Goal: Task Accomplishment & Management: Manage account settings

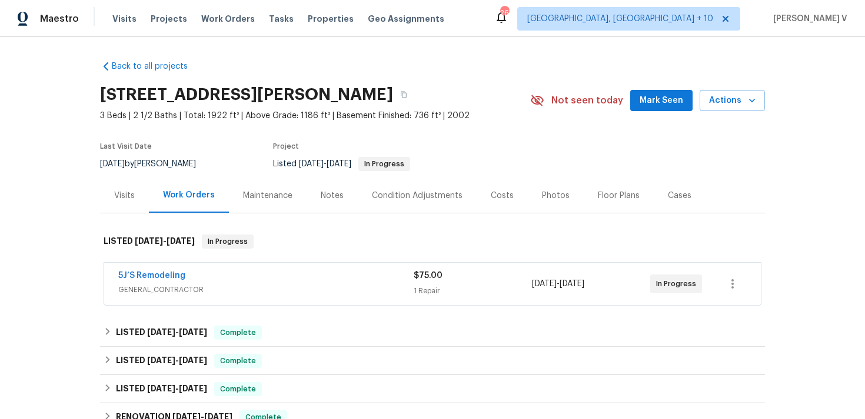
scroll to position [17, 0]
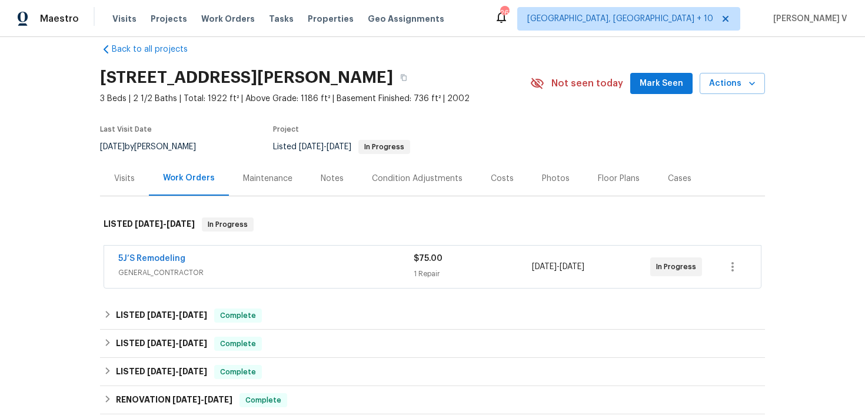
click at [306, 253] on div "5J’S Remodeling" at bounding box center [265, 260] width 295 height 14
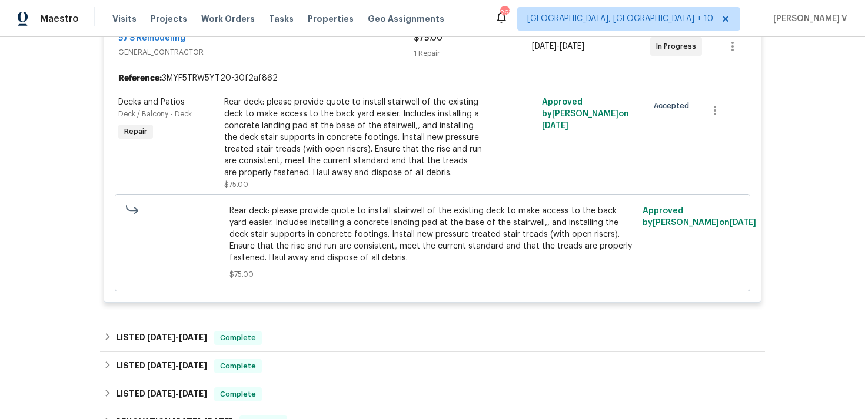
scroll to position [529, 0]
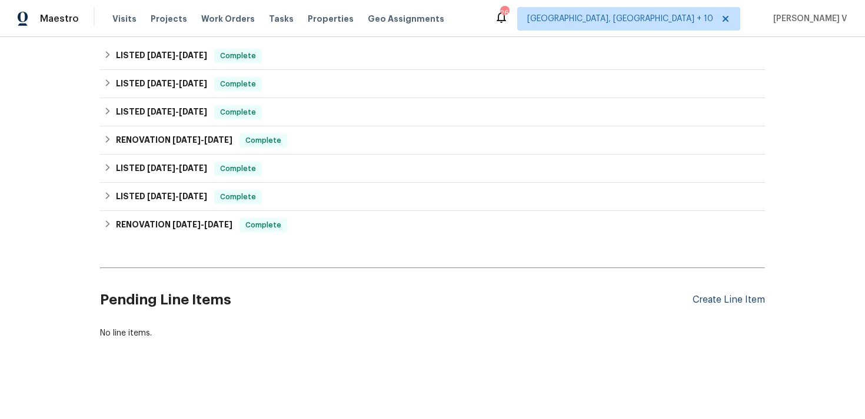
click at [718, 297] on div "Create Line Item" at bounding box center [728, 300] width 72 height 11
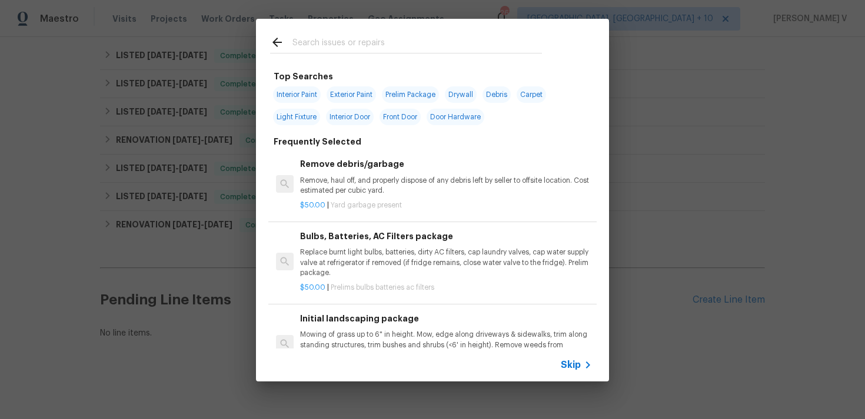
click at [587, 359] on icon at bounding box center [587, 365] width 14 height 14
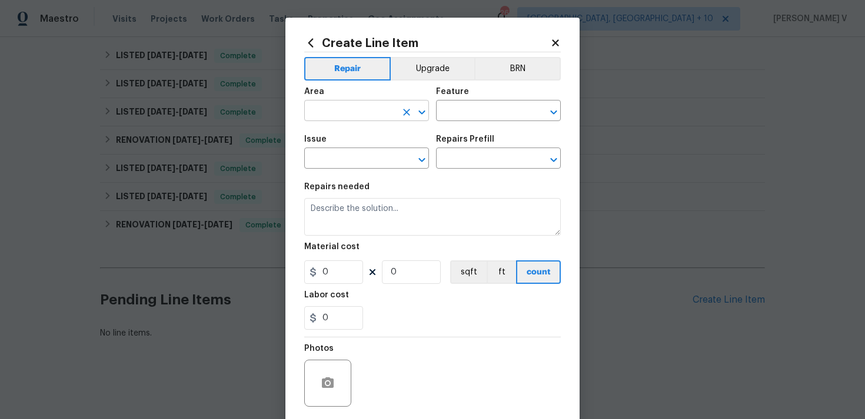
click at [359, 118] on input "text" at bounding box center [350, 112] width 92 height 18
click at [347, 133] on li "Plumbing" at bounding box center [366, 138] width 125 height 19
type input "Plumbing"
click at [480, 91] on div "Feature" at bounding box center [498, 95] width 125 height 15
click at [463, 112] on input "text" at bounding box center [482, 112] width 92 height 18
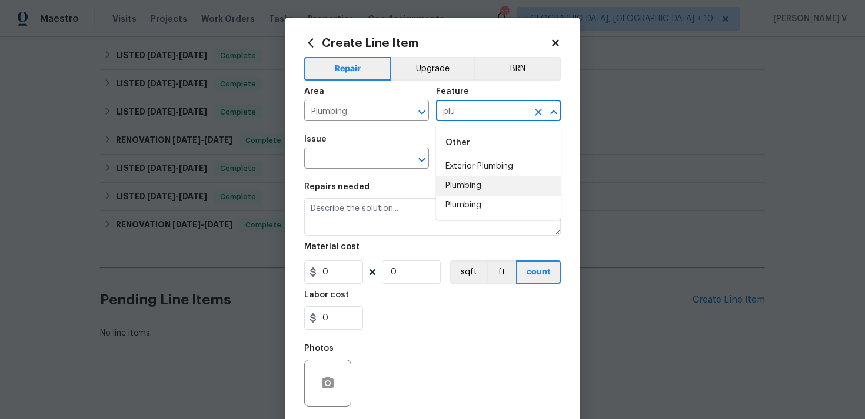
click at [475, 189] on li "Plumbing" at bounding box center [498, 185] width 125 height 19
type input "Plumbing"
click at [353, 152] on input "text" at bounding box center [350, 160] width 92 height 18
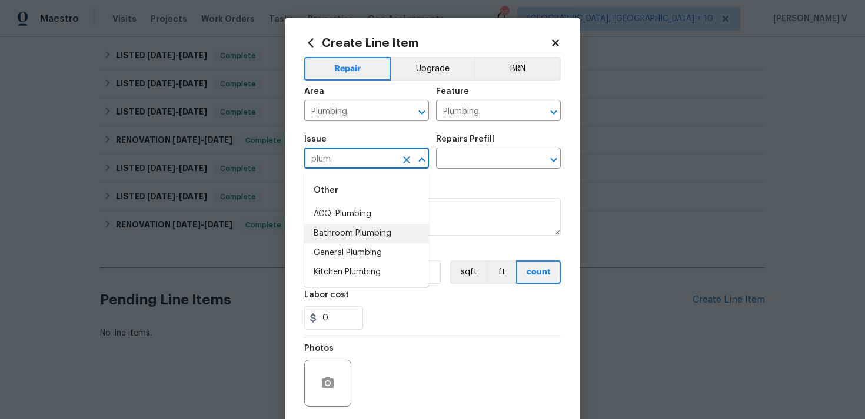
click at [344, 242] on li "Bathroom Plumbing" at bounding box center [366, 233] width 125 height 19
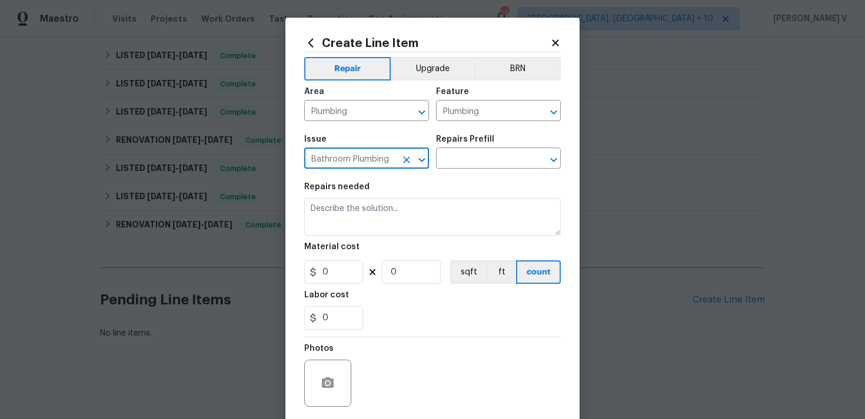
type input "Bathroom Plumbing"
click at [458, 179] on section "Repairs needed Material cost 0 0 sqft ft count Labor cost 0" at bounding box center [432, 256] width 256 height 161
click at [483, 162] on input "text" at bounding box center [482, 160] width 92 height 18
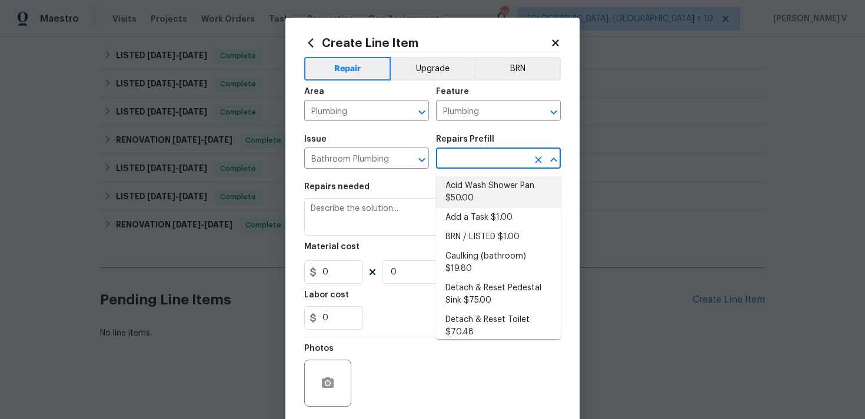
click at [463, 185] on li "Acid Wash Shower Pan $50.00" at bounding box center [498, 192] width 125 height 32
type input "Acid Wash Shower Pan $50.00"
type textarea "Prep and acid wash/deep clean the shower pan."
type input "50"
type input "1"
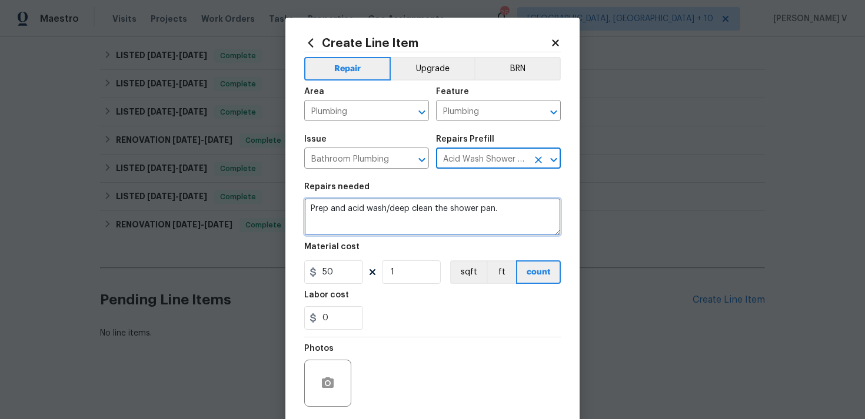
click at [396, 220] on textarea "Prep and acid wash/deep clean the shower pan." at bounding box center [432, 217] width 256 height 38
paste textarea "The downstairs toilet is not flushing. Please inspect the toilet, including the…"
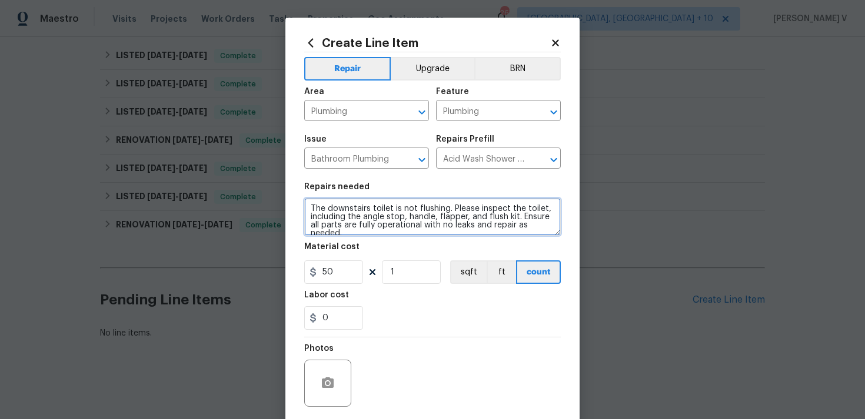
scroll to position [2, 0]
type textarea "The downstairs toilet is not flushing. Please inspect the toilet, including the…"
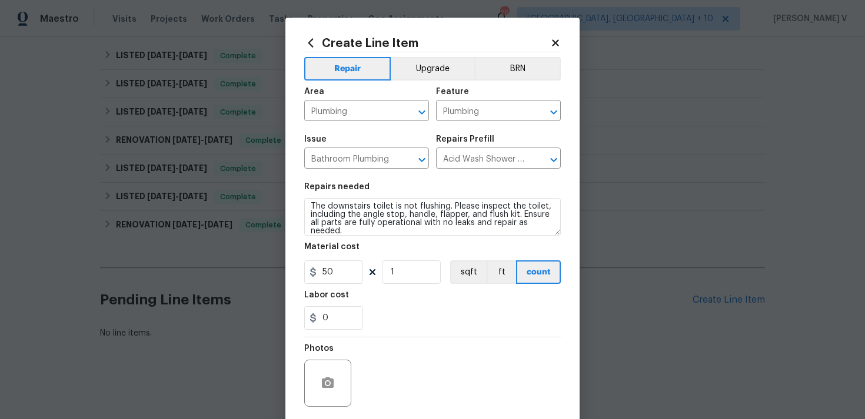
click at [498, 174] on div "Issue Bathroom Plumbing ​ Repairs Prefill Acid Wash Shower Pan $50.00 ​" at bounding box center [432, 152] width 256 height 48
click at [352, 278] on input "50" at bounding box center [333, 273] width 59 height 24
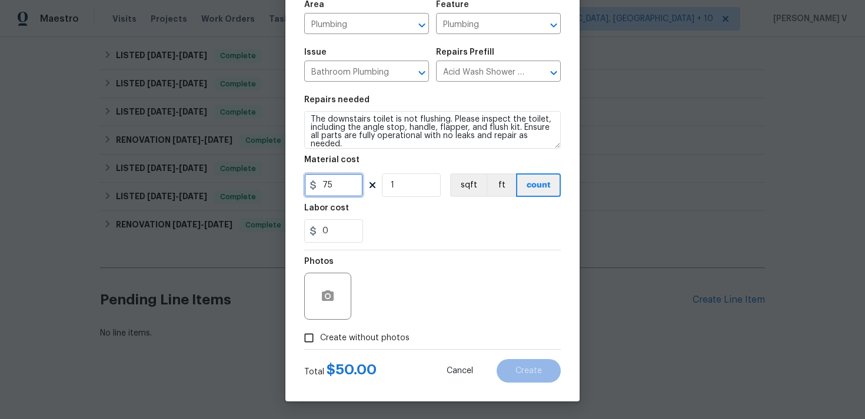
type input "75"
click at [332, 292] on icon "button" at bounding box center [328, 296] width 12 height 11
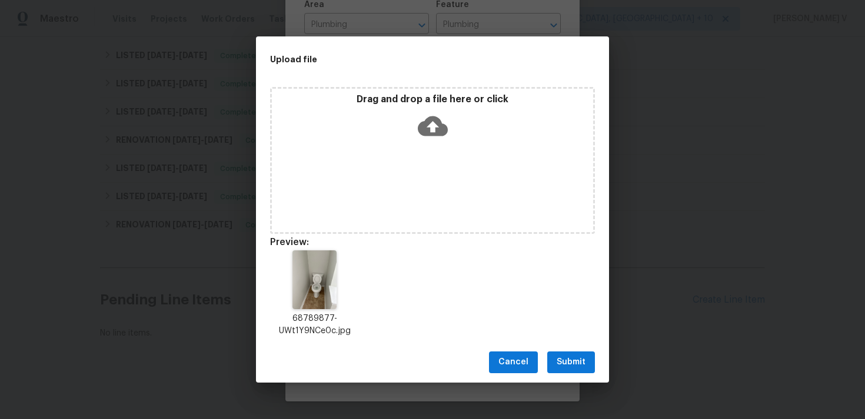
click at [565, 354] on button "Submit" at bounding box center [571, 363] width 48 height 22
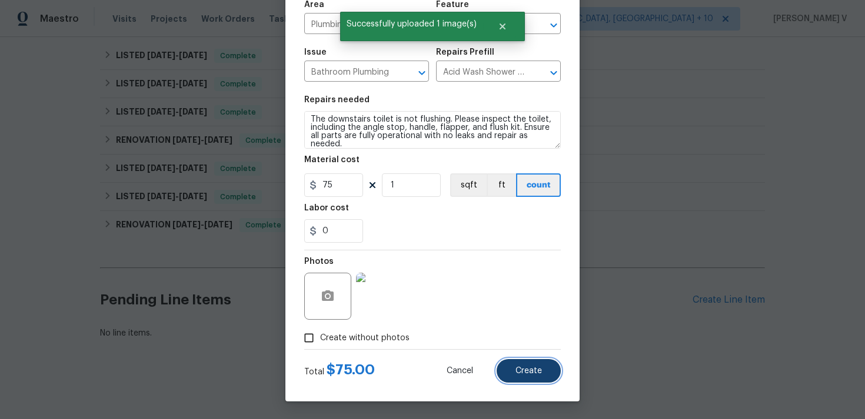
click at [532, 363] on button "Create" at bounding box center [528, 371] width 64 height 24
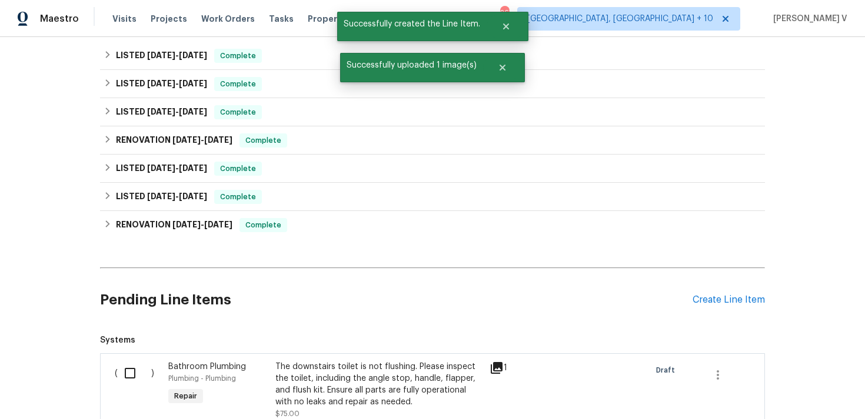
click at [125, 390] on div "( )" at bounding box center [138, 391] width 54 height 66
click at [129, 378] on input "checkbox" at bounding box center [135, 373] width 34 height 25
checkbox input "true"
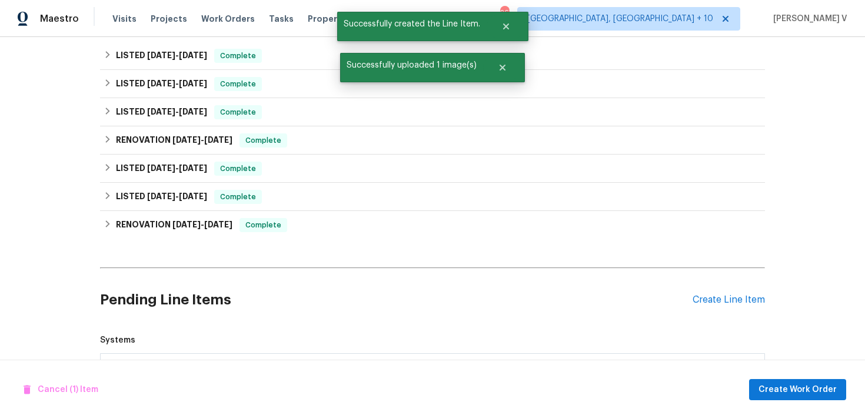
scroll to position [687, 0]
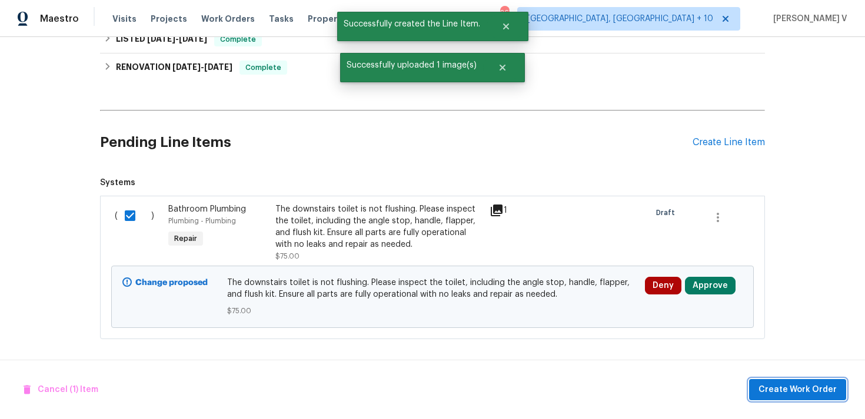
click at [775, 382] on button "Create Work Order" at bounding box center [797, 390] width 97 height 22
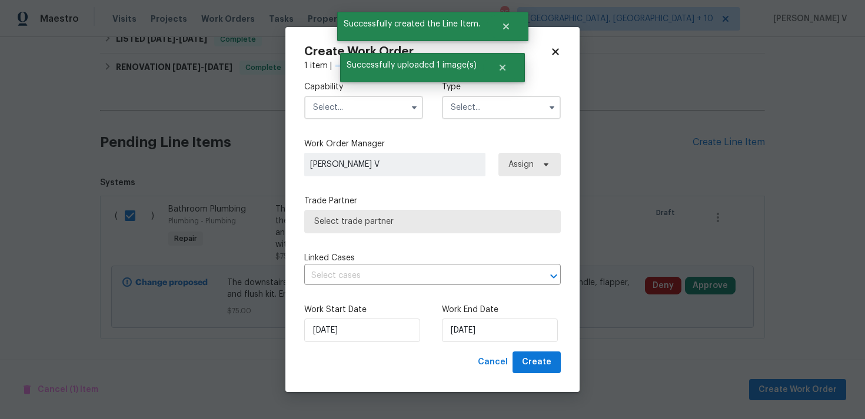
click at [323, 105] on input "text" at bounding box center [363, 108] width 119 height 24
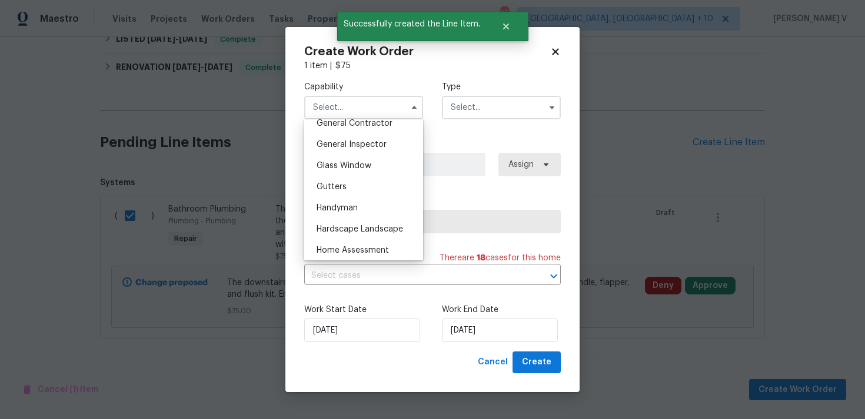
scroll to position [571, 0]
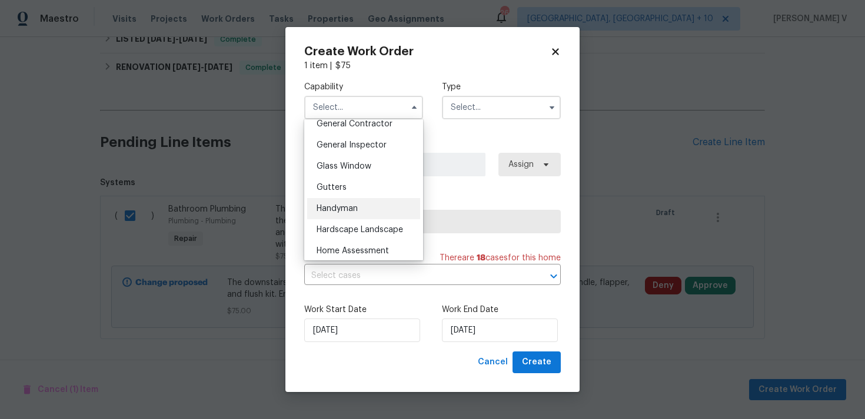
click at [343, 203] on div "Handyman" at bounding box center [363, 208] width 113 height 21
type input "Handyman"
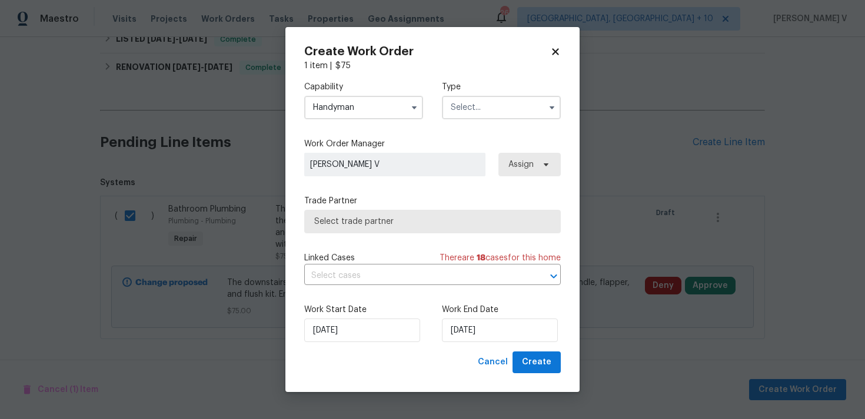
click at [492, 107] on input "text" at bounding box center [501, 108] width 119 height 24
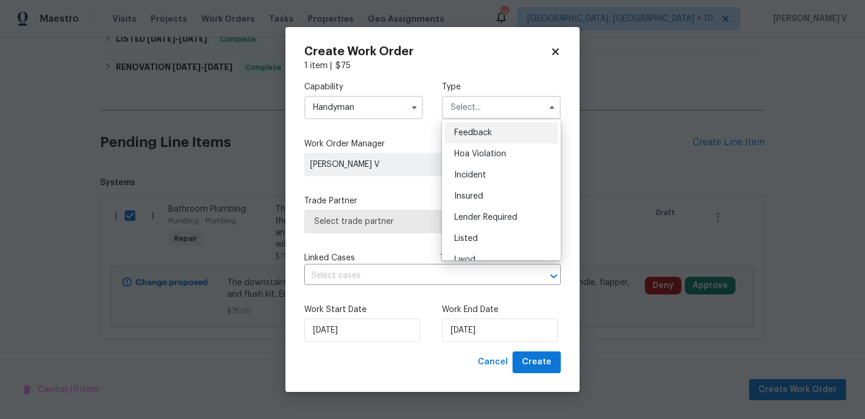
click at [472, 132] on span "Feedback" at bounding box center [473, 133] width 38 height 8
type input "Feedback"
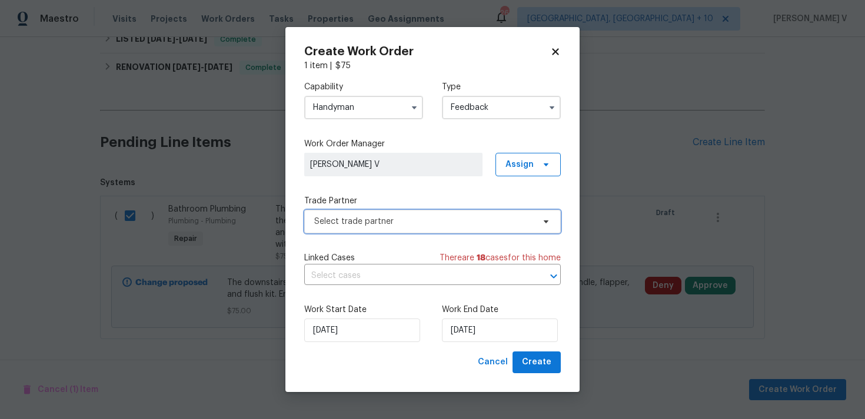
click at [392, 215] on span "Select trade partner" at bounding box center [432, 222] width 256 height 24
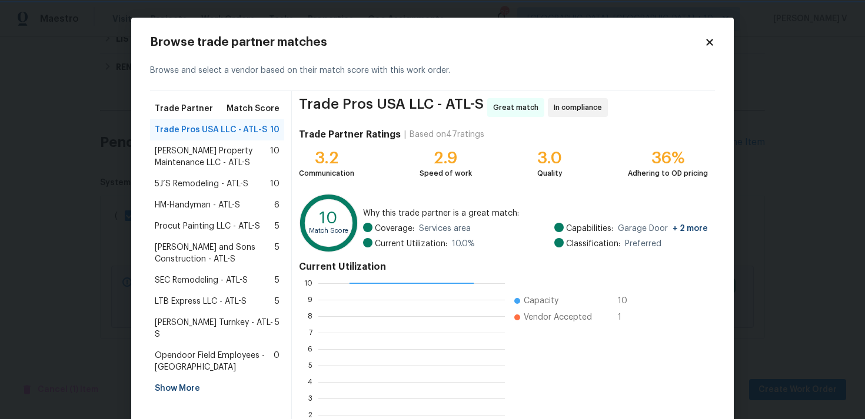
scroll to position [1, 1]
click at [164, 155] on span "Glen Property Maintenance LLC - ATL-S" at bounding box center [212, 157] width 115 height 24
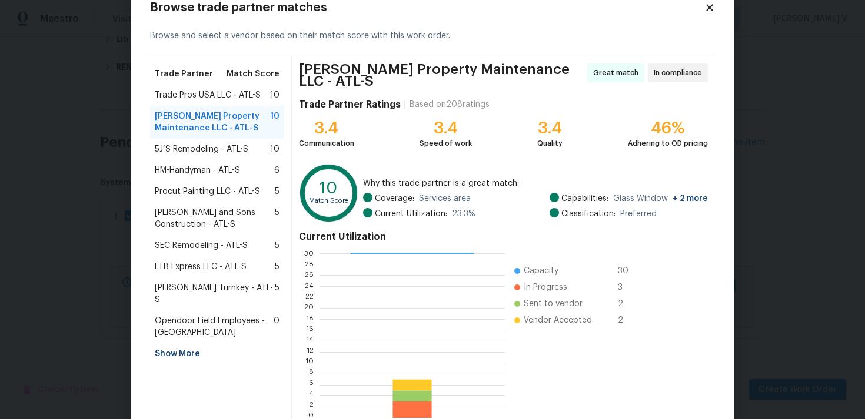
scroll to position [99, 0]
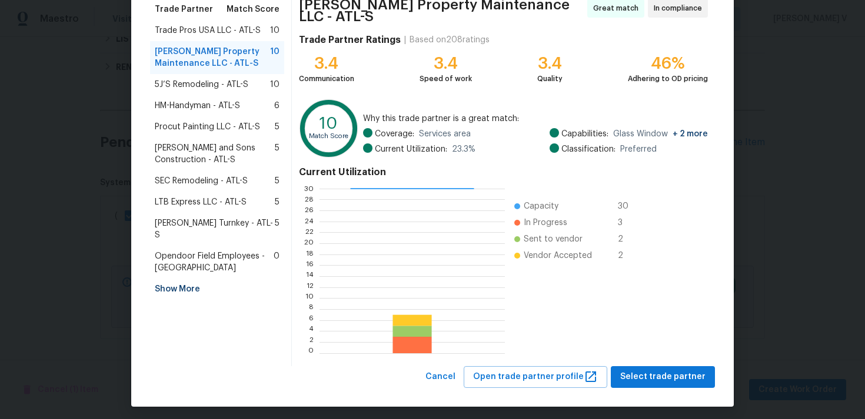
click at [643, 360] on div "Glen Property Maintenance LLC - ATL-S Great match In compliance Trade Partner R…" at bounding box center [503, 179] width 423 height 375
click at [643, 366] on button "Select trade partner" at bounding box center [662, 377] width 104 height 22
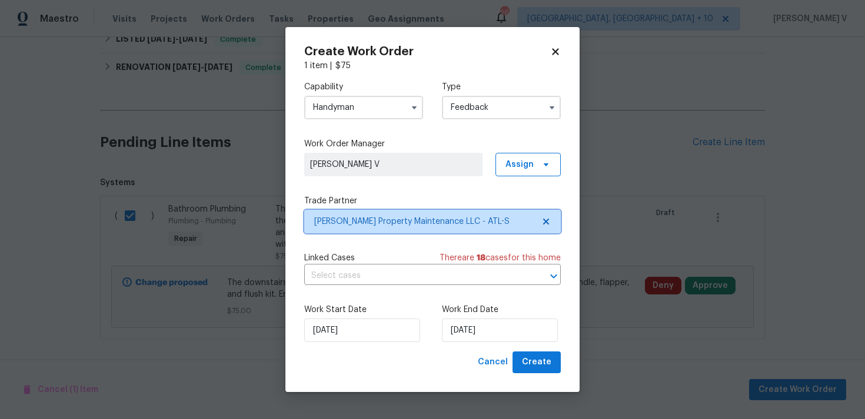
scroll to position [0, 0]
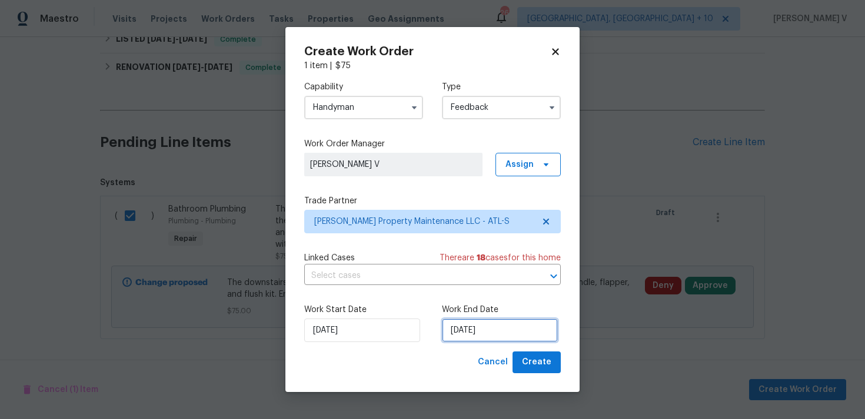
click at [460, 319] on input "28/08/2025" at bounding box center [500, 331] width 116 height 24
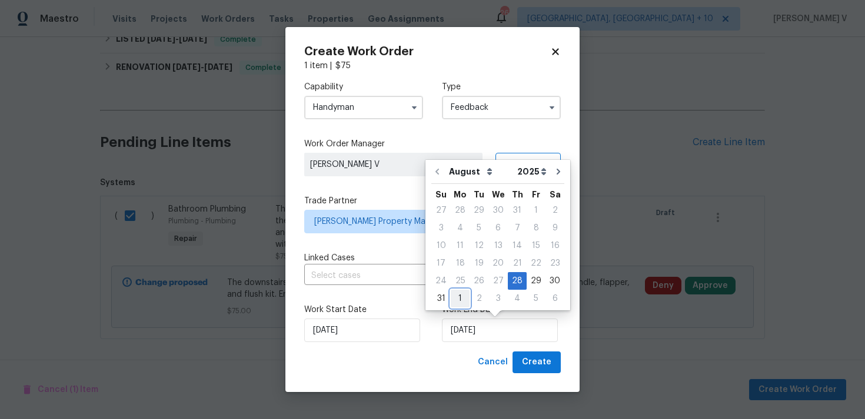
click at [459, 302] on div "1" at bounding box center [459, 299] width 19 height 16
type input "01/09/2025"
select select "8"
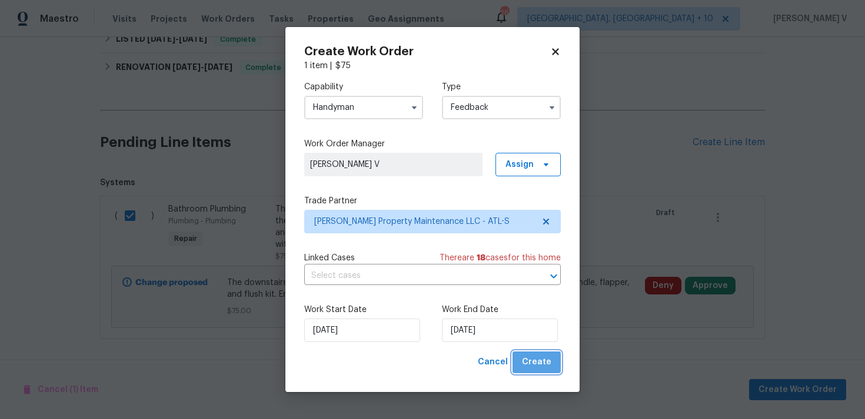
click at [548, 370] on button "Create" at bounding box center [536, 363] width 48 height 22
checkbox input "false"
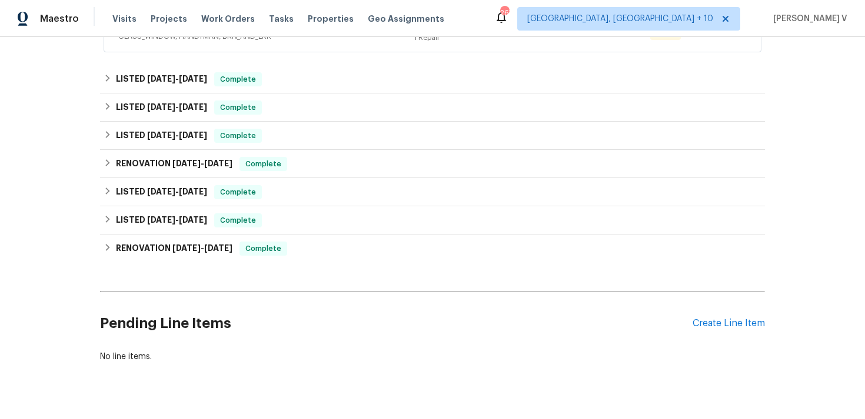
scroll to position [470, 0]
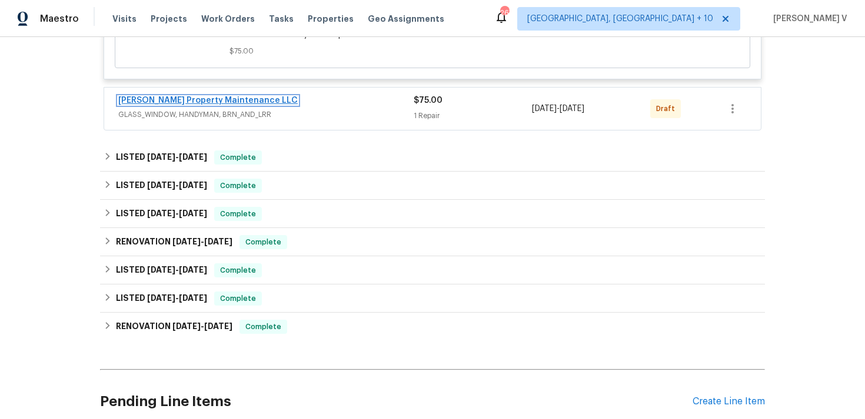
click at [173, 105] on link "Glen Property Maintenance LLC" at bounding box center [207, 100] width 179 height 8
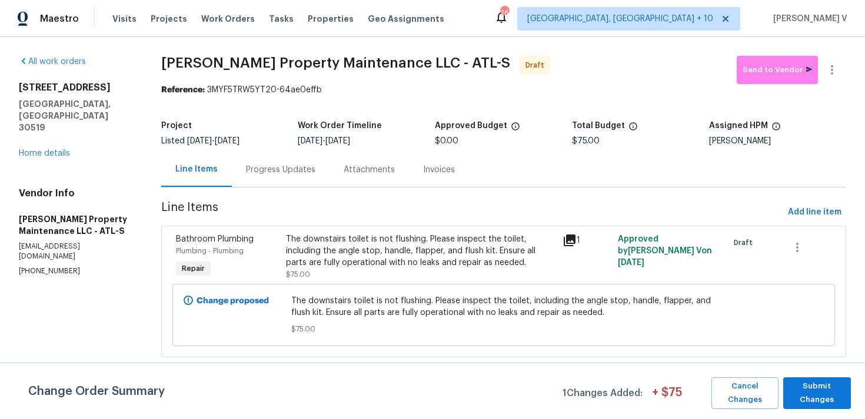
click at [292, 173] on div "Progress Updates" at bounding box center [280, 170] width 69 height 12
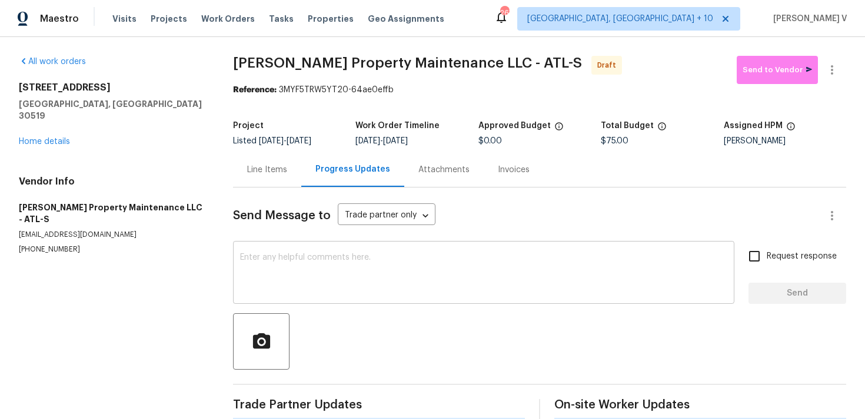
click at [312, 274] on textarea at bounding box center [483, 273] width 487 height 41
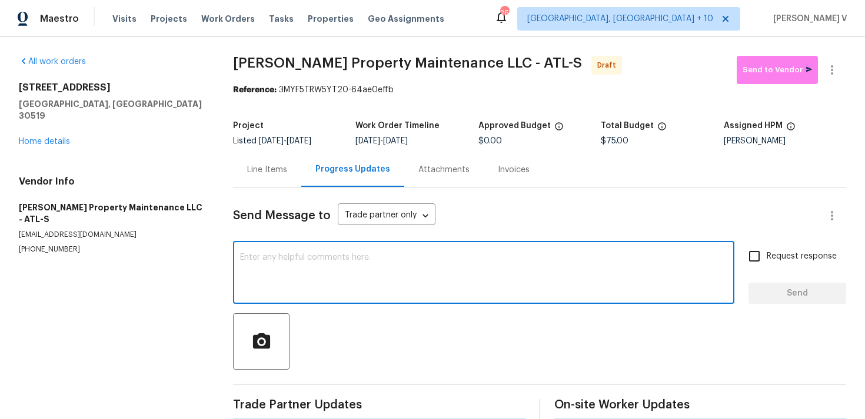
paste textarea "Hi, this is Divya with Opendoor. I’m confirming you received the WO for the pro…"
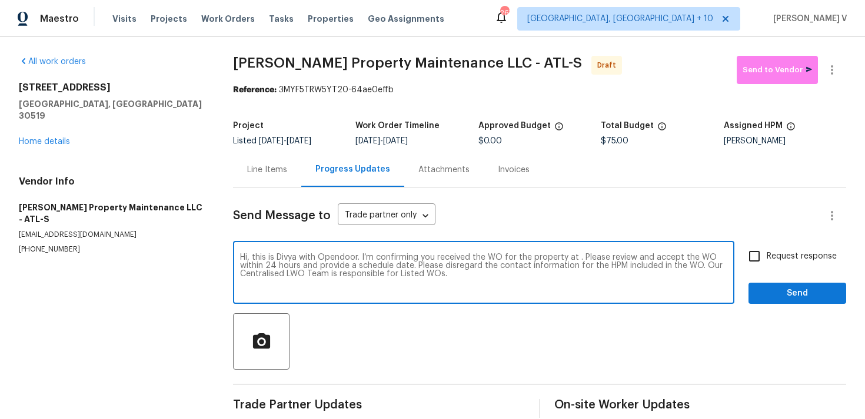
click at [576, 259] on textarea "Hi, this is Divya with Opendoor. I’m confirming you received the WO for the pro…" at bounding box center [483, 273] width 487 height 41
paste textarea "3519 Cast Palm Dr, Buford, GA 30519"
type textarea "Hi, this is Divya with Opendoor. I’m confirming you received the WO for the pro…"
click at [763, 258] on input "Request response" at bounding box center [754, 256] width 25 height 25
checkbox input "true"
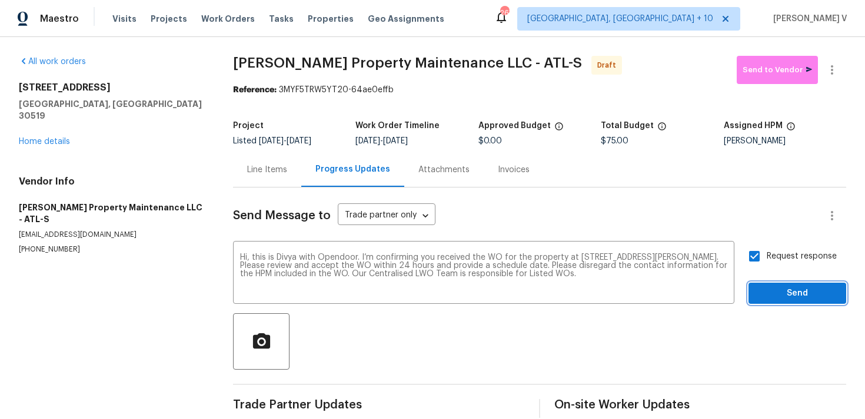
click at [772, 298] on span "Send" at bounding box center [796, 293] width 79 height 15
click at [832, 81] on button "button" at bounding box center [831, 70] width 28 height 28
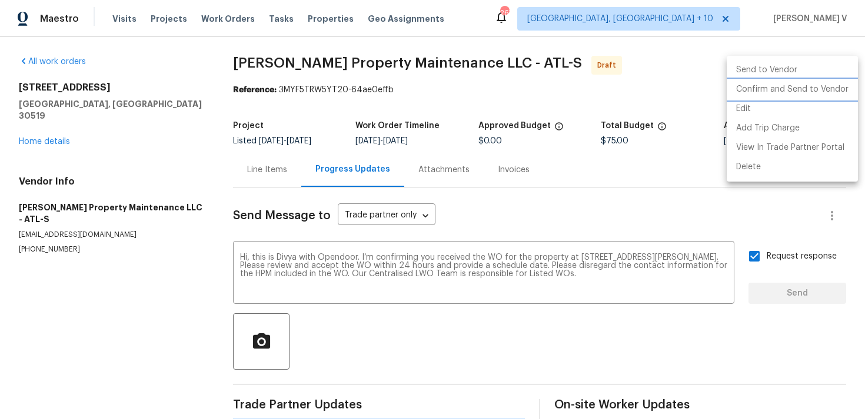
click at [768, 96] on li "Confirm and Send to Vendor" at bounding box center [791, 89] width 131 height 19
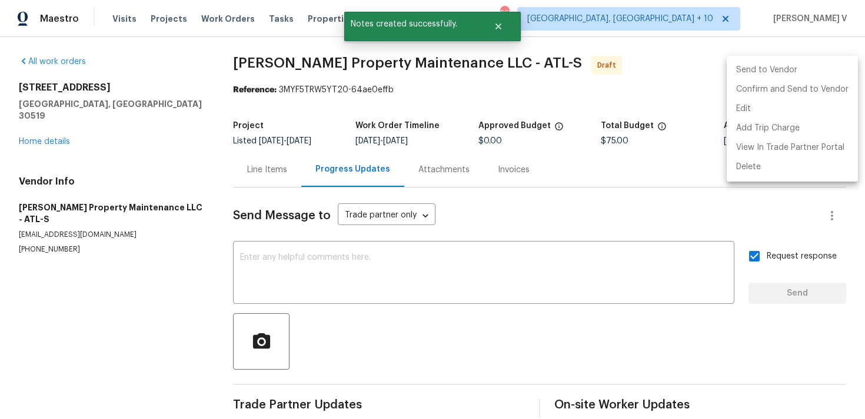
click at [328, 104] on div at bounding box center [432, 209] width 865 height 419
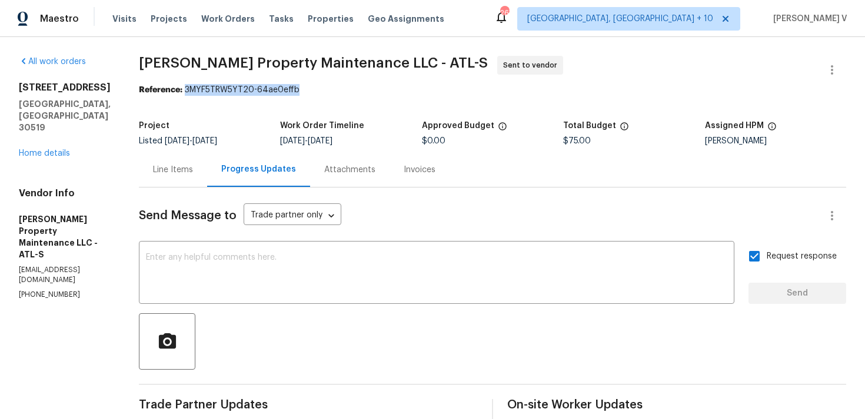
drag, startPoint x: 188, startPoint y: 91, endPoint x: 373, endPoint y: 94, distance: 184.7
click at [373, 94] on div "Reference: 3MYF5TRW5YT20-64ae0effb" at bounding box center [492, 90] width 707 height 12
copy div "3MYF5TRW5YT20-64ae0effb"
click at [55, 125] on div "3519 Cast Palm Dr Buford, GA 30519 Home details" at bounding box center [65, 121] width 92 height 78
click at [56, 149] on link "Home details" at bounding box center [44, 153] width 51 height 8
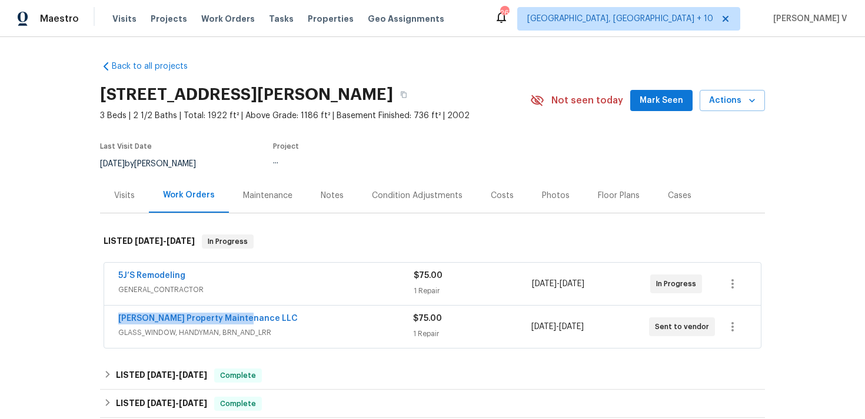
drag, startPoint x: 113, startPoint y: 320, endPoint x: 336, endPoint y: 321, distance: 222.9
click at [336, 321] on div "Glen Property Maintenance LLC GLASS_WINDOW, HANDYMAN, BRN_AND_LRR $75.00 1 Repa…" at bounding box center [432, 327] width 656 height 42
copy link "Glen Property Maintenance LLC"
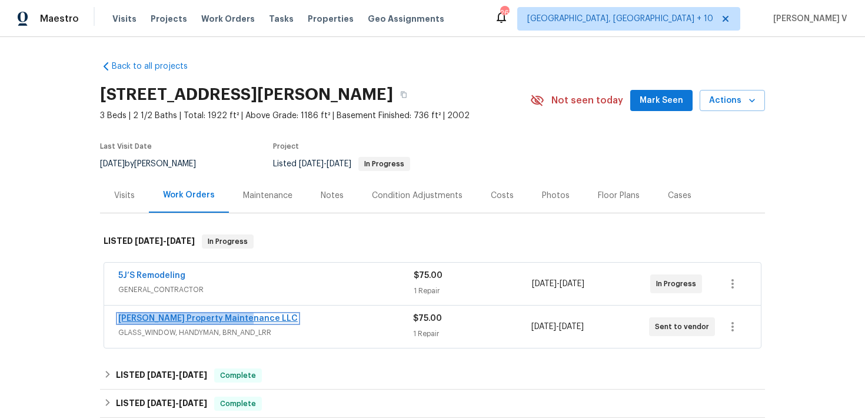
click at [172, 318] on link "Glen Property Maintenance LLC" at bounding box center [207, 319] width 179 height 8
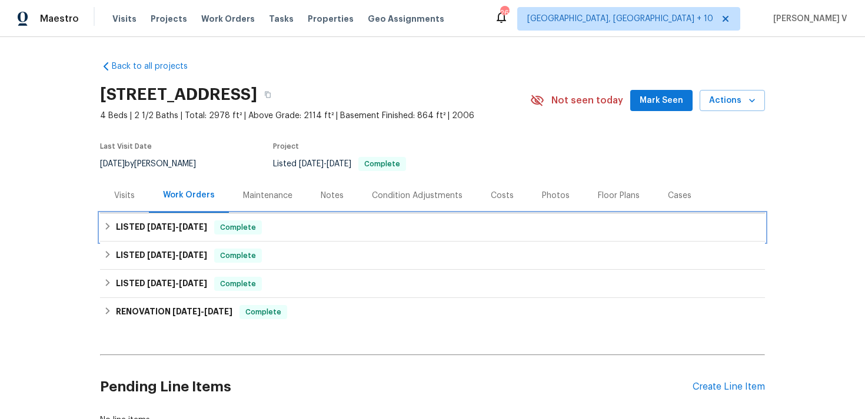
click at [362, 219] on div "LISTED 8/18/25 - 8/25/25 Complete" at bounding box center [432, 227] width 665 height 28
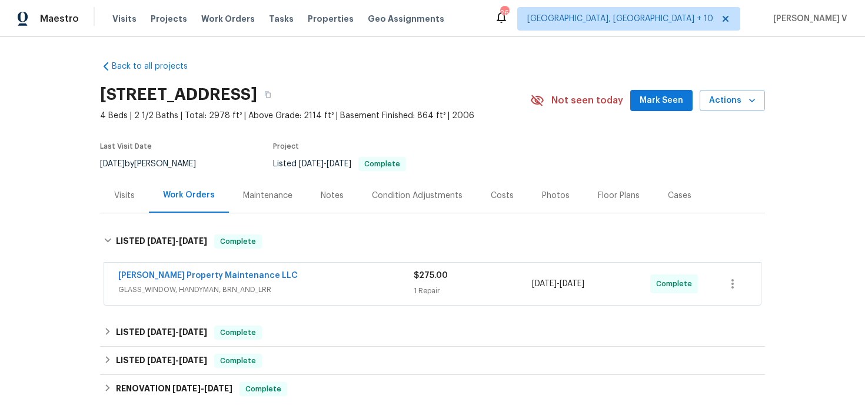
click at [352, 279] on div "Glen Property Maintenance LLC" at bounding box center [265, 277] width 295 height 14
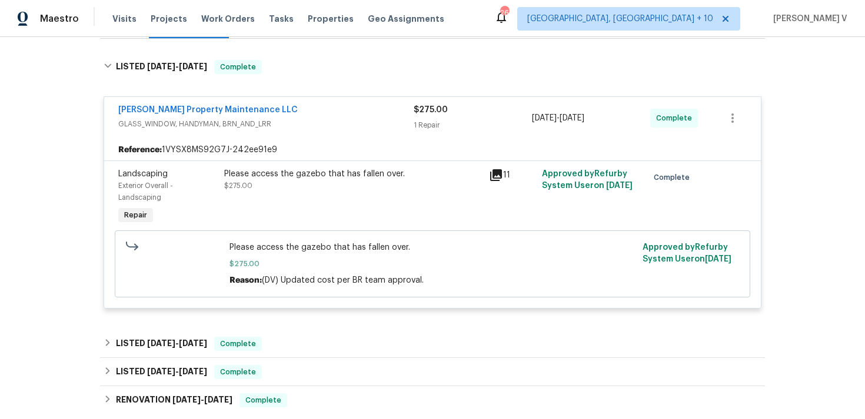
scroll to position [243, 0]
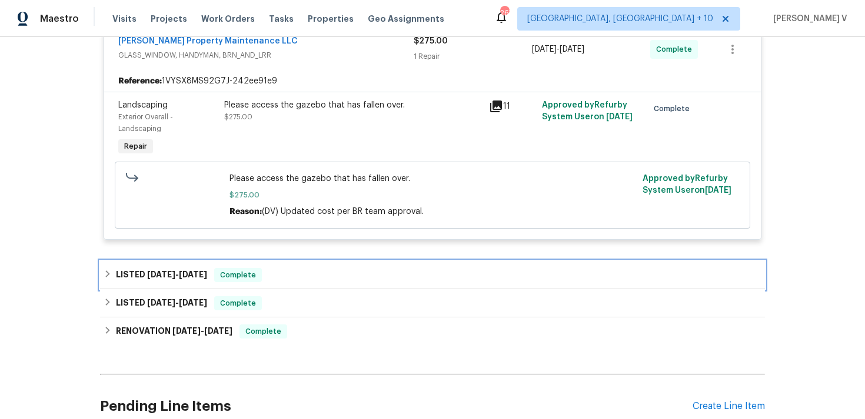
click at [339, 272] on div "LISTED 4/28/25 - 5/1/25 Complete" at bounding box center [432, 275] width 657 height 14
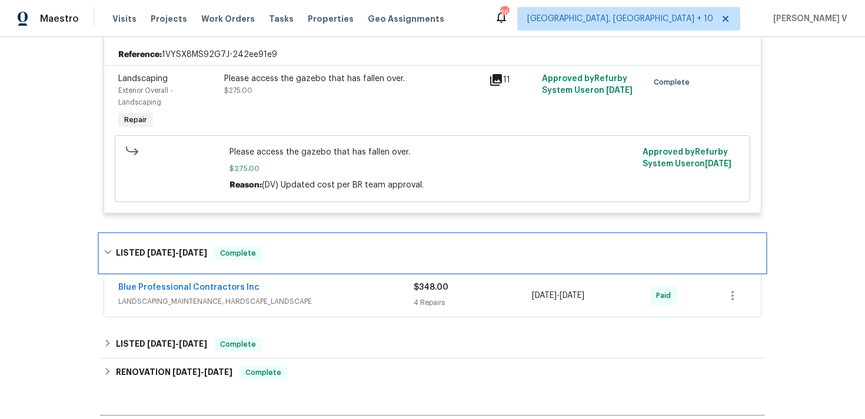
scroll to position [294, 0]
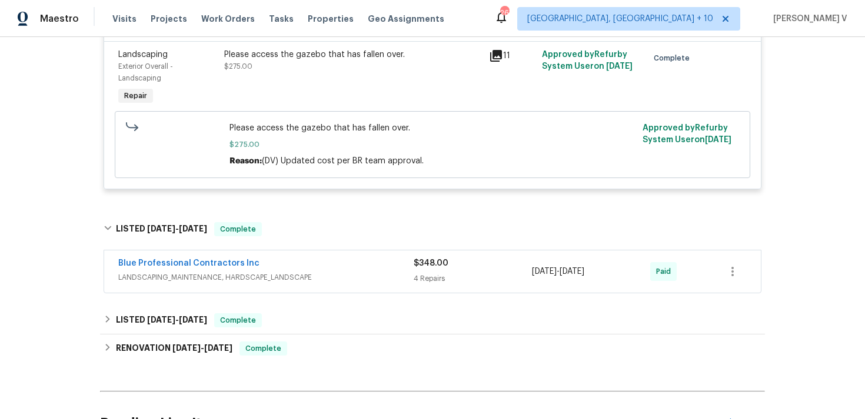
click at [338, 271] on div "Blue Professional Contractors Inc" at bounding box center [265, 265] width 295 height 14
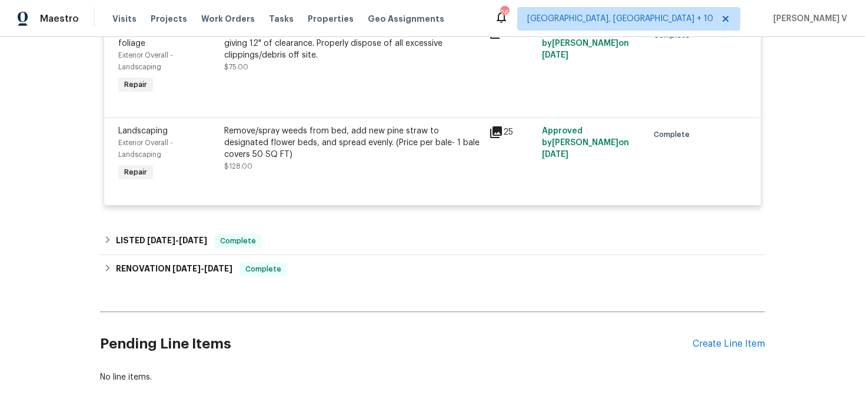
scroll to position [856, 0]
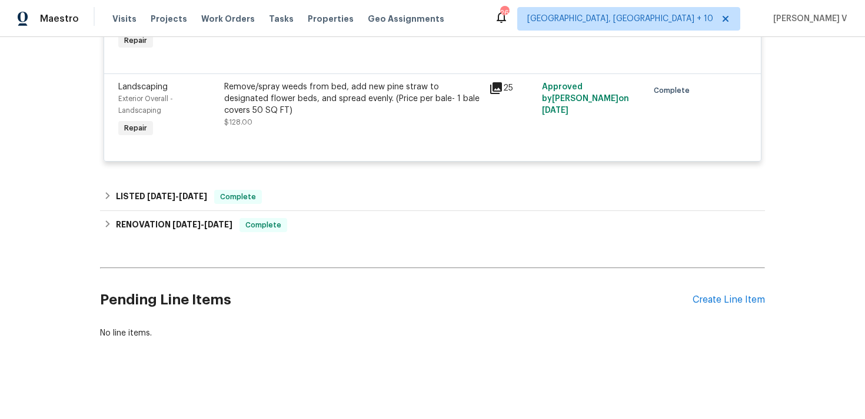
click at [360, 211] on div "RENOVATION 3/3/25 - 3/12/25 Complete Security Builders GENERAL_CONTRACTOR $8,92…" at bounding box center [432, 225] width 665 height 28
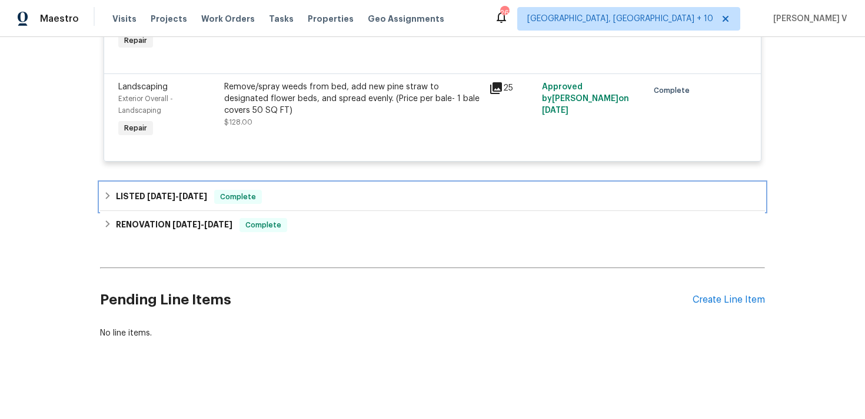
click at [350, 197] on div "LISTED 3/15/25 - 3/17/25 Complete" at bounding box center [432, 197] width 657 height 14
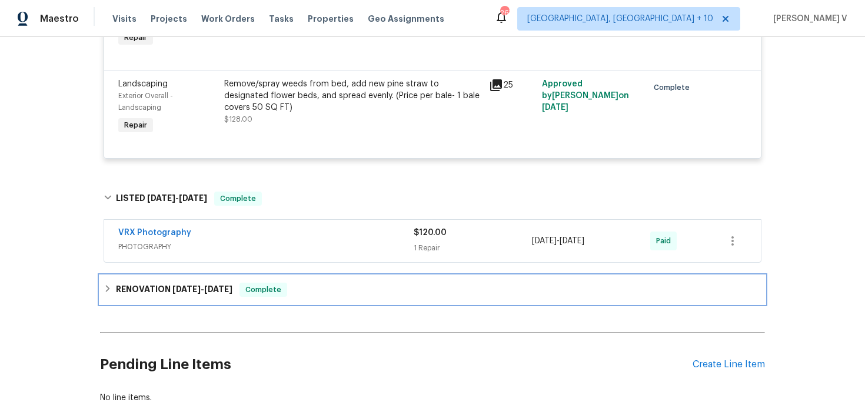
click at [319, 297] on div "RENOVATION 3/3/25 - 3/12/25 Complete" at bounding box center [432, 290] width 657 height 14
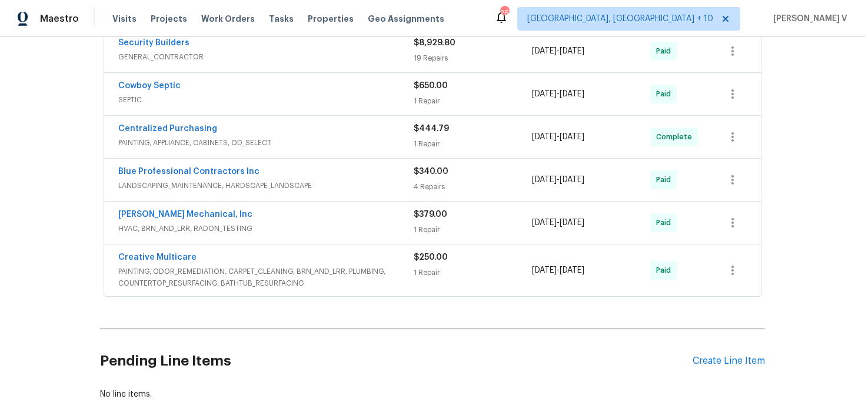
scroll to position [1141, 0]
click at [269, 278] on span "PAINTING, ODOR_REMEDIATION, CARPET_CLEANING, BRN_AND_LRR, PLUMBING, COUNTERTOP_…" at bounding box center [265, 278] width 295 height 24
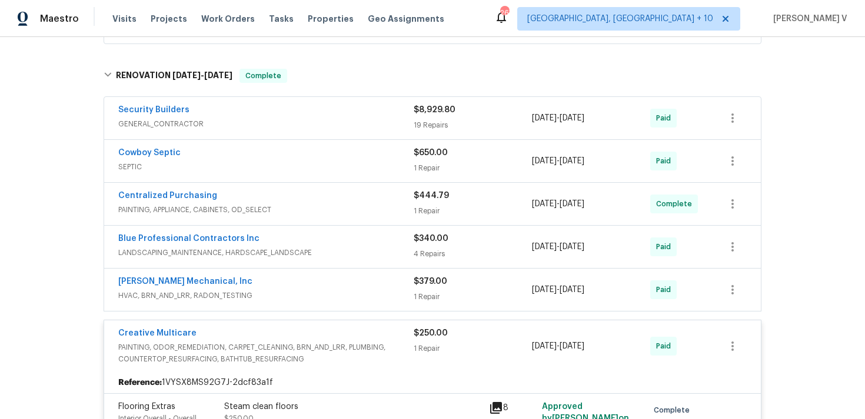
scroll to position [1053, 0]
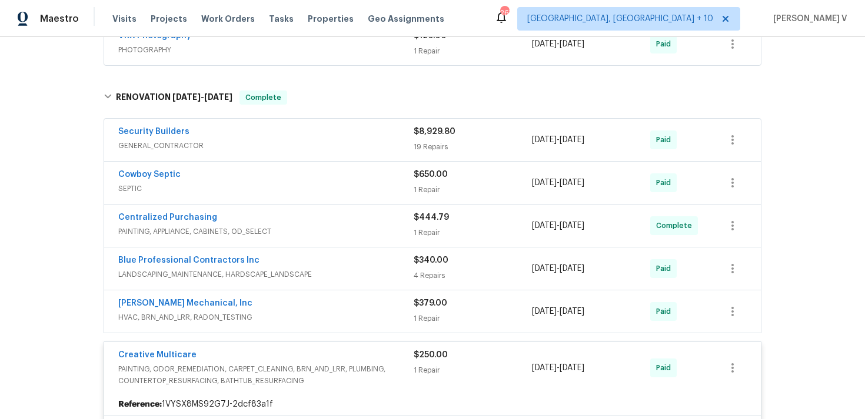
click at [299, 130] on div "Security Builders" at bounding box center [265, 133] width 295 height 14
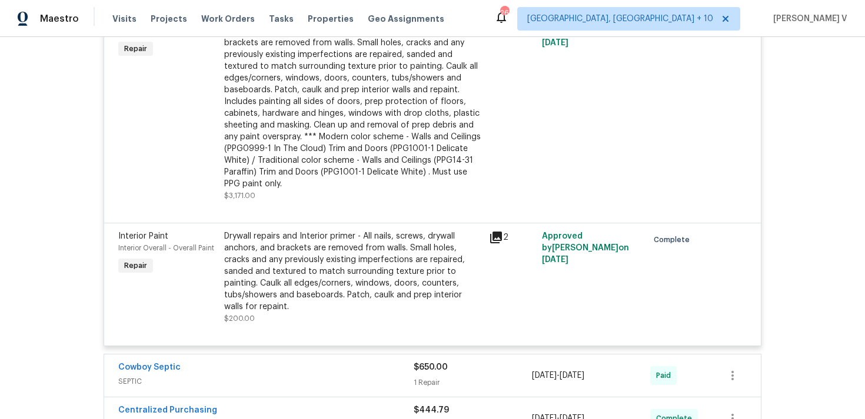
scroll to position [3559, 0]
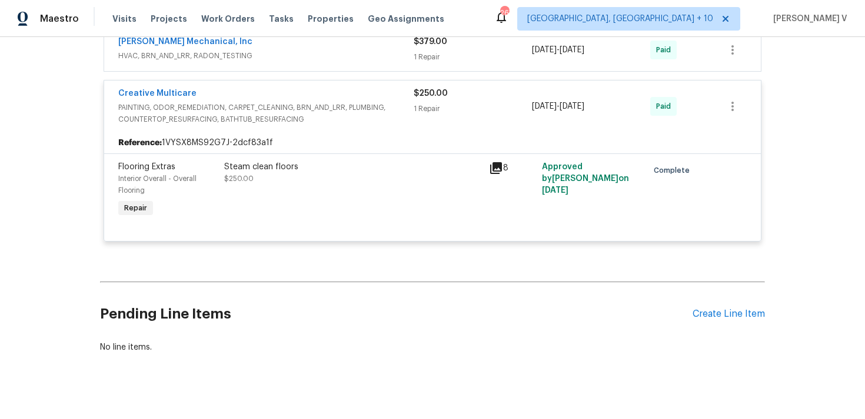
click at [735, 308] on div "Pending Line Items Create Line Item" at bounding box center [432, 314] width 665 height 55
click at [730, 309] on div "Create Line Item" at bounding box center [728, 314] width 72 height 11
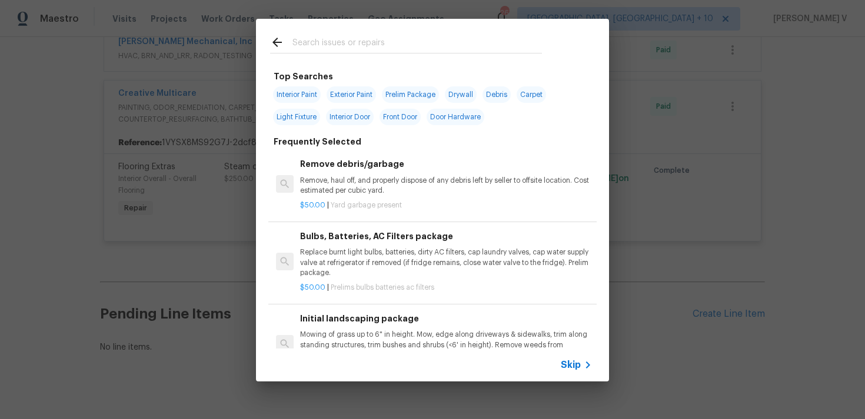
click at [563, 365] on span "Skip" at bounding box center [570, 365] width 20 height 12
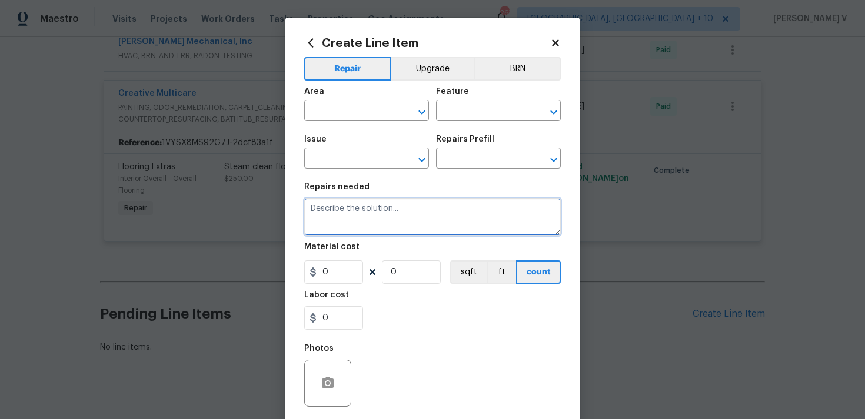
click at [518, 228] on textarea at bounding box center [432, 217] width 256 height 38
paste textarea "Rework: Multiple walls have visible drywall damage, including holes, dents, sea…"
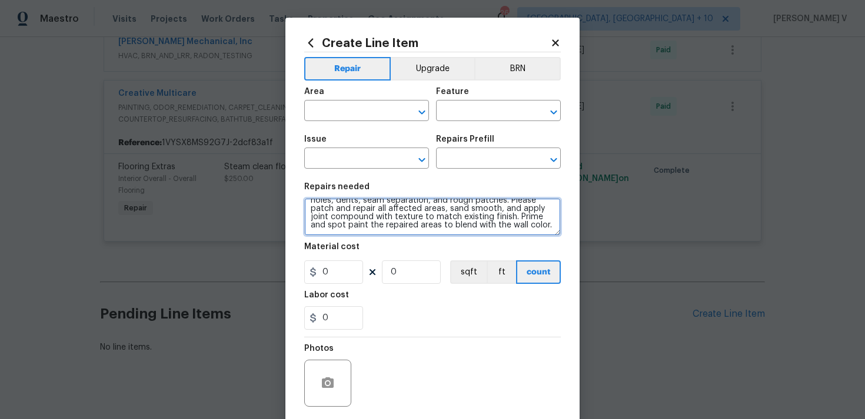
scroll to position [0, 0]
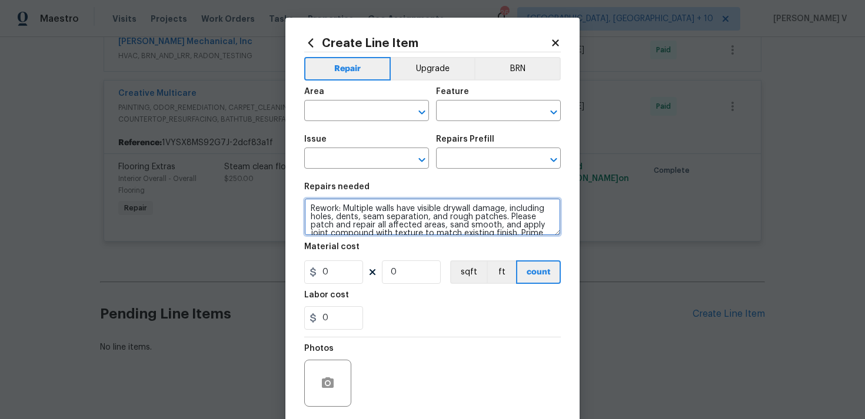
type textarea "Rework: Multiple walls have visible drywall damage, including holes, dents, sea…"
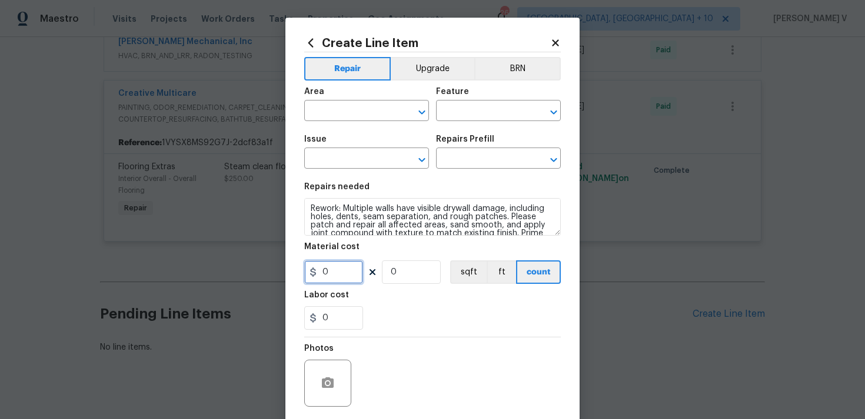
click at [328, 278] on input "0" at bounding box center [333, 273] width 59 height 24
type input "1"
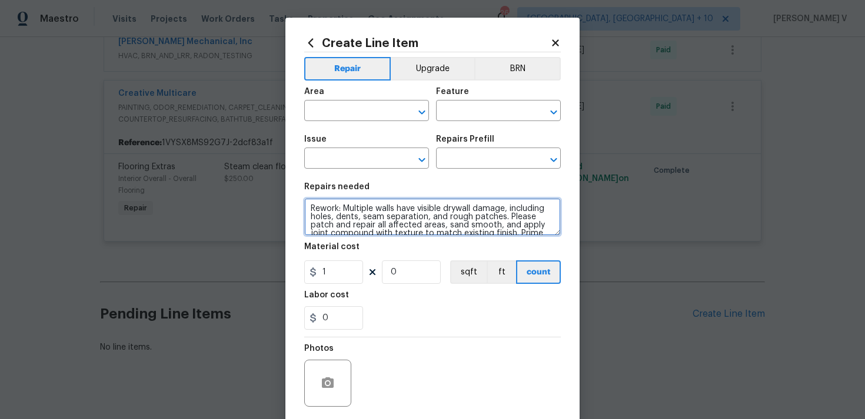
click at [353, 233] on textarea "Rework: Multiple walls have visible drywall damage, including holes, dents, sea…" at bounding box center [432, 217] width 256 height 38
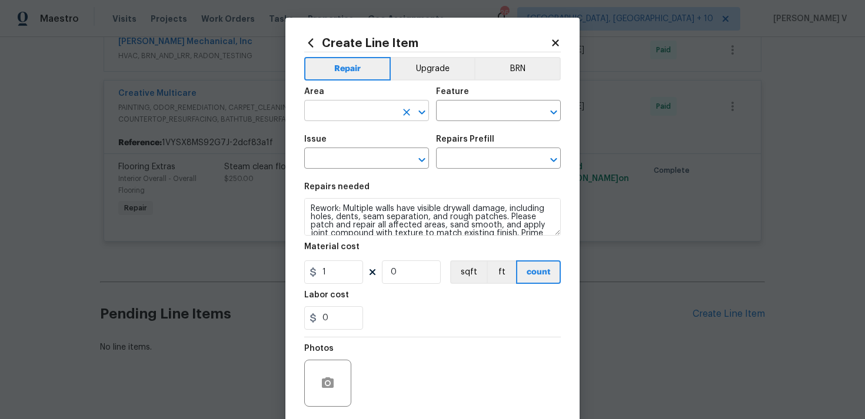
click at [349, 113] on input "text" at bounding box center [350, 112] width 92 height 18
click at [343, 114] on input "dry" at bounding box center [350, 112] width 92 height 18
click at [343, 114] on input "wal" at bounding box center [350, 112] width 92 height 18
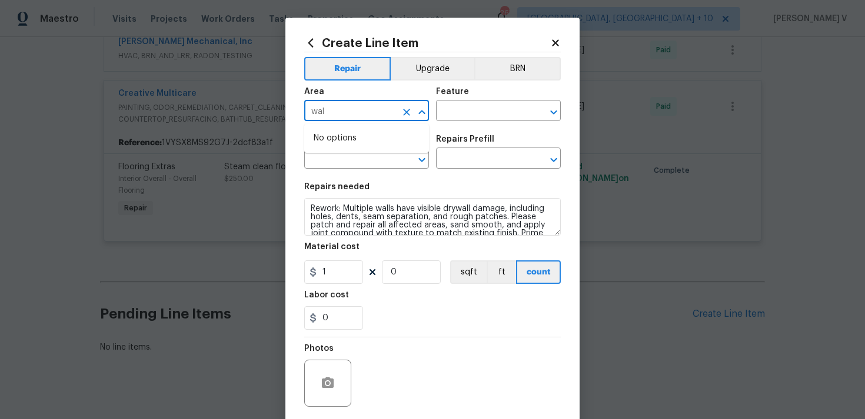
click at [343, 114] on input "wal" at bounding box center [350, 112] width 92 height 18
click at [362, 155] on li "Interior Overall" at bounding box center [366, 157] width 125 height 19
type input "Interior Overall"
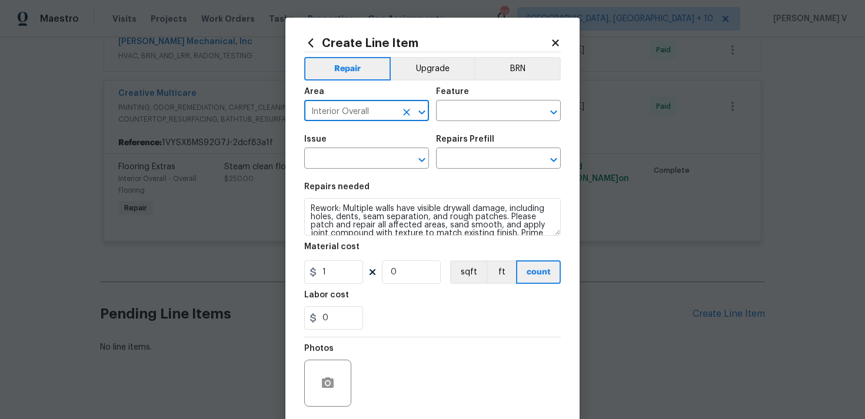
click at [468, 125] on div "Area Interior Overall ​ Feature ​" at bounding box center [432, 105] width 256 height 48
click at [475, 118] on input "text" at bounding box center [482, 112] width 92 height 18
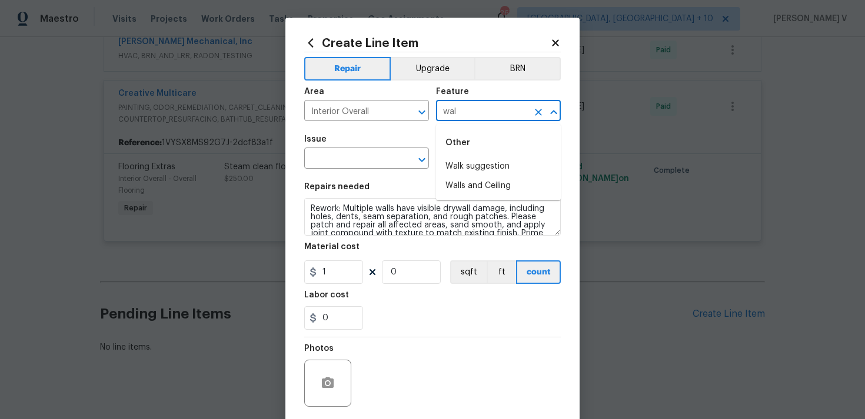
click at [465, 110] on input "wal" at bounding box center [482, 112] width 92 height 18
click at [458, 159] on li "Dryer" at bounding box center [498, 166] width 125 height 19
click at [485, 111] on input "Dryer" at bounding box center [482, 112] width 92 height 18
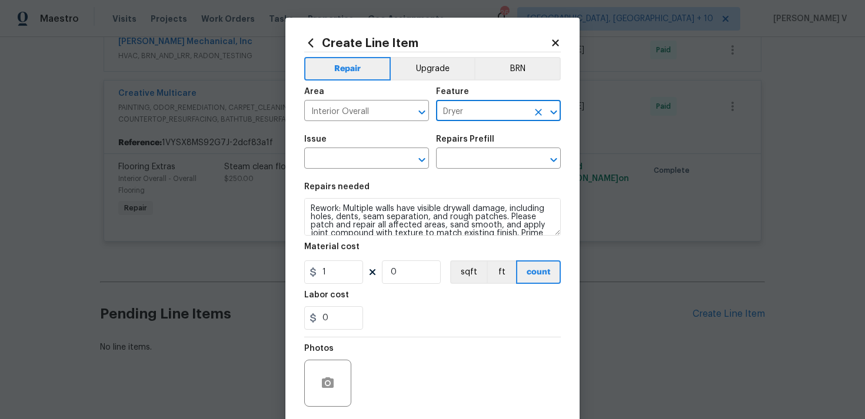
click at [485, 111] on input "Dryer" at bounding box center [482, 112] width 92 height 18
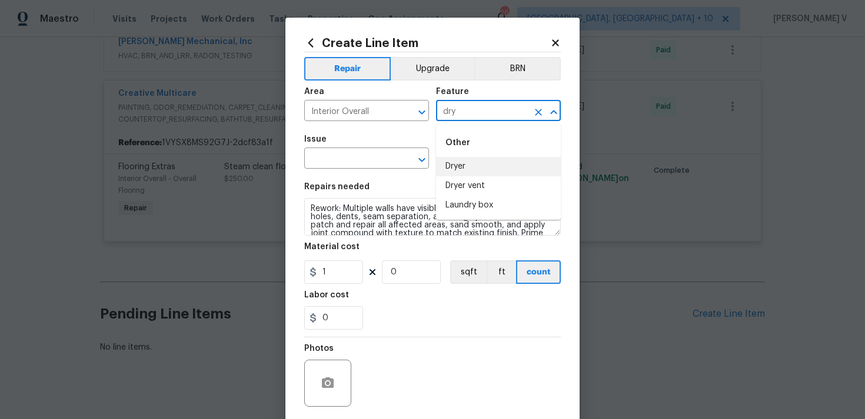
click at [458, 109] on input "dry" at bounding box center [482, 112] width 92 height 18
click at [463, 164] on li "Walls and Ceiling" at bounding box center [498, 166] width 125 height 19
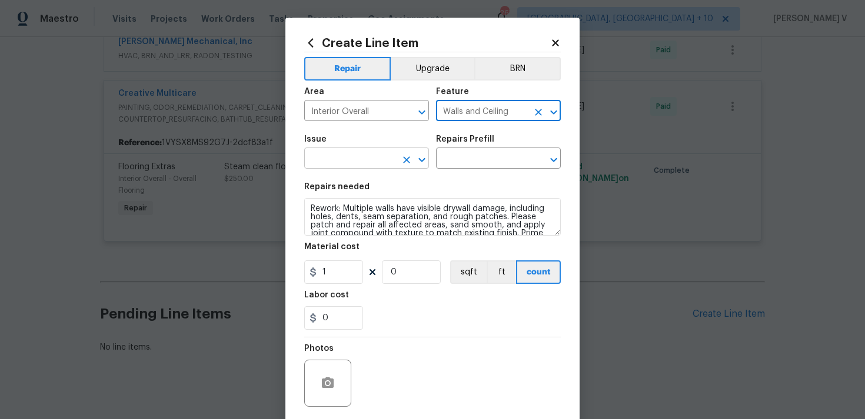
type input "Walls and Ceiling"
click at [363, 161] on input "text" at bounding box center [350, 160] width 92 height 18
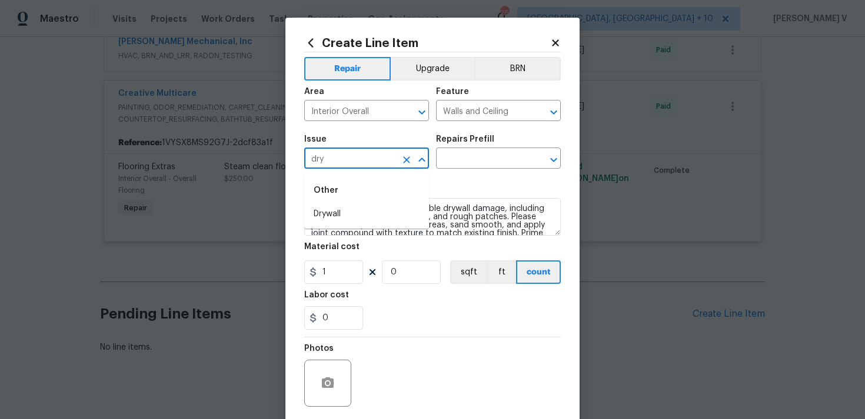
click at [361, 205] on li "Drywall" at bounding box center [366, 214] width 125 height 19
type input "Drywall"
click at [503, 145] on div "Repairs Prefill" at bounding box center [498, 142] width 125 height 15
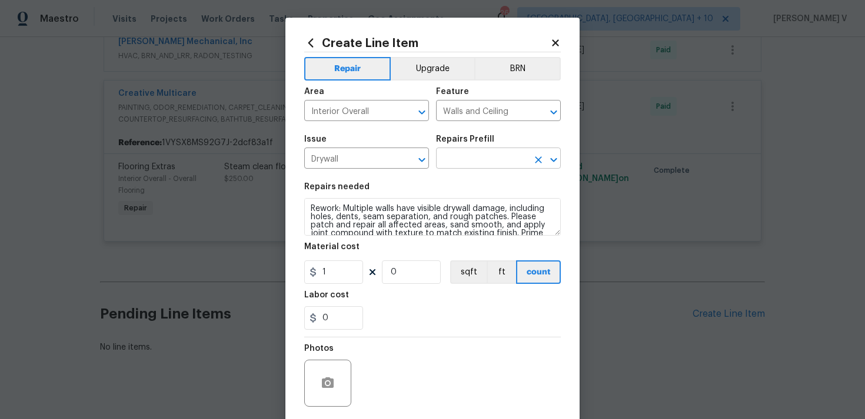
click at [482, 154] on input "text" at bounding box center [482, 160] width 92 height 18
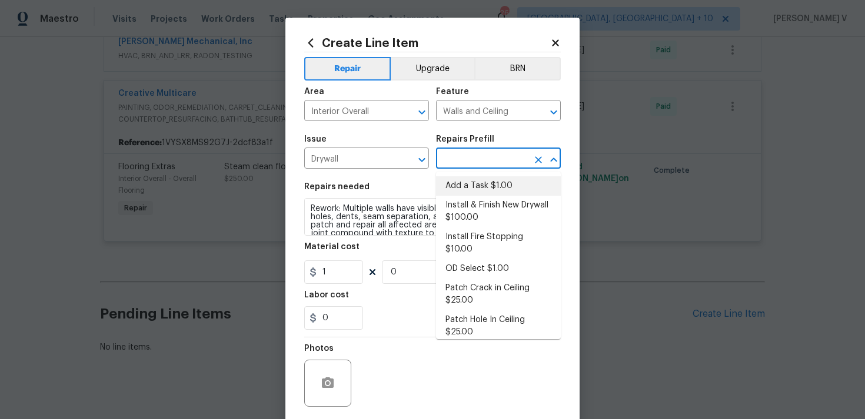
click at [463, 181] on li "Add a Task $1.00" at bounding box center [498, 185] width 125 height 19
type input "Add a Task $1.00"
type textarea "HPM to detail"
type input "1"
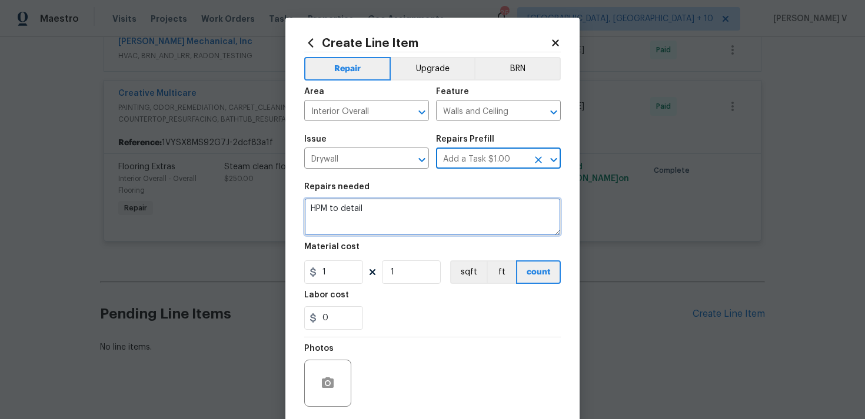
click at [385, 216] on textarea "HPM to detail" at bounding box center [432, 217] width 256 height 38
paste textarea "Rework: Multiple walls have visible drywall damage, including holes, dents, sea…"
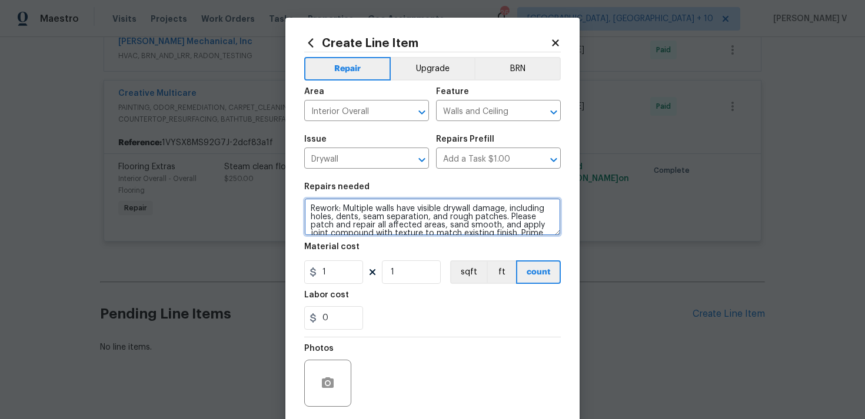
scroll to position [19, 0]
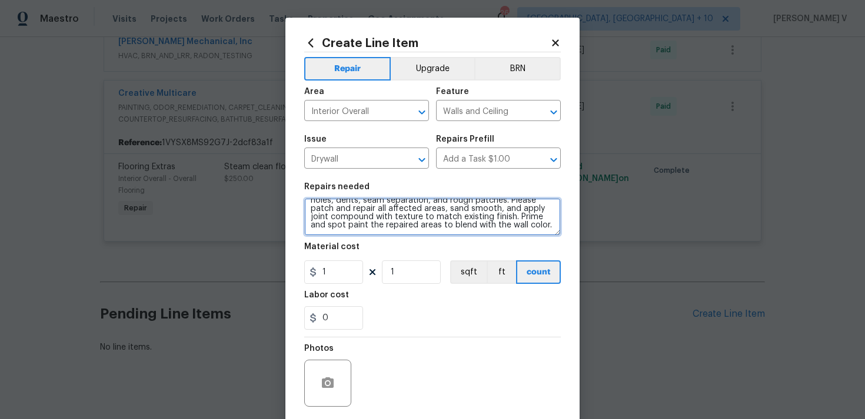
type textarea "Rework: Multiple walls have visible drywall damage, including holes, dents, sea…"
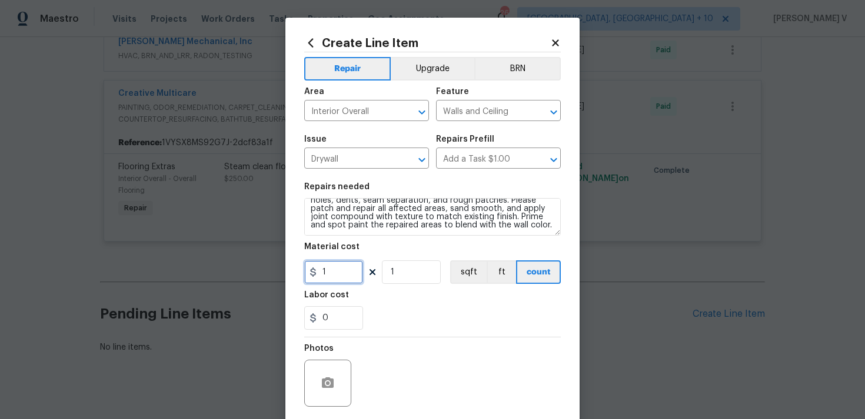
click at [345, 273] on input "1" at bounding box center [333, 273] width 59 height 24
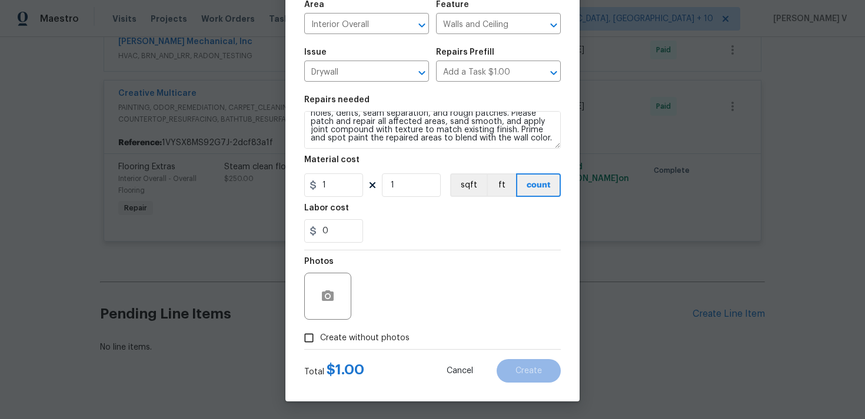
click at [331, 334] on span "Create without photos" at bounding box center [364, 338] width 89 height 12
click at [320, 334] on input "Create without photos" at bounding box center [309, 338] width 22 height 22
checkbox input "true"
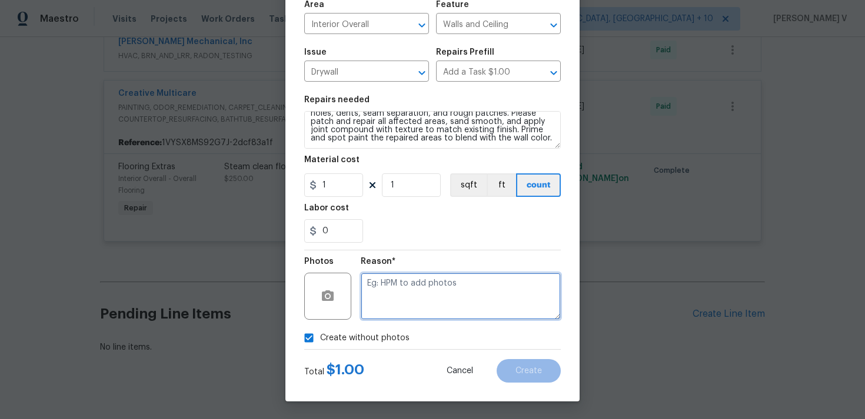
click at [399, 313] on textarea at bounding box center [461, 296] width 200 height 47
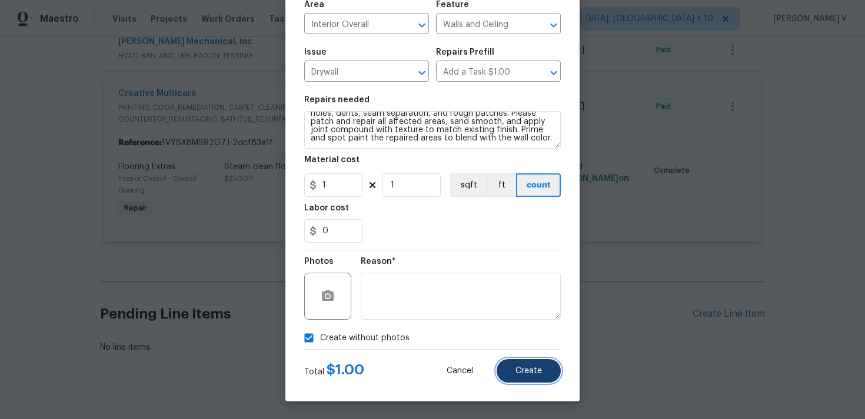
click at [509, 366] on button "Create" at bounding box center [528, 371] width 64 height 24
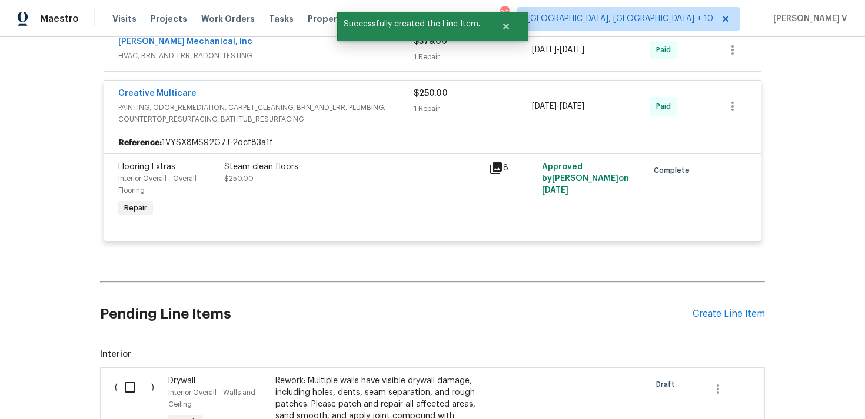
scroll to position [3749, 0]
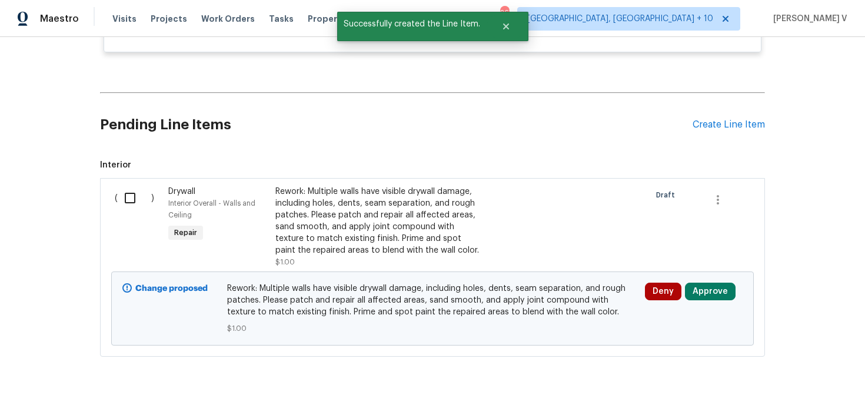
click at [127, 186] on input "checkbox" at bounding box center [135, 198] width 34 height 25
checkbox input "true"
click at [778, 390] on span "Create Work Order" at bounding box center [797, 390] width 78 height 15
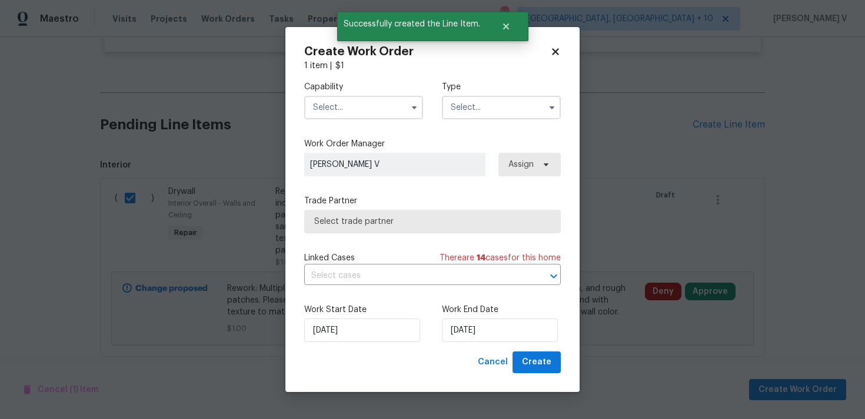
click at [363, 114] on input "text" at bounding box center [363, 108] width 119 height 24
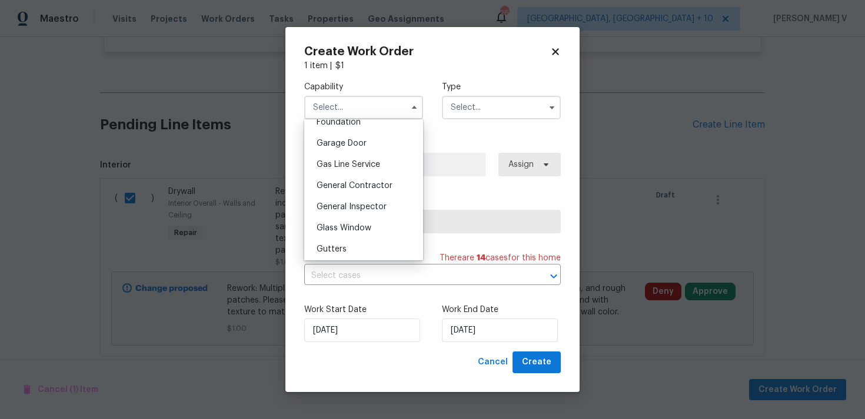
scroll to position [548, 0]
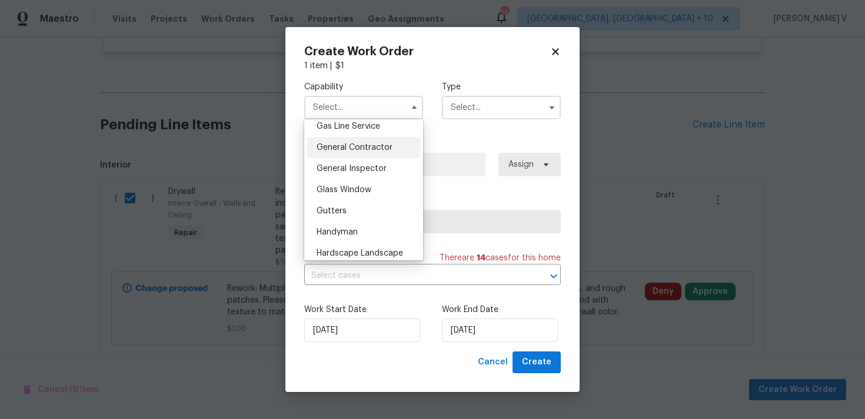
click at [360, 150] on span "General Contractor" at bounding box center [354, 147] width 76 height 8
type input "General Contractor"
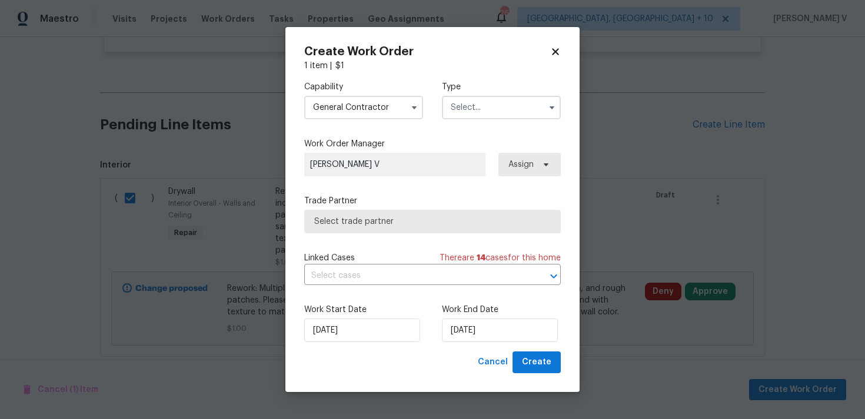
click at [500, 114] on input "text" at bounding box center [501, 108] width 119 height 24
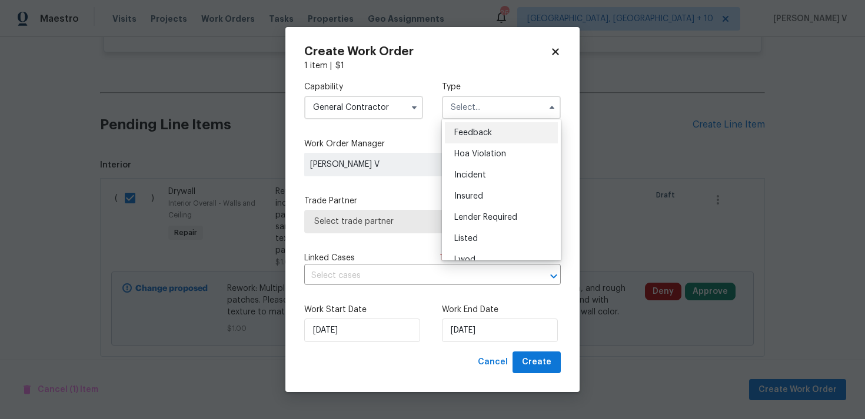
click at [476, 125] on div "Feedback" at bounding box center [501, 132] width 113 height 21
type input "Feedback"
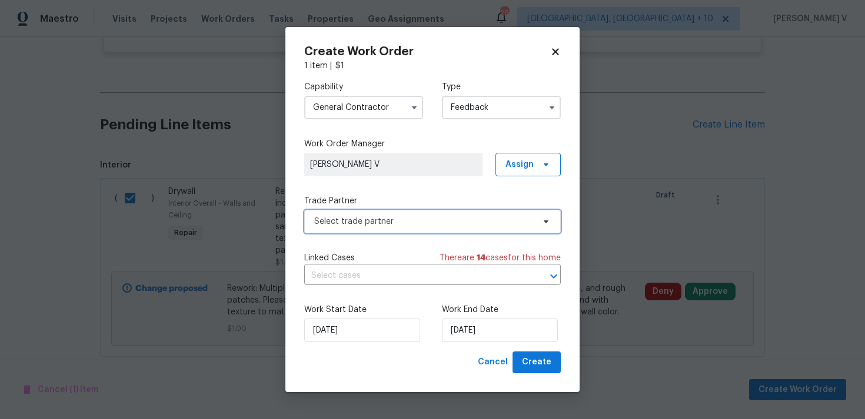
click at [415, 216] on span "Select trade partner" at bounding box center [423, 222] width 219 height 12
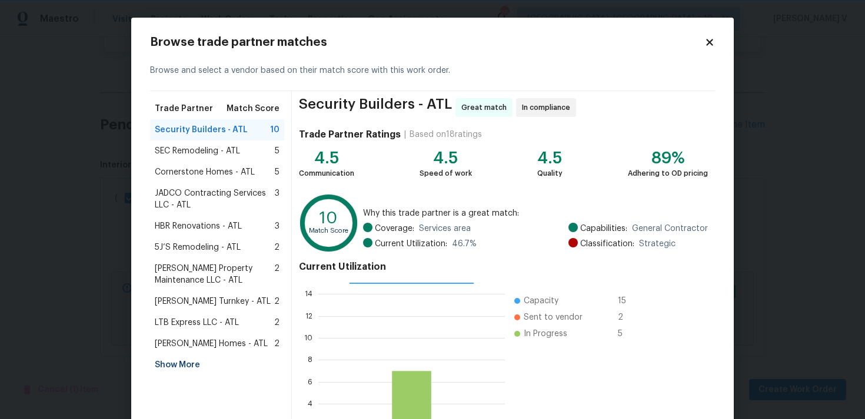
scroll to position [99, 0]
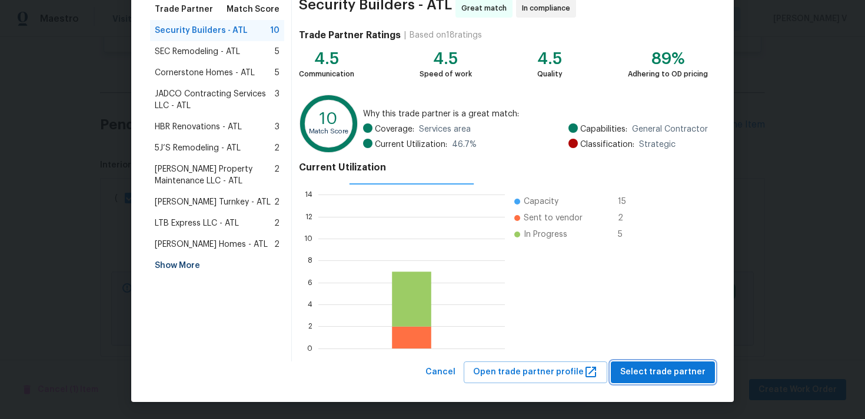
click at [632, 368] on span "Select trade partner" at bounding box center [662, 372] width 85 height 15
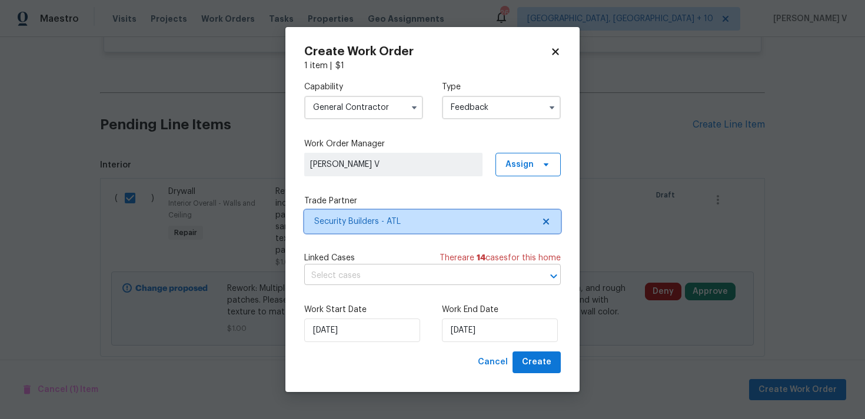
scroll to position [0, 0]
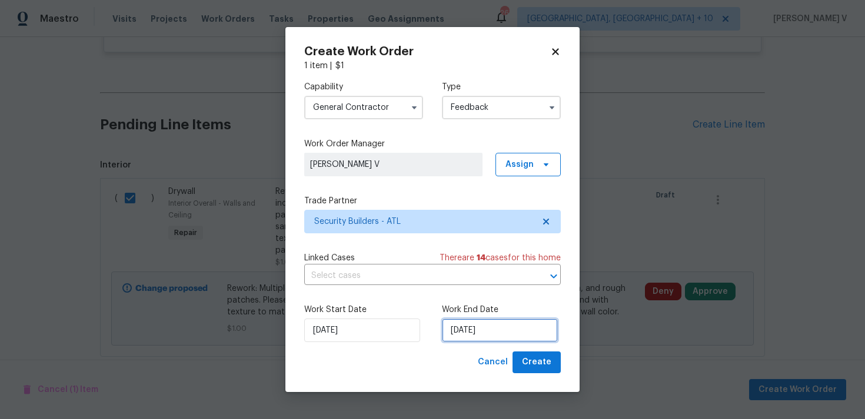
click at [465, 332] on input "28/08/2025" at bounding box center [500, 331] width 116 height 24
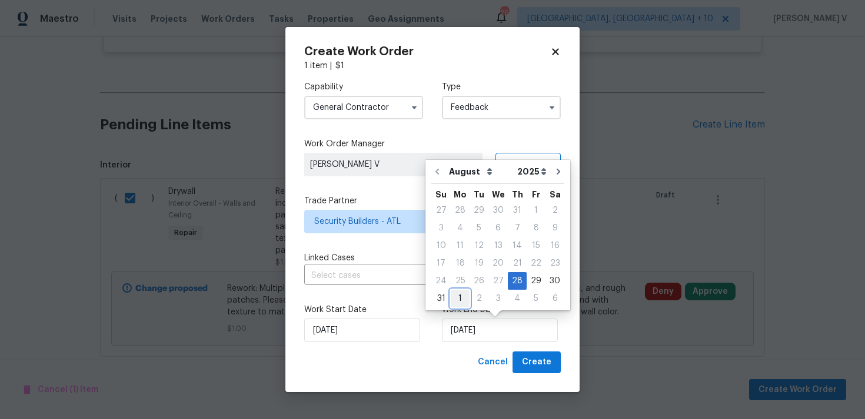
click at [462, 293] on div "1" at bounding box center [459, 299] width 19 height 16
type input "01/09/2025"
select select "8"
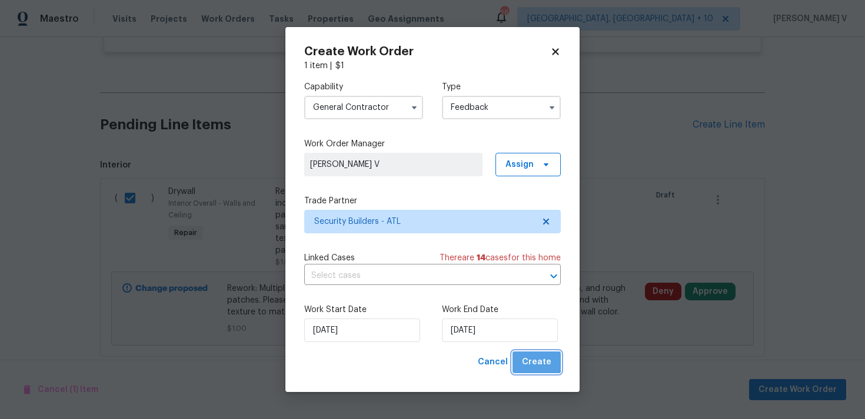
click at [530, 354] on button "Create" at bounding box center [536, 363] width 48 height 22
checkbox input "false"
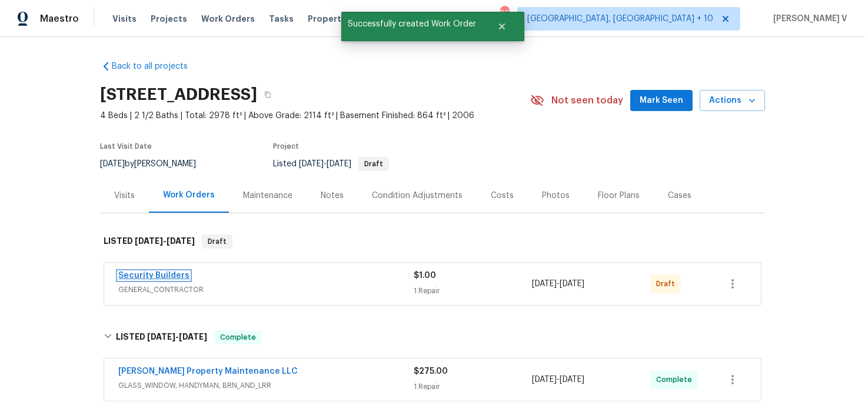
click at [149, 272] on link "Security Builders" at bounding box center [153, 276] width 71 height 8
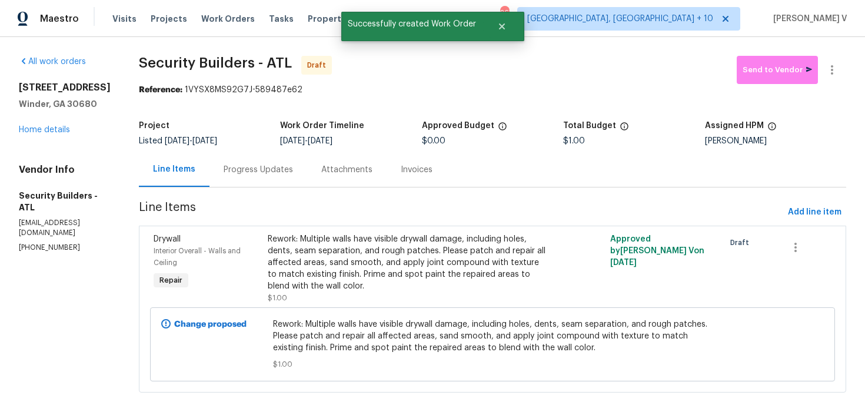
click at [269, 193] on section "Security Builders - ATL Draft Send to Vendor Reference: 1VYSX8MS92G7J-589487e62…" at bounding box center [492, 231] width 707 height 351
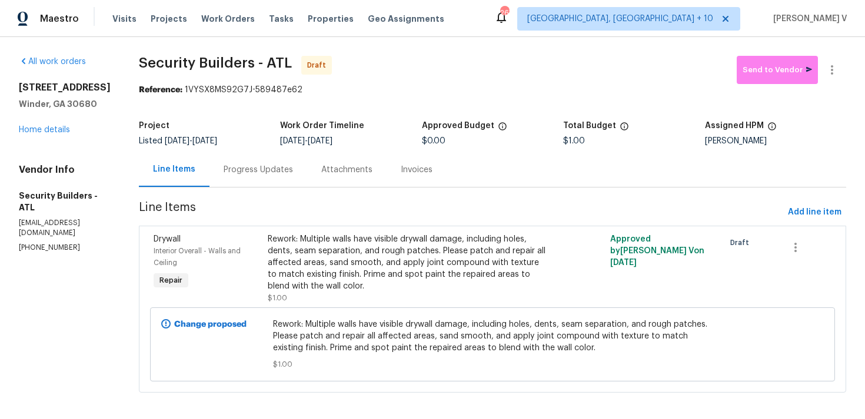
click at [281, 161] on div "Progress Updates" at bounding box center [258, 169] width 98 height 35
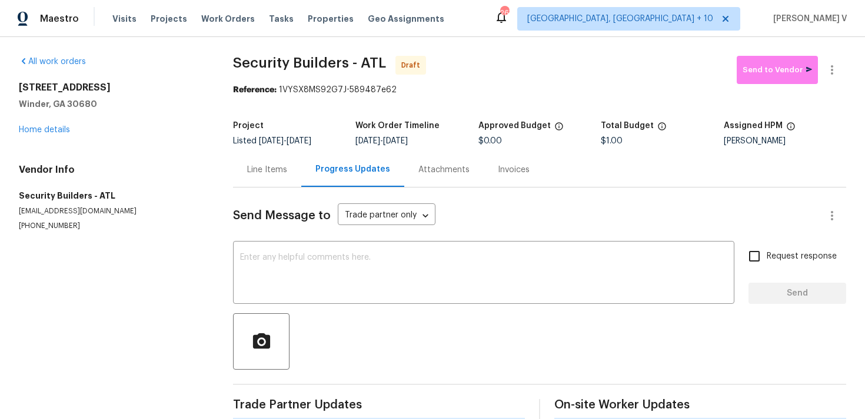
click at [289, 232] on div "Send Message to Trade partner only Trade partner only ​ x ​ Request response Se…" at bounding box center [539, 304] width 613 height 233
click at [288, 258] on textarea at bounding box center [483, 273] width 487 height 41
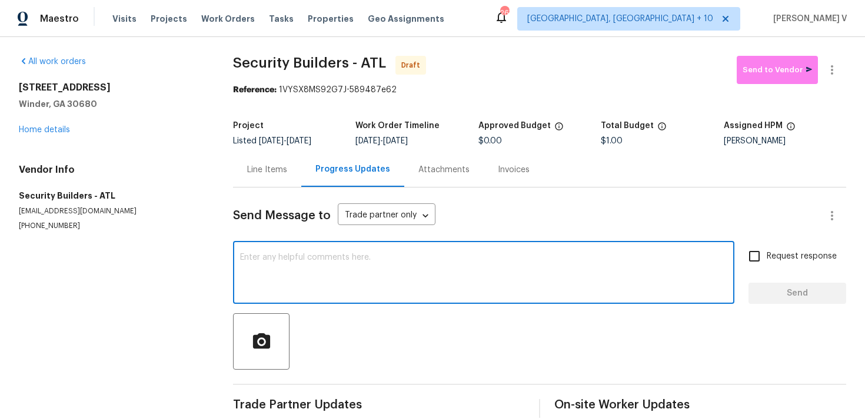
paste textarea "Hi, this is Divya with Opendoor. I’m confirming you received the WO for the pro…"
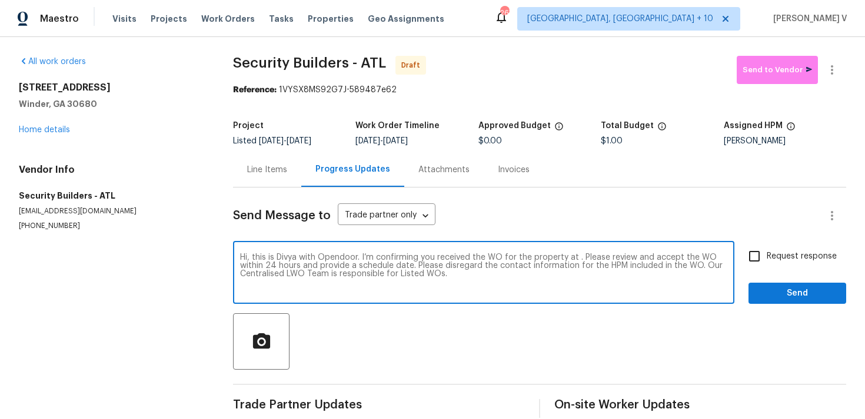
click at [575, 258] on textarea "Hi, this is Divya with Opendoor. I’m confirming you received the WO for the pro…" at bounding box center [483, 273] width 487 height 41
paste textarea "817 Kenwood Ln, Winder, GA 30680"
type textarea "Hi, this is Divya with Opendoor. I’m confirming you received the WO for the pro…"
click at [762, 248] on input "Request response" at bounding box center [754, 256] width 25 height 25
checkbox input "true"
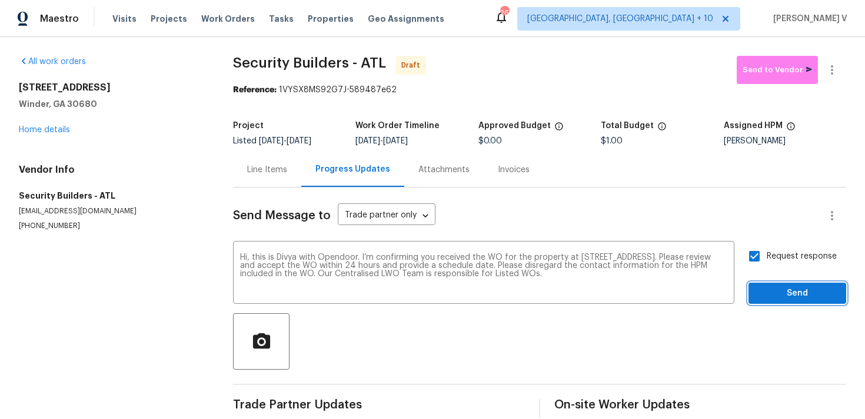
click at [772, 294] on span "Send" at bounding box center [796, 293] width 79 height 15
click at [836, 66] on icon "button" at bounding box center [832, 70] width 14 height 14
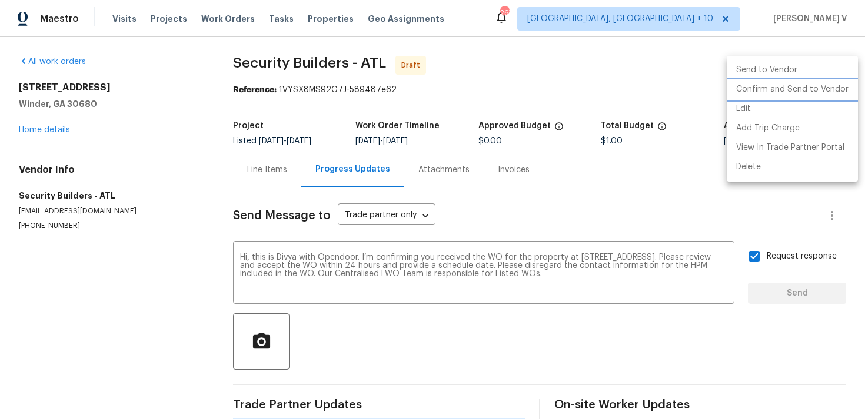
click at [796, 84] on li "Confirm and Send to Vendor" at bounding box center [791, 89] width 131 height 19
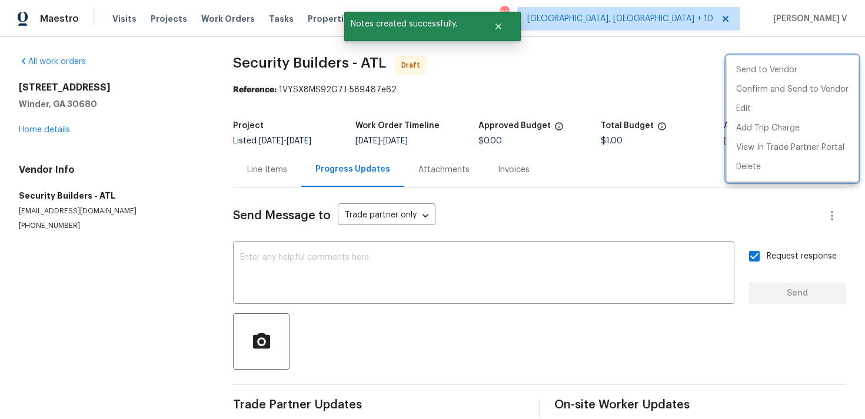
click at [259, 154] on div at bounding box center [432, 209] width 865 height 419
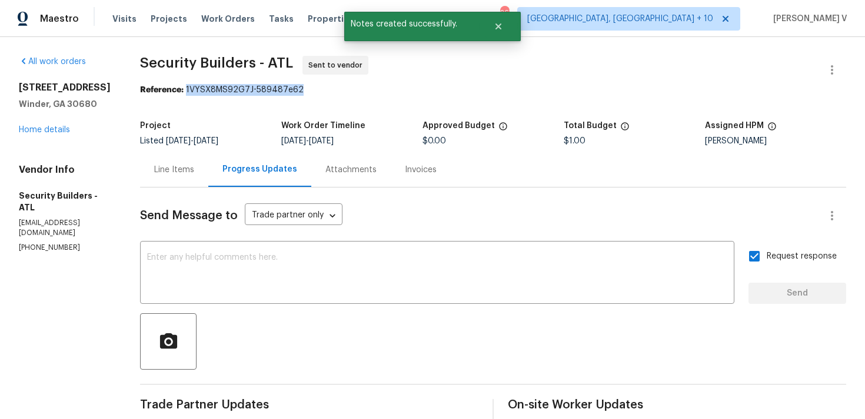
drag, startPoint x: 203, startPoint y: 91, endPoint x: 349, endPoint y: 91, distance: 145.3
click at [349, 91] on div "Reference: 1VYSX8MS92G7J-589487e62" at bounding box center [493, 90] width 706 height 12
copy div "1VYSX8MS92G7J-589487e62"
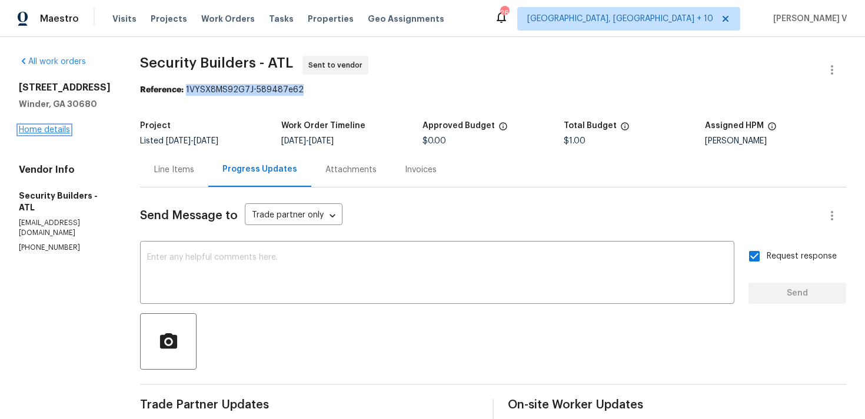
click at [49, 128] on link "Home details" at bounding box center [44, 130] width 51 height 8
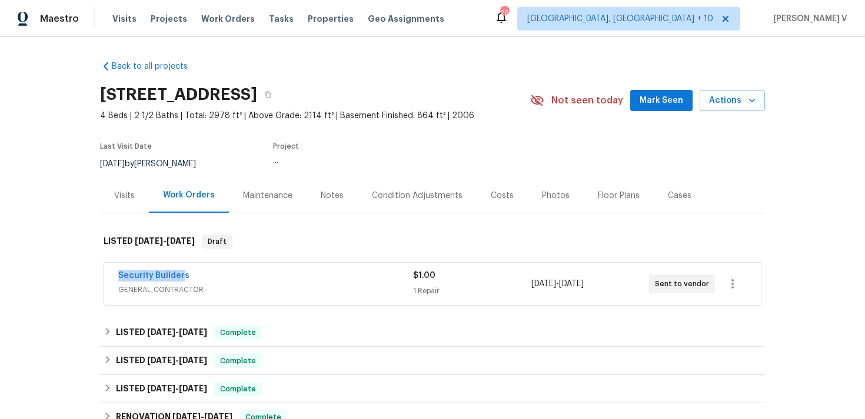
drag, startPoint x: 113, startPoint y: 273, endPoint x: 186, endPoint y: 273, distance: 73.5
click at [186, 273] on div "Security Builders GENERAL_CONTRACTOR $1.00 1 Repair 8/28/2025 - 9/1/2025 Sent t…" at bounding box center [432, 284] width 656 height 42
copy link "Security Builders"
click at [151, 276] on link "Security Builders" at bounding box center [153, 276] width 71 height 8
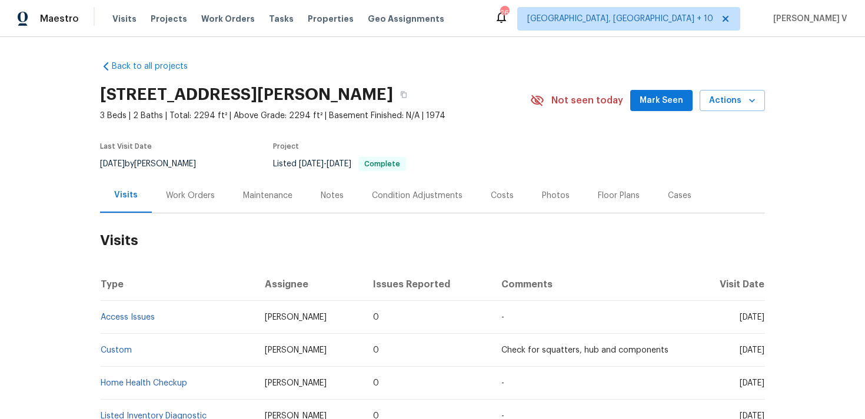
click at [203, 192] on div "Work Orders" at bounding box center [190, 196] width 49 height 12
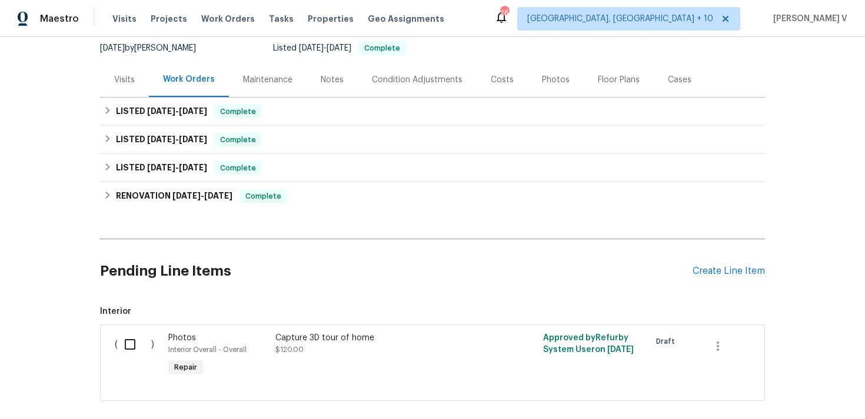
scroll to position [178, 0]
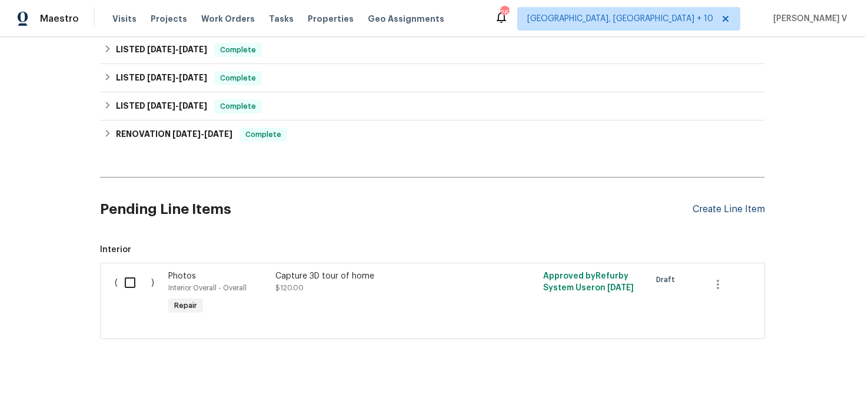
click at [750, 214] on div "Create Line Item" at bounding box center [728, 209] width 72 height 11
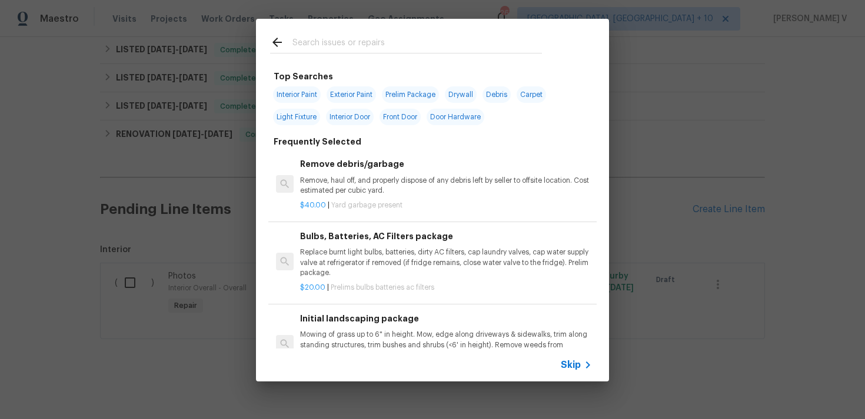
click at [566, 364] on span "Skip" at bounding box center [570, 365] width 20 height 12
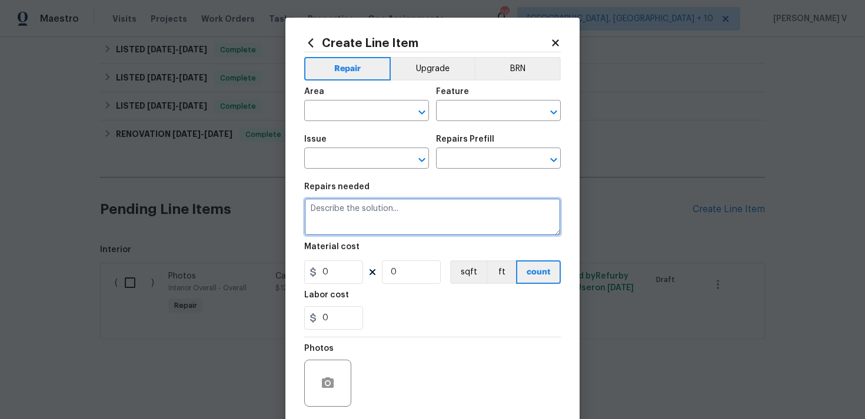
click at [426, 207] on textarea at bounding box center [432, 217] width 256 height 38
paste textarea "There is water on the restroom floor. Please inspect for leaks from plumbing, f…"
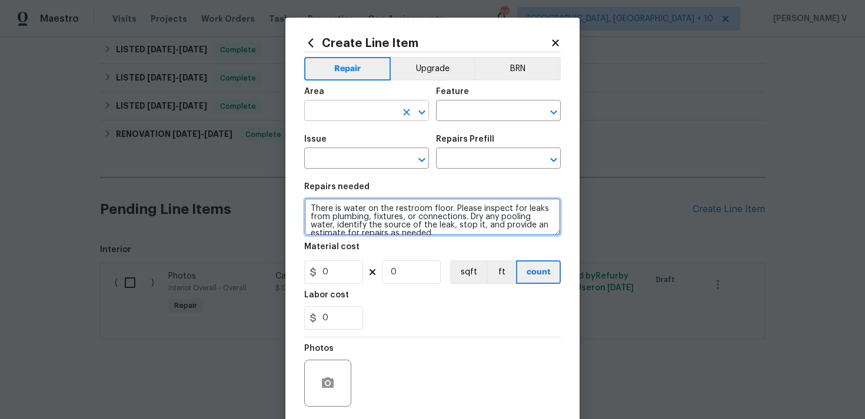
scroll to position [2, 0]
type textarea "There is water on the restroom floor. Please inspect for leaks from plumbing, f…"
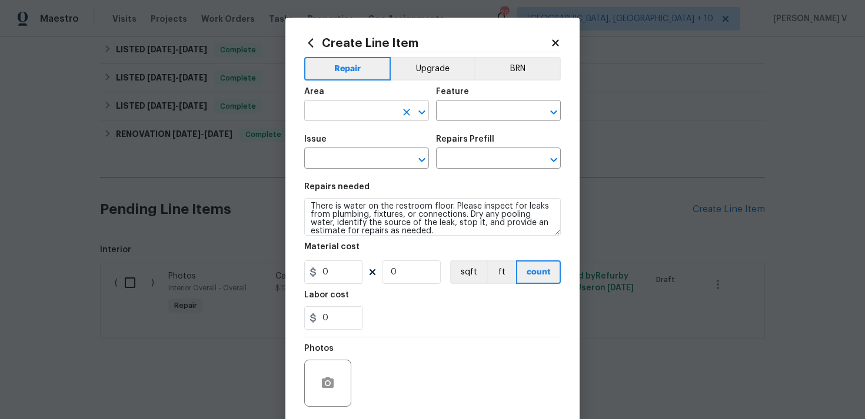
click at [340, 107] on input "text" at bounding box center [350, 112] width 92 height 18
drag, startPoint x: 325, startPoint y: 114, endPoint x: 376, endPoint y: 114, distance: 51.8
click at [376, 114] on input "pplu" at bounding box center [350, 112] width 92 height 18
click at [368, 128] on ul "Plumbing" at bounding box center [366, 138] width 125 height 29
click at [365, 136] on li "Plumbing" at bounding box center [366, 138] width 125 height 19
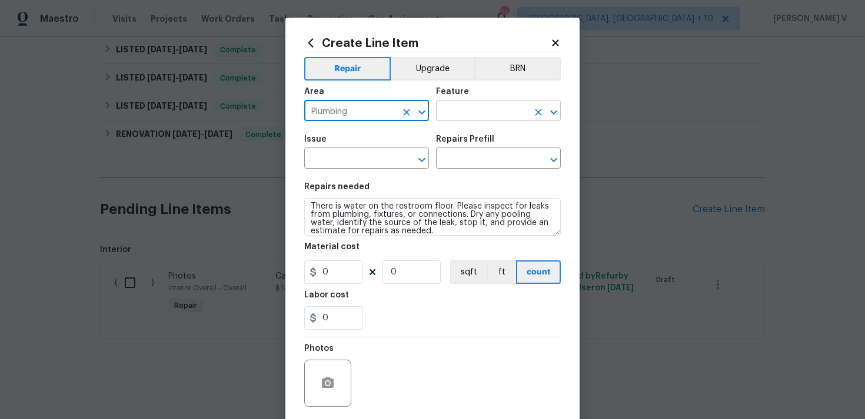
type input "Plumbing"
click at [479, 106] on input "text" at bounding box center [482, 112] width 92 height 18
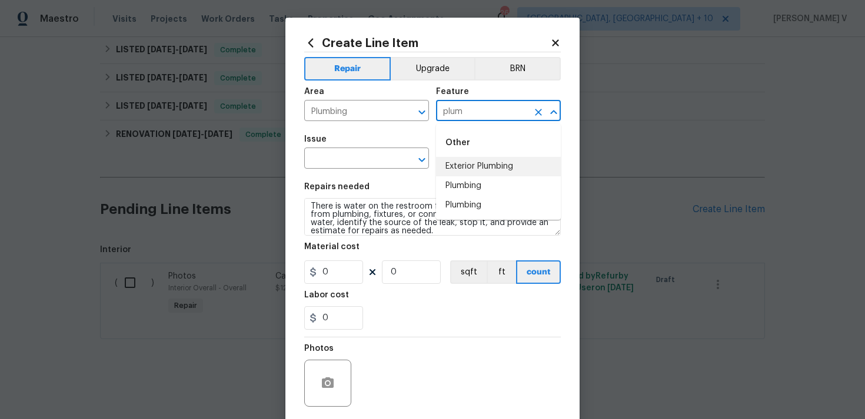
click at [493, 179] on li "Plumbing" at bounding box center [498, 185] width 125 height 19
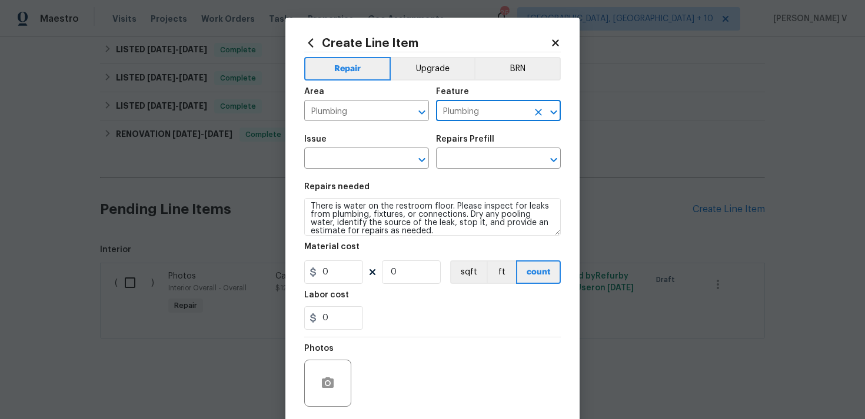
type input "Plumbing"
click at [365, 149] on div "Issue" at bounding box center [366, 142] width 125 height 15
click at [349, 169] on body "Maestro Visits Projects Work Orders Tasks Properties Geo Assignments 267 Cincin…" at bounding box center [432, 209] width 865 height 419
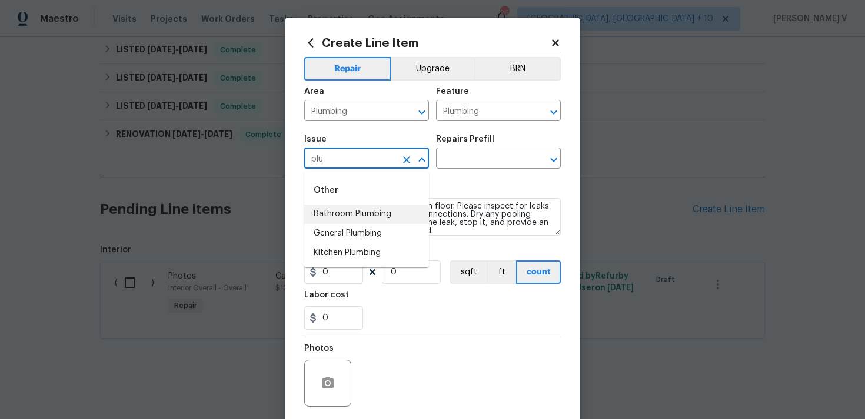
click at [389, 209] on li "Bathroom Plumbing" at bounding box center [366, 214] width 125 height 19
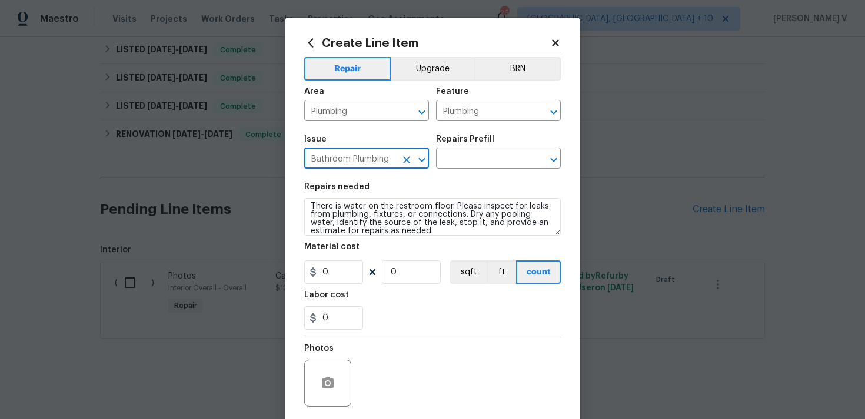
type input "Bathroom Plumbing"
click at [485, 169] on div "Issue Bathroom Plumbing ​ Repairs Prefill ​" at bounding box center [432, 152] width 256 height 48
click at [493, 164] on input "text" at bounding box center [482, 160] width 92 height 18
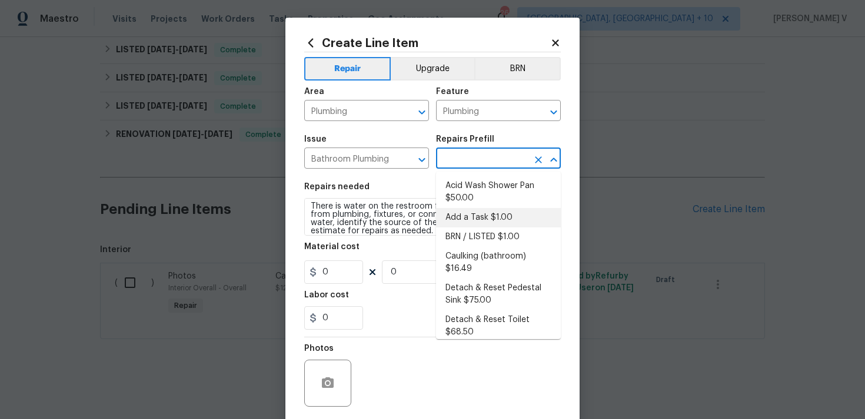
click at [486, 218] on li "Add a Task $1.00" at bounding box center [498, 217] width 125 height 19
type input "Add a Task $1.00"
type textarea "HPM to detail"
type input "1"
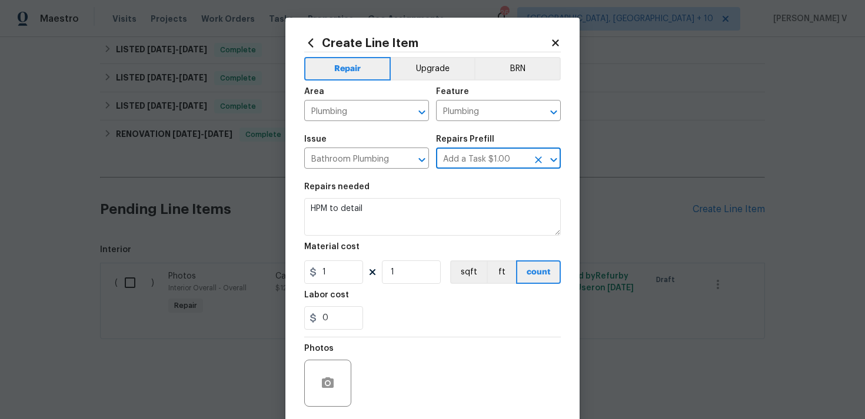
scroll to position [0, 0]
click at [486, 218] on textarea "HPM to detail" at bounding box center [432, 217] width 256 height 38
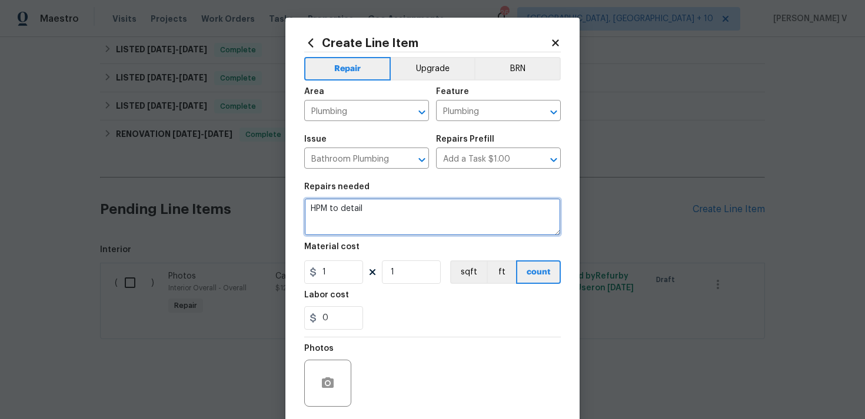
click at [486, 218] on textarea "HPM to detail" at bounding box center [432, 217] width 256 height 38
paste textarea "There is water on the restroom floor. Please inspect for leaks from plumbing, f…"
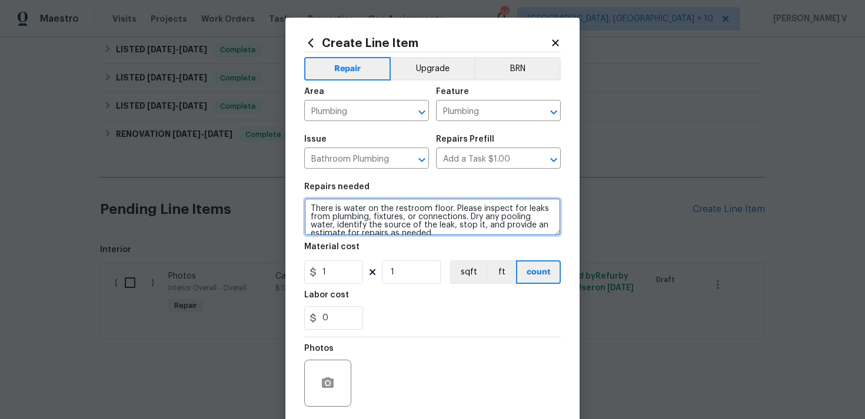
type textarea "There is water on the restroom floor. Please inspect for leaks from plumbing, f…"
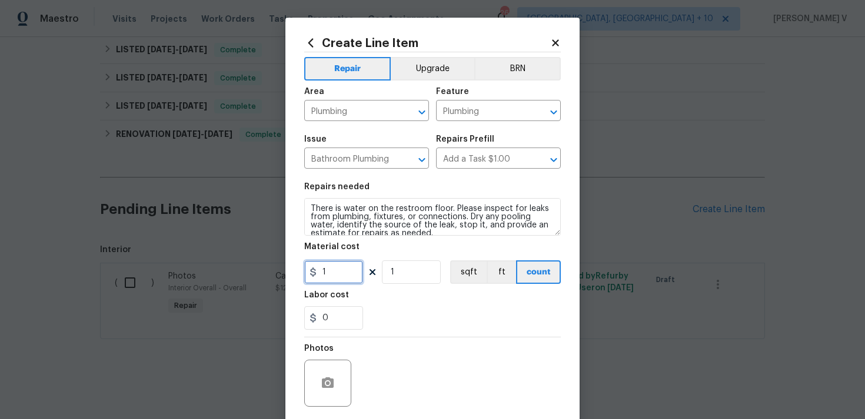
click at [338, 271] on input "1" at bounding box center [333, 273] width 59 height 24
type input "75"
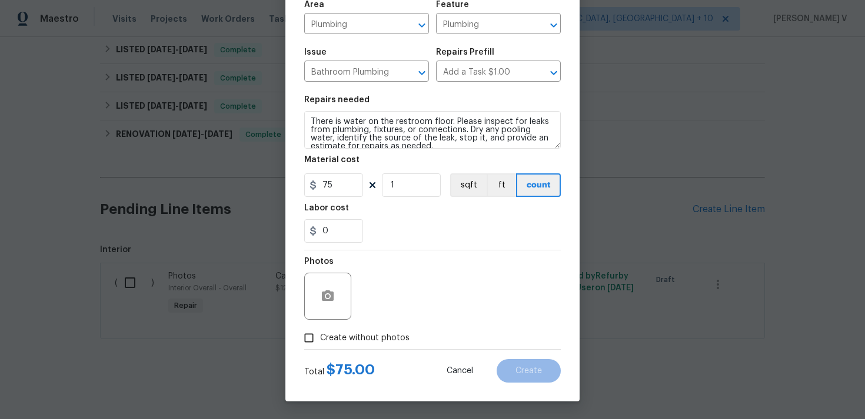
click at [306, 338] on input "Create without photos" at bounding box center [309, 338] width 22 height 22
checkbox input "true"
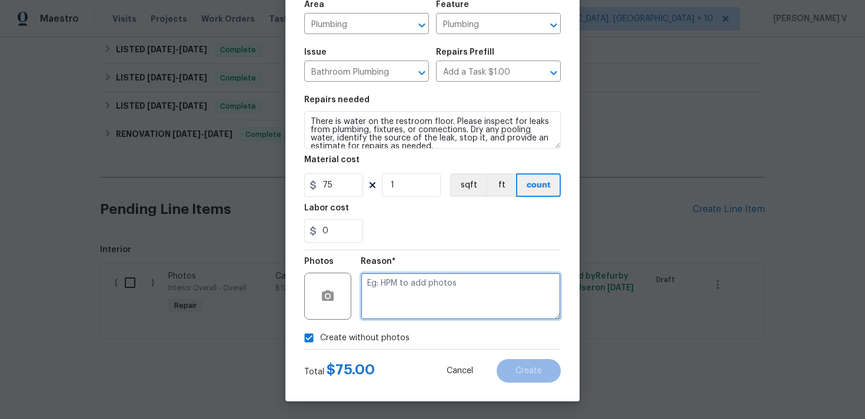
click at [413, 293] on textarea at bounding box center [461, 296] width 200 height 47
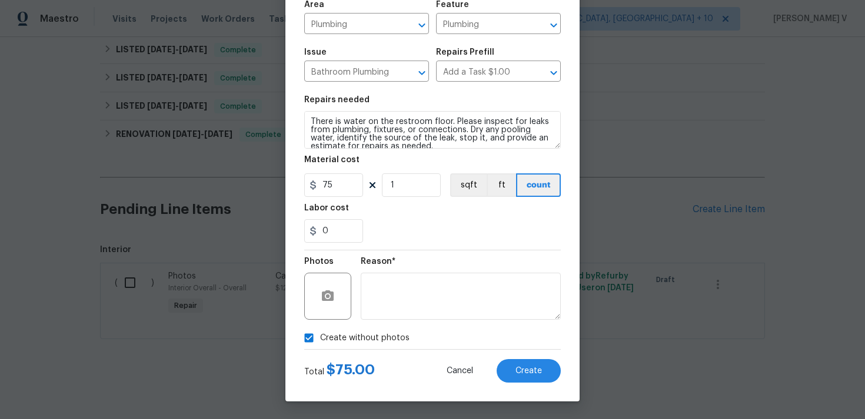
click at [517, 358] on div "Total $ 75.00 Cancel Create" at bounding box center [432, 366] width 256 height 33
click at [534, 371] on span "Create" at bounding box center [528, 371] width 26 height 9
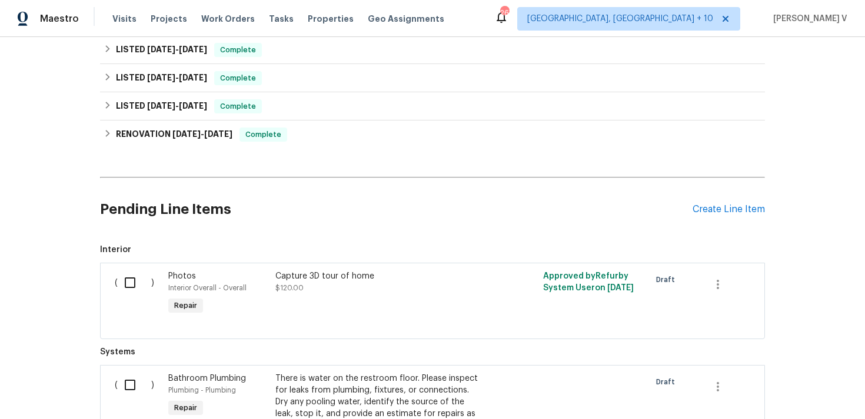
scroll to position [354, 0]
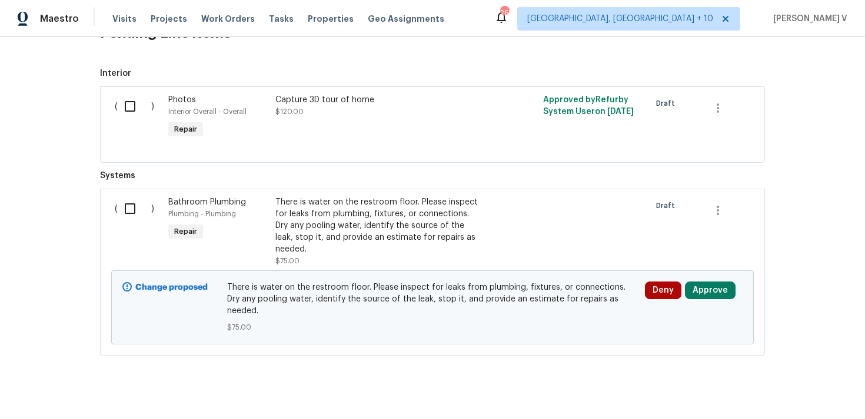
click at [125, 209] on input "checkbox" at bounding box center [135, 208] width 34 height 25
checkbox input "true"
click at [782, 378] on div "Cancel (1) Item Create Work Order" at bounding box center [432, 390] width 865 height 60
click at [784, 385] on span "Create Work Order" at bounding box center [797, 390] width 78 height 15
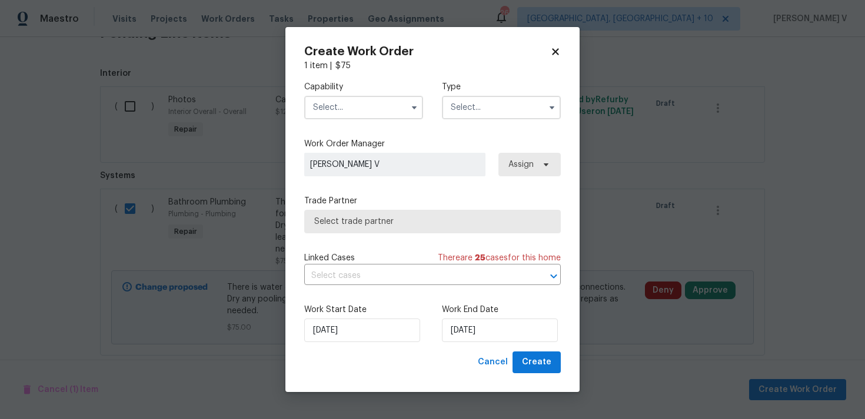
click at [335, 104] on input "text" at bounding box center [363, 108] width 119 height 24
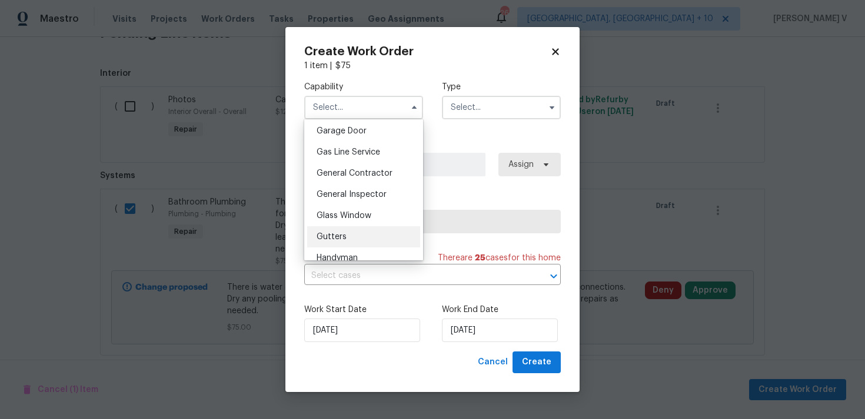
scroll to position [538, 0]
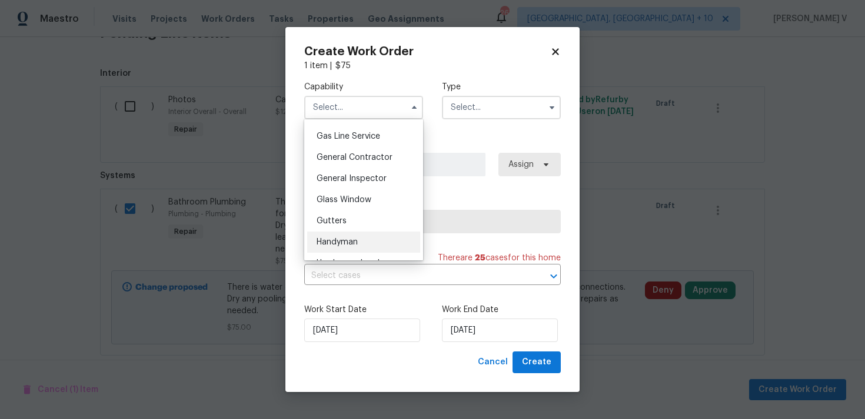
click at [360, 238] on div "Handyman" at bounding box center [363, 242] width 113 height 21
type input "Handyman"
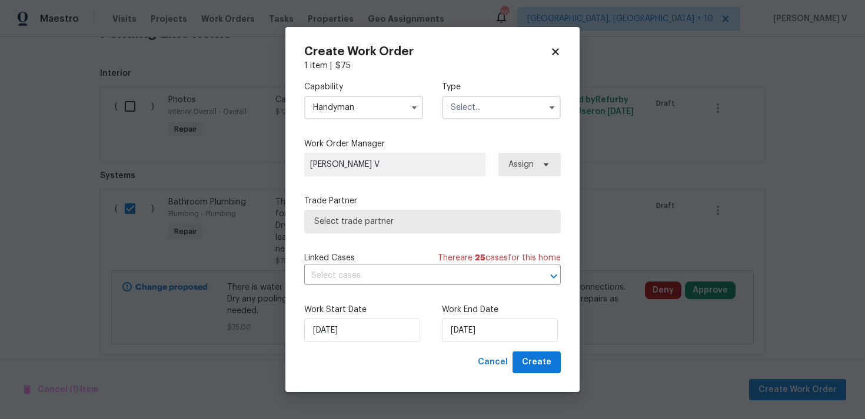
click at [481, 119] on div "Capability Handyman Agent Appliance Bathtub Resurfacing BRN And Lrr Broker Cabi…" at bounding box center [432, 100] width 256 height 57
click at [481, 116] on input "text" at bounding box center [501, 108] width 119 height 24
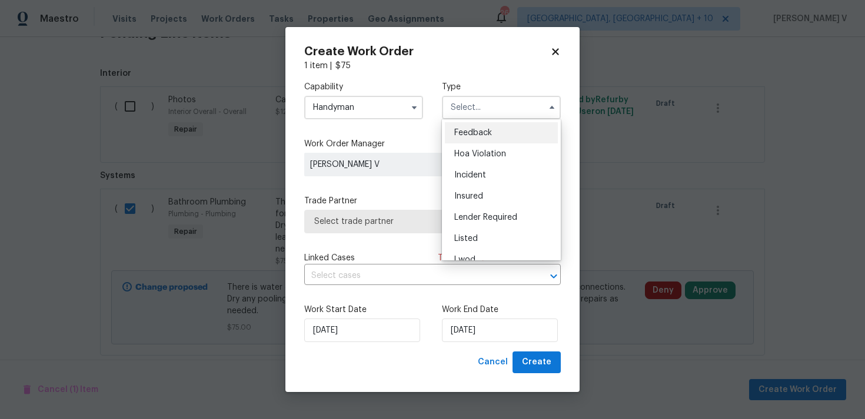
click at [472, 133] on span "Feedback" at bounding box center [473, 133] width 38 height 8
type input "Feedback"
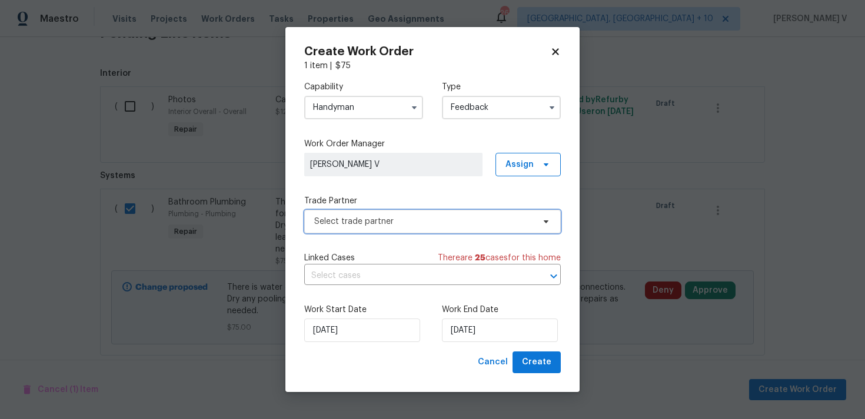
click at [403, 227] on span "Select trade partner" at bounding box center [423, 222] width 219 height 12
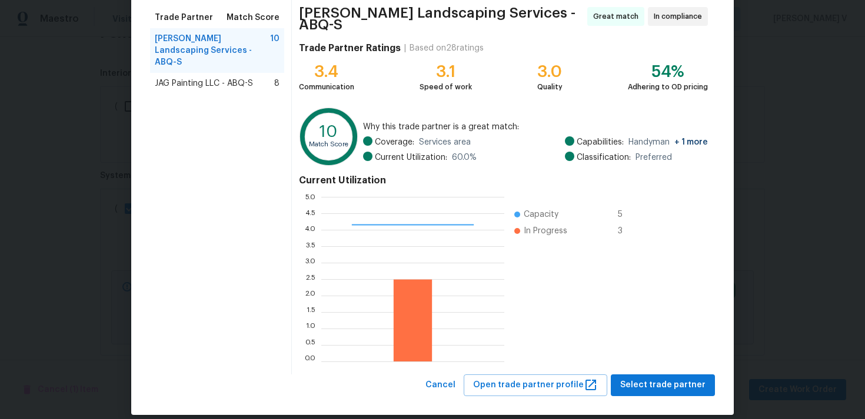
scroll to position [99, 0]
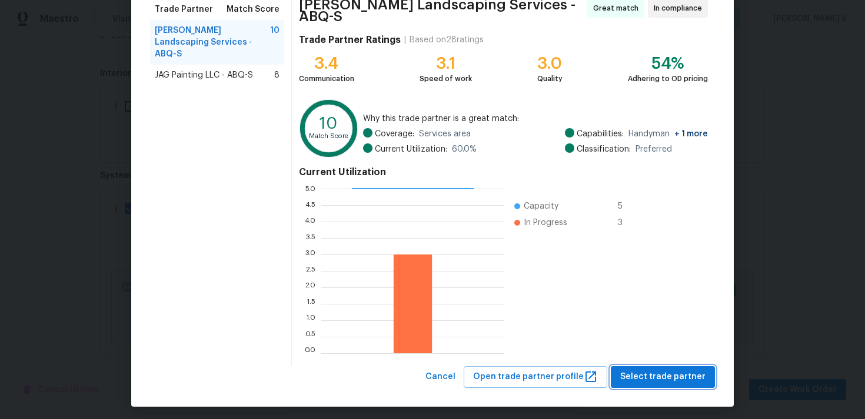
click at [687, 379] on button "Select trade partner" at bounding box center [662, 377] width 104 height 22
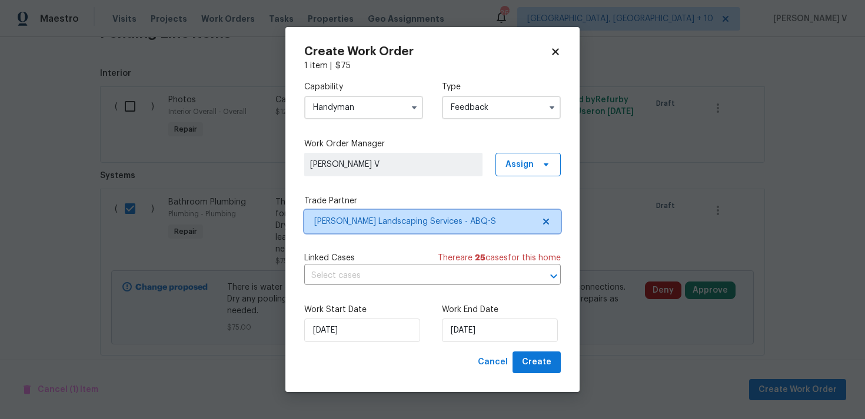
scroll to position [0, 0]
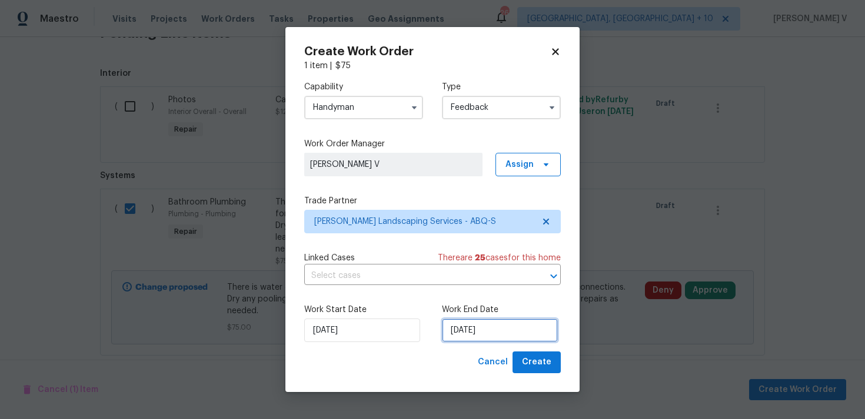
click at [463, 328] on input "[DATE]" at bounding box center [500, 331] width 116 height 24
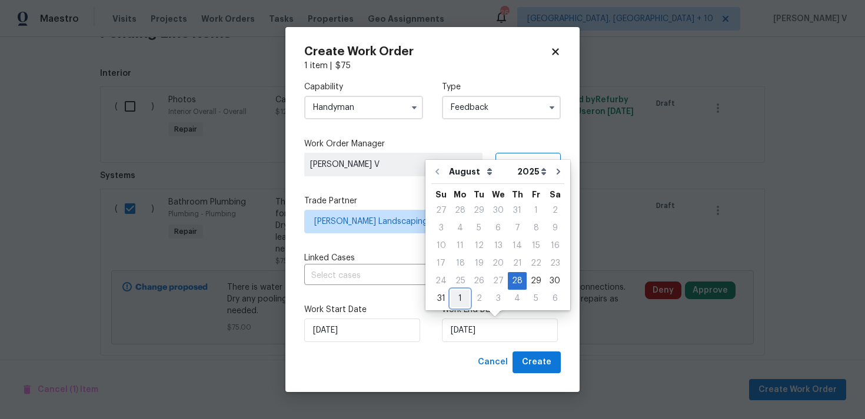
click at [459, 296] on div "1" at bounding box center [459, 299] width 19 height 16
type input "[DATE]"
select select "8"
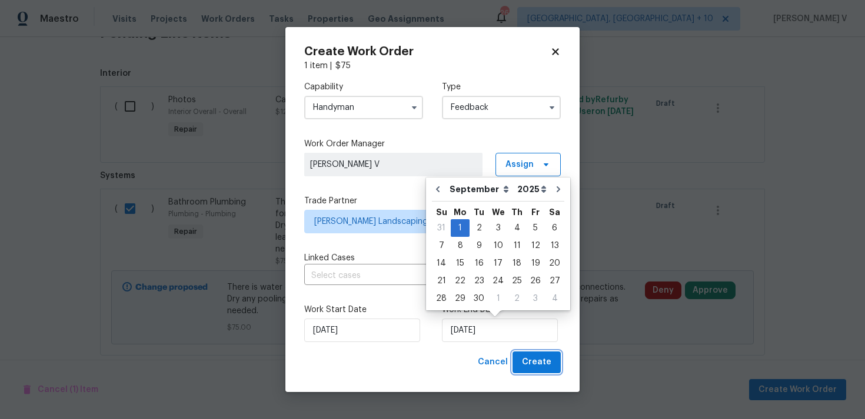
click at [547, 372] on button "Create" at bounding box center [536, 363] width 48 height 22
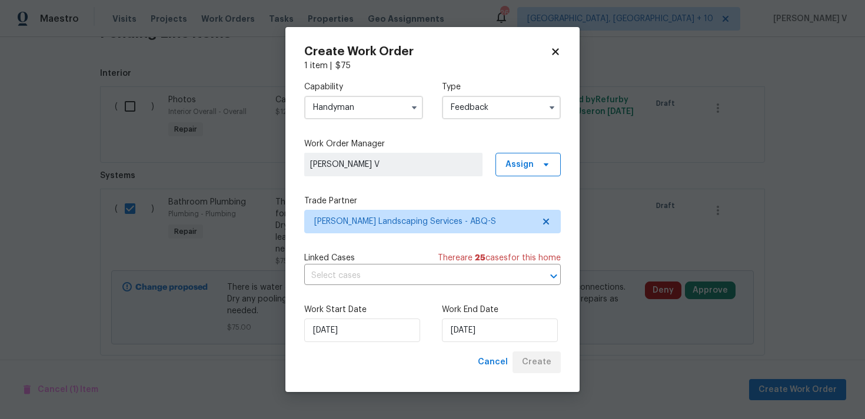
checkbox input "false"
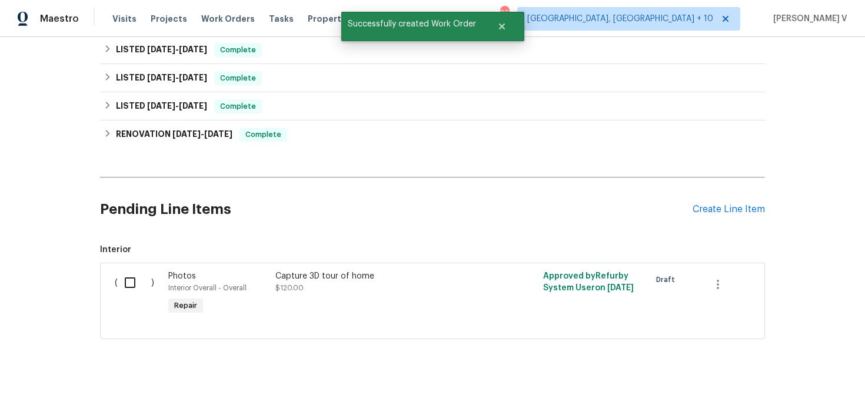
scroll to position [206, 0]
click at [742, 216] on div "Pending Line Items Create Line Item" at bounding box center [432, 209] width 665 height 55
click at [733, 203] on div "Pending Line Items Create Line Item" at bounding box center [432, 209] width 665 height 55
click at [722, 208] on div "Create Line Item" at bounding box center [728, 209] width 72 height 11
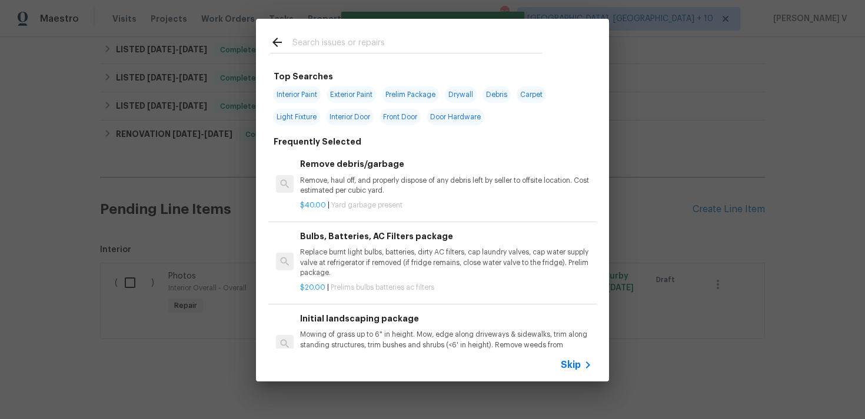
click at [576, 362] on span "Skip" at bounding box center [570, 365] width 20 height 12
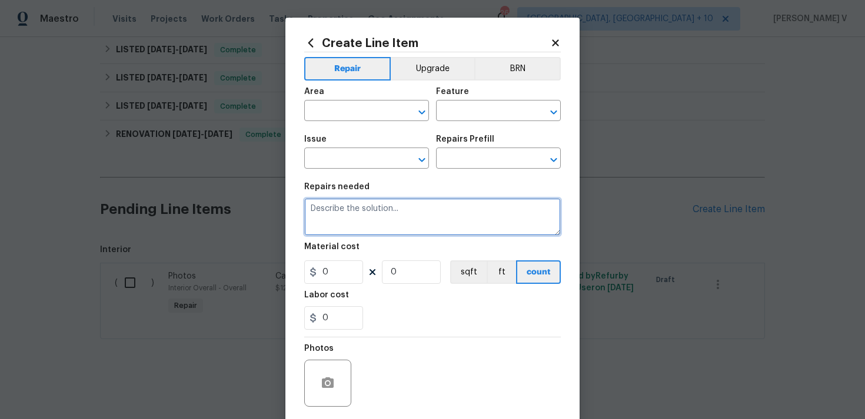
click at [396, 223] on textarea at bounding box center [432, 217] width 256 height 38
click at [356, 123] on span "Area ​" at bounding box center [366, 105] width 125 height 48
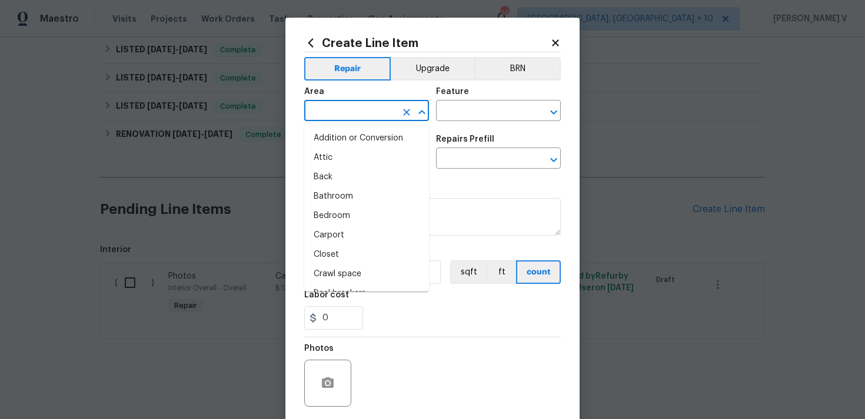
click at [349, 113] on input "text" at bounding box center [350, 112] width 92 height 18
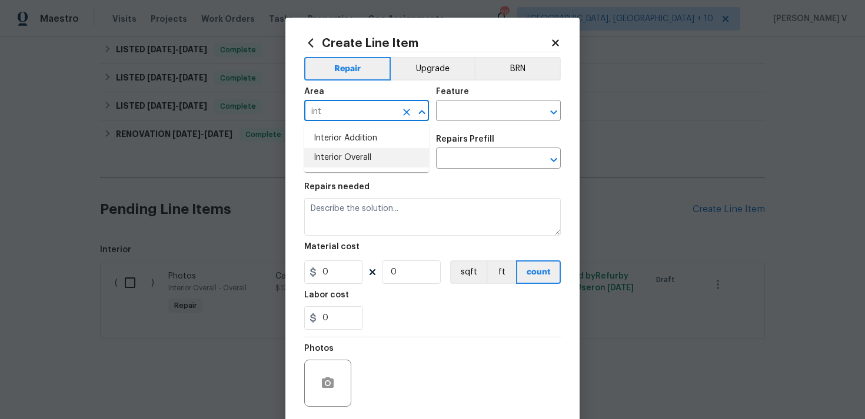
click at [372, 161] on li "Interior Overall" at bounding box center [366, 157] width 125 height 19
type input "Interior Overall"
click at [497, 121] on input "text" at bounding box center [482, 112] width 92 height 18
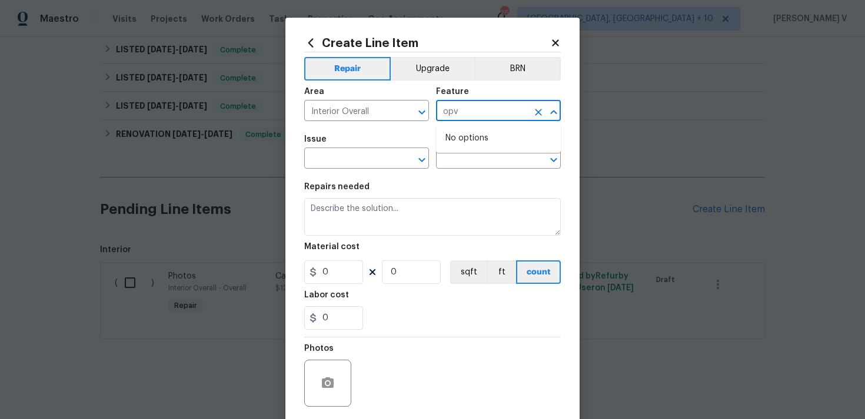
click at [469, 113] on input "opv" at bounding box center [482, 112] width 92 height 18
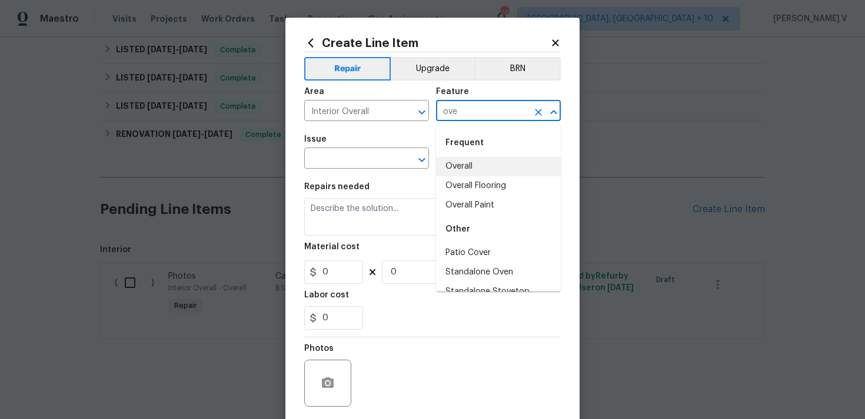
click at [477, 162] on li "Overall" at bounding box center [498, 166] width 125 height 19
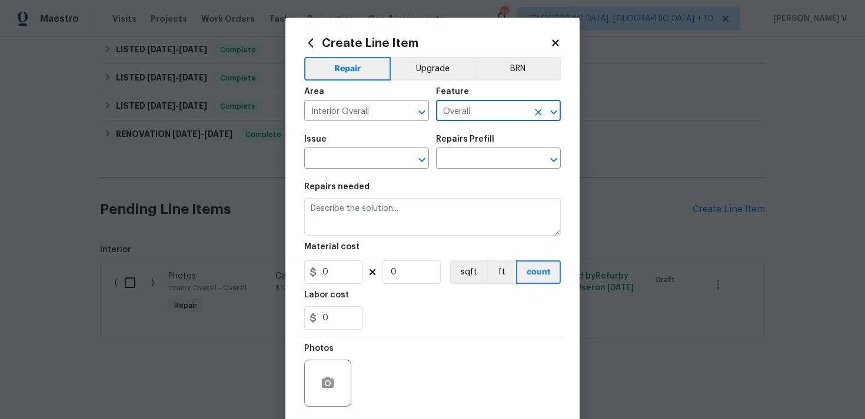
type input "Overall"
click at [339, 173] on span "Issue ​" at bounding box center [366, 152] width 125 height 48
click at [336, 166] on input "text" at bounding box center [350, 160] width 92 height 18
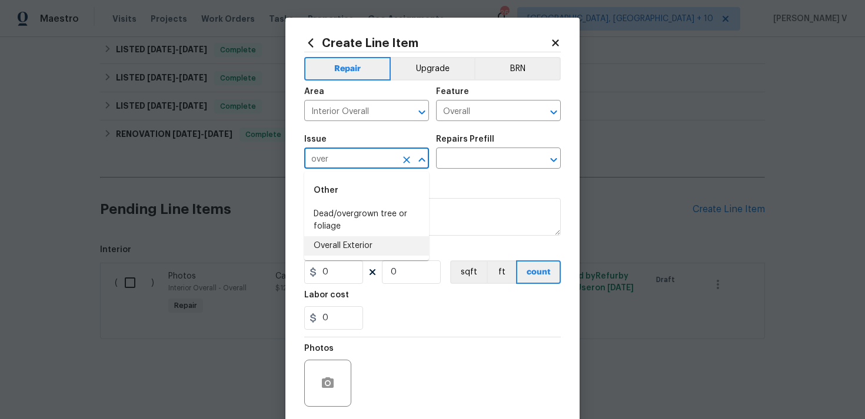
click at [361, 242] on li "Overall Exterior" at bounding box center [366, 245] width 125 height 19
type input "Overall Exterior"
click at [488, 162] on input "text" at bounding box center [482, 160] width 92 height 18
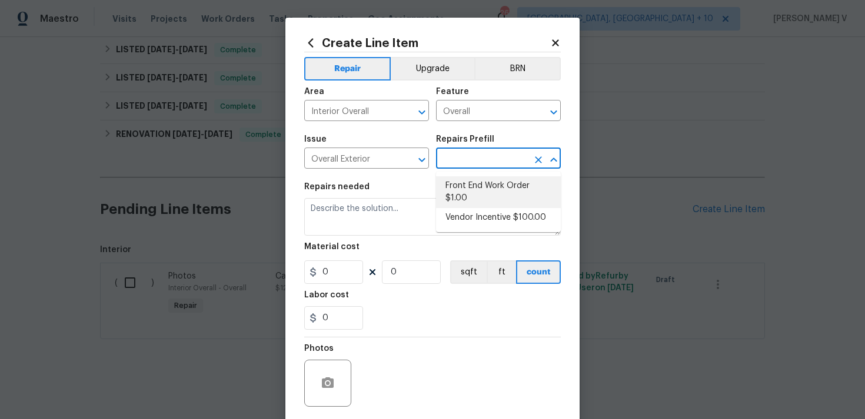
click at [459, 189] on li "Front End Work Order $1.00" at bounding box center [498, 192] width 125 height 32
type input "Front End Work Order $1.00"
type textarea "Placeholder line item for the creation of front end work orders."
type input "1"
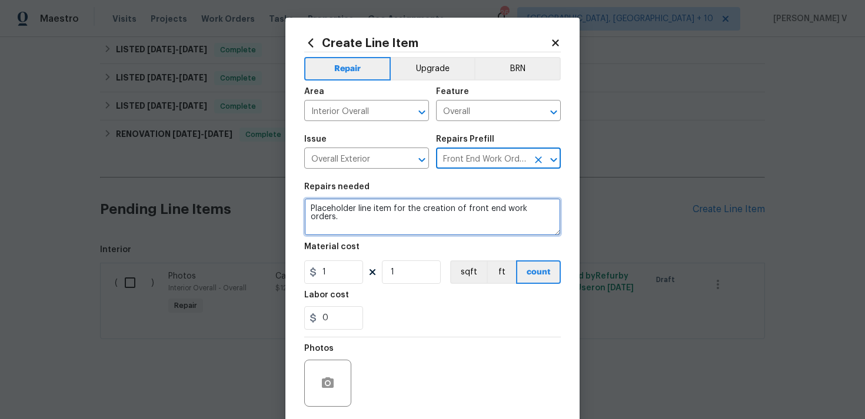
click at [408, 215] on textarea "Placeholder line item for the creation of front end work orders." at bounding box center [432, 217] width 256 height 38
paste textarea "resence of cockroaches present. Treat for cockroaches. One-time treatment"
type textarea "Presence of cockroaches present. Treat for cockroaches. One-time treatment"
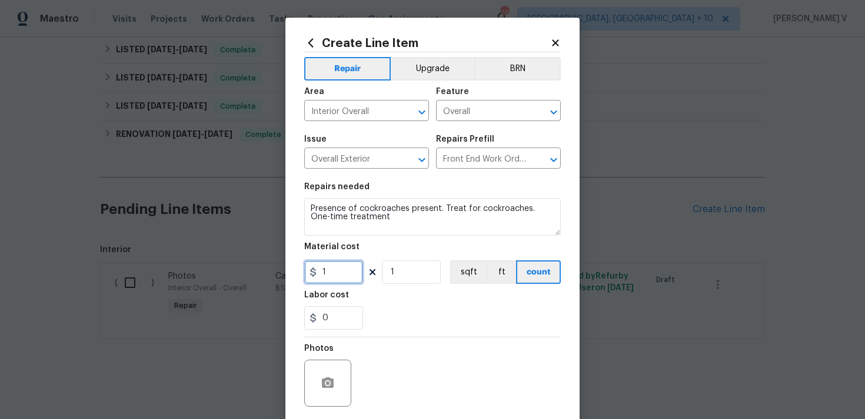
click at [338, 275] on input "1" at bounding box center [333, 273] width 59 height 24
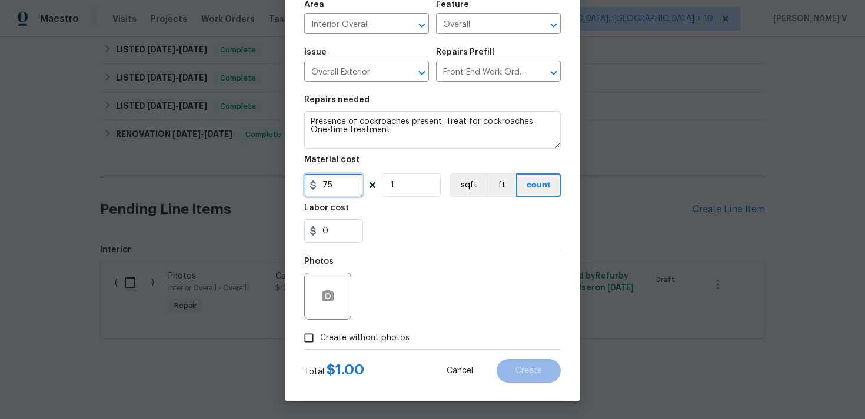
type input "75"
click at [328, 334] on span "Create without photos" at bounding box center [364, 338] width 89 height 12
click at [320, 334] on input "Create without photos" at bounding box center [309, 338] width 22 height 22
checkbox input "true"
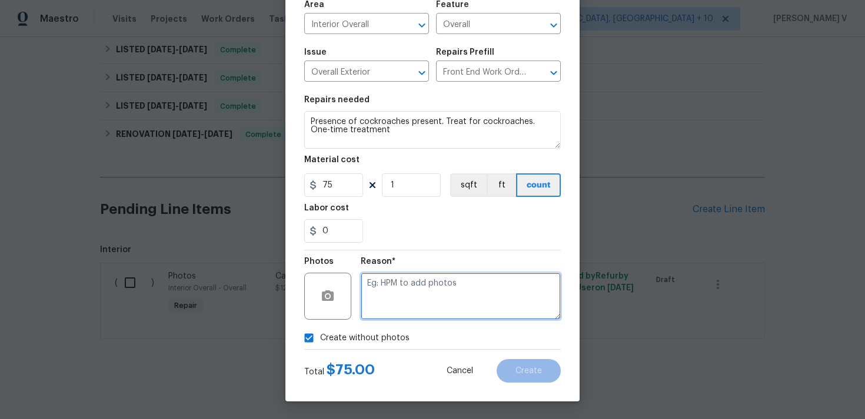
click at [438, 298] on textarea at bounding box center [461, 296] width 200 height 47
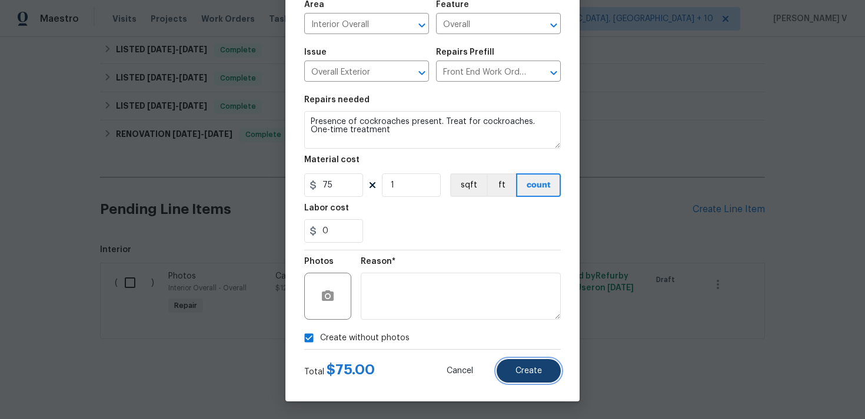
click at [551, 379] on button "Create" at bounding box center [528, 371] width 64 height 24
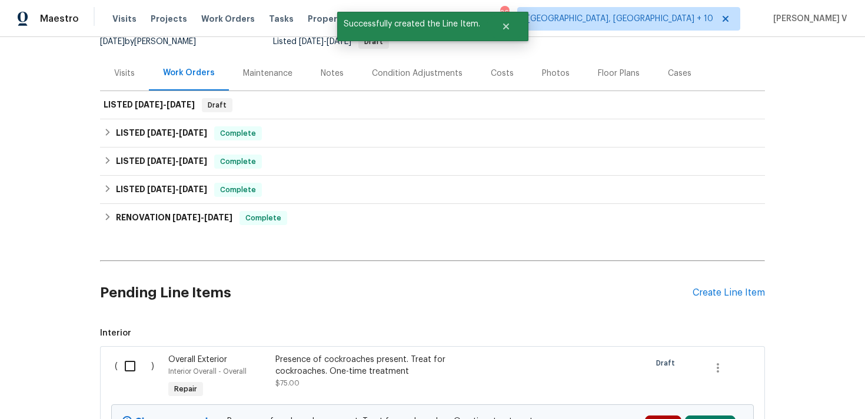
scroll to position [326, 0]
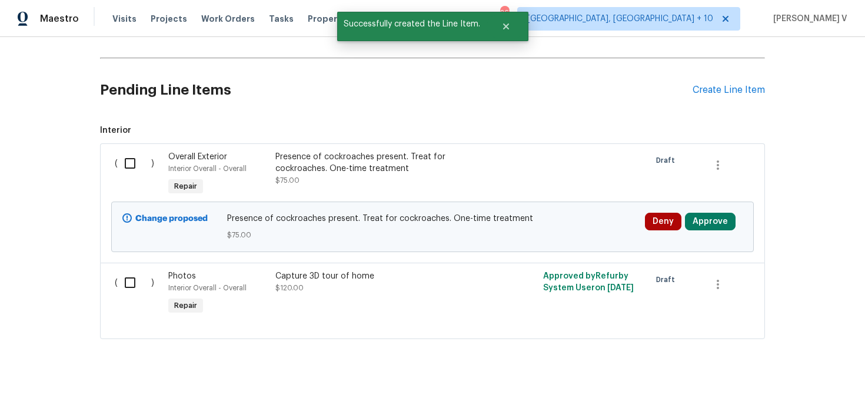
click at [136, 169] on input "checkbox" at bounding box center [135, 163] width 34 height 25
checkbox input "true"
click at [820, 388] on span "Create Work Order" at bounding box center [797, 390] width 78 height 15
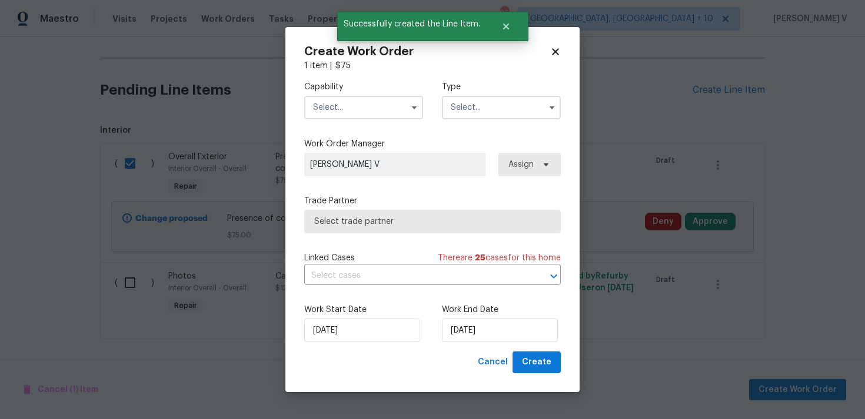
click at [354, 109] on input "text" at bounding box center [363, 108] width 119 height 24
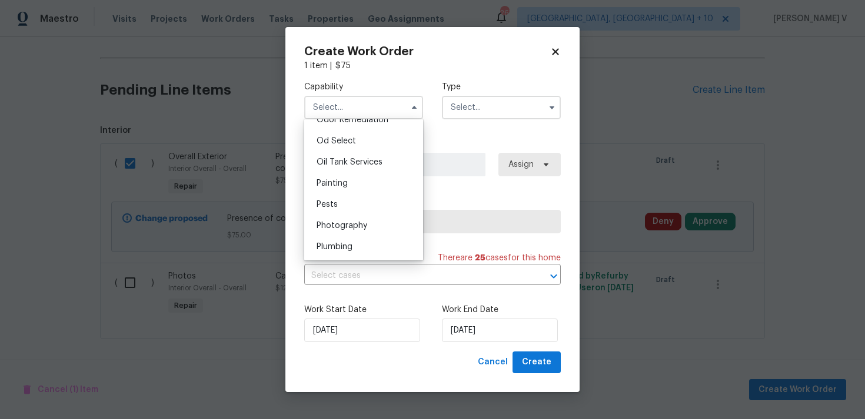
scroll to position [938, 0]
click at [358, 202] on div "Pests" at bounding box center [363, 203] width 113 height 21
type input "Pests"
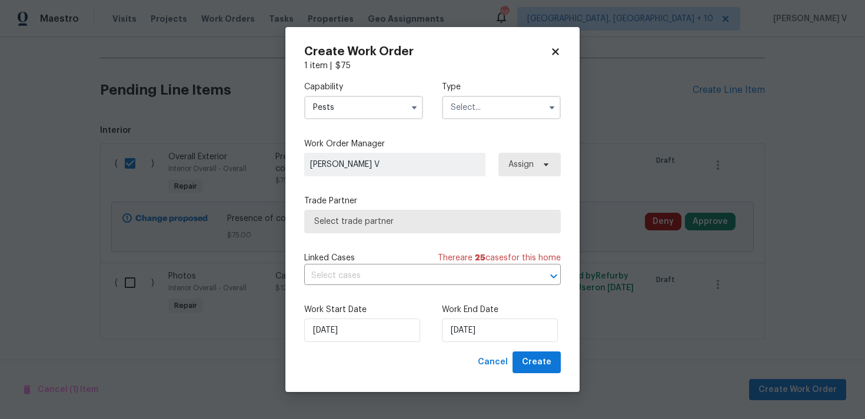
click at [506, 95] on div "Type" at bounding box center [501, 100] width 119 height 38
click at [504, 105] on input "text" at bounding box center [501, 108] width 119 height 24
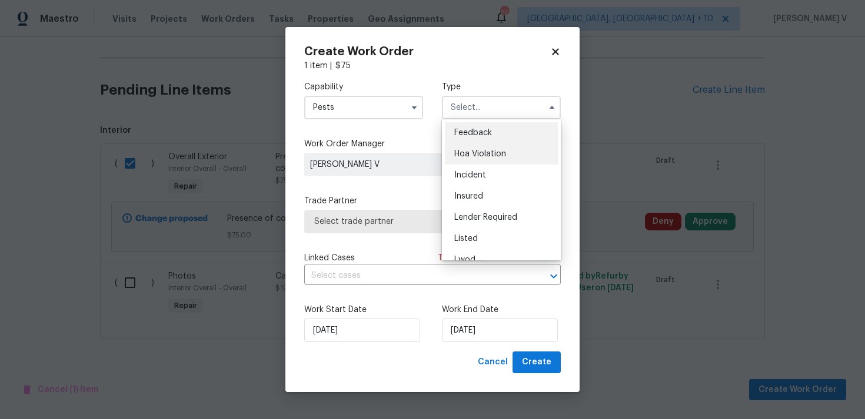
click at [479, 145] on div "Hoa Violation" at bounding box center [501, 153] width 113 height 21
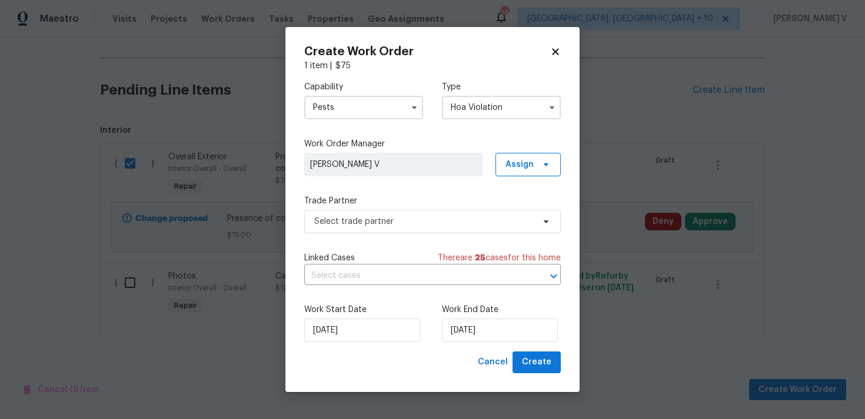
click at [469, 114] on input "Hoa Violation" at bounding box center [501, 108] width 119 height 24
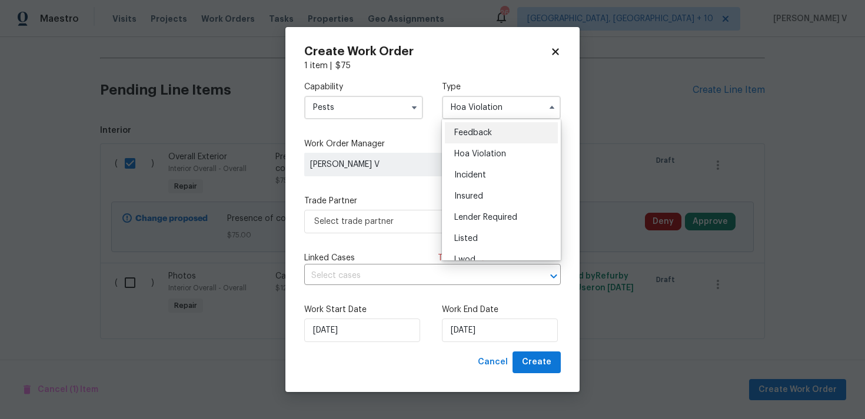
click at [469, 132] on span "Feedback" at bounding box center [473, 133] width 38 height 8
type input "Feedback"
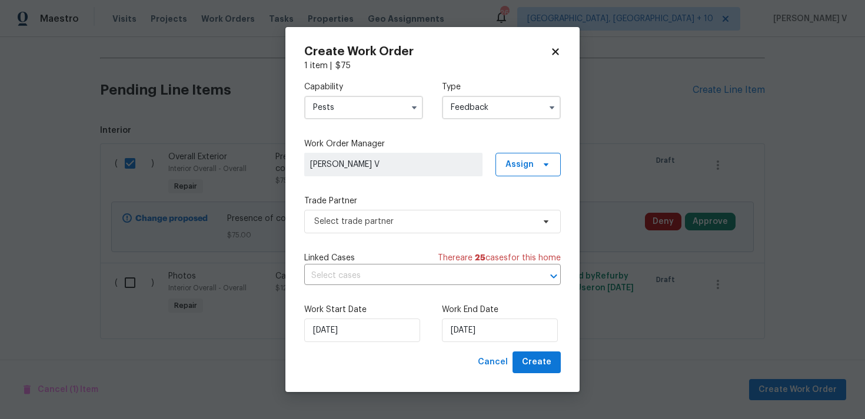
click at [384, 235] on div "Capability Pests Type Feedback Work Order Manager Divya Dharshini V Assign Trad…" at bounding box center [432, 212] width 256 height 280
click at [383, 229] on span "Select trade partner" at bounding box center [432, 222] width 256 height 24
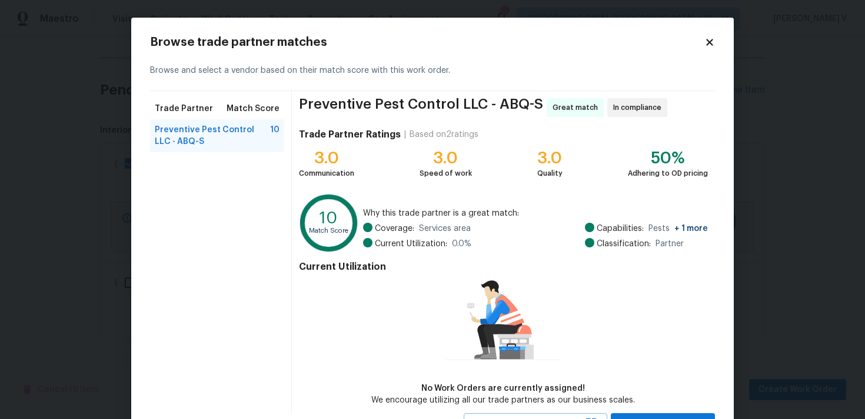
scroll to position [51, 0]
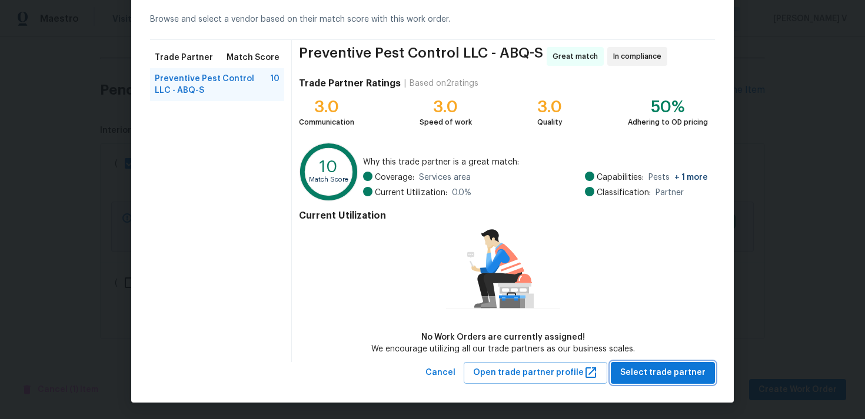
click at [655, 371] on span "Select trade partner" at bounding box center [662, 373] width 85 height 15
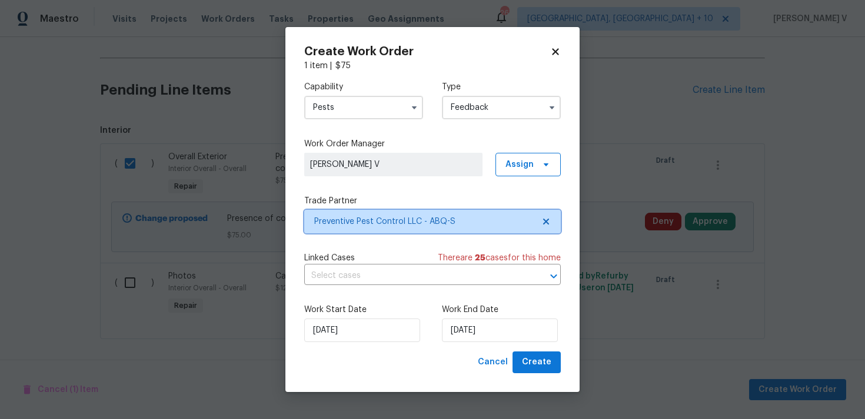
scroll to position [0, 0]
click at [490, 319] on div "28/08/2025" at bounding box center [500, 331] width 116 height 24
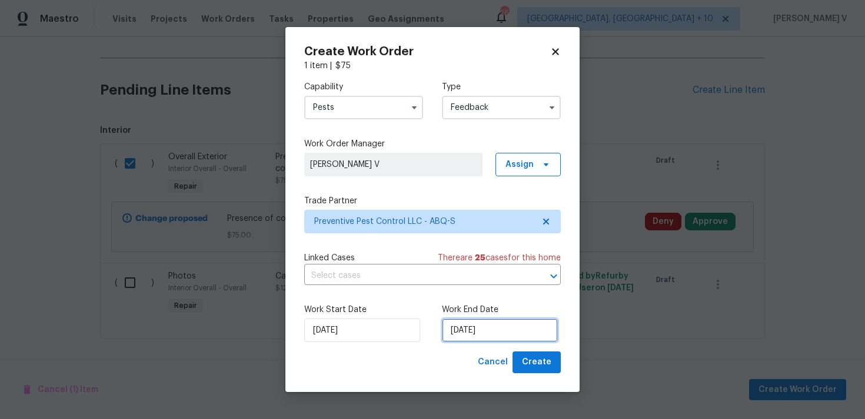
click at [482, 329] on input "28/08/2025" at bounding box center [500, 331] width 116 height 24
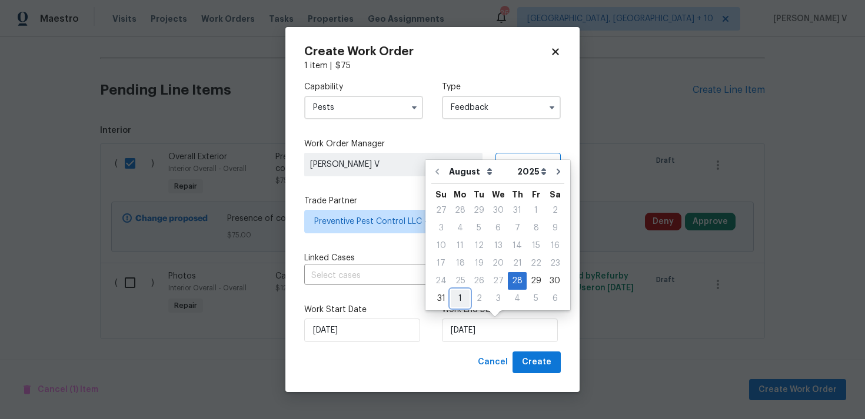
click at [463, 291] on div "1" at bounding box center [459, 299] width 19 height 16
type input "01/09/2025"
select select "8"
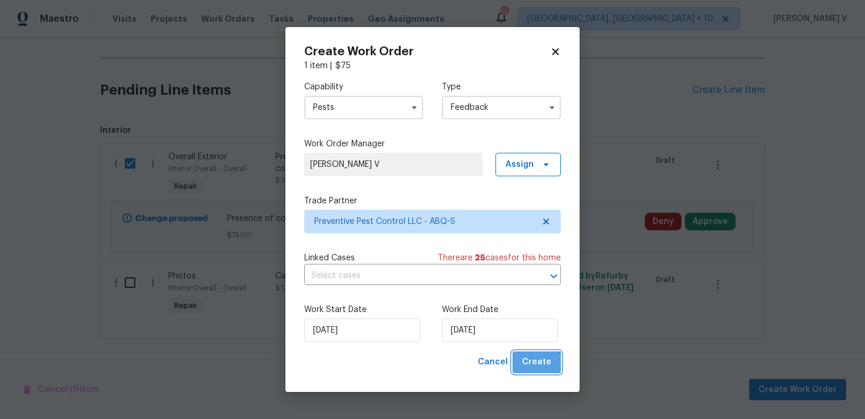
click at [532, 369] on span "Create" at bounding box center [536, 362] width 29 height 15
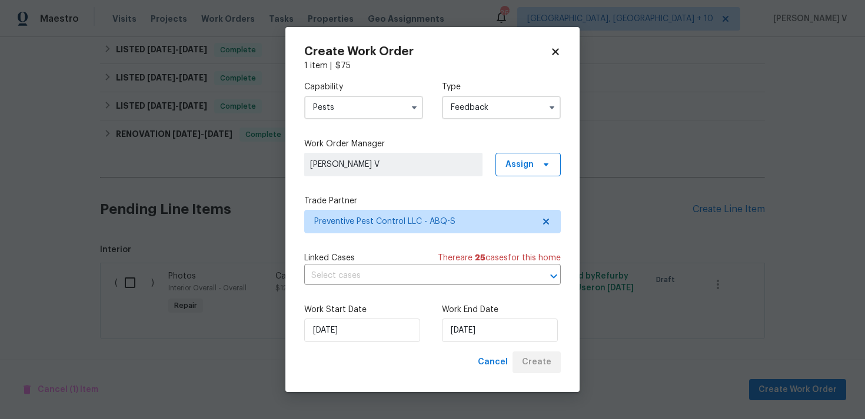
scroll to position [234, 0]
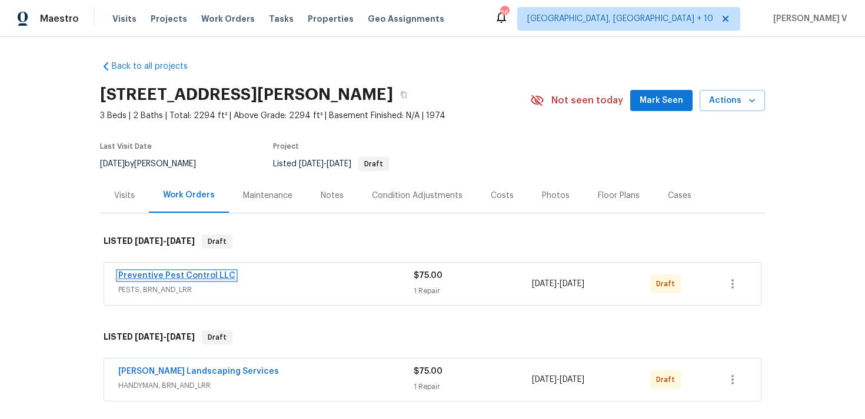
click at [159, 273] on link "Preventive Pest Control LLC" at bounding box center [176, 276] width 117 height 8
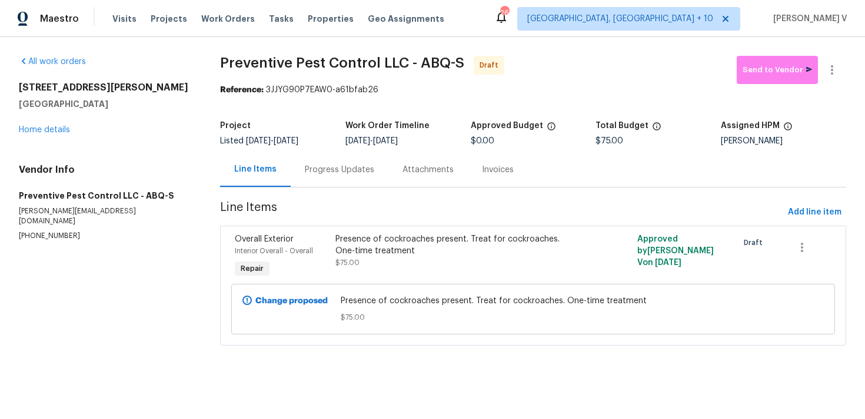
click at [327, 168] on div "Progress Updates" at bounding box center [339, 170] width 69 height 12
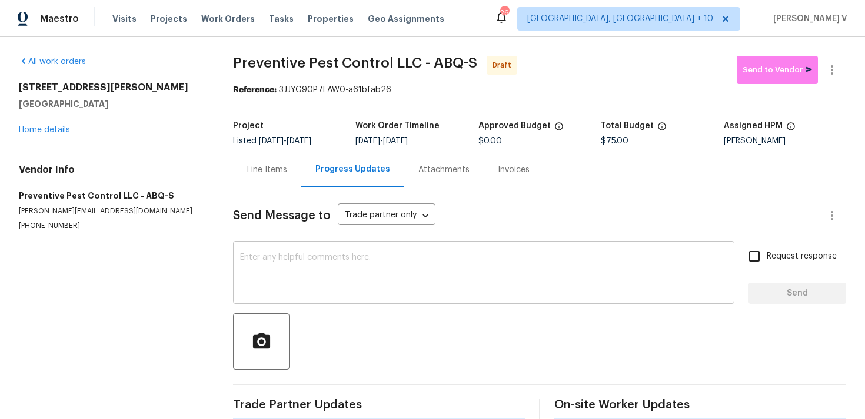
click at [333, 259] on textarea at bounding box center [483, 273] width 487 height 41
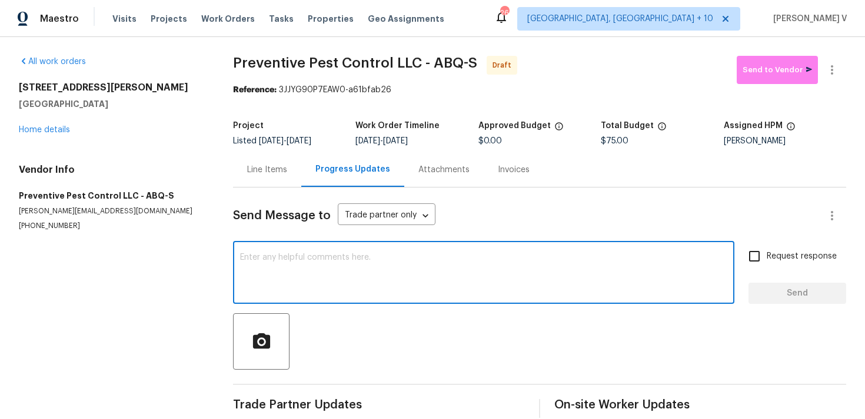
paste textarea "Hi, this is Divya with Opendoor. I’m confirming you received the WO for the pro…"
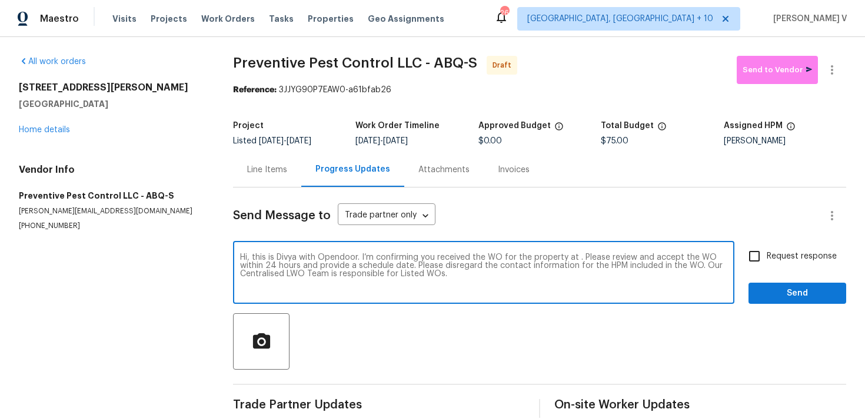
click at [578, 261] on textarea "Hi, this is Divya with Opendoor. I’m confirming you received the WO for the pro…" at bounding box center [483, 273] width 487 height 41
paste textarea "[STREET_ADDRESS][PERSON_NAME]"
click at [579, 258] on textarea "Hi, this is Divya with Opendoor. I’m confirming you received the WO for the pro…" at bounding box center [483, 273] width 487 height 41
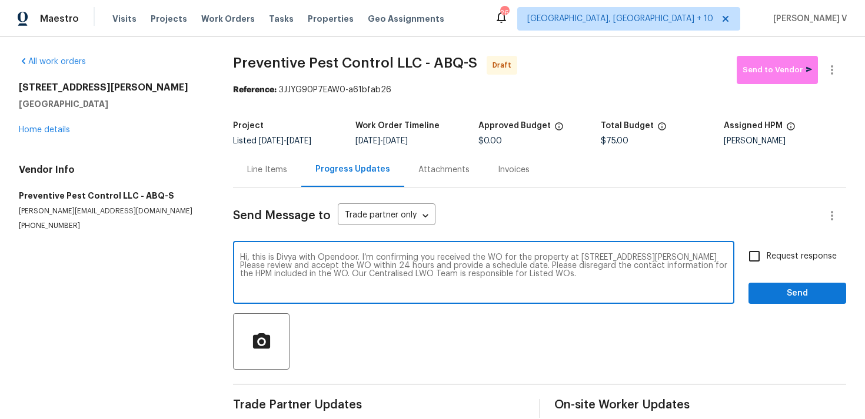
click at [579, 258] on textarea "Hi, this is Divya with Opendoor. I’m confirming you received the WO for the pro…" at bounding box center [483, 273] width 487 height 41
type textarea "Hi, this is Divya with Opendoor. I’m confirming you received the WO for the pro…"
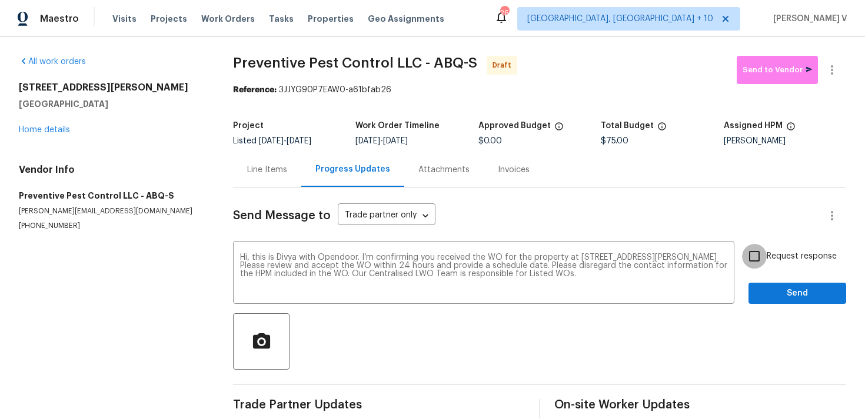
click at [756, 265] on input "Request response" at bounding box center [754, 256] width 25 height 25
checkbox input "true"
click at [776, 303] on button "Send" at bounding box center [797, 294] width 98 height 22
click at [776, 295] on div "Request response Send" at bounding box center [797, 274] width 98 height 60
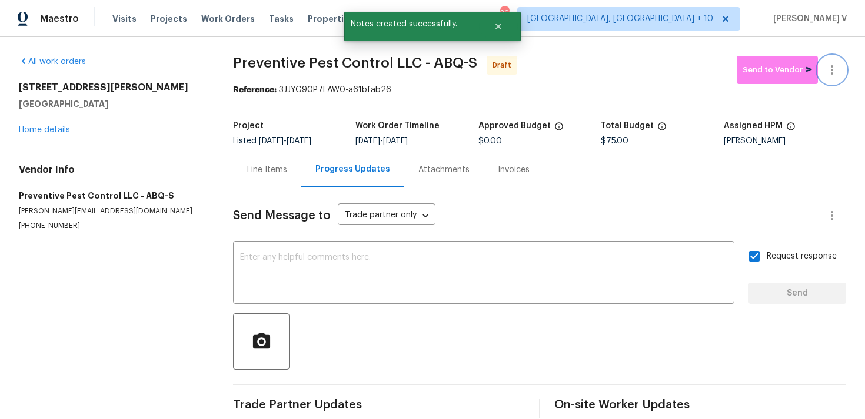
click at [829, 71] on icon "button" at bounding box center [832, 70] width 14 height 14
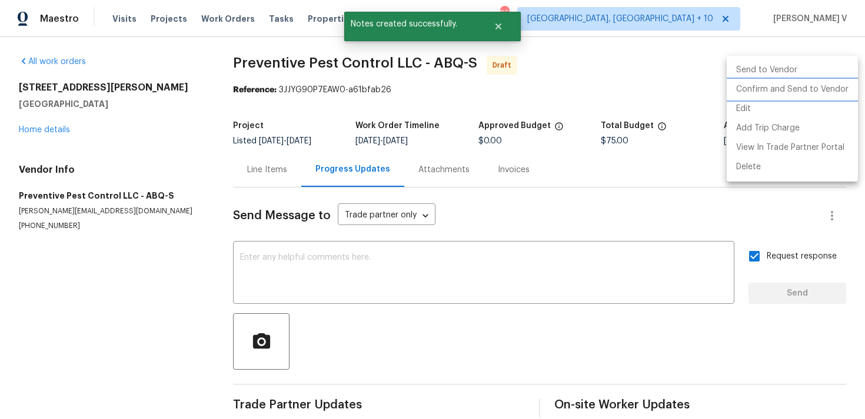
click at [818, 89] on li "Confirm and Send to Vendor" at bounding box center [791, 89] width 131 height 19
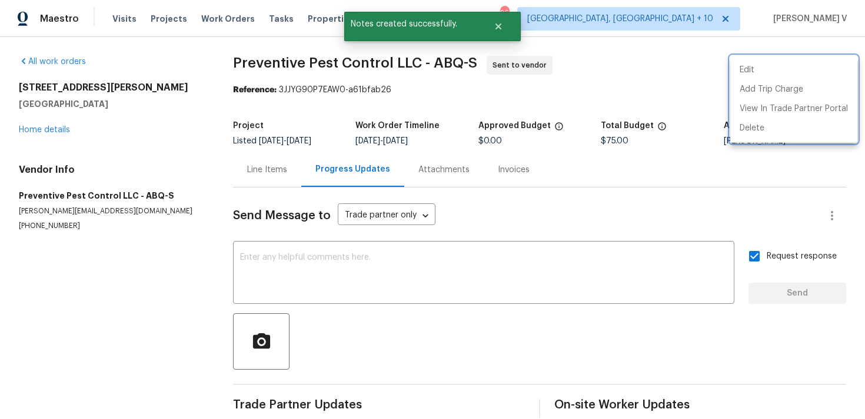
click at [44, 132] on div at bounding box center [432, 209] width 865 height 419
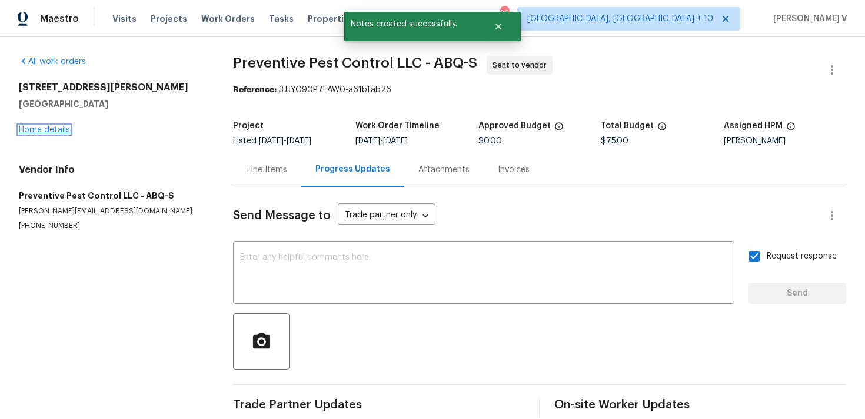
click at [59, 131] on link "Home details" at bounding box center [44, 130] width 51 height 8
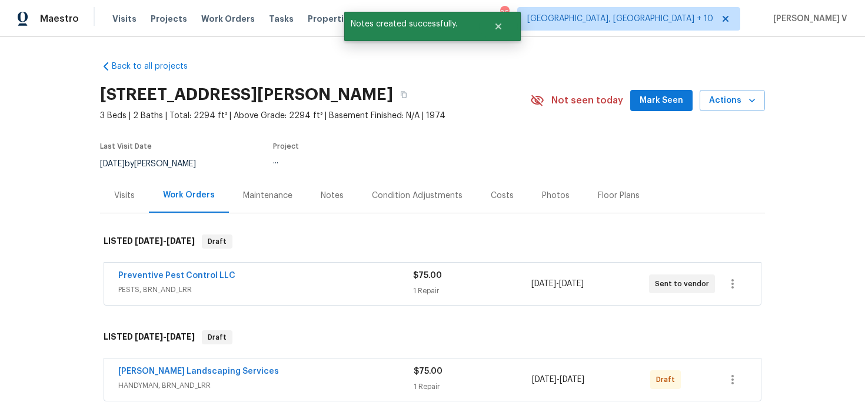
scroll to position [85, 0]
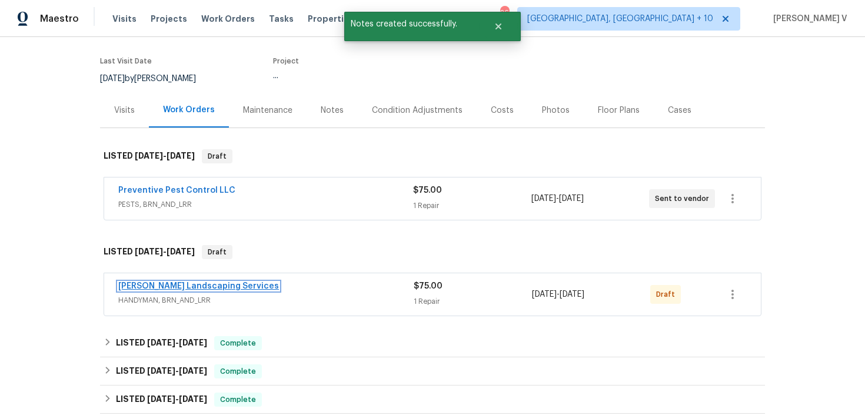
click at [184, 288] on link "Rodriguez Landscaping Services" at bounding box center [198, 286] width 161 height 8
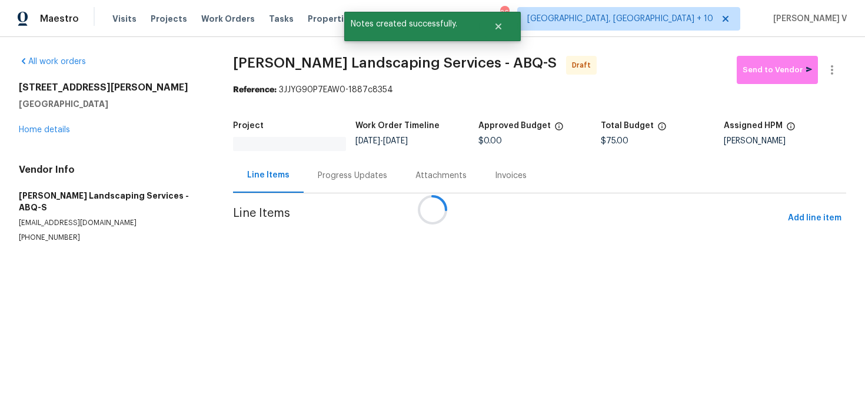
click at [401, 158] on div "Attachments" at bounding box center [440, 175] width 79 height 35
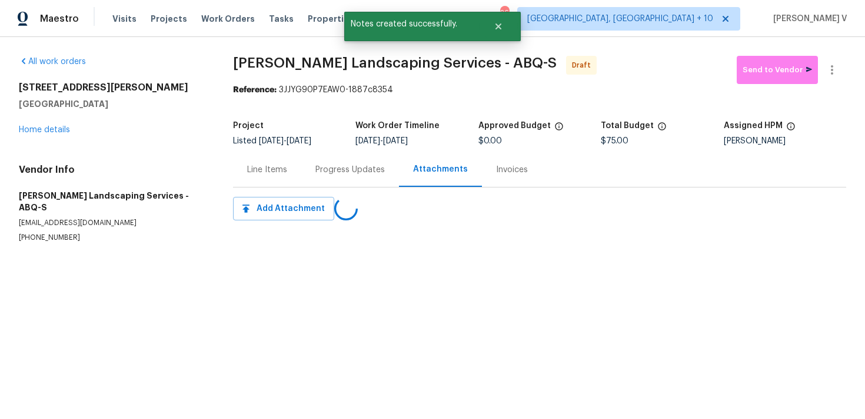
click at [322, 169] on div "Progress Updates" at bounding box center [349, 170] width 69 height 12
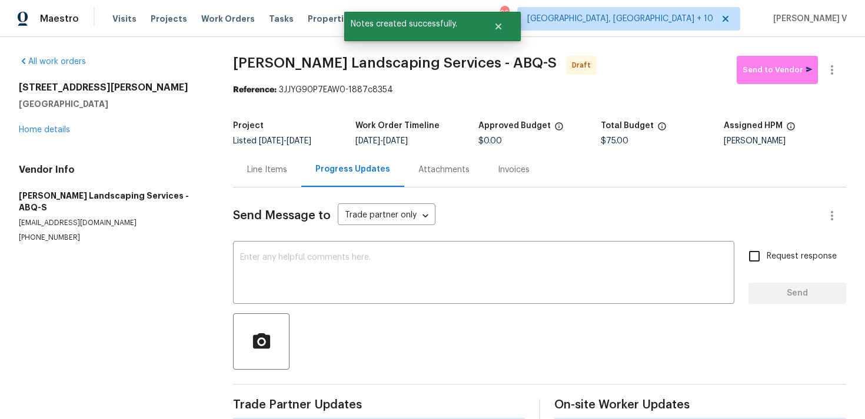
click at [373, 243] on div "Send Message to Trade partner only Trade partner only ​ x ​ Request response Se…" at bounding box center [539, 304] width 613 height 233
click at [411, 271] on textarea at bounding box center [483, 273] width 487 height 41
paste textarea "Hi, this is Divya with Opendoor. I’m confirming you received the WO for the pro…"
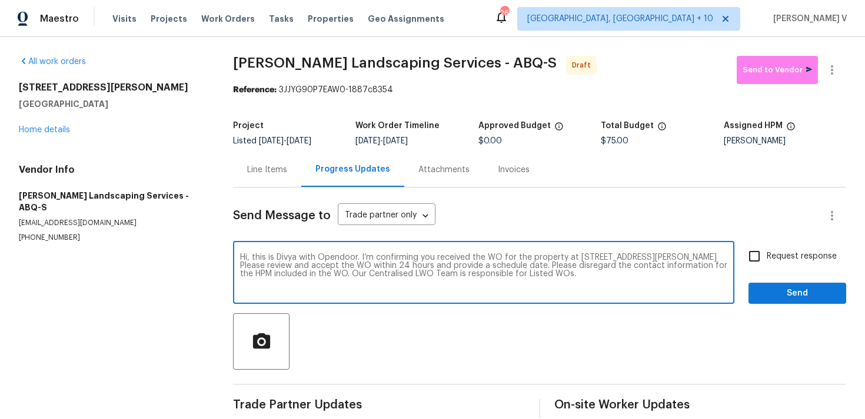
type textarea "Hi, this is Divya with Opendoor. I’m confirming you received the WO for the pro…"
click at [751, 265] on input "Request response" at bounding box center [754, 256] width 25 height 25
checkbox input "true"
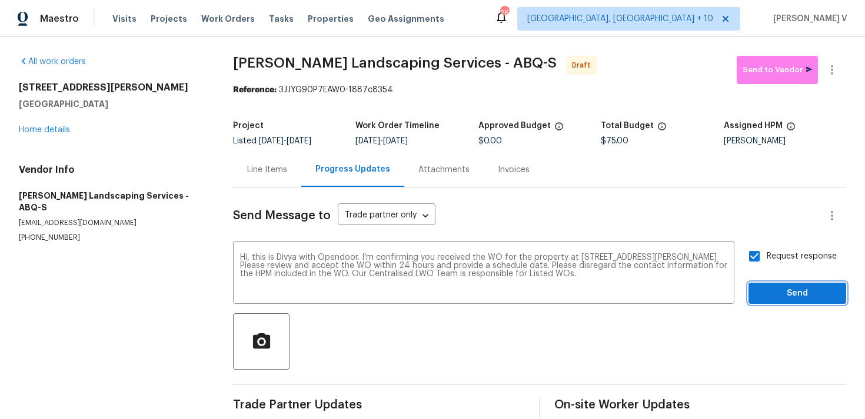
click at [775, 296] on span "Send" at bounding box center [796, 293] width 79 height 15
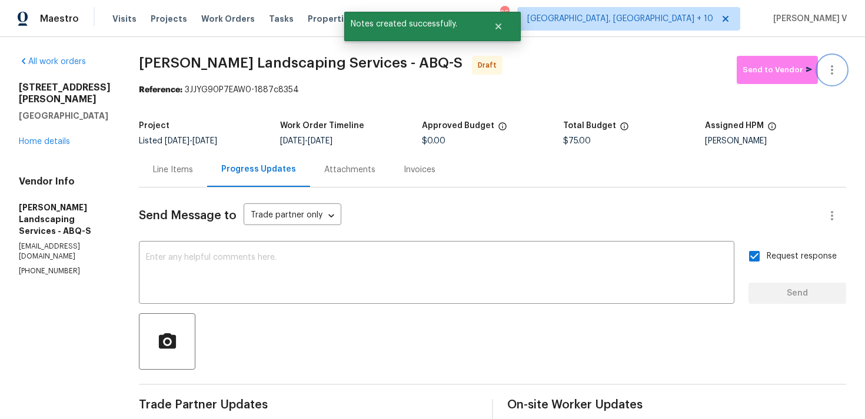
click at [829, 84] on button "button" at bounding box center [831, 70] width 28 height 28
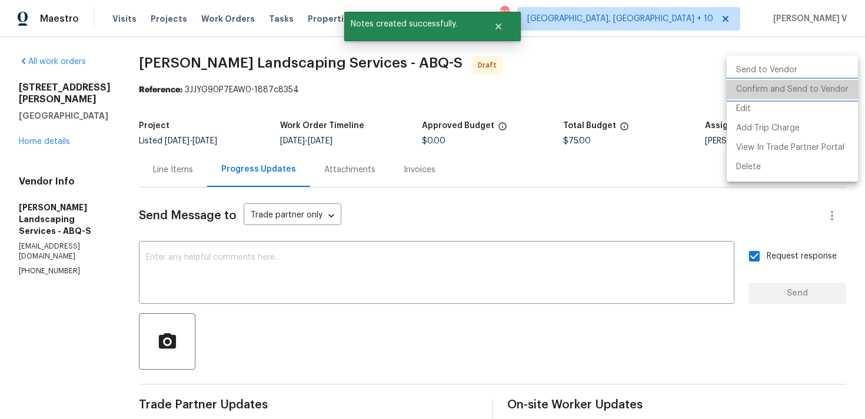
click at [801, 93] on li "Confirm and Send to Vendor" at bounding box center [791, 89] width 131 height 19
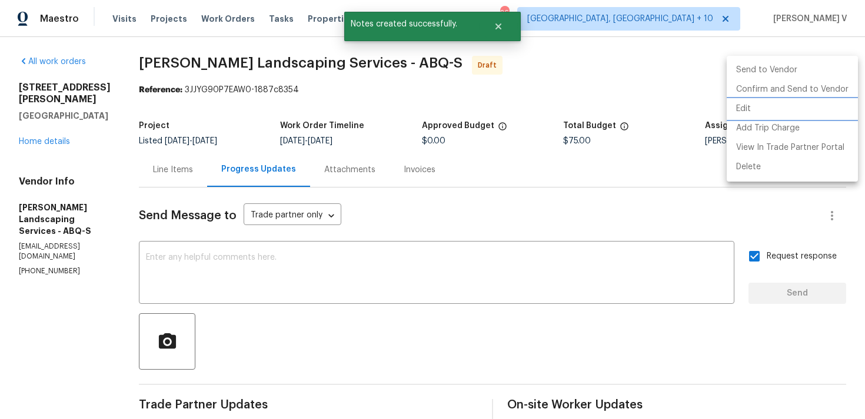
click at [223, 94] on div at bounding box center [432, 209] width 865 height 419
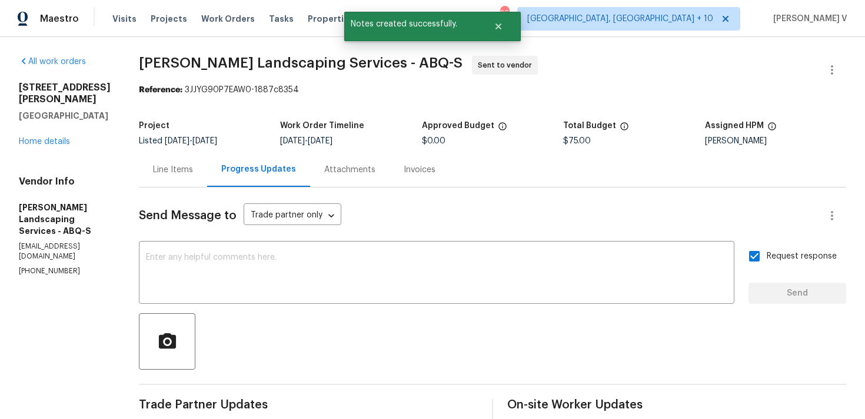
click at [69, 129] on div "3912 Wellesley Dr NE Albuquerque, NM 87107 Home details" at bounding box center [65, 115] width 92 height 66
click at [66, 138] on link "Home details" at bounding box center [44, 142] width 51 height 8
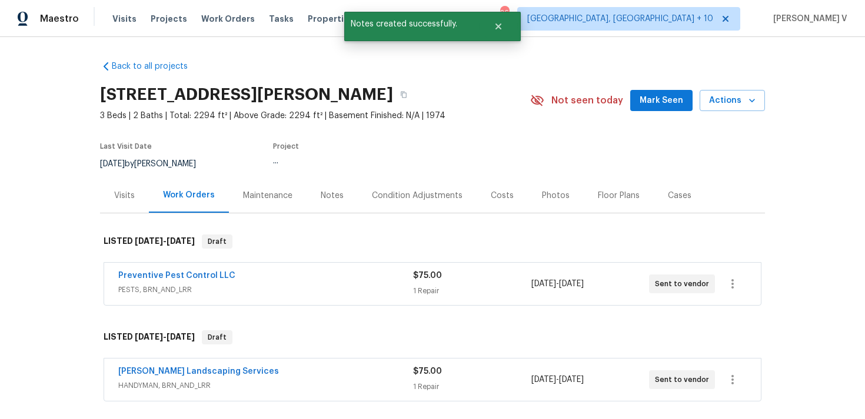
scroll to position [60, 0]
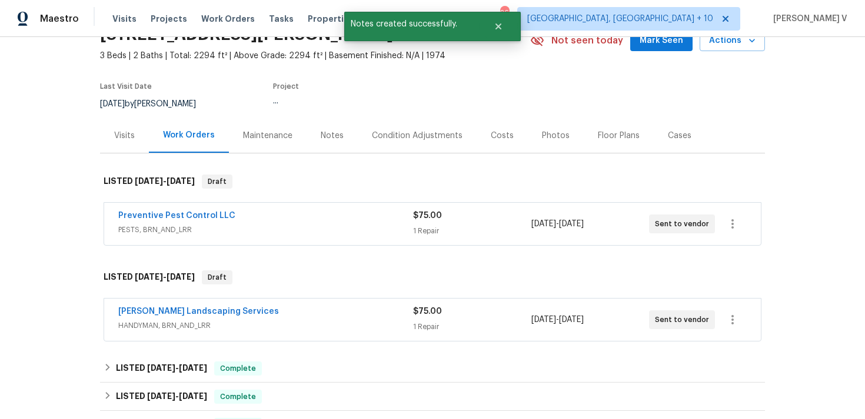
click at [265, 236] on div "Preventive Pest Control LLC PESTS, BRN_AND_LRR" at bounding box center [265, 224] width 295 height 28
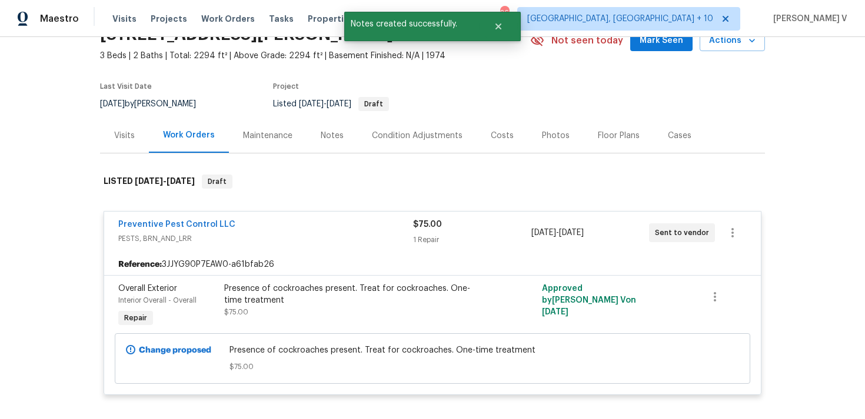
click at [199, 269] on div "Reference: 3JJYG90P7EAW0-a61bfab26" at bounding box center [432, 264] width 656 height 21
copy b "Reference:"
click at [215, 265] on div "Reference: 3JJYG90P7EAW0-a61bfab26" at bounding box center [432, 264] width 656 height 21
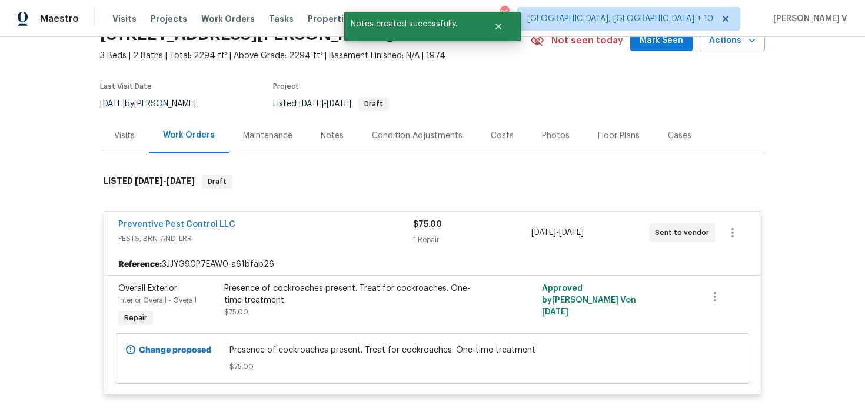
click at [215, 265] on div "Reference: 3JJYG90P7EAW0-a61bfab26" at bounding box center [432, 264] width 656 height 21
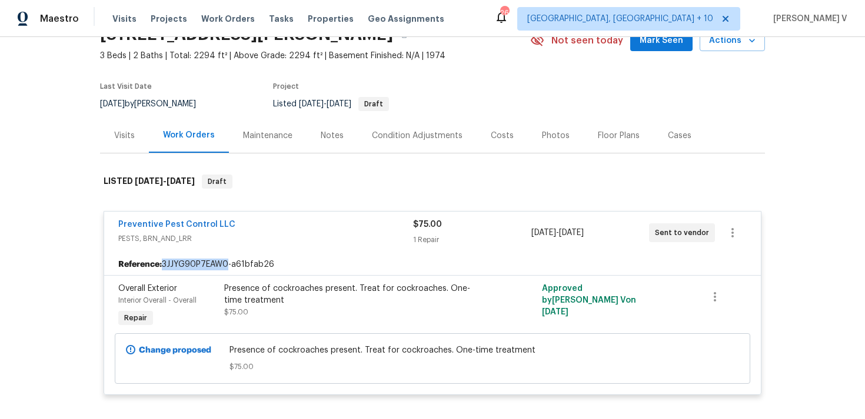
click at [215, 265] on div "Reference: 3JJYG90P7EAW0-a61bfab26" at bounding box center [432, 264] width 656 height 21
copy div "3JJYG90P7EAW0-a61bfab26"
click at [247, 270] on div "Reference: 3JJYG90P7EAW0-a61bfab26" at bounding box center [432, 264] width 656 height 21
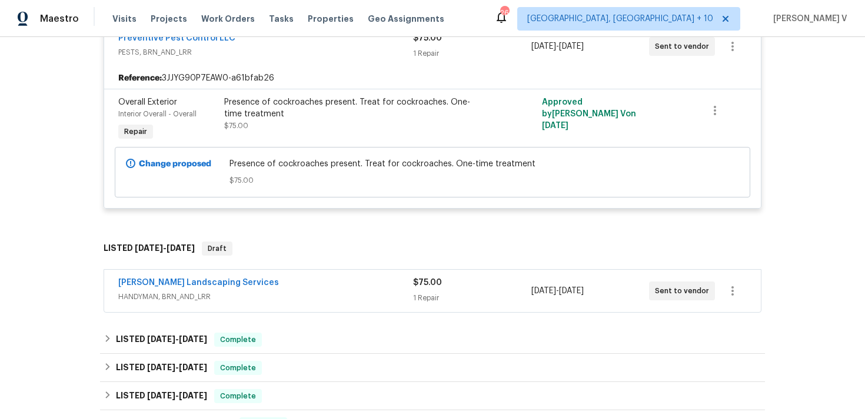
scroll to position [273, 0]
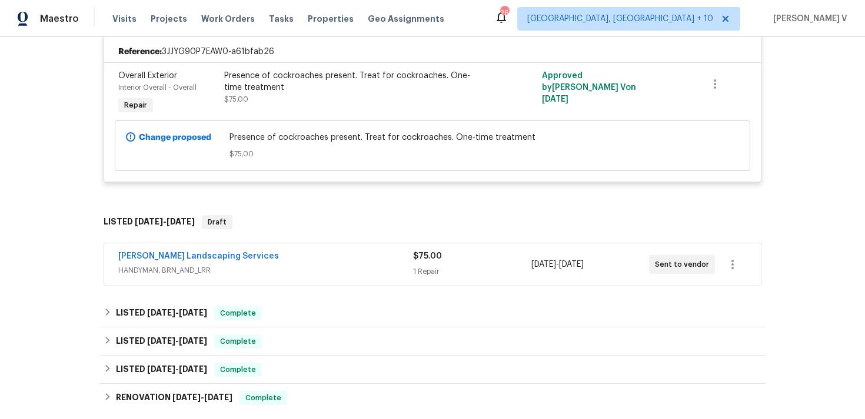
click at [282, 262] on div "Rodriguez Landscaping Services" at bounding box center [265, 258] width 295 height 14
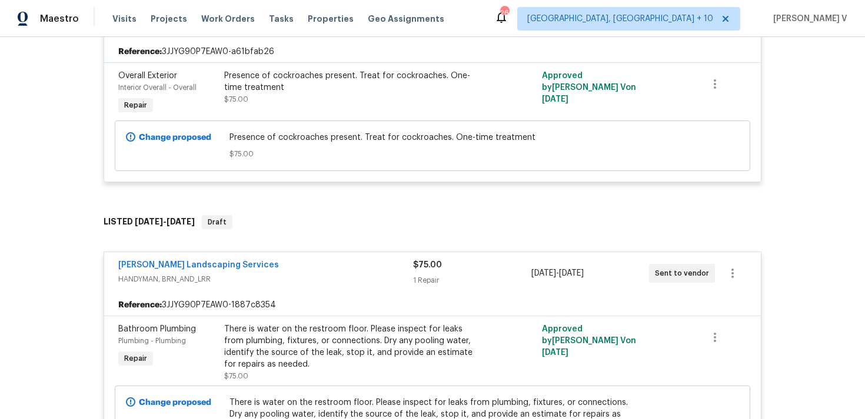
click at [242, 298] on div "Reference: 3JJYG90P7EAW0-1887c8354" at bounding box center [432, 305] width 656 height 21
click at [238, 304] on div "Reference: 3JJYG90P7EAW0-1887c8354" at bounding box center [432, 305] width 656 height 21
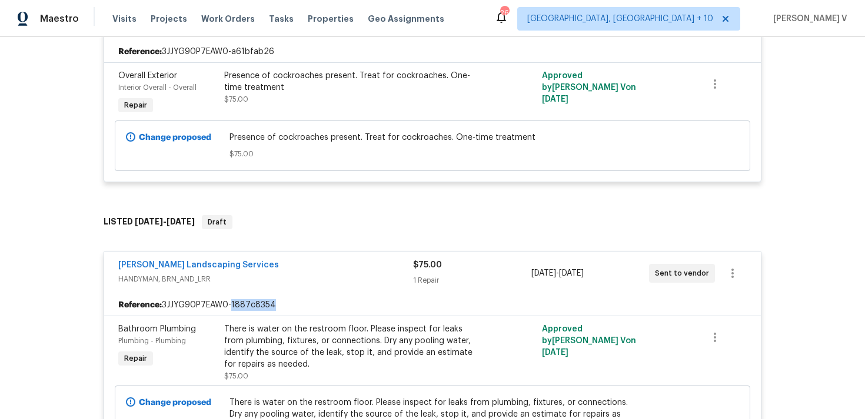
click at [238, 304] on div "Reference: 3JJYG90P7EAW0-1887c8354" at bounding box center [432, 305] width 656 height 21
copy div "3JJYG90P7EAW0-1887c8354"
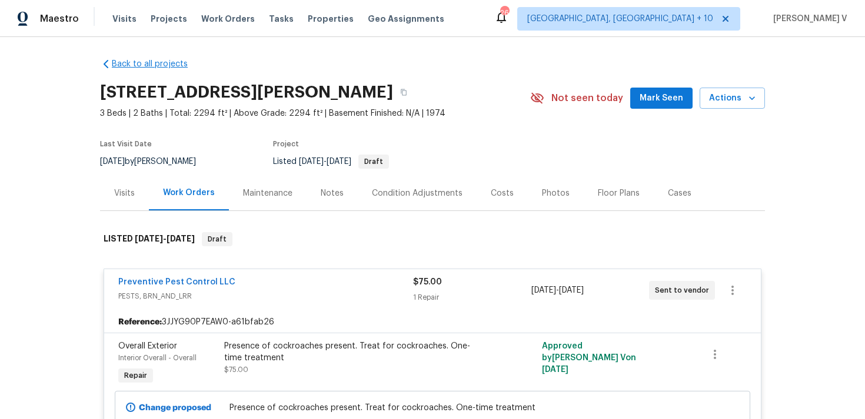
scroll to position [0, 0]
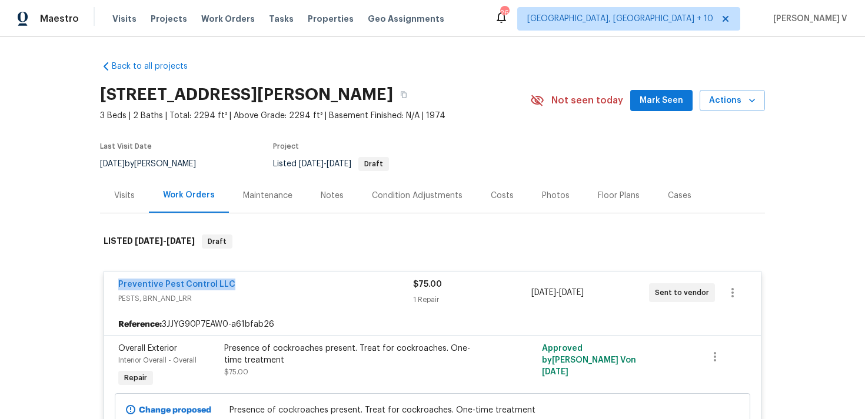
drag, startPoint x: 112, startPoint y: 283, endPoint x: 282, endPoint y: 279, distance: 170.0
click at [288, 282] on div "Preventive Pest Control LLC PESTS, BRN_AND_LRR $75.00 1 Repair 8/28/2025 - 9/1/…" at bounding box center [432, 293] width 656 height 42
copy link "Preventive Pest Control LLC"
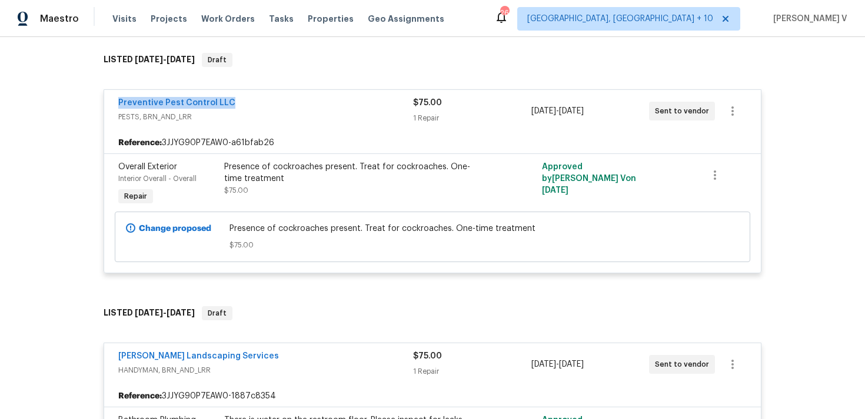
scroll to position [416, 0]
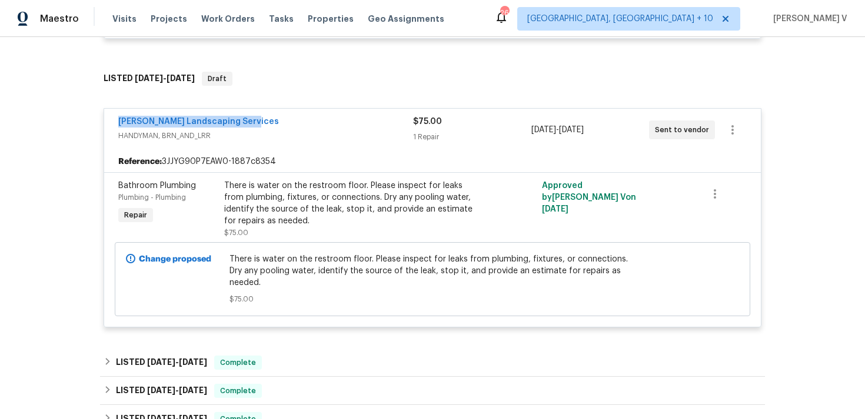
drag, startPoint x: 114, startPoint y: 121, endPoint x: 316, endPoint y: 121, distance: 201.7
click at [316, 121] on div "Rodriguez Landscaping Services HANDYMAN, BRN_AND_LRR $75.00 1 Repair 8/28/2025 …" at bounding box center [432, 130] width 656 height 42
copy link "Rodriguez Landscaping Services"
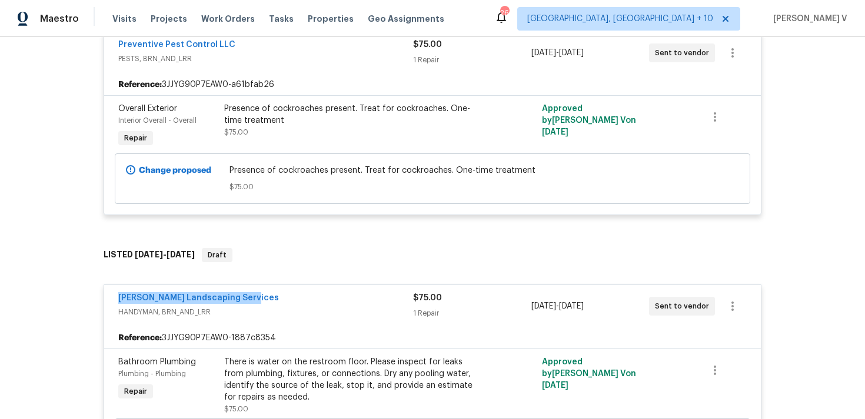
scroll to position [202, 0]
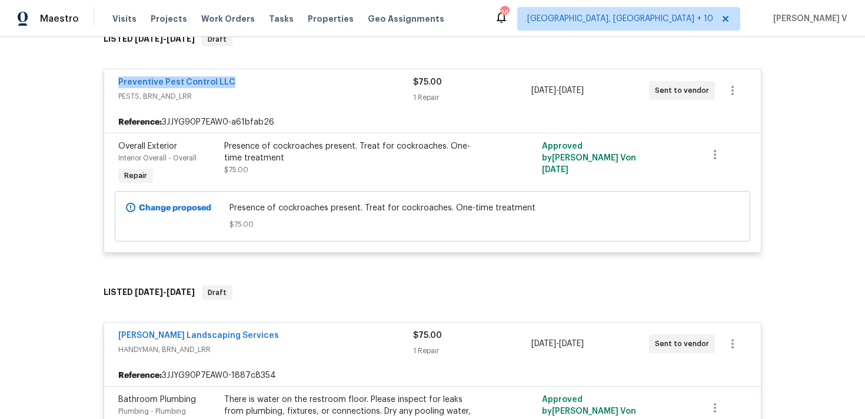
drag, startPoint x: 109, startPoint y: 79, endPoint x: 273, endPoint y: 79, distance: 164.7
click at [273, 79] on div "Preventive Pest Control LLC PESTS, BRN_AND_LRR $75.00 1 Repair 8/28/2025 - 9/1/…" at bounding box center [432, 90] width 656 height 42
copy link "Preventive Pest Control LLC"
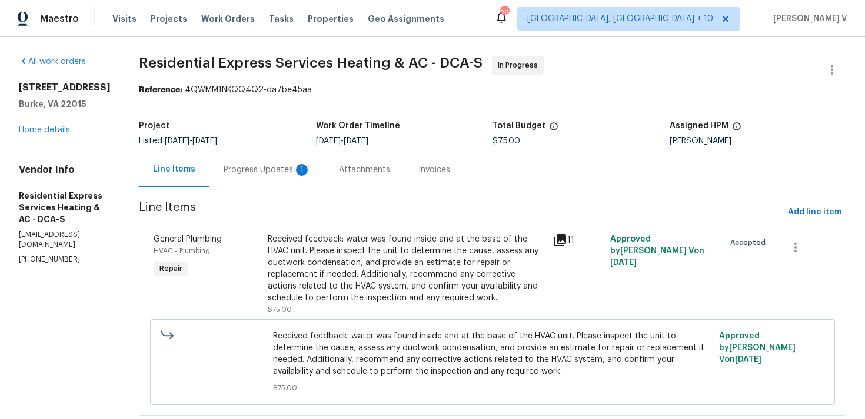
click at [310, 188] on section "Residential Express Services Heating & AC - DCA-S In Progress Reference: 4QWMM1…" at bounding box center [492, 243] width 707 height 375
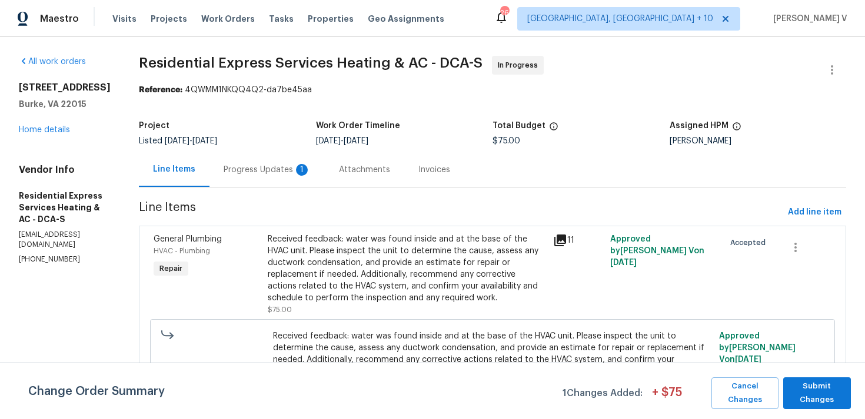
click at [303, 178] on div "Progress Updates 1" at bounding box center [266, 169] width 115 height 35
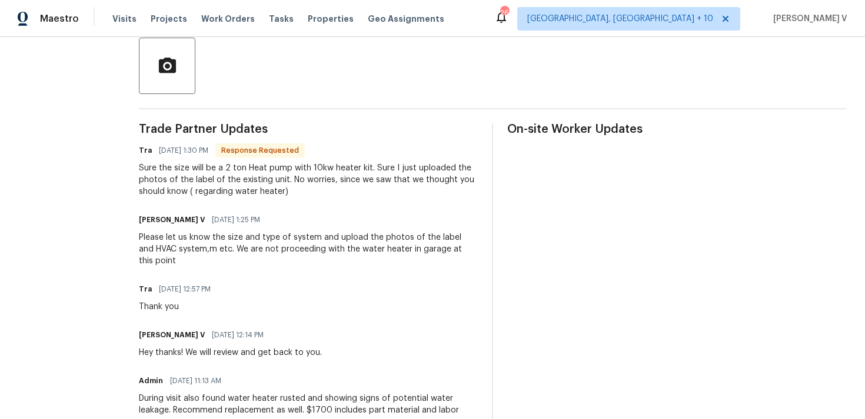
scroll to position [315, 0]
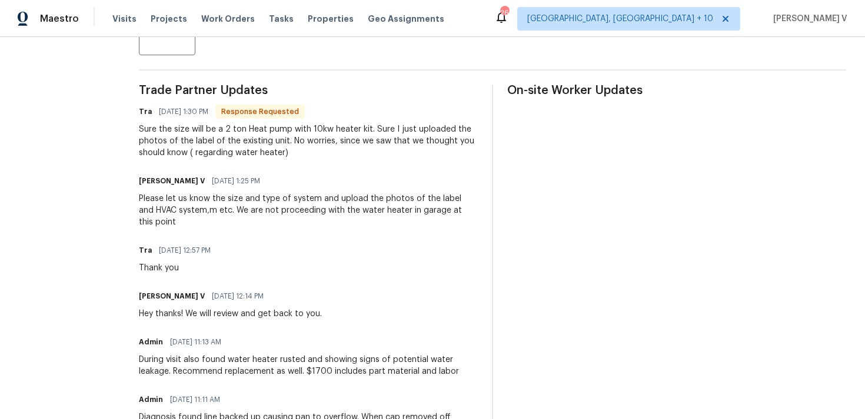
click at [232, 149] on div "Sure the size will be a 2 ton Heat pump with 10kw heater kit. Sure I just uploa…" at bounding box center [308, 141] width 339 height 35
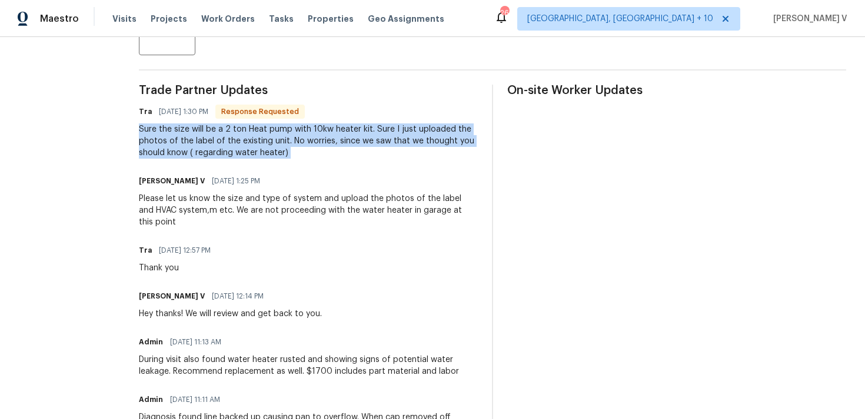
copy div "Sure the size will be a 2 ton Heat pump with 10kw heater kit. Sure I just uploa…"
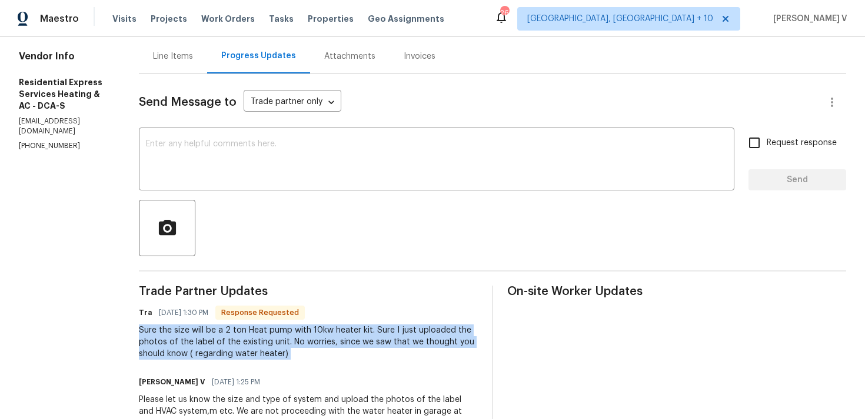
scroll to position [123, 0]
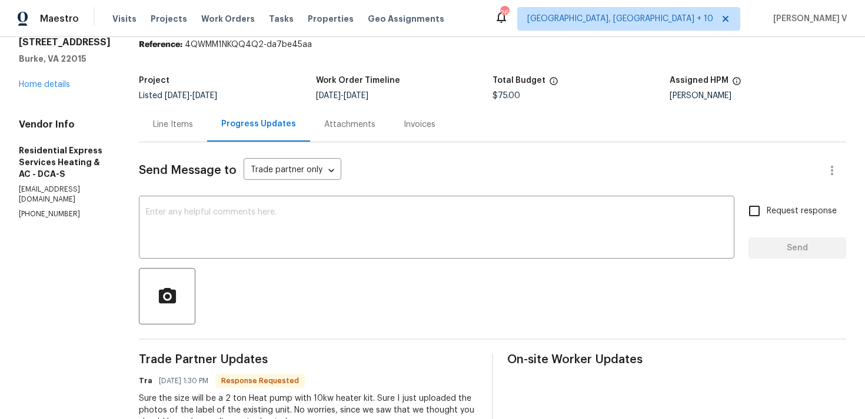
click at [186, 112] on div "Line Items" at bounding box center [173, 124] width 68 height 35
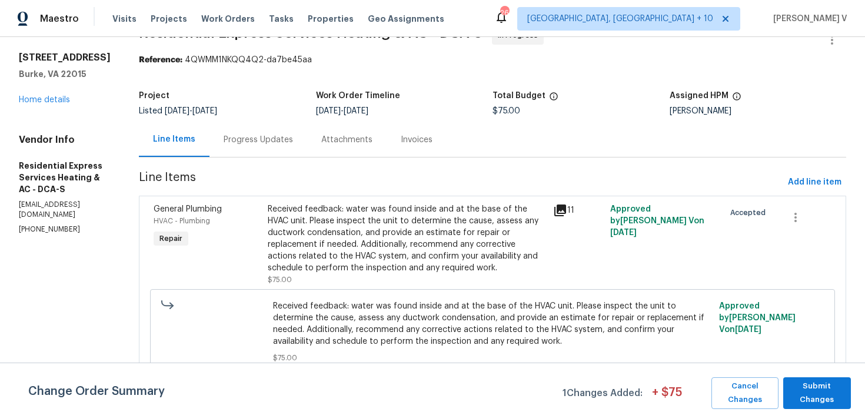
scroll to position [30, 0]
click at [345, 230] on div "Received feedback: water was found inside and at the base of the HVAC unit. Ple…" at bounding box center [407, 238] width 278 height 71
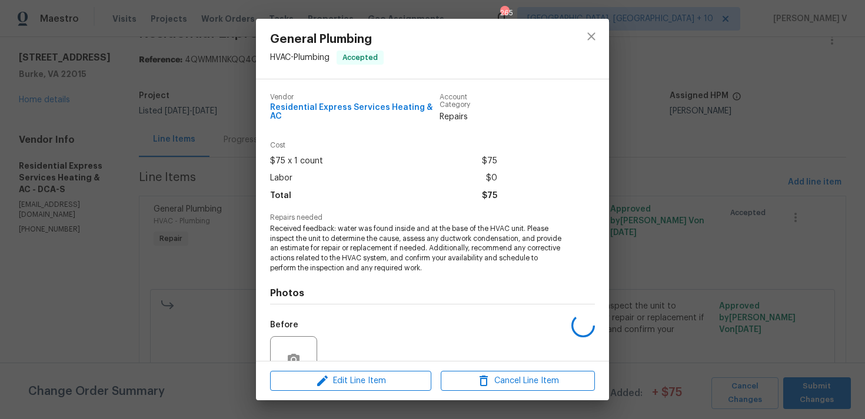
scroll to position [103, 0]
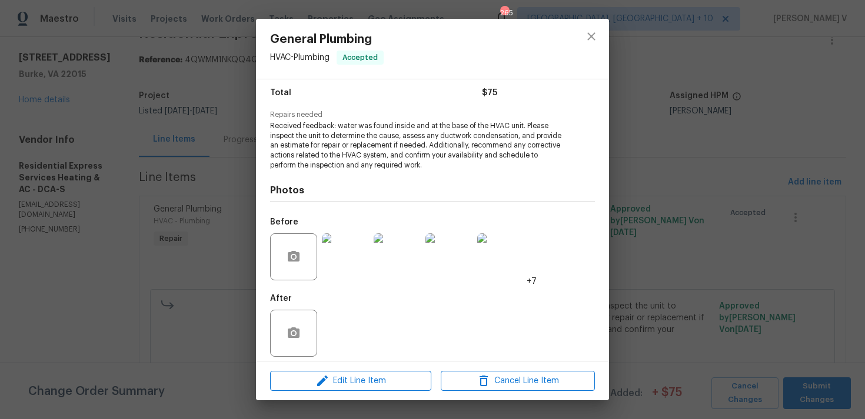
click at [342, 261] on img at bounding box center [345, 256] width 47 height 47
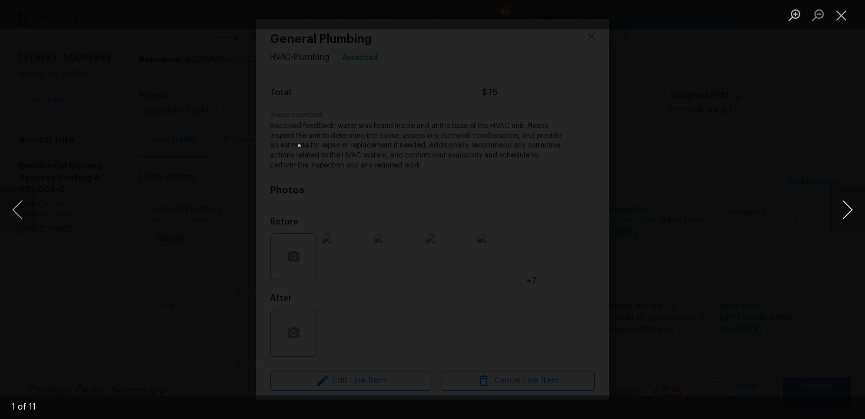
click at [843, 218] on button "Next image" at bounding box center [846, 209] width 35 height 47
click at [86, 162] on div "Lightbox" at bounding box center [432, 209] width 865 height 419
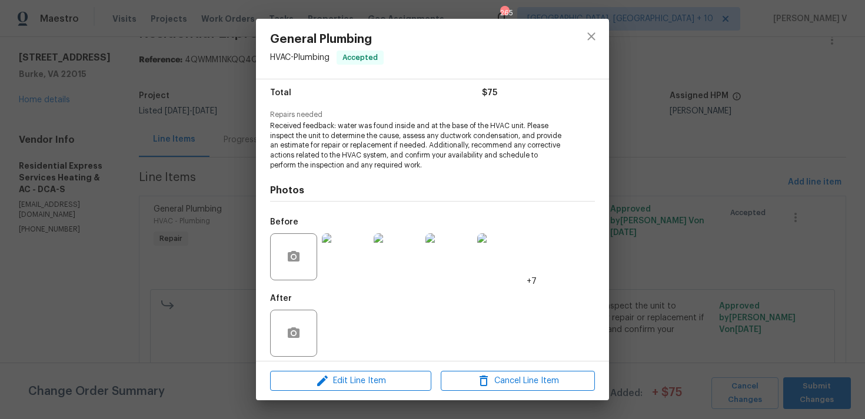
click at [170, 146] on div "General Plumbing HVAC - Plumbing Accepted Vendor Residential Express Services H…" at bounding box center [432, 209] width 865 height 419
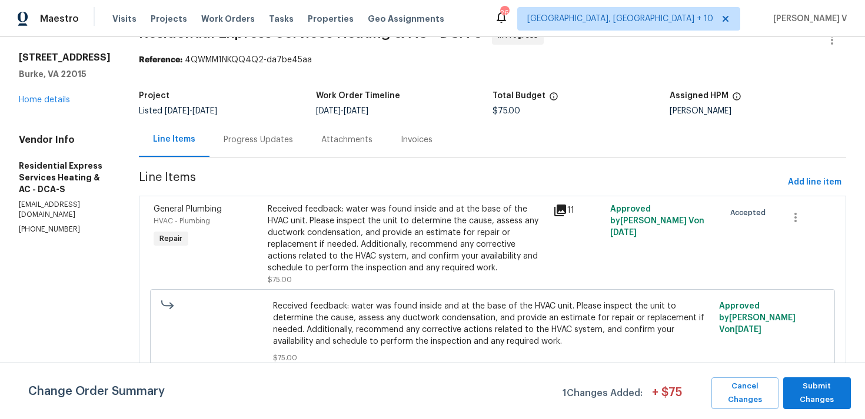
click at [233, 142] on div "Progress Updates" at bounding box center [257, 140] width 69 height 12
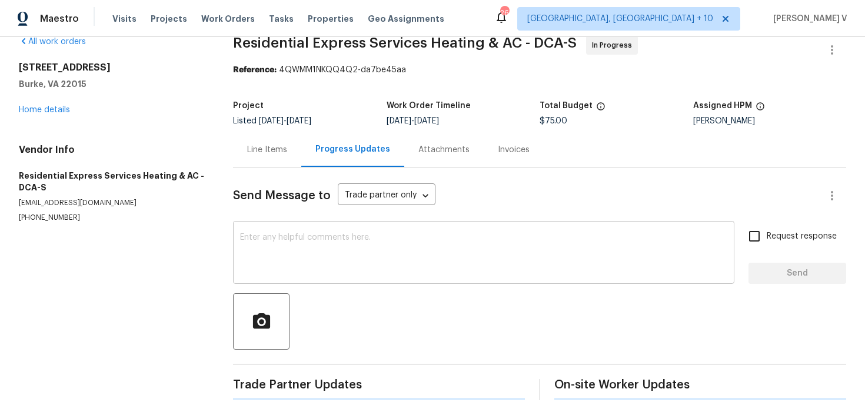
click at [255, 247] on textarea at bounding box center [483, 253] width 487 height 41
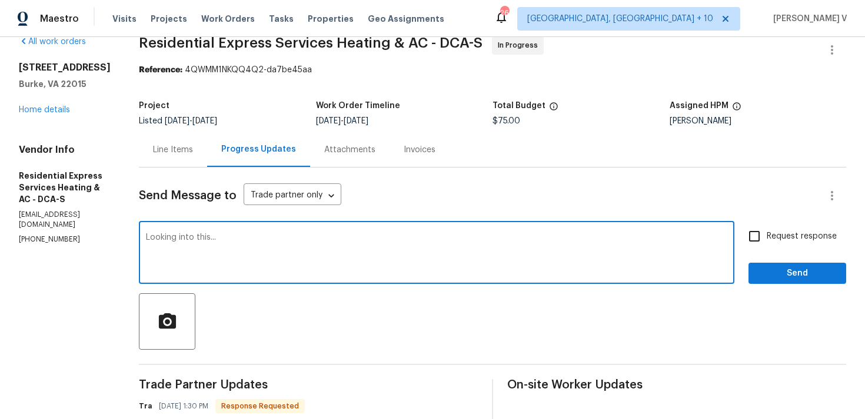
type textarea "Looking into this..."
click at [819, 266] on span "Send" at bounding box center [796, 273] width 79 height 15
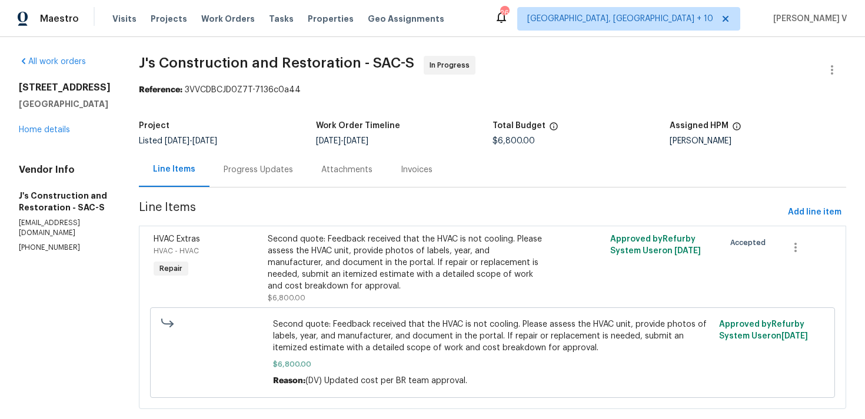
click at [270, 169] on div "Progress Updates" at bounding box center [257, 170] width 69 height 12
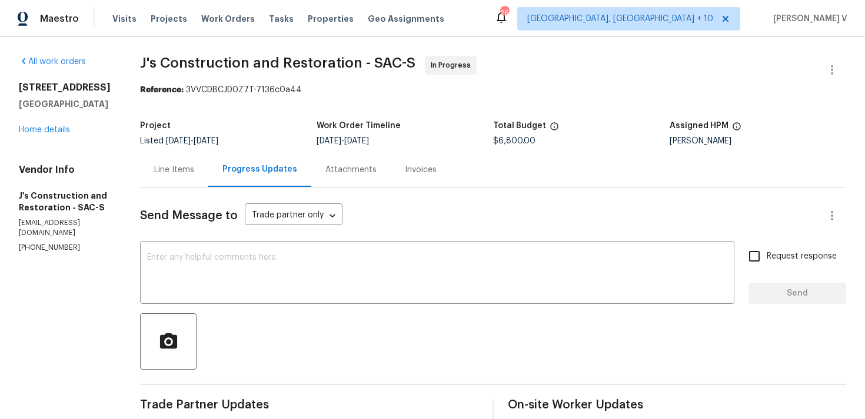
scroll to position [171, 0]
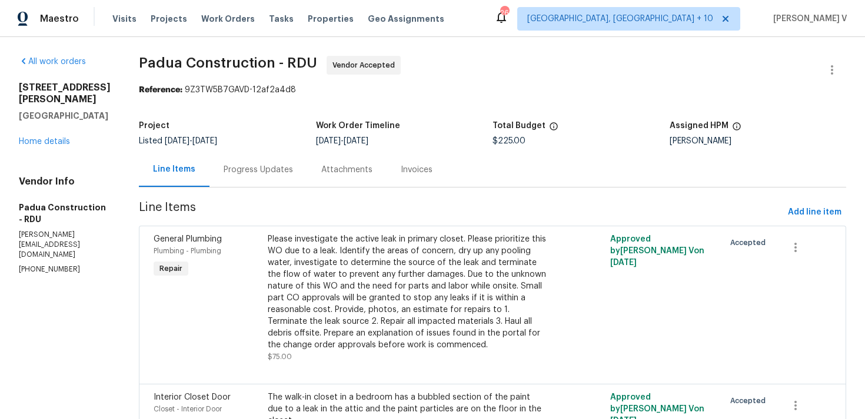
click at [239, 165] on div "Progress Updates" at bounding box center [257, 170] width 69 height 12
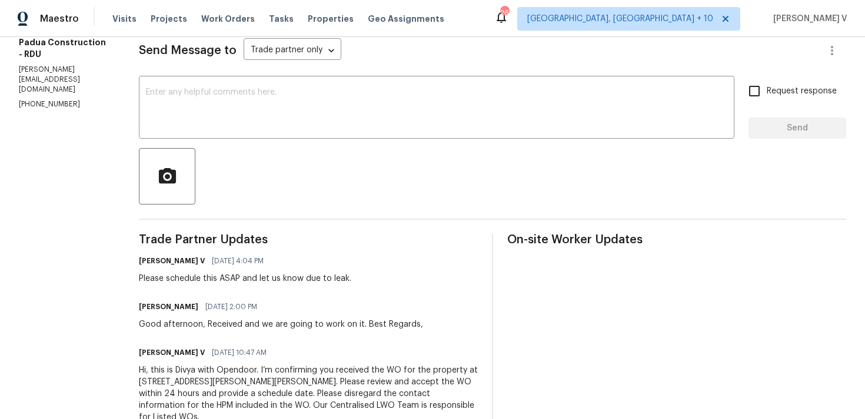
scroll to position [153, 0]
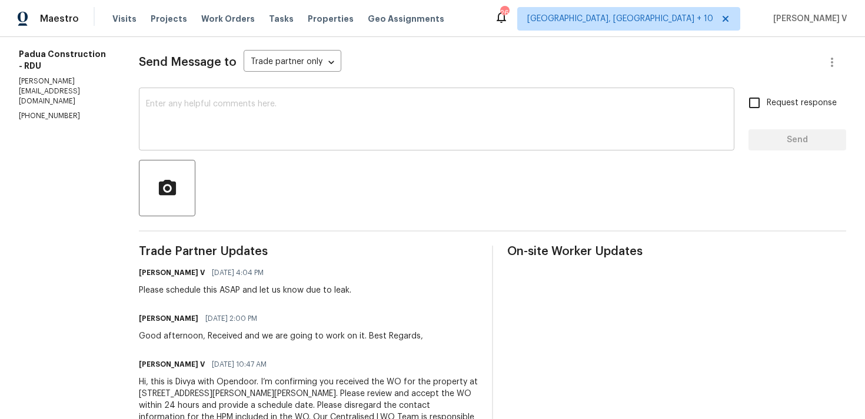
click at [187, 109] on textarea at bounding box center [436, 120] width 581 height 41
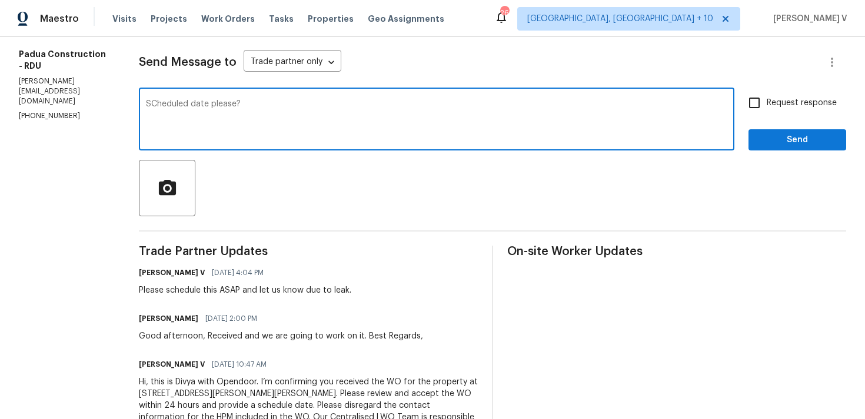
click at [155, 104] on textarea "SCheduled date please?" at bounding box center [436, 120] width 581 height 41
type textarea "Scheduled date please?"
click at [759, 106] on input "Request response" at bounding box center [754, 103] width 25 height 25
checkbox input "true"
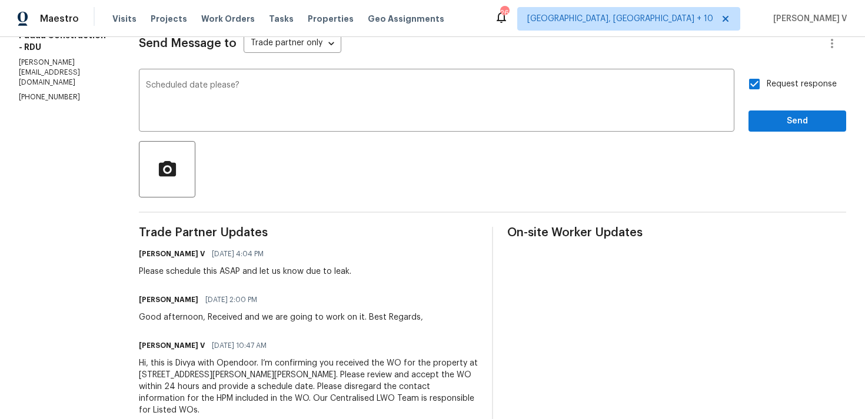
scroll to position [172, 0]
click at [766, 120] on span "Send" at bounding box center [796, 122] width 79 height 15
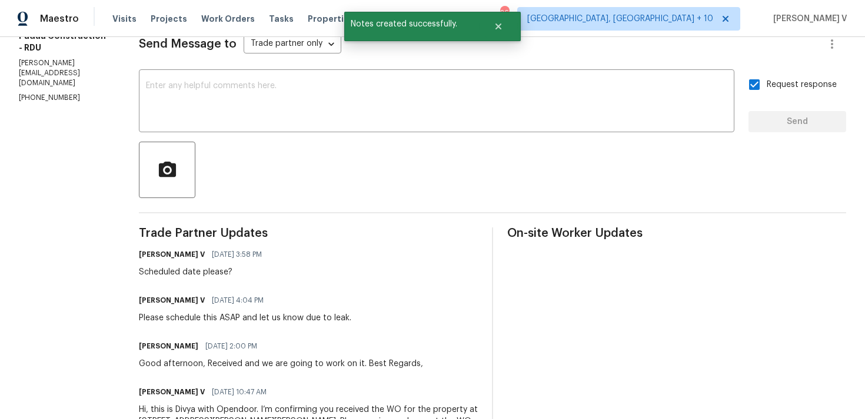
scroll to position [0, 0]
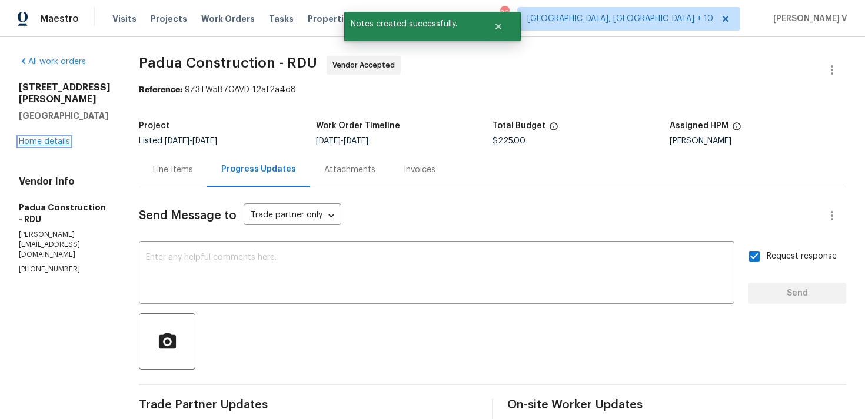
click at [49, 138] on link "Home details" at bounding box center [44, 142] width 51 height 8
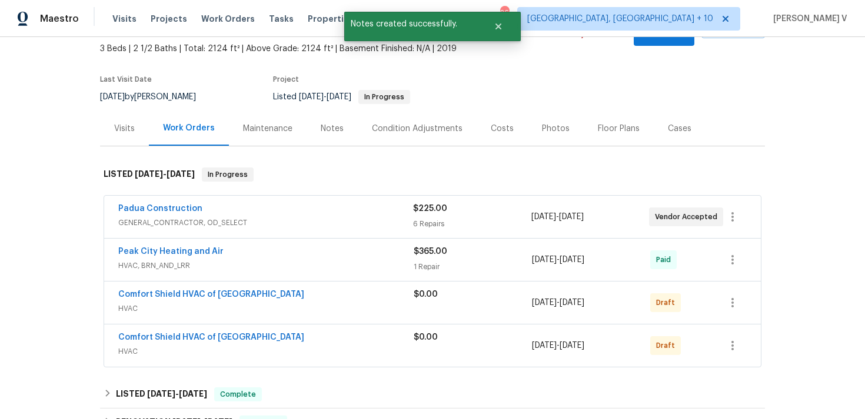
scroll to position [130, 0]
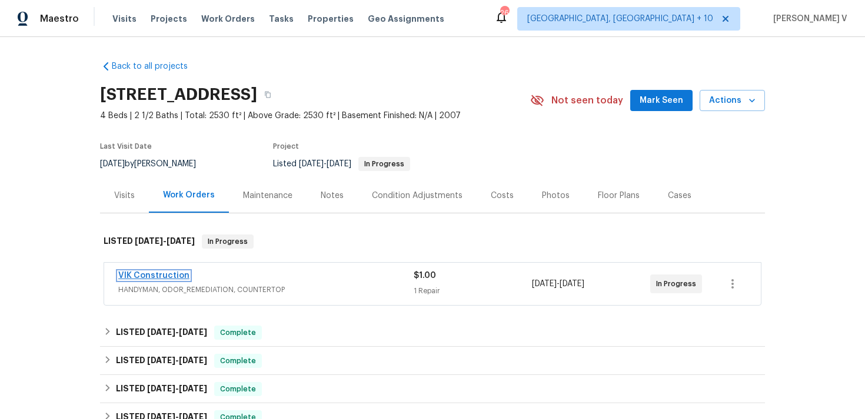
click at [169, 272] on link "VIK Construction" at bounding box center [153, 276] width 71 height 8
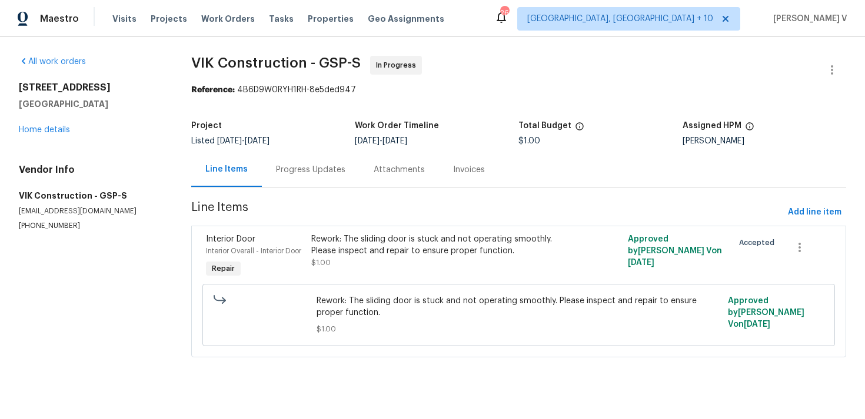
click at [329, 163] on div "Progress Updates" at bounding box center [311, 169] width 98 height 35
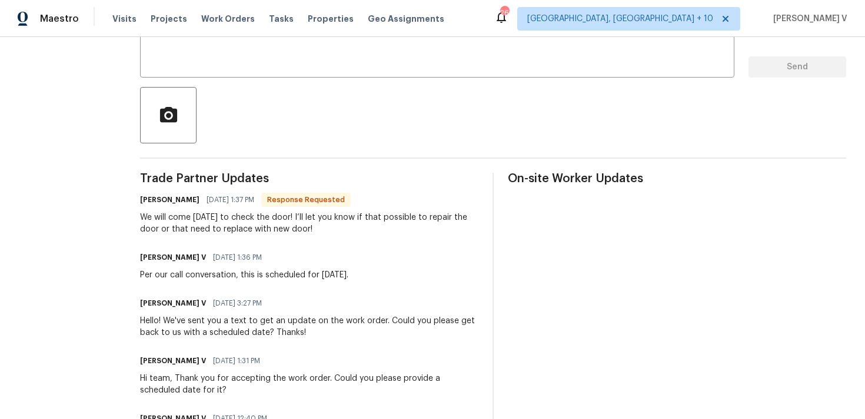
scroll to position [187, 0]
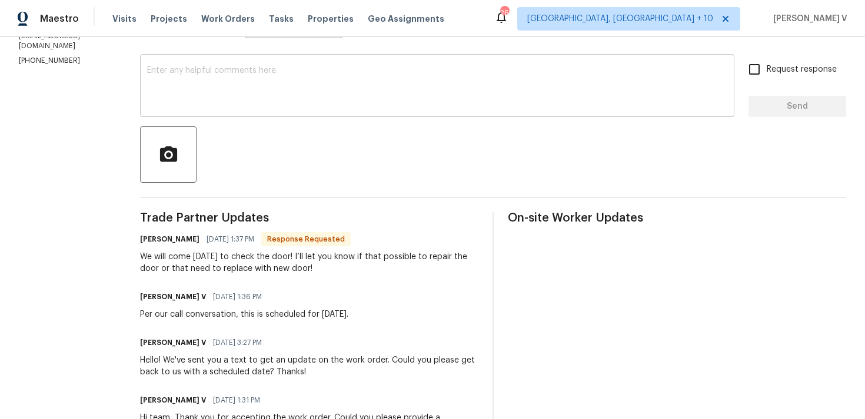
click at [227, 105] on textarea at bounding box center [437, 86] width 580 height 41
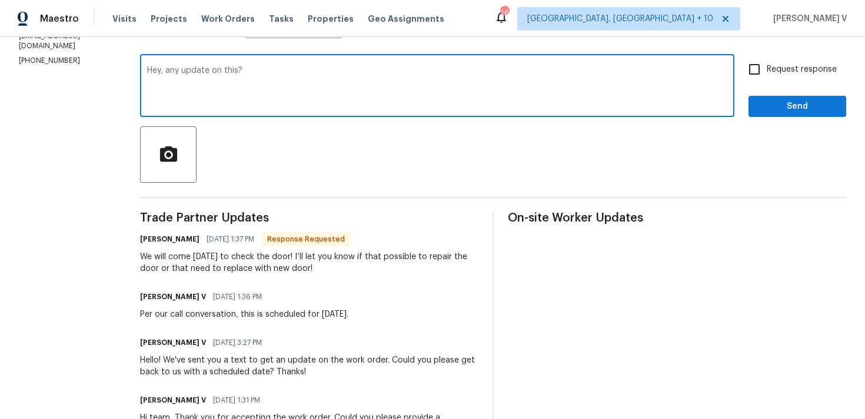
type textarea "Hey, any update on this?"
click at [758, 75] on input "Request response" at bounding box center [754, 69] width 25 height 25
checkbox input "true"
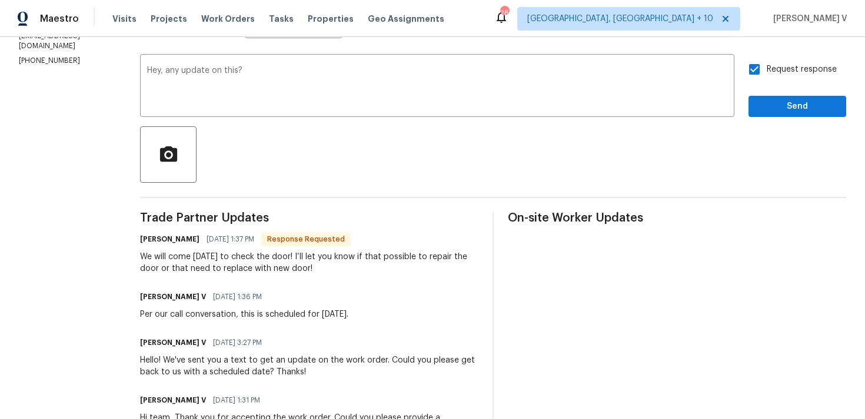
click at [771, 94] on div "Request response Send" at bounding box center [797, 87] width 98 height 60
click at [771, 98] on button "Send" at bounding box center [797, 107] width 98 height 22
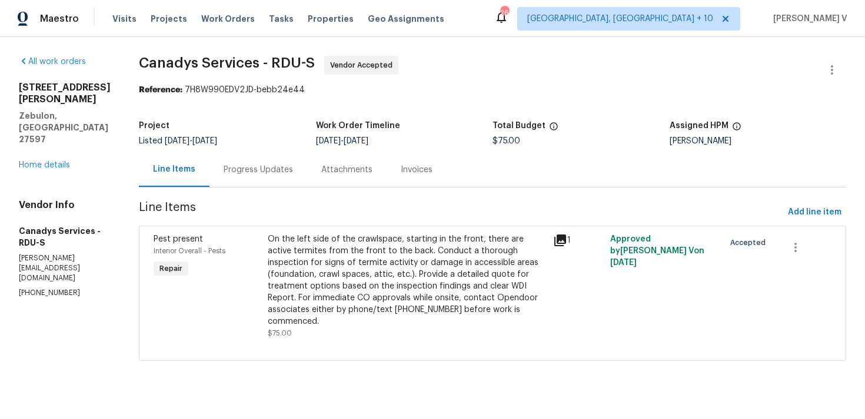
click at [268, 167] on div "Progress Updates" at bounding box center [257, 170] width 69 height 12
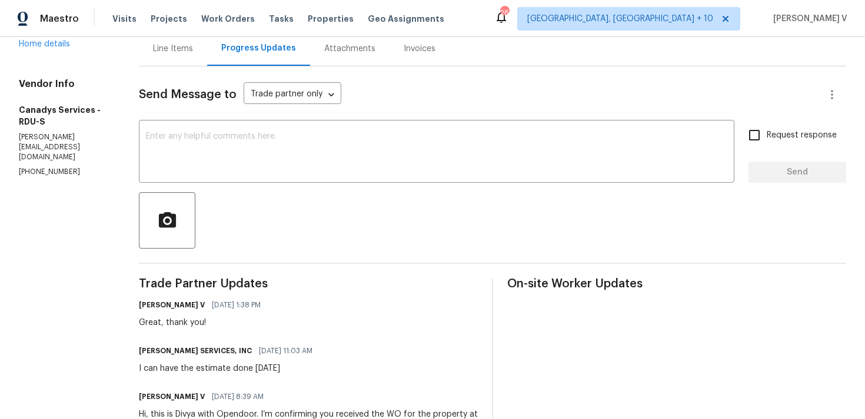
scroll to position [191, 0]
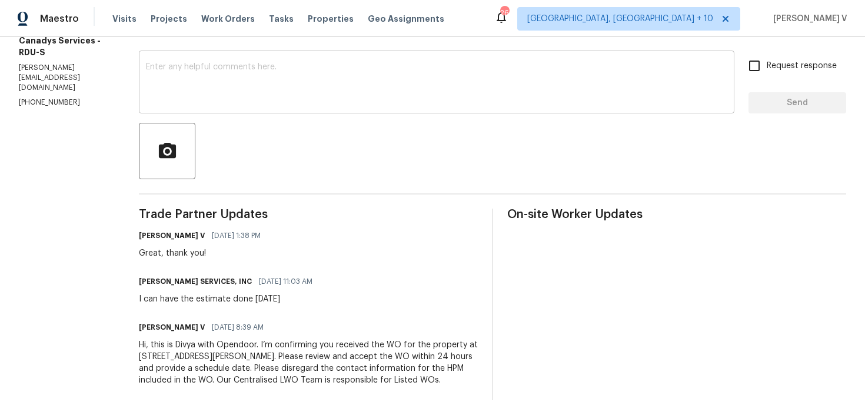
click at [274, 74] on textarea at bounding box center [436, 83] width 581 height 41
paste textarea "Hi, hope everything is on track with the WO scheduled for [DATE]. Please let us…"
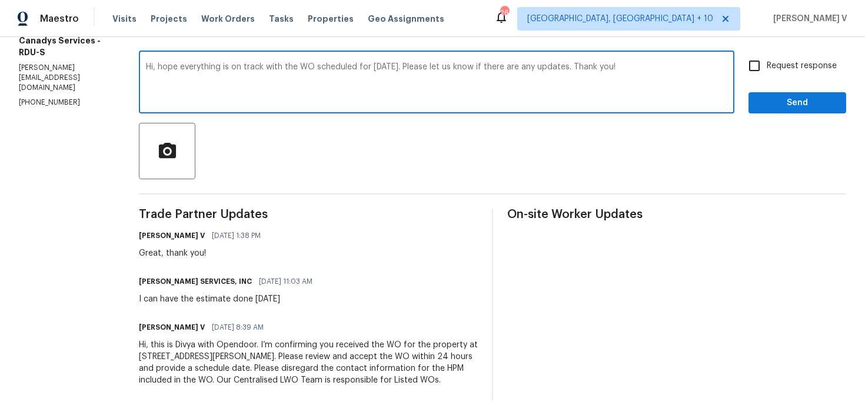
type textarea "Hi, hope everything is on track with the WO scheduled for [DATE]. Please let us…"
click at [769, 65] on span "Request response" at bounding box center [801, 66] width 70 height 12
click at [766, 65] on input "Request response" at bounding box center [754, 66] width 25 height 25
checkbox input "true"
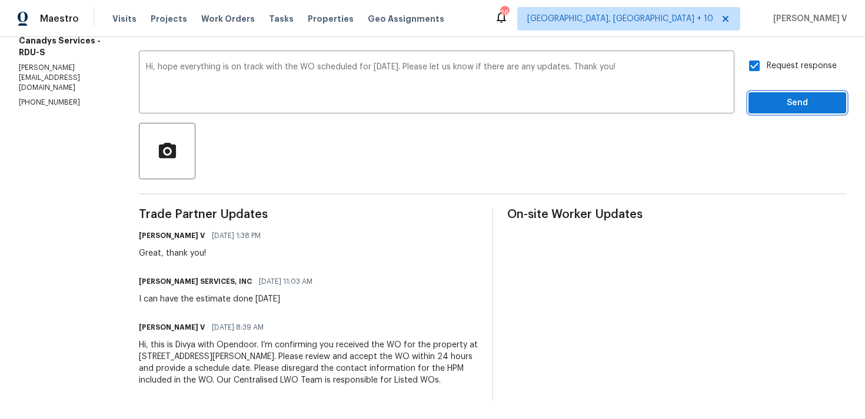
click at [772, 94] on button "Send" at bounding box center [797, 103] width 98 height 22
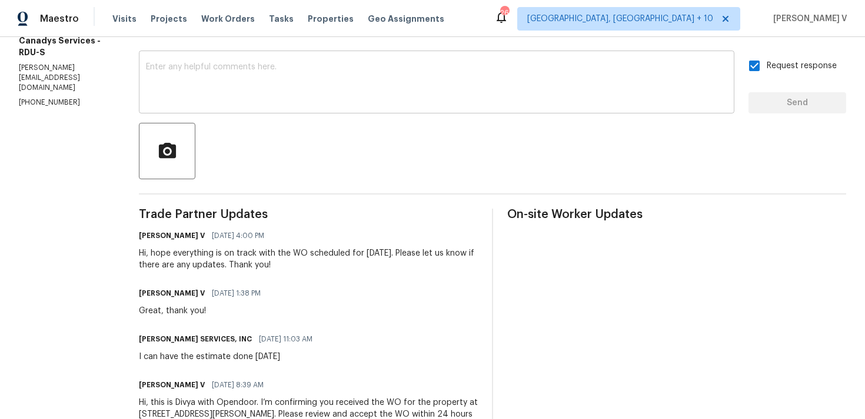
scroll to position [0, 0]
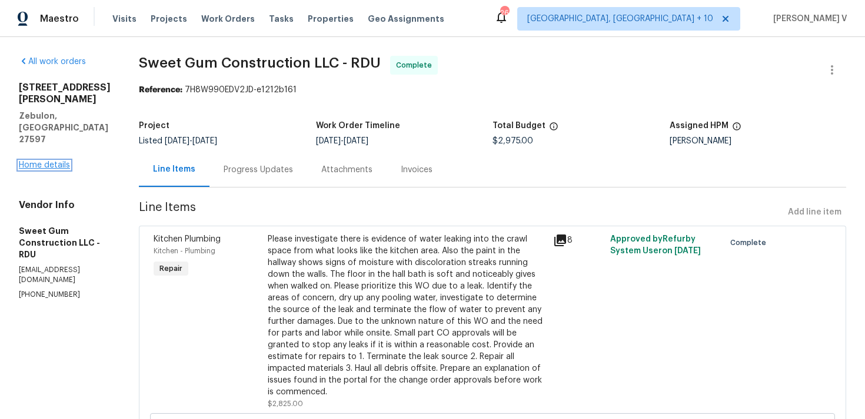
click at [44, 161] on link "Home details" at bounding box center [44, 165] width 51 height 8
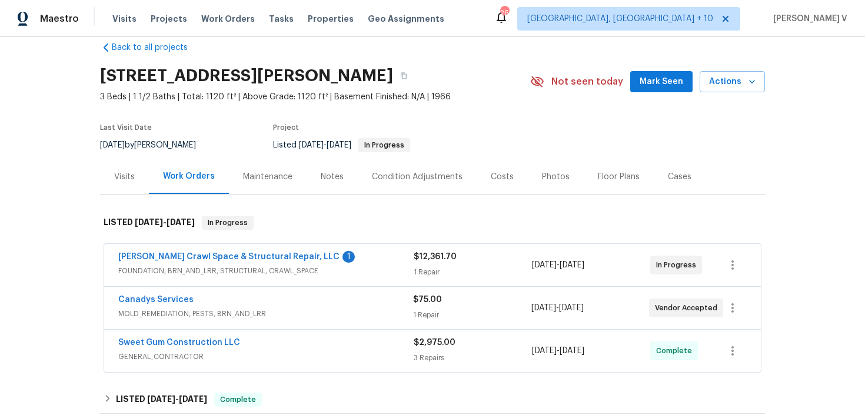
scroll to position [19, 0]
click at [214, 251] on span "Falcone Crawl Space & Structural Repair, LLC" at bounding box center [228, 257] width 221 height 12
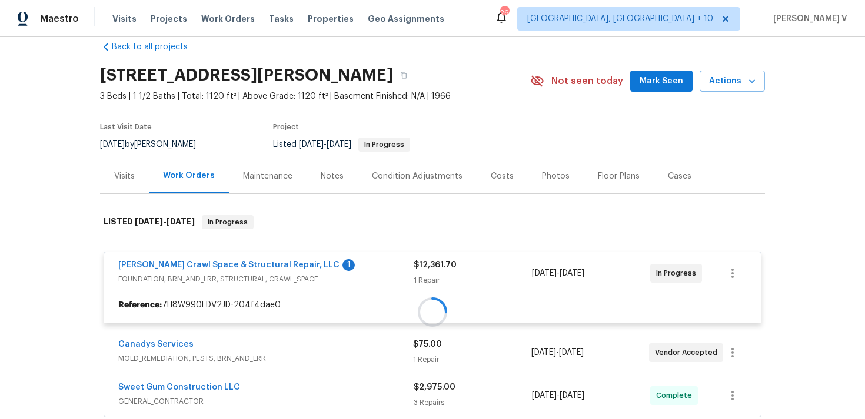
click at [216, 259] on div at bounding box center [432, 312] width 665 height 218
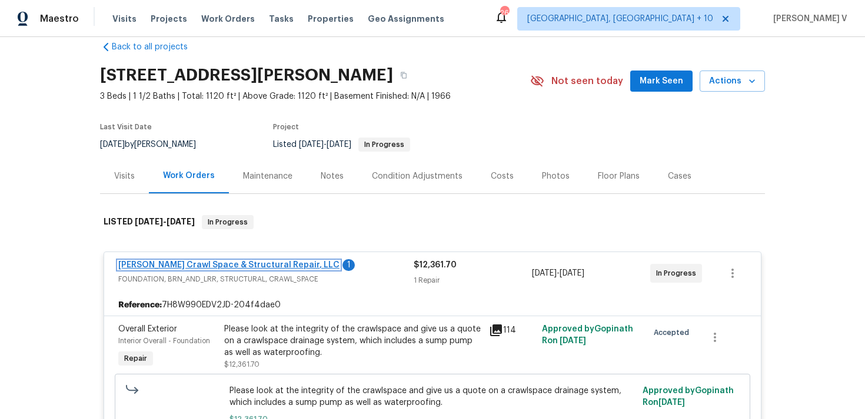
click at [216, 265] on link "Falcone Crawl Space & Structural Repair, LLC" at bounding box center [228, 265] width 221 height 8
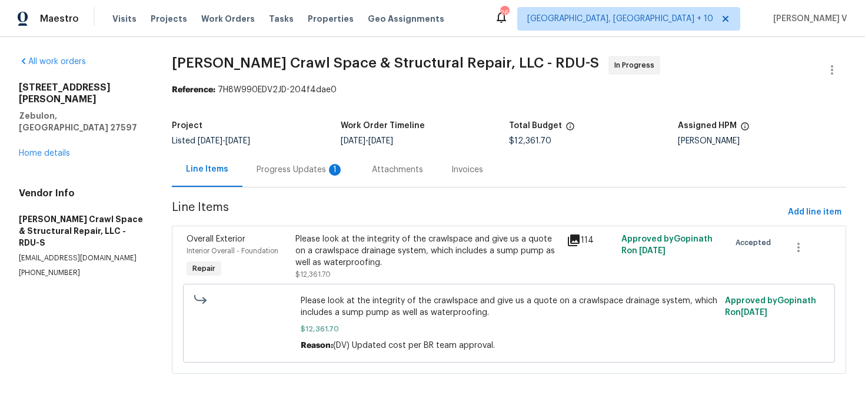
click at [310, 169] on div "Progress Updates 1" at bounding box center [299, 170] width 87 height 12
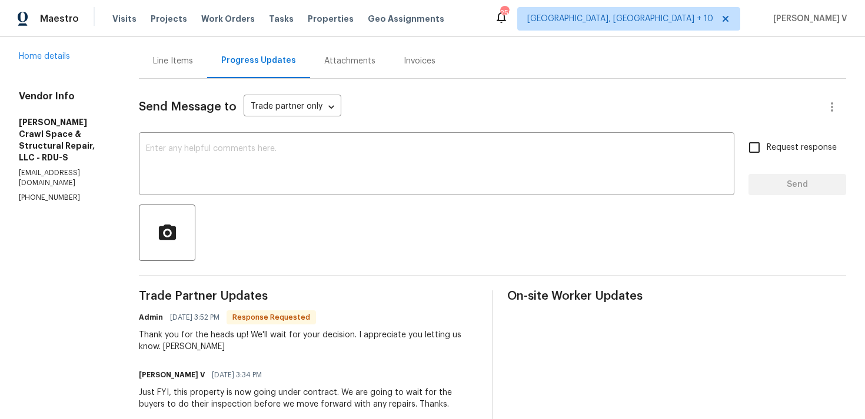
scroll to position [193, 0]
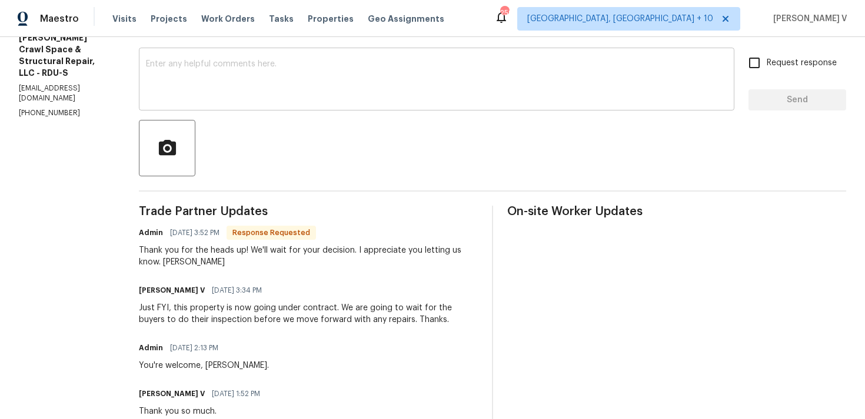
click at [280, 84] on textarea at bounding box center [436, 80] width 581 height 41
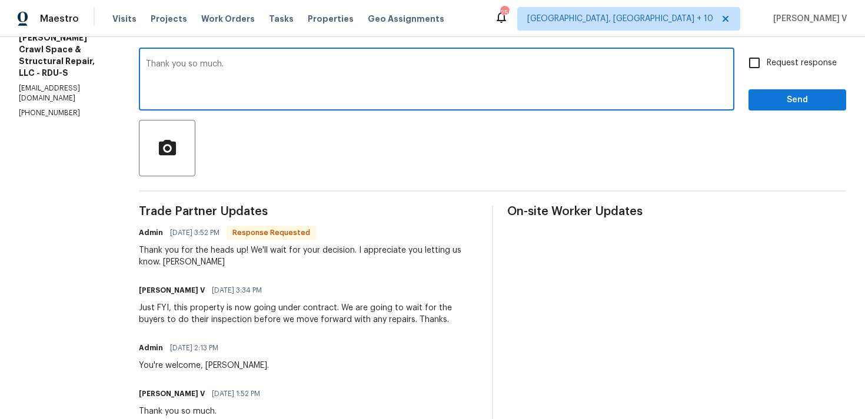
type textarea "Thank you so much."
click at [788, 100] on span "Send" at bounding box center [796, 100] width 79 height 15
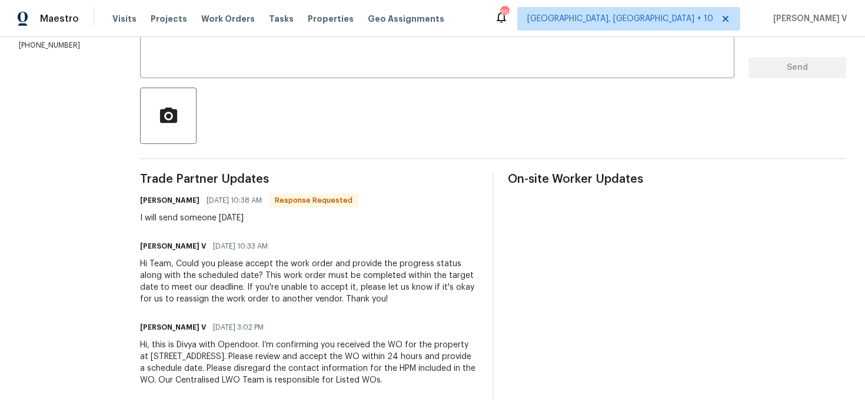
scroll to position [172, 0]
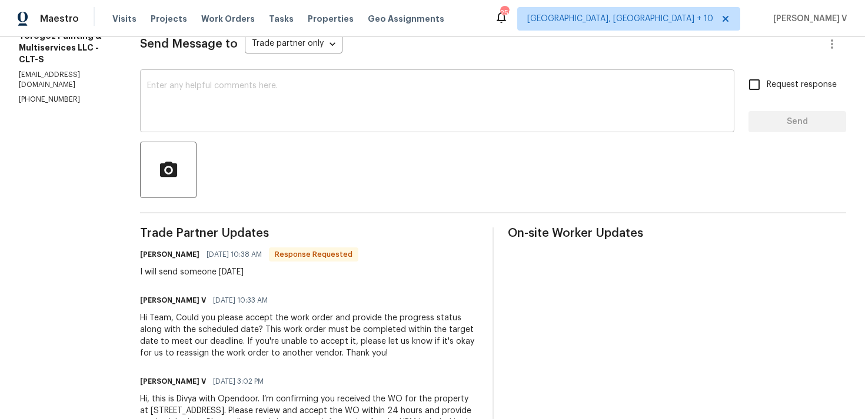
click at [224, 91] on textarea at bounding box center [437, 102] width 580 height 41
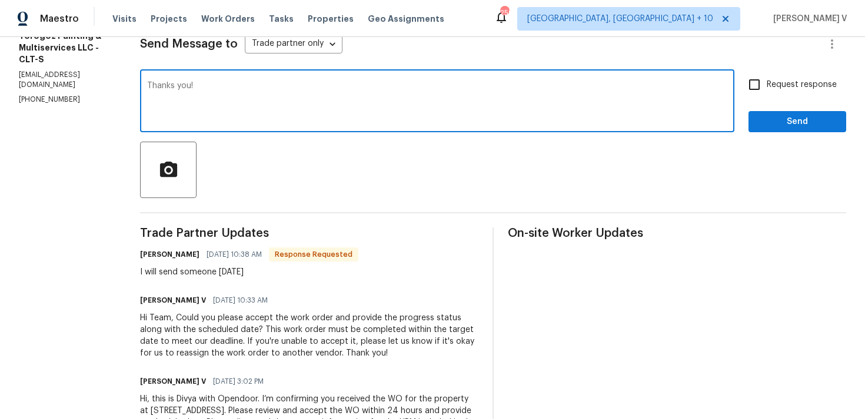
type textarea "Thanks you!"
click at [777, 121] on span "Send" at bounding box center [796, 122] width 79 height 15
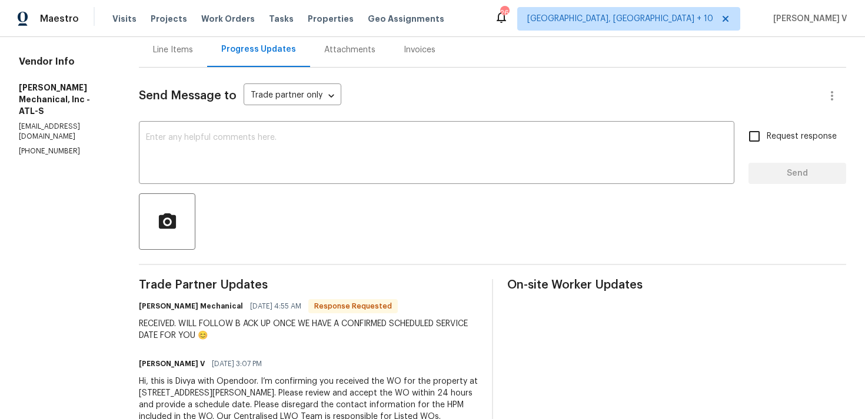
scroll to position [159, 0]
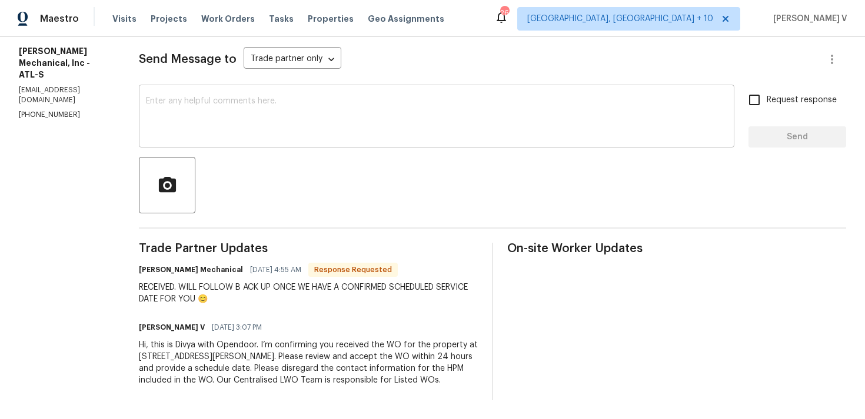
click at [242, 108] on textarea at bounding box center [436, 117] width 581 height 41
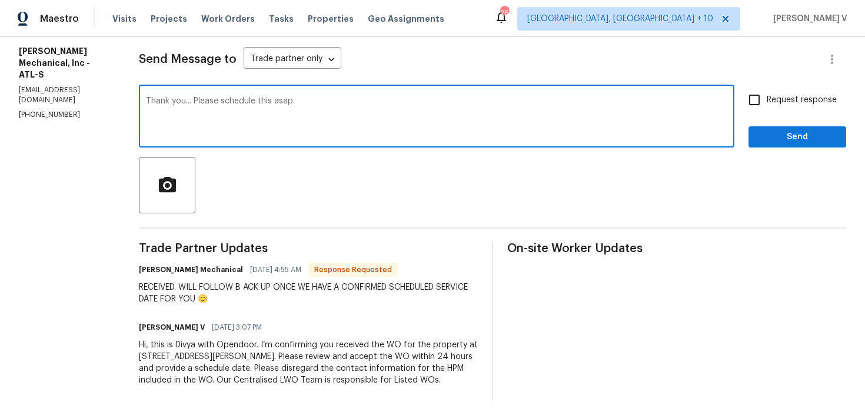
type textarea "Thank you... Please schedule this asap."
click at [789, 135] on span "Send" at bounding box center [796, 137] width 79 height 15
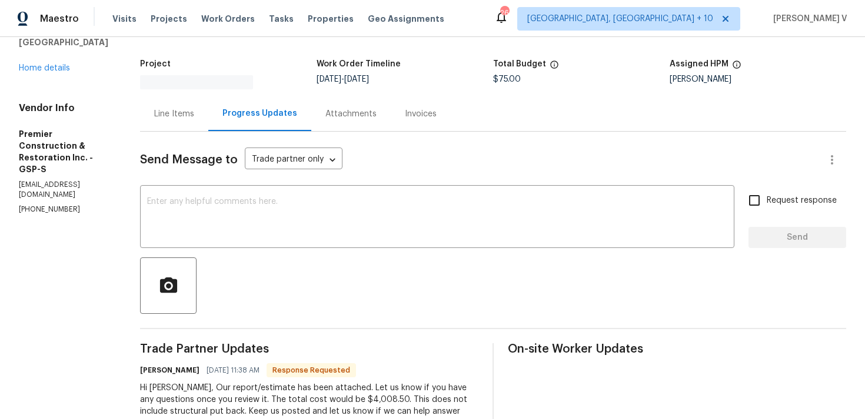
scroll to position [131, 0]
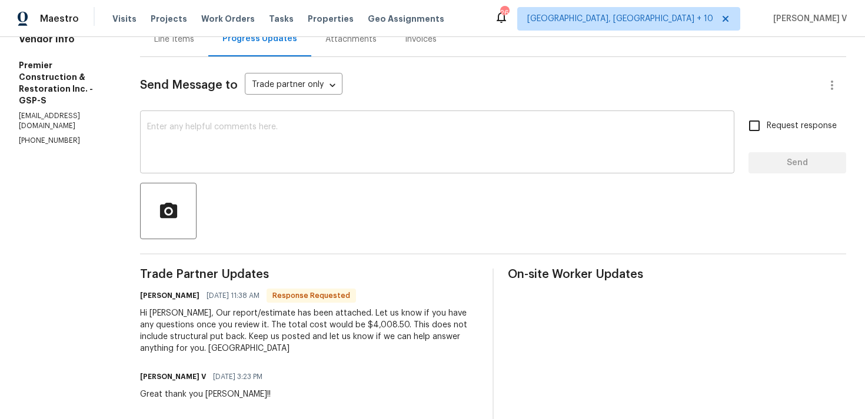
click at [301, 138] on textarea at bounding box center [437, 143] width 580 height 41
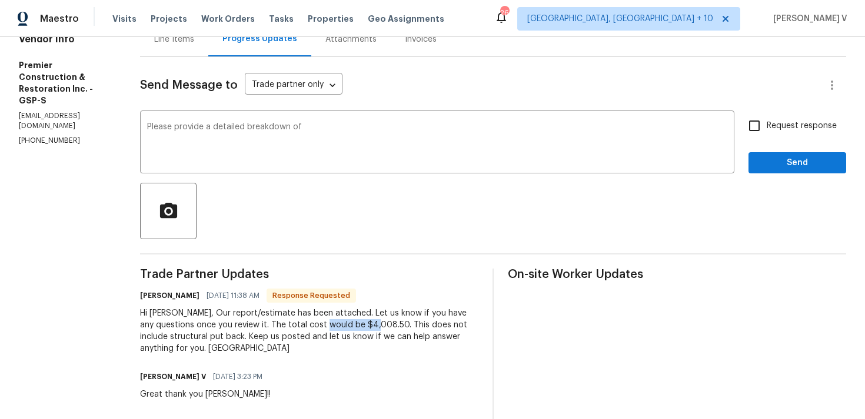
drag, startPoint x: 302, startPoint y: 327, endPoint x: 351, endPoint y: 326, distance: 48.8
click at [351, 326] on div "Hi Divya, Our report/estimate has been attached. Let us know if you have any qu…" at bounding box center [309, 331] width 338 height 47
copy div "$4,008.50."
click at [442, 138] on textarea "Please provide a detailed breakdown of" at bounding box center [437, 143] width 580 height 41
paste textarea "$4,008.50."
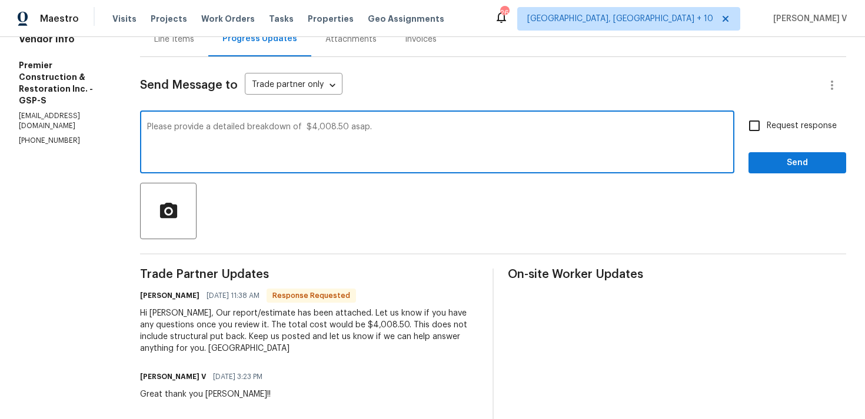
click at [442, 138] on textarea "Please provide a detailed breakdown of $4,008.50 asap." at bounding box center [437, 143] width 580 height 41
click at [366, 139] on textarea "Please provide a detailed breakdown of $4,008.50 asap." at bounding box center [437, 143] width 580 height 41
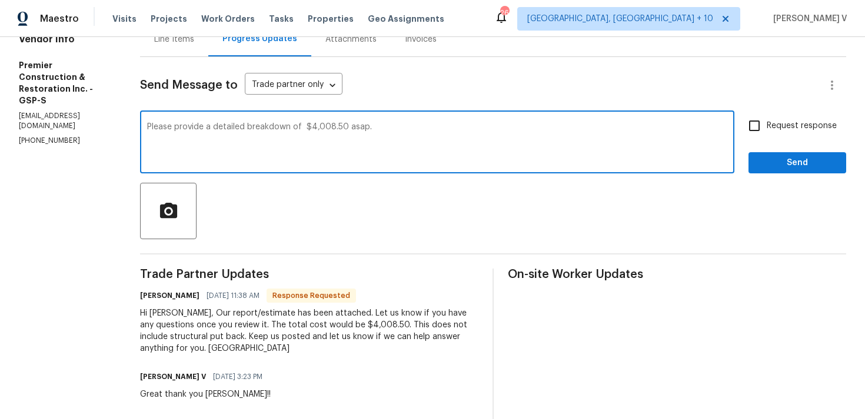
type textarea "Please provide a detailed breakdown of $4,008.50 asap."
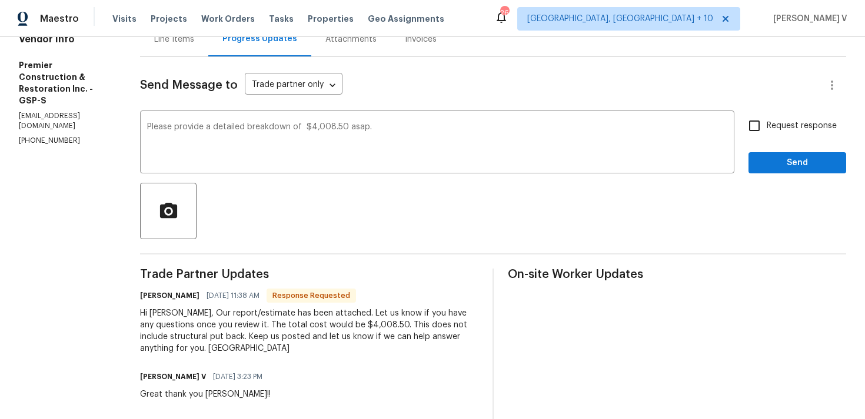
click at [185, 52] on div "Line Items" at bounding box center [174, 39] width 68 height 35
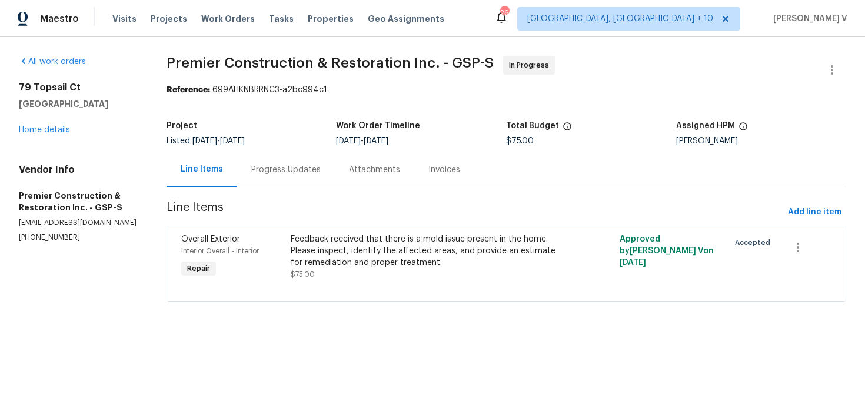
click at [309, 166] on div "Progress Updates" at bounding box center [285, 170] width 69 height 12
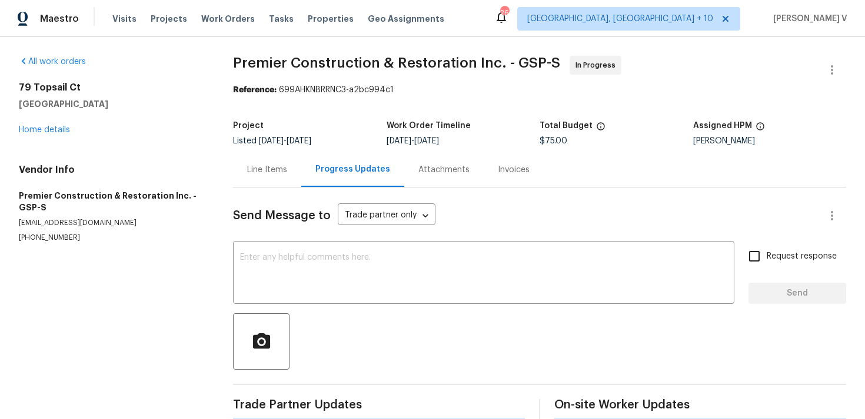
click at [325, 219] on span "Send Message to" at bounding box center [282, 216] width 98 height 12
click at [312, 254] on textarea at bounding box center [483, 273] width 487 height 41
paste textarea "Please provide a detailed breakdown of $4,008.50 asap."
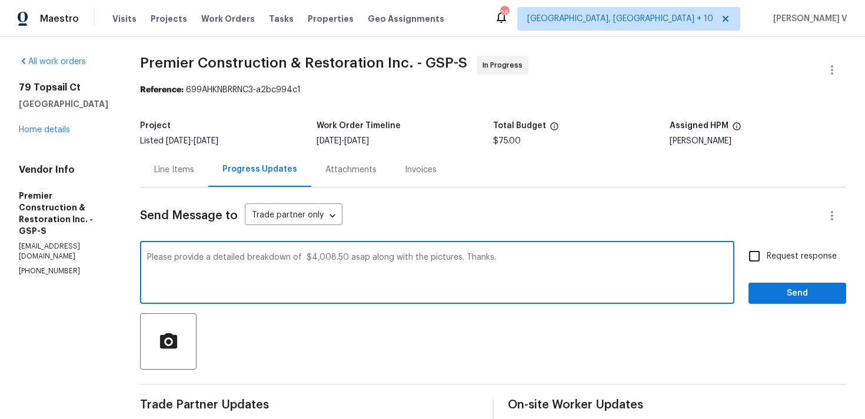
click at [0, 0] on div "of $4,008.50" at bounding box center [0, 0] width 0 height 0
type textarea "Please provide a detailed breakdown of $4,008.50 asap along with the pictures. …"
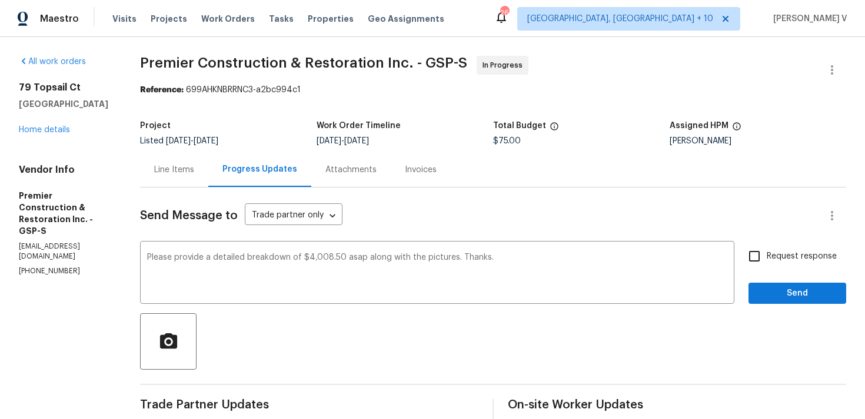
click at [807, 260] on span "Request response" at bounding box center [801, 257] width 70 height 12
click at [766, 260] on input "Request response" at bounding box center [754, 256] width 25 height 25
checkbox input "true"
click at [796, 281] on div "Request response Send" at bounding box center [797, 274] width 98 height 60
click at [793, 293] on span "Send" at bounding box center [796, 293] width 79 height 15
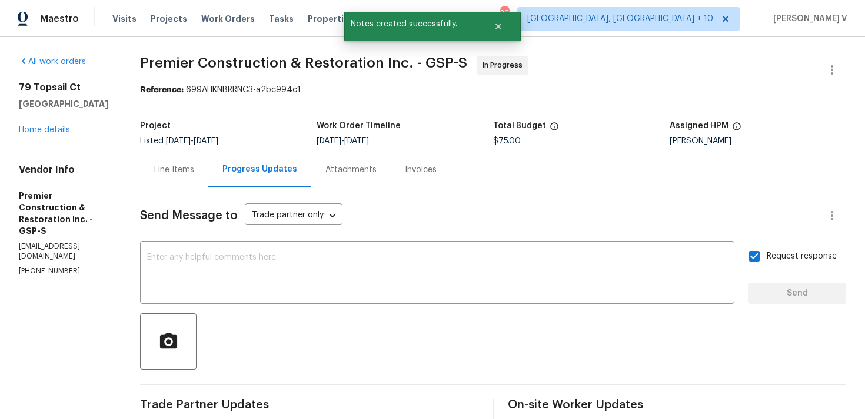
scroll to position [212, 0]
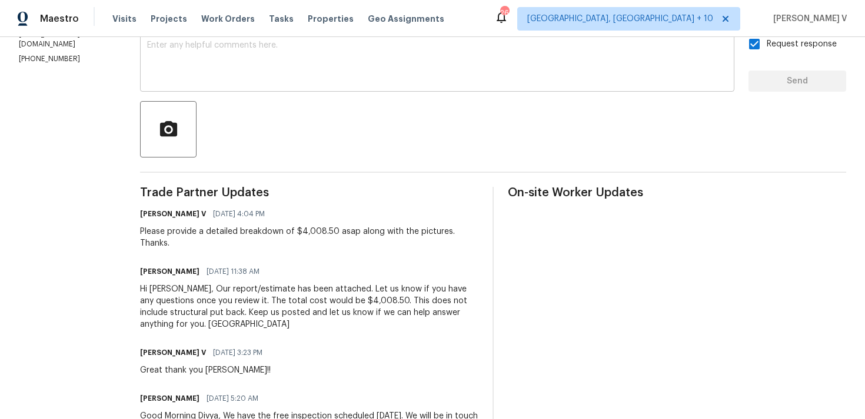
click at [225, 68] on textarea at bounding box center [437, 61] width 580 height 41
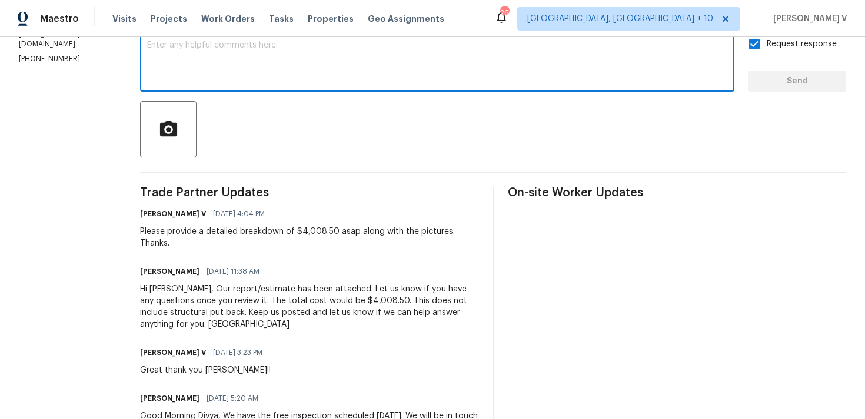
type textarea "S"
click at [202, 46] on textarea "Disregard the message." at bounding box center [437, 61] width 580 height 41
click at [292, 51] on textarea "Disregard the previous message." at bounding box center [437, 61] width 580 height 41
paste textarea "review and get back to you."
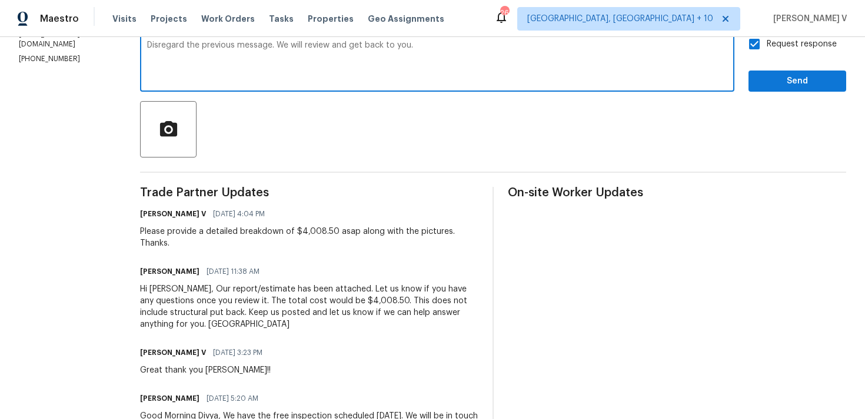
type textarea "Disregard the previous message. We will review and get back to you."
click at [781, 78] on span "Send" at bounding box center [796, 81] width 79 height 15
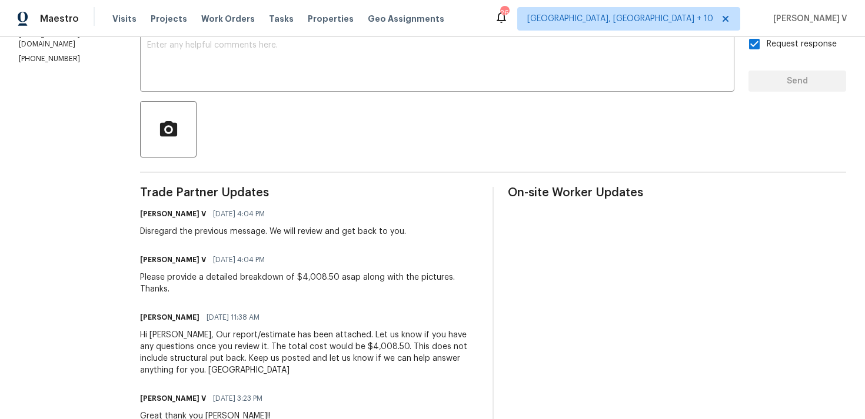
scroll to position [0, 0]
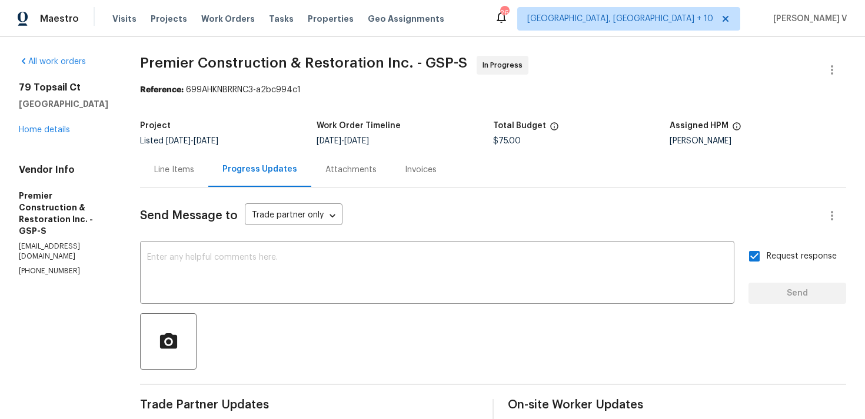
click at [29, 142] on div "All work orders 79 Topsail Ct Greenville, SC 29611 Home details Vendor Info Pre…" at bounding box center [65, 166] width 93 height 221
click at [38, 139] on div "All work orders 79 Topsail Ct Greenville, SC 29611 Home details Vendor Info Pre…" at bounding box center [65, 166] width 93 height 221
click at [52, 132] on link "Home details" at bounding box center [44, 130] width 51 height 8
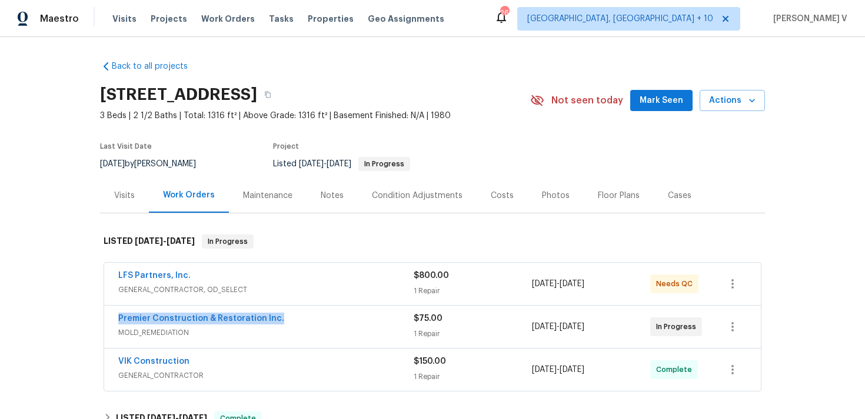
drag, startPoint x: 109, startPoint y: 309, endPoint x: 365, endPoint y: 324, distance: 256.2
click at [365, 324] on div "Premier Construction & Restoration Inc. MOLD_REMEDIATION $75.00 1 Repair 8/25/2…" at bounding box center [432, 327] width 656 height 42
copy link "Premier Construction & Restoration Inc."
click at [219, 327] on span "MOLD_REMEDIATION" at bounding box center [265, 333] width 295 height 12
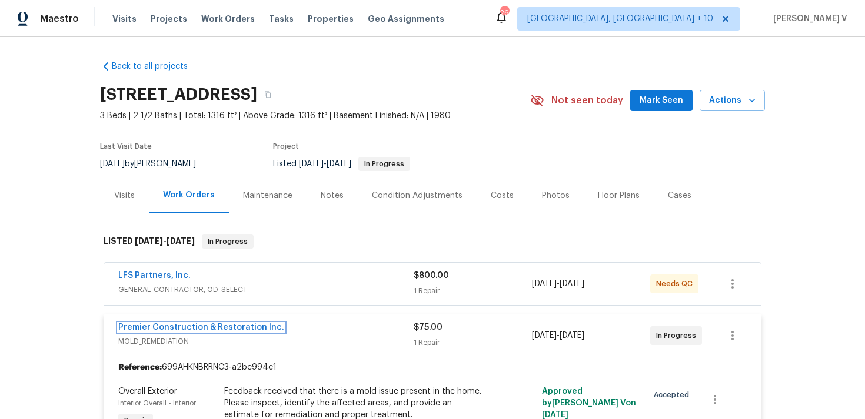
click at [219, 326] on link "Premier Construction & Restoration Inc." at bounding box center [201, 327] width 166 height 8
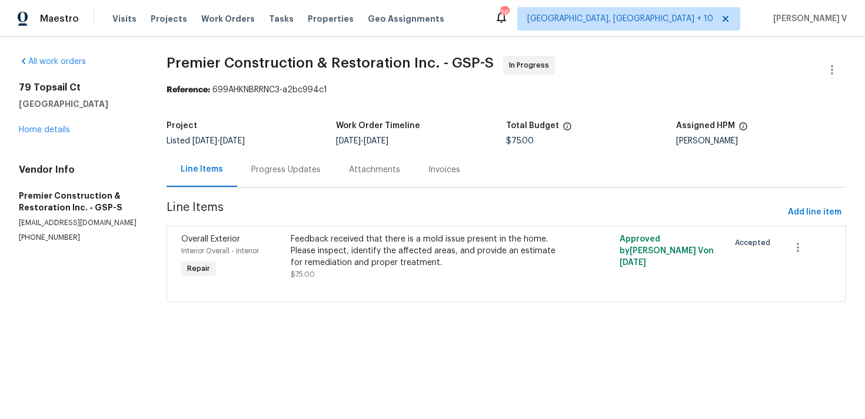
click at [283, 161] on div "Progress Updates" at bounding box center [286, 169] width 98 height 35
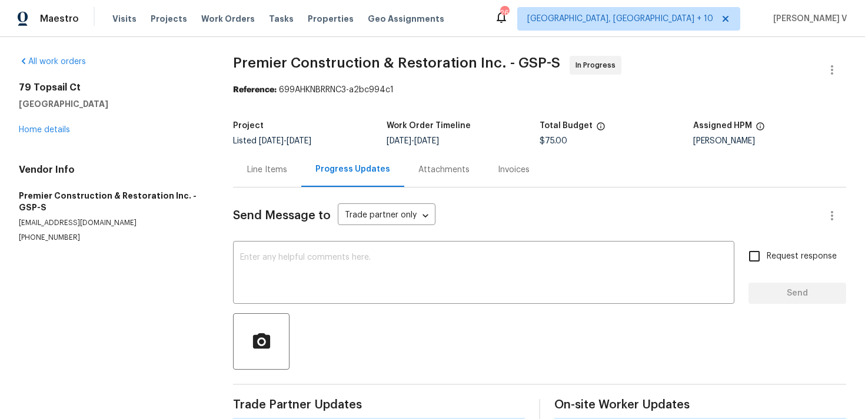
click at [249, 160] on div "Line Items" at bounding box center [267, 169] width 68 height 35
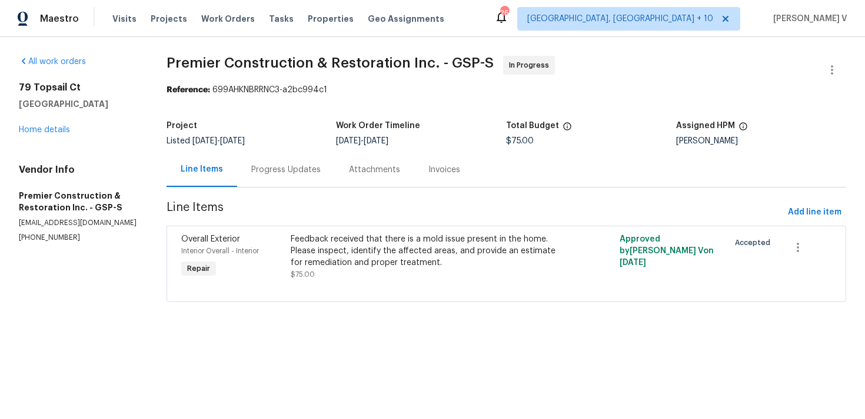
click at [362, 279] on div "Feedback received that there is a mold issue present in the home. Please inspec…" at bounding box center [424, 256] width 267 height 47
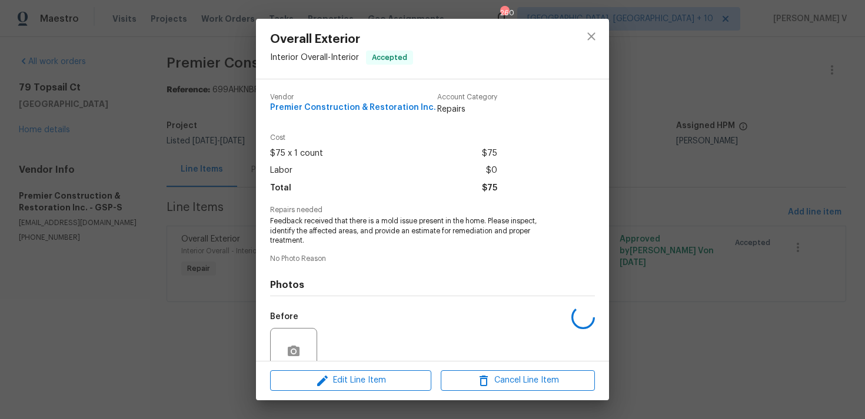
click at [365, 219] on span "Feedback received that there is a mold issue present in the home. Please inspec…" at bounding box center [416, 230] width 292 height 29
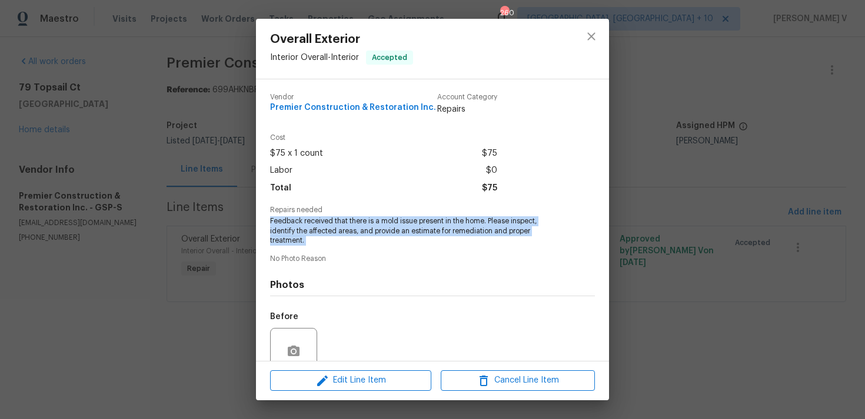
click at [365, 219] on span "Feedback received that there is a mold issue present in the home. Please inspec…" at bounding box center [416, 230] width 292 height 29
copy span "Feedback received that there is a mold issue present in the home. Please inspec…"
click at [217, 195] on div "Overall Exterior Interior Overall - Interior Accepted Vendor Premier Constructi…" at bounding box center [432, 209] width 865 height 419
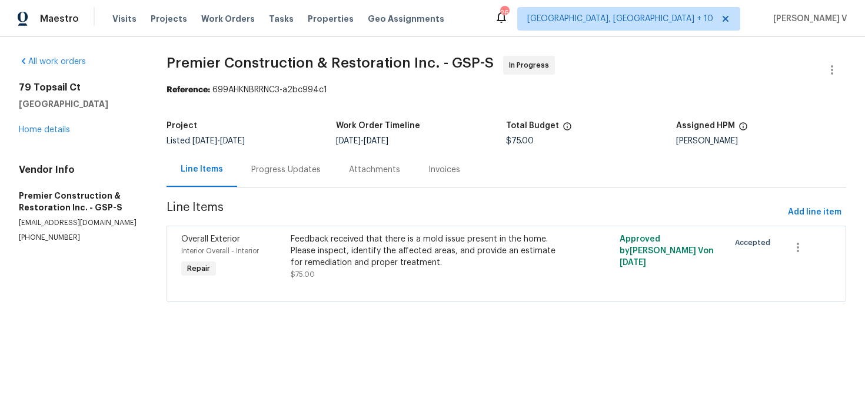
click at [269, 181] on div "Progress Updates" at bounding box center [286, 169] width 98 height 35
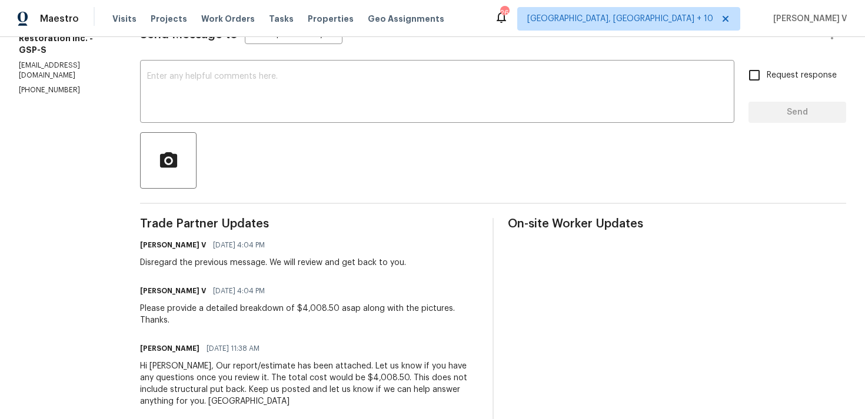
scroll to position [242, 0]
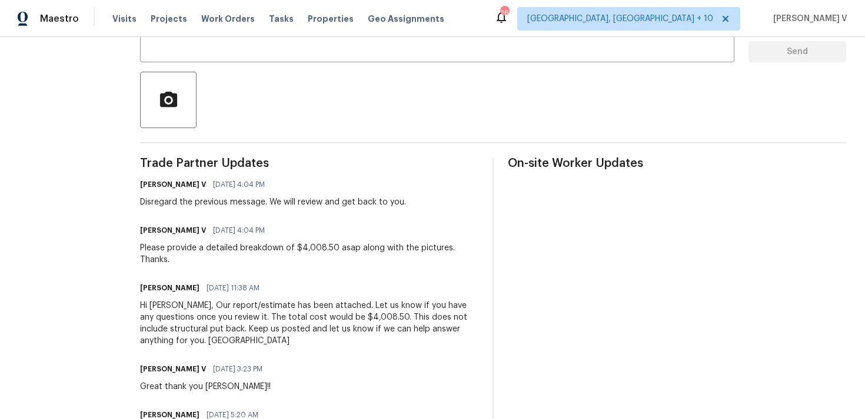
click at [216, 300] on div "Hi Divya, Our report/estimate has been attached. Let us know if you have any qu…" at bounding box center [309, 323] width 338 height 47
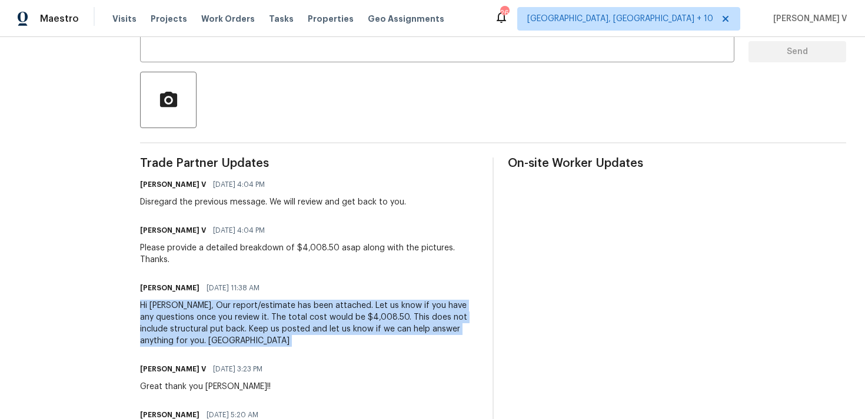
click at [195, 301] on div "Hi Divya, Our report/estimate has been attached. Let us know if you have any qu…" at bounding box center [309, 323] width 338 height 47
drag, startPoint x: 173, startPoint y: 289, endPoint x: 189, endPoint y: 331, distance: 45.0
click at [189, 331] on div "Hi Divya, Our report/estimate has been attached. Let us know if you have any qu…" at bounding box center [309, 323] width 338 height 47
copy div "Our report/estimate has been attached. Let us know if you have any questions on…"
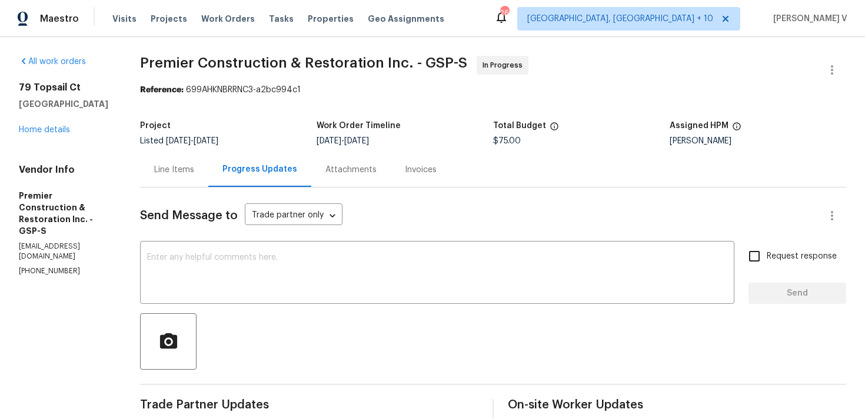
click at [506, 149] on div "Project Listed 8/25/2025 - 8/30/2025 Work Order Timeline 8/25/2025 - 8/27/2025 …" at bounding box center [493, 134] width 706 height 38
copy span "$75.00"
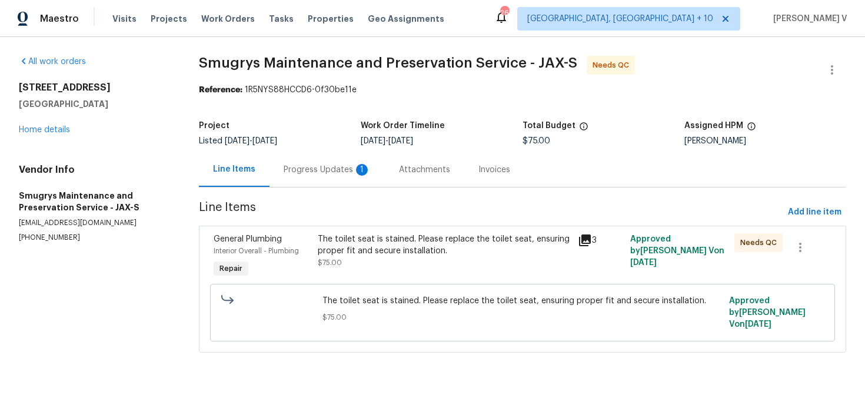
click at [311, 193] on section "Smugrys Maintenance and Preservation Service - JAX-S Needs QC Reference: 1R5NYS…" at bounding box center [522, 211] width 647 height 311
click at [321, 183] on div "Progress Updates 1" at bounding box center [326, 169] width 115 height 35
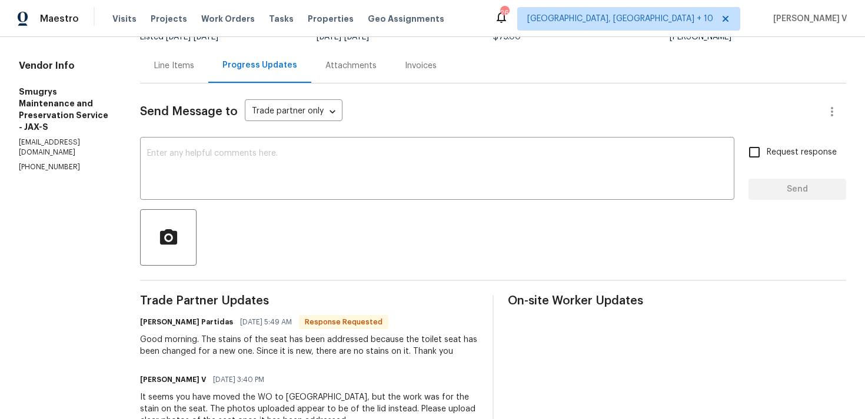
scroll to position [101, 0]
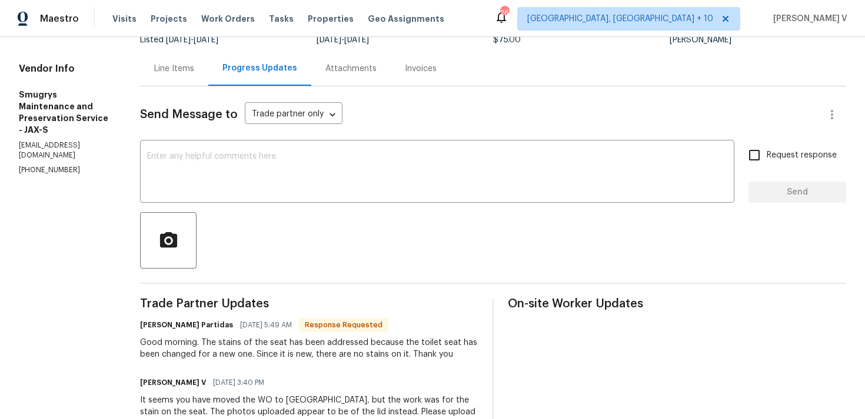
click at [161, 74] on div "Line Items" at bounding box center [174, 69] width 40 height 12
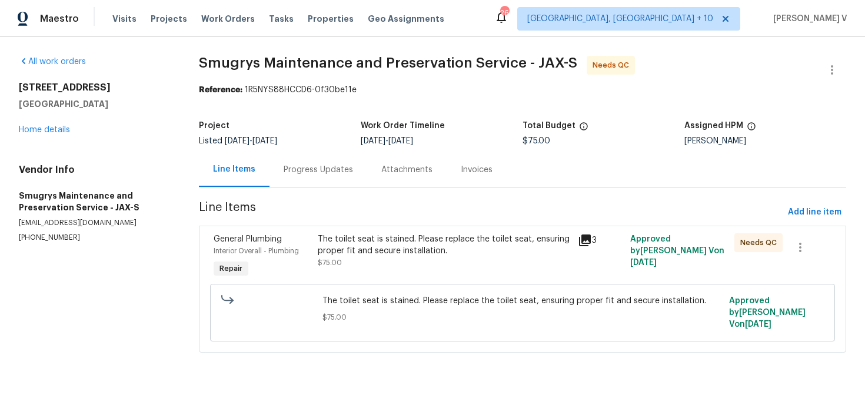
click at [380, 252] on div "The toilet seat is stained. Please replace the toilet seat, ensuring proper fit…" at bounding box center [444, 245] width 253 height 24
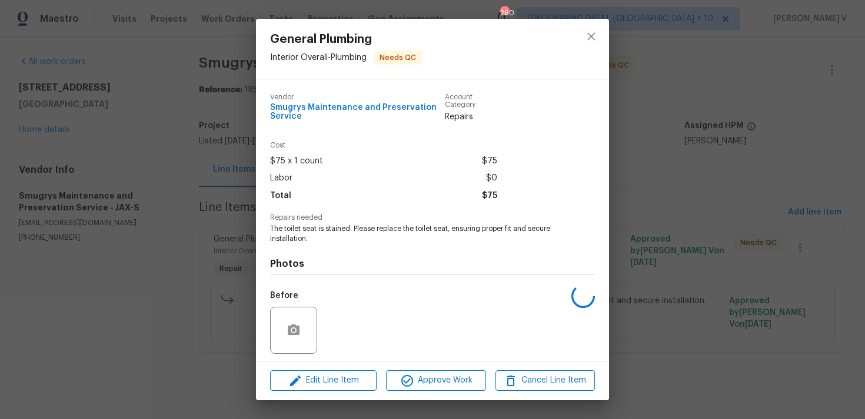
scroll to position [81, 0]
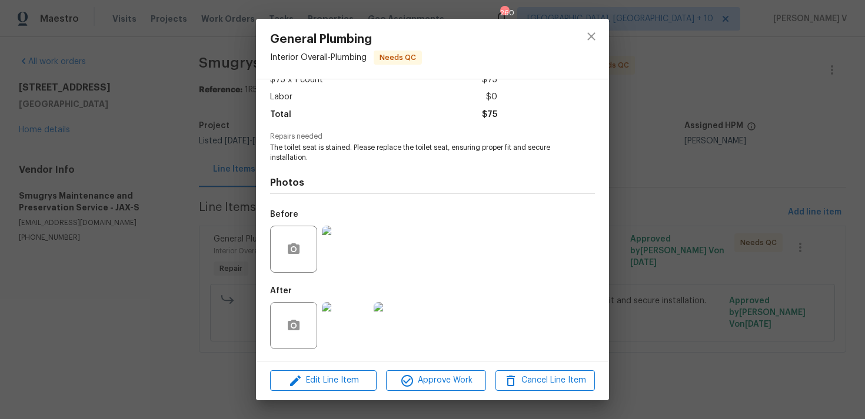
click at [193, 216] on div "General Plumbing Interior Overall - Plumbing Needs QC Vendor Smugrys Maintenanc…" at bounding box center [432, 209] width 865 height 419
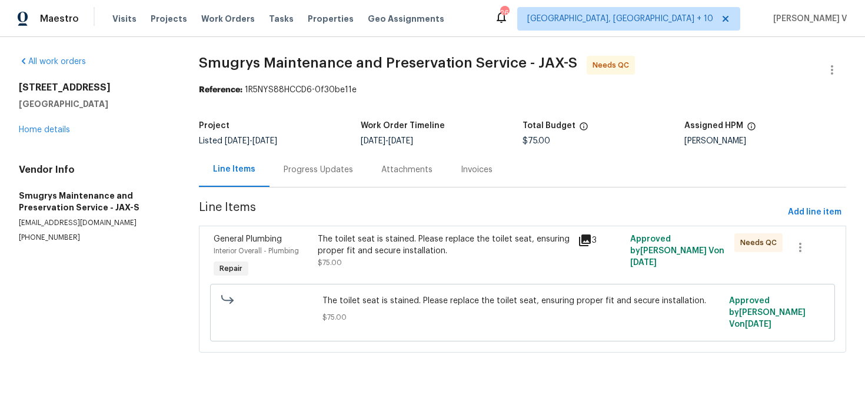
click at [286, 182] on div "Progress Updates" at bounding box center [318, 169] width 98 height 35
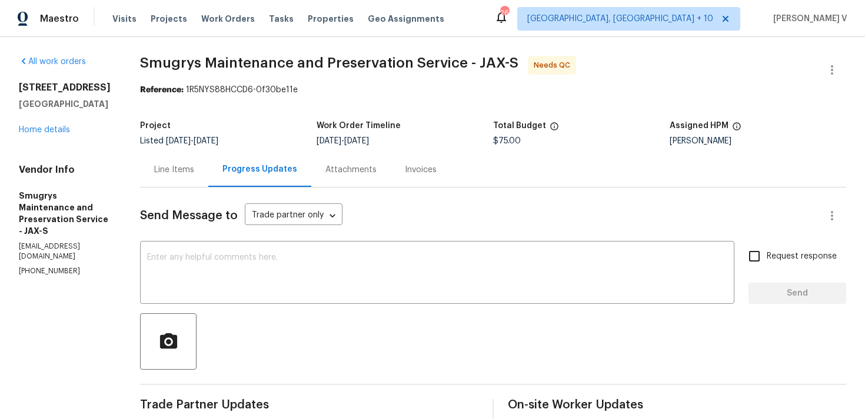
scroll to position [65, 0]
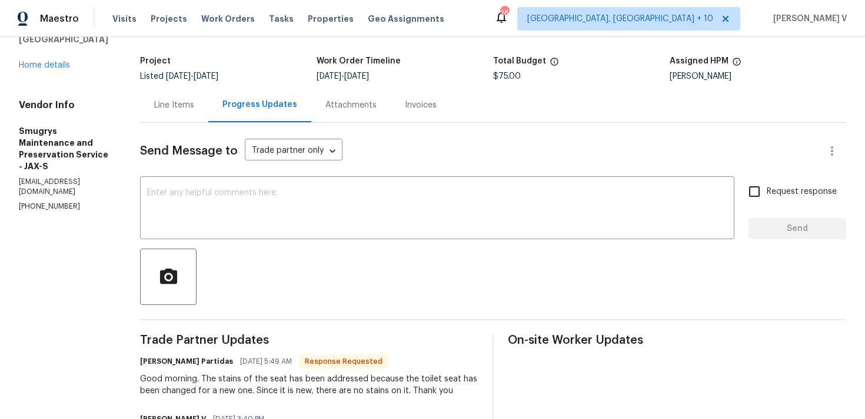
click at [173, 106] on div "Line Items" at bounding box center [174, 105] width 40 height 12
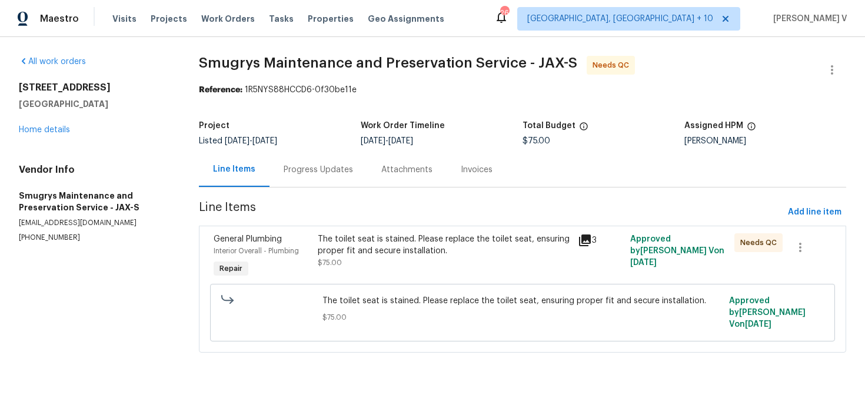
click at [355, 208] on span "Line Items" at bounding box center [491, 213] width 584 height 22
click at [357, 255] on div "The toilet seat is stained. Please replace the toilet seat, ensuring proper fit…" at bounding box center [444, 245] width 253 height 24
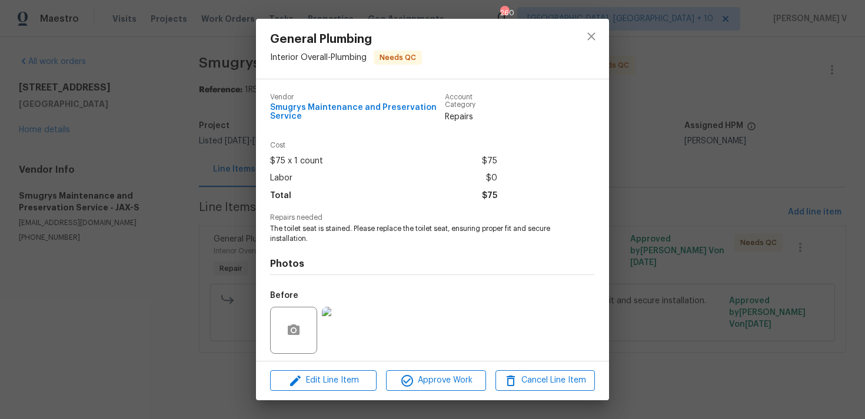
scroll to position [81, 0]
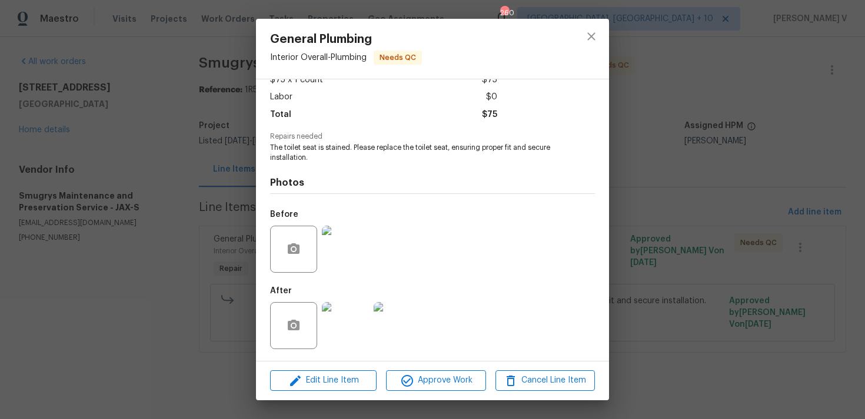
click at [344, 246] on img at bounding box center [345, 249] width 47 height 47
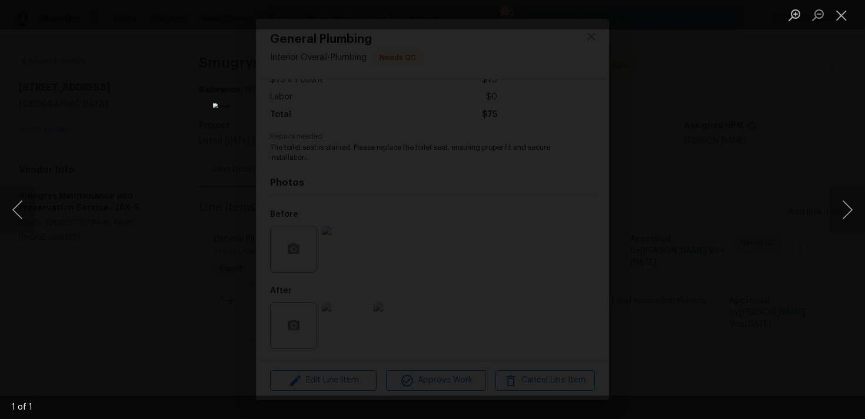
click at [794, 176] on div "Lightbox" at bounding box center [432, 209] width 865 height 419
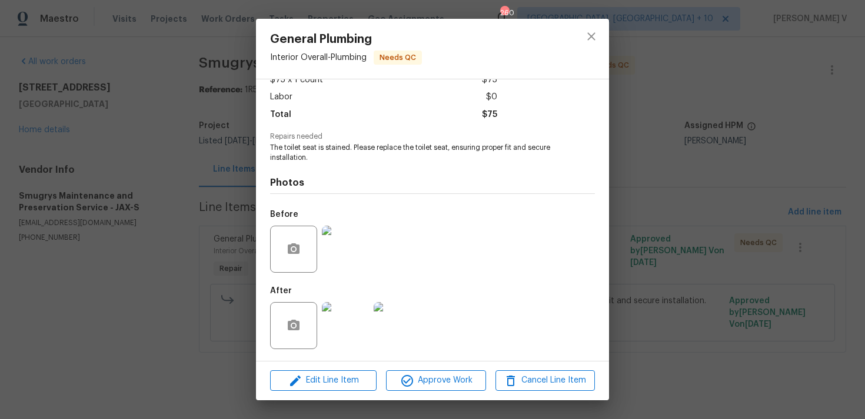
click at [349, 338] on img at bounding box center [345, 325] width 47 height 47
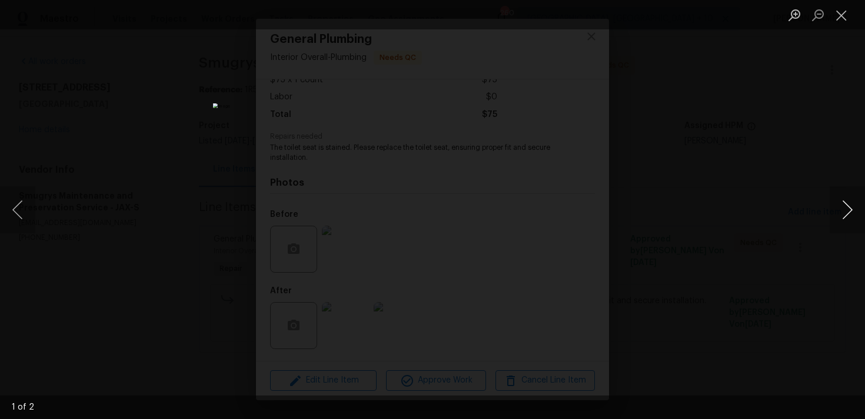
click at [850, 208] on button "Next image" at bounding box center [846, 209] width 35 height 47
click at [773, 171] on div "Lightbox" at bounding box center [432, 209] width 865 height 419
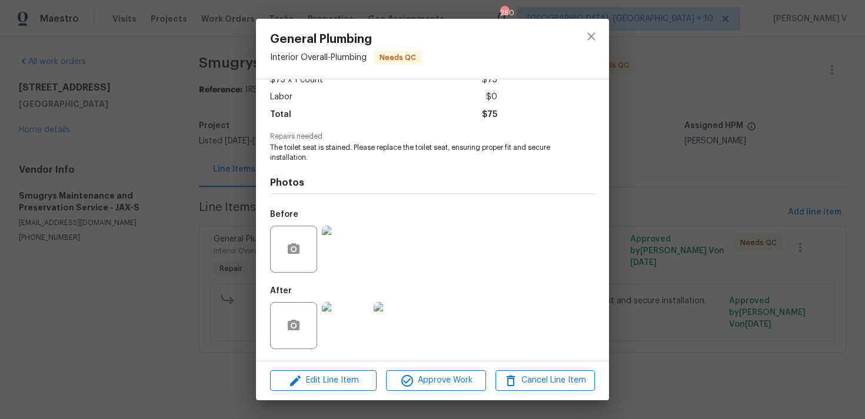
click at [143, 168] on div "General Plumbing Interior Overall - Plumbing Needs QC Vendor Smugrys Maintenanc…" at bounding box center [432, 209] width 865 height 419
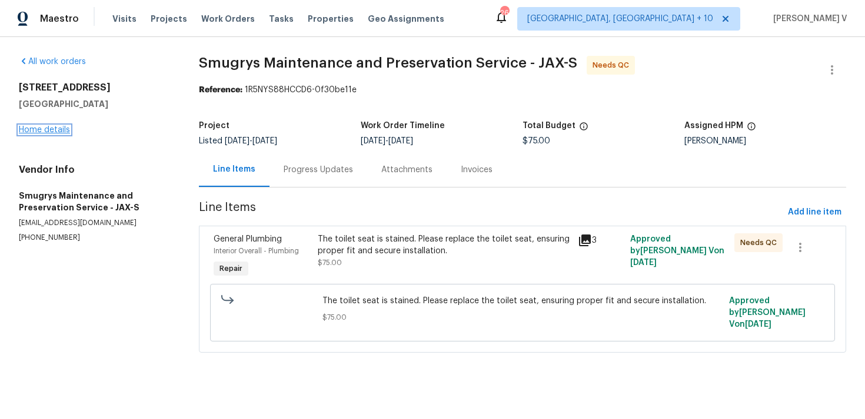
click at [54, 129] on link "Home details" at bounding box center [44, 130] width 51 height 8
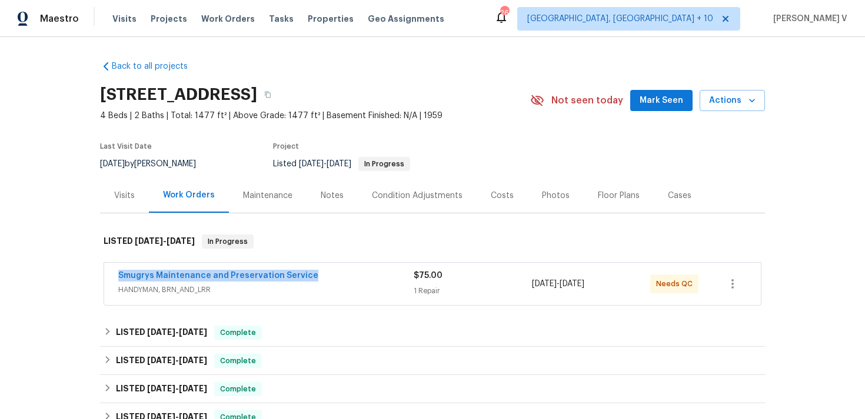
drag, startPoint x: 108, startPoint y: 272, endPoint x: 403, endPoint y: 272, distance: 295.2
click at [403, 272] on div "Smugrys Maintenance and Preservation Service HANDYMAN, BRN_AND_LRR $75.00 1 Rep…" at bounding box center [432, 284] width 656 height 42
copy link "Smugrys Maintenance and Preservation Service"
click at [250, 278] on link "Smugrys Maintenance and Preservation Service" at bounding box center [218, 276] width 200 height 8
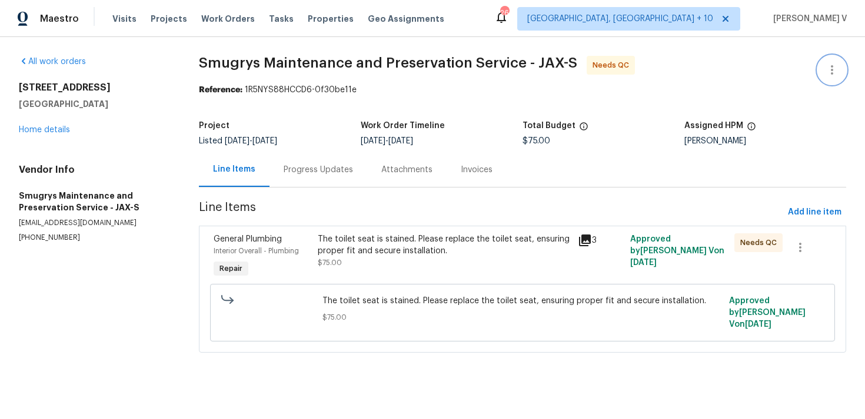
click at [826, 72] on icon "button" at bounding box center [832, 70] width 14 height 14
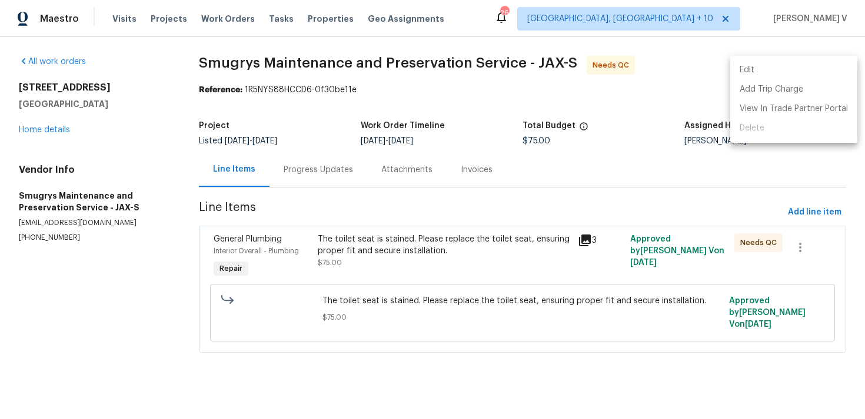
click at [826, 72] on li "Edit" at bounding box center [793, 70] width 127 height 19
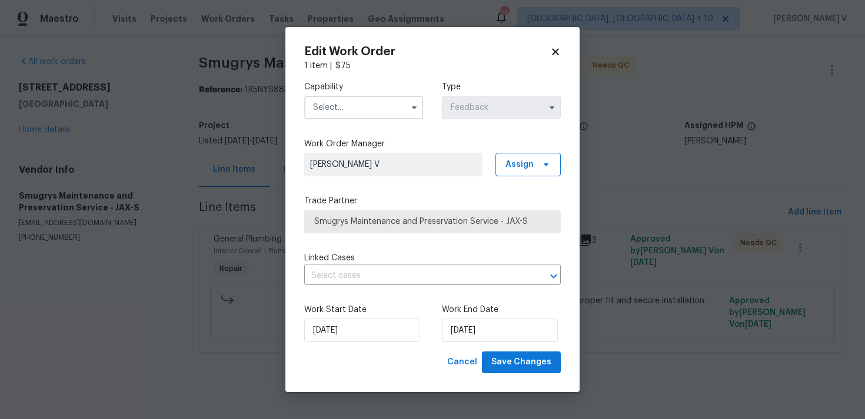
click at [368, 104] on input "text" at bounding box center [363, 108] width 119 height 24
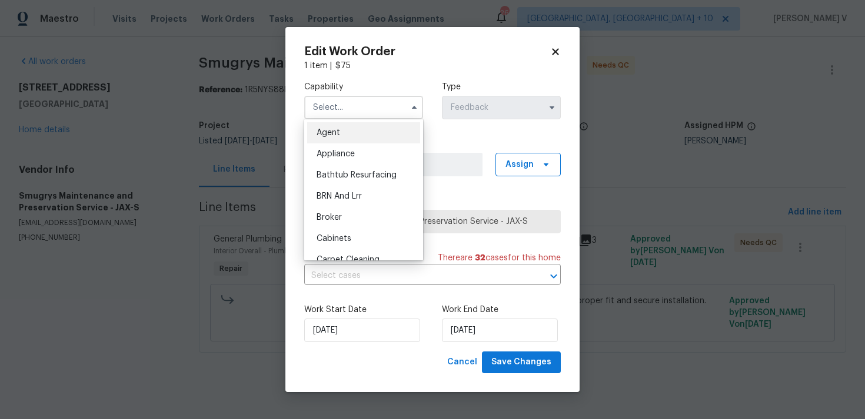
click at [339, 123] on div "Agent" at bounding box center [363, 132] width 113 height 21
type input "Agent"
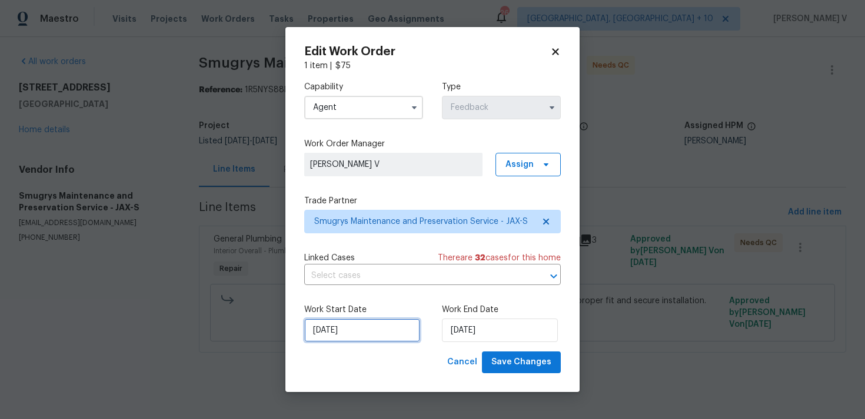
click at [388, 322] on input "22/08/2025" at bounding box center [362, 331] width 116 height 24
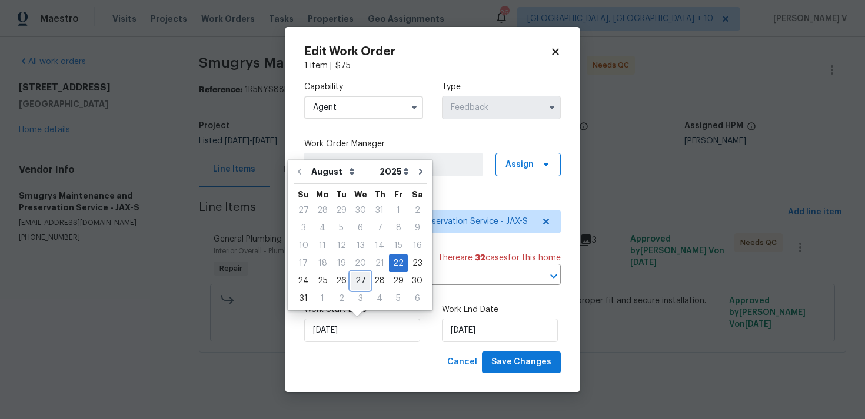
click at [351, 281] on div "27" at bounding box center [360, 281] width 19 height 16
type input "27/08/2025"
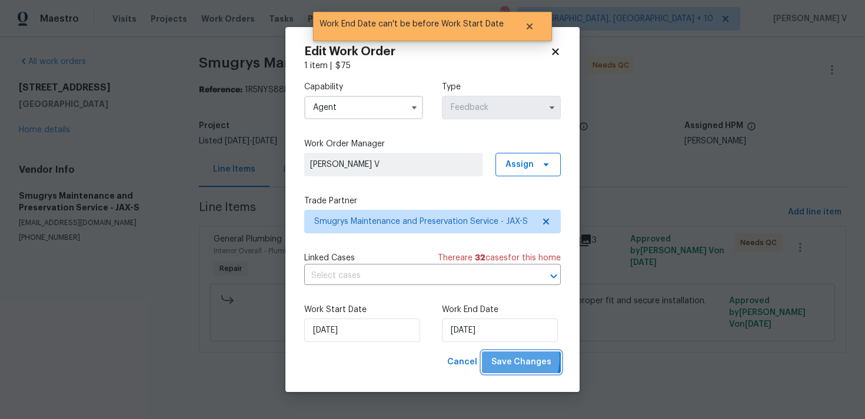
click at [504, 359] on span "Save Changes" at bounding box center [521, 362] width 60 height 15
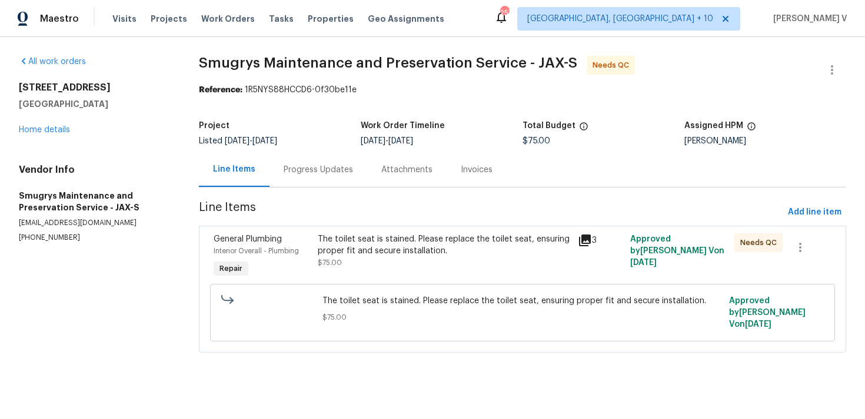
click at [318, 181] on div "Progress Updates" at bounding box center [318, 169] width 98 height 35
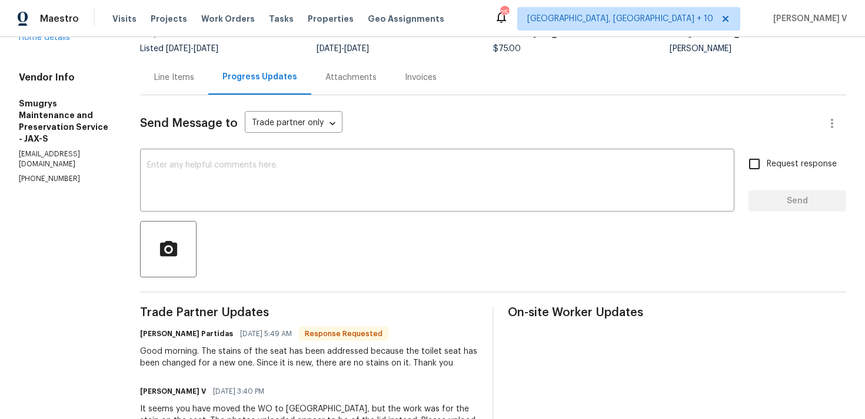
scroll to position [100, 0]
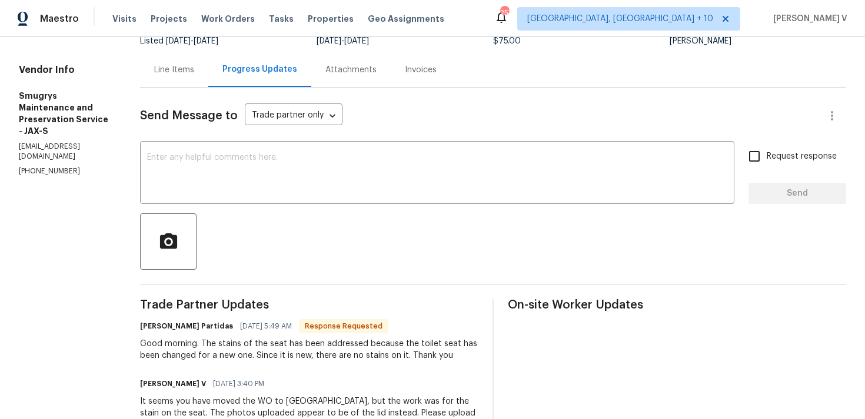
click at [174, 79] on div "Line Items" at bounding box center [174, 69] width 68 height 35
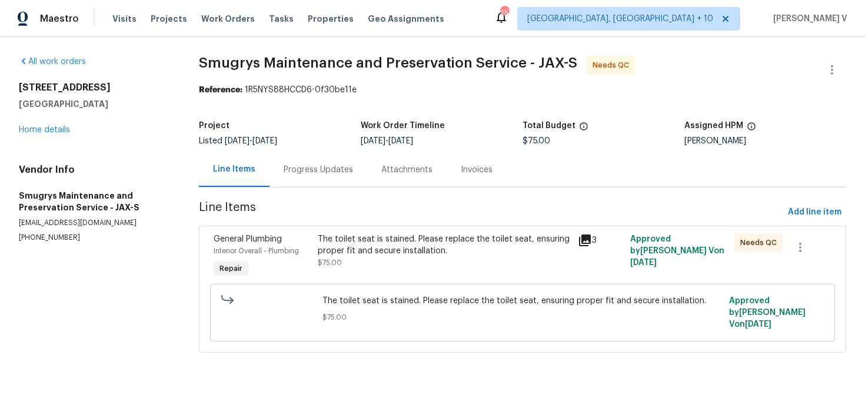
click at [413, 253] on div "The toilet seat is stained. Please replace the toilet seat, ensuring proper fit…" at bounding box center [444, 245] width 253 height 24
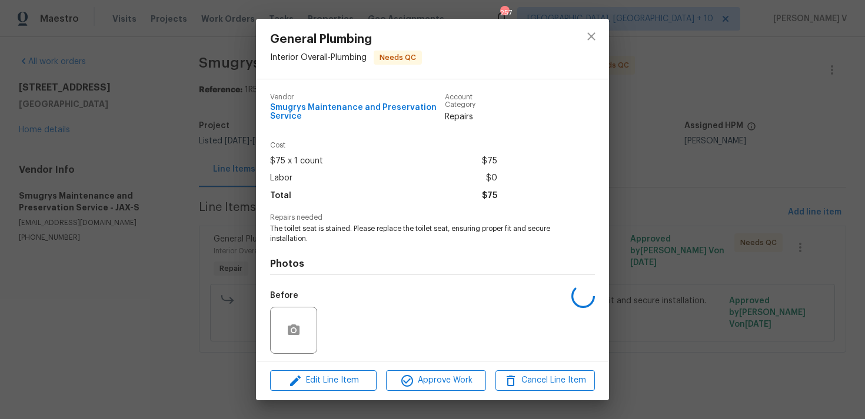
scroll to position [81, 0]
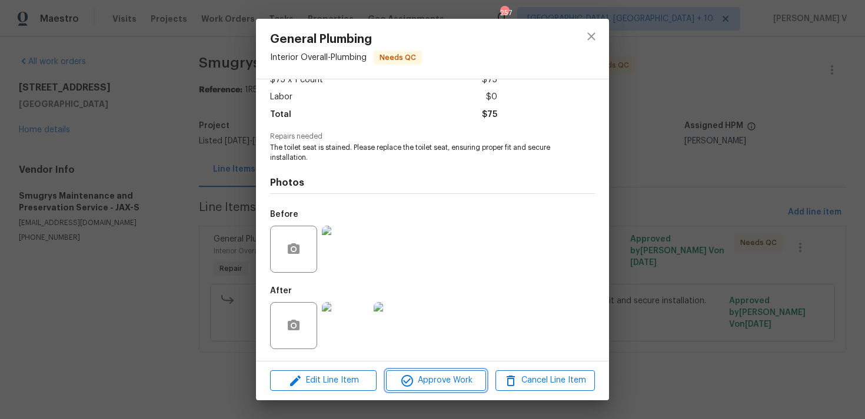
click at [419, 376] on span "Approve Work" at bounding box center [435, 380] width 92 height 15
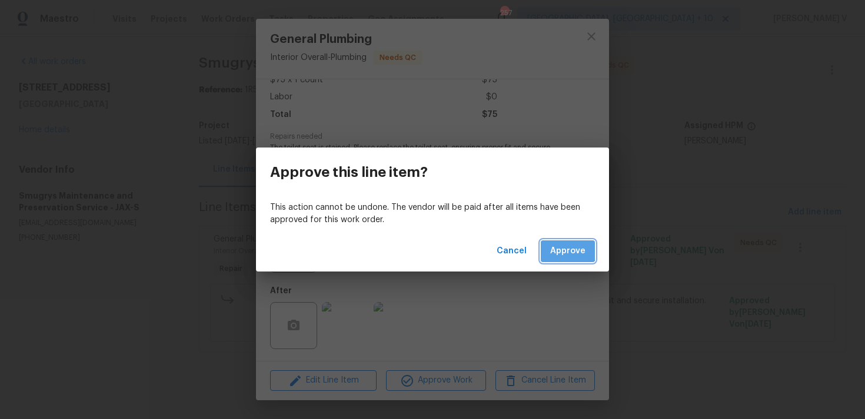
click at [563, 250] on span "Approve" at bounding box center [567, 251] width 35 height 15
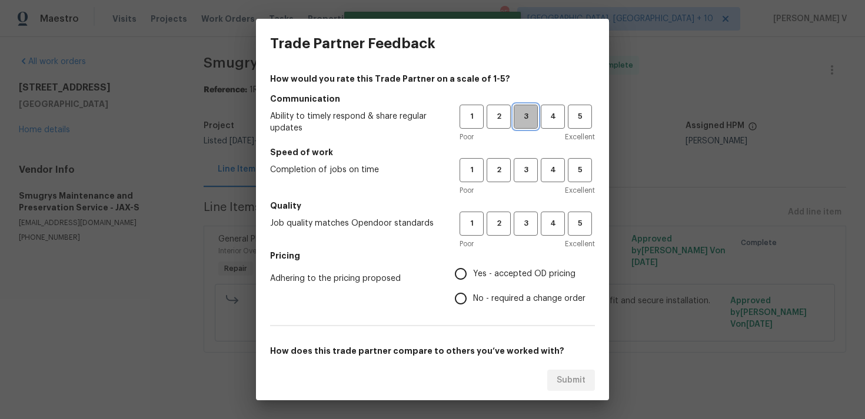
click at [536, 117] on button "3" at bounding box center [525, 117] width 24 height 24
click at [529, 171] on span "3" at bounding box center [526, 170] width 22 height 14
click at [519, 228] on span "3" at bounding box center [526, 224] width 22 height 14
click at [466, 296] on input "No - required a change order" at bounding box center [460, 298] width 25 height 25
radio input "true"
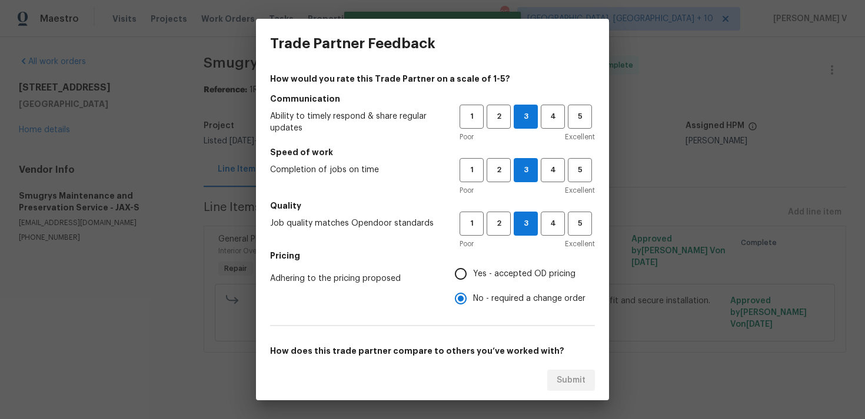
scroll to position [86, 0]
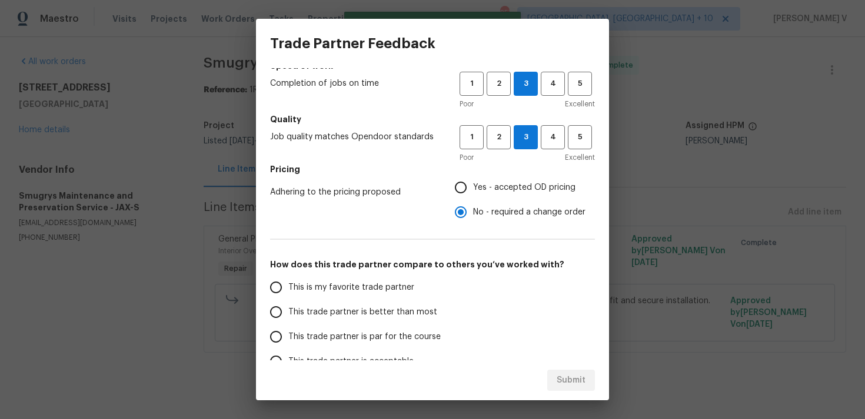
click at [408, 308] on span "This trade partner is better than most" at bounding box center [362, 312] width 149 height 12
click at [288, 308] on input "This trade partner is better than most" at bounding box center [275, 312] width 25 height 25
click at [567, 378] on span "Submit" at bounding box center [570, 380] width 29 height 15
radio input "true"
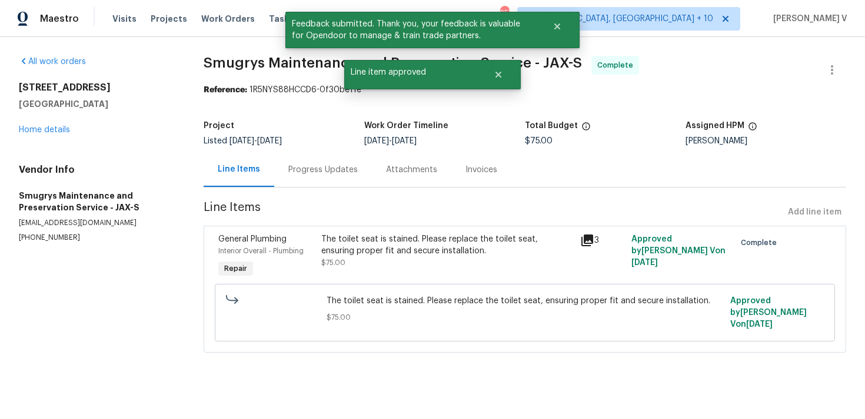
click at [307, 165] on div "Progress Updates" at bounding box center [322, 170] width 69 height 12
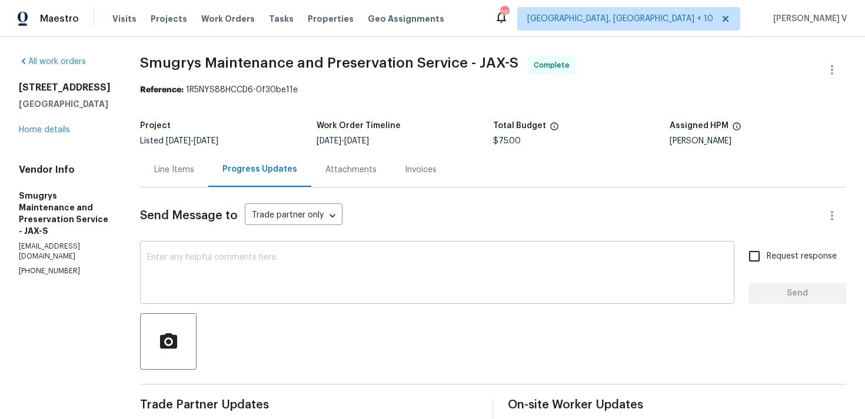
click at [196, 271] on textarea at bounding box center [437, 273] width 580 height 41
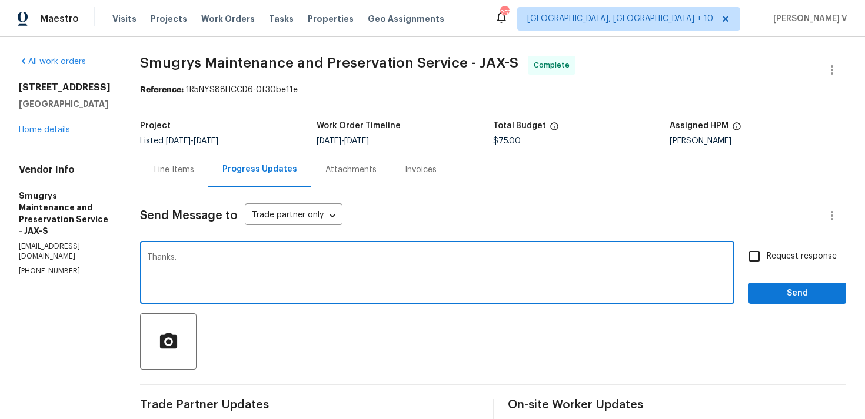
paste textarea "the work order has been approved. Thanks for the job :)"
drag, startPoint x: 176, startPoint y: 260, endPoint x: 126, endPoint y: 260, distance: 50.6
type textarea "Got it, the work order has been approved. Thanks for the job :)"
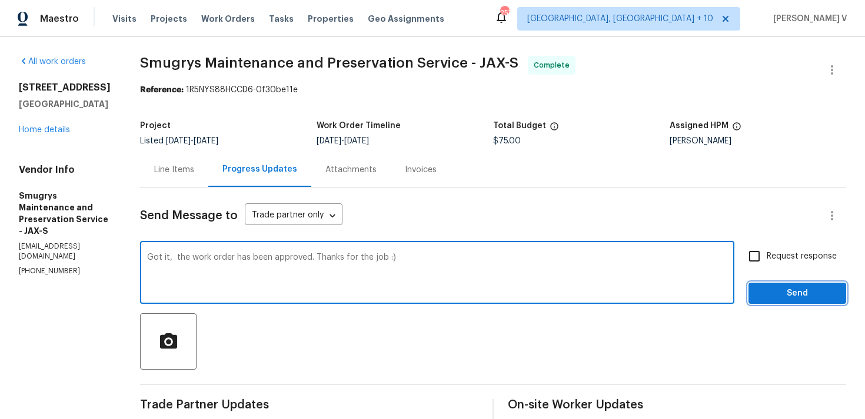
click at [826, 285] on button "Send" at bounding box center [797, 294] width 98 height 22
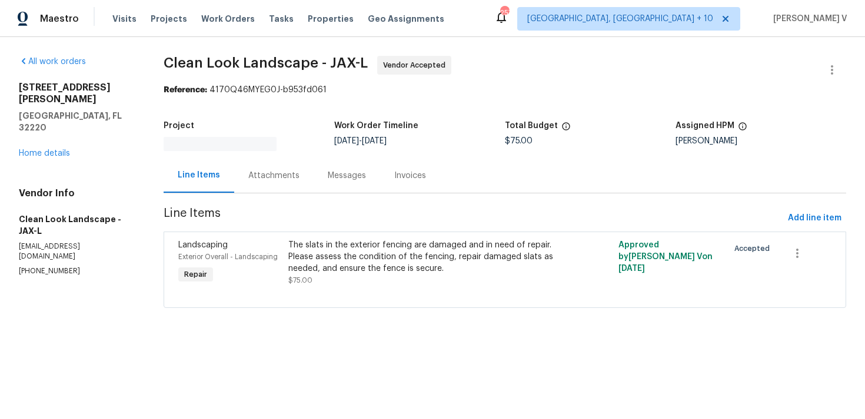
click at [302, 153] on section "Clean Look Landscape - JAX-L Vendor Accepted Reference: 4170Q46MYEG0J-b953fd061…" at bounding box center [504, 189] width 682 height 266
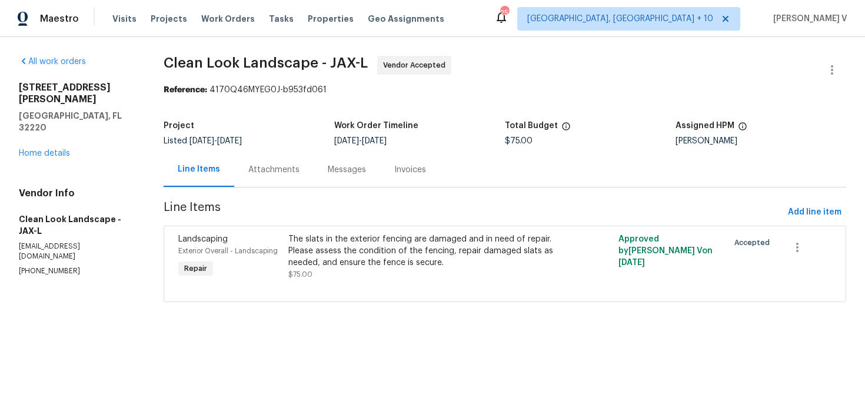
click at [288, 166] on div "Attachments" at bounding box center [273, 170] width 51 height 12
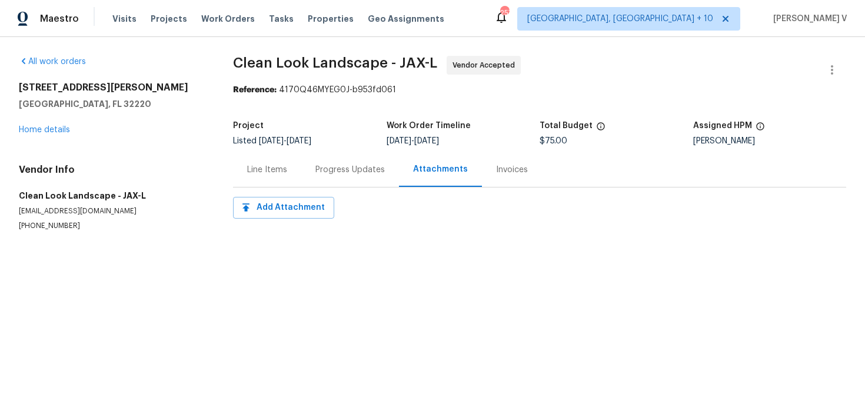
click at [323, 167] on div "Progress Updates" at bounding box center [349, 170] width 69 height 12
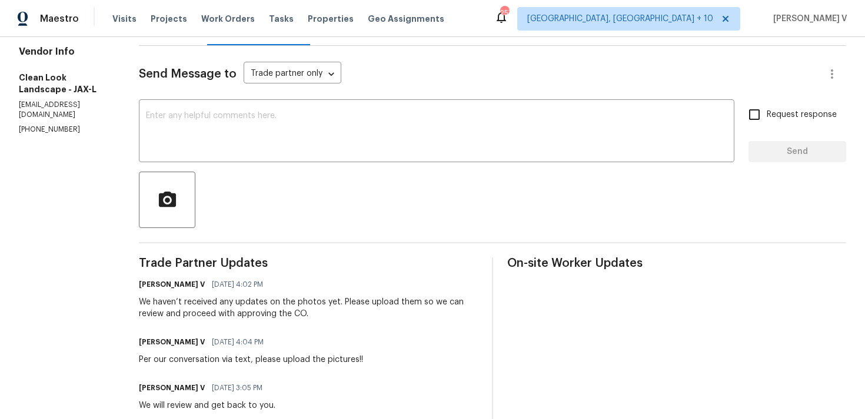
scroll to position [104, 0]
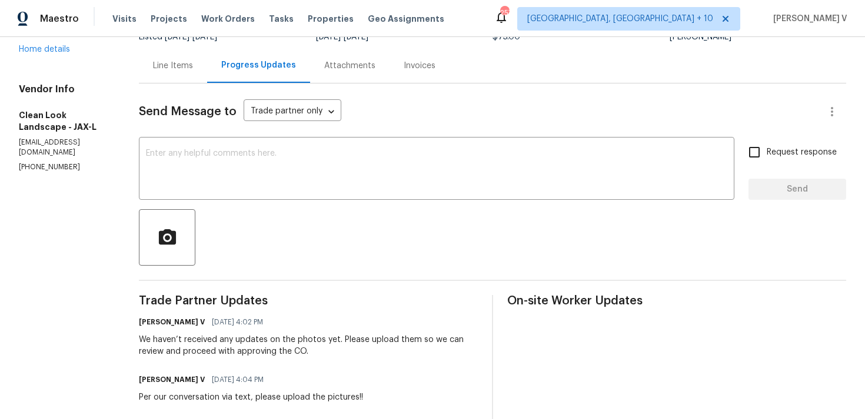
click at [193, 74] on div "Line Items" at bounding box center [173, 65] width 68 height 35
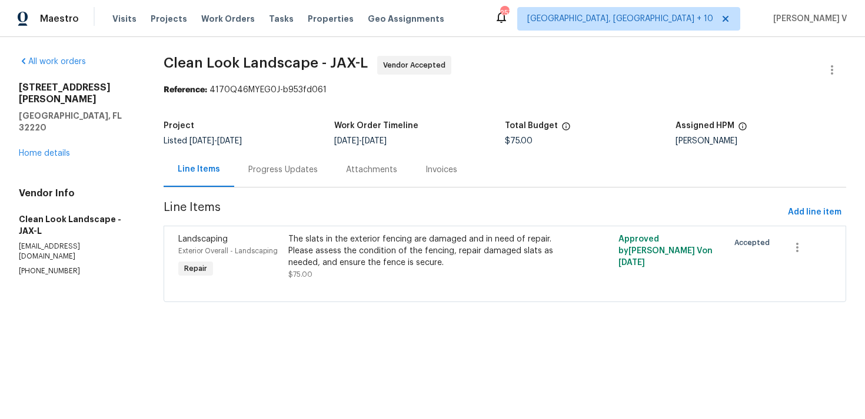
click at [268, 161] on div "Progress Updates" at bounding box center [283, 169] width 98 height 35
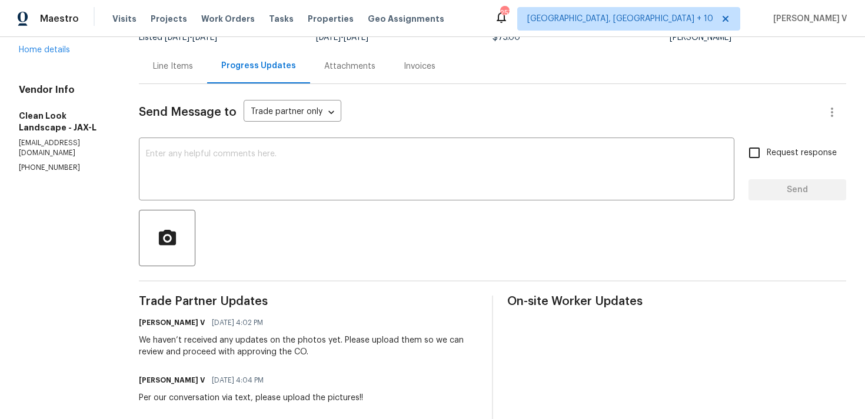
scroll to position [160, 0]
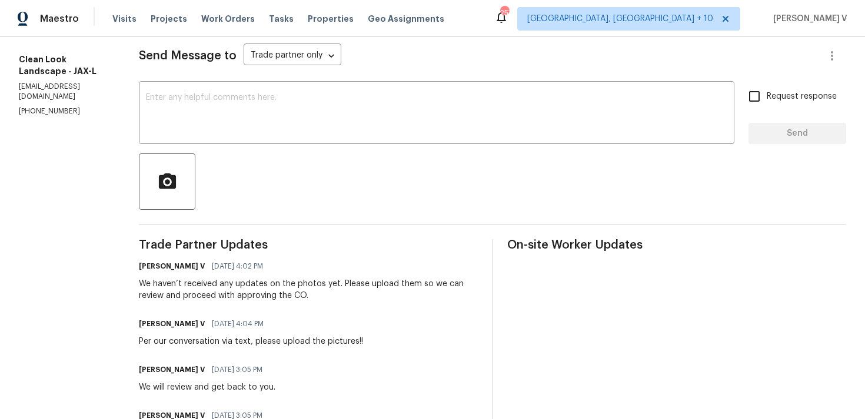
click at [55, 71] on div "Vendor Info Clean Look Landscape - JAX-L cleanlooklandscape@gmail.com (407) 487…" at bounding box center [65, 72] width 92 height 89
copy p "(407) 487-6674"
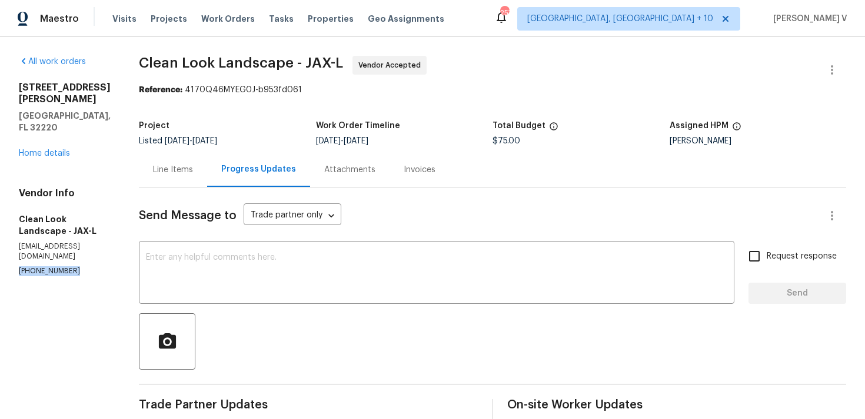
click at [194, 177] on div "Line Items" at bounding box center [173, 169] width 68 height 35
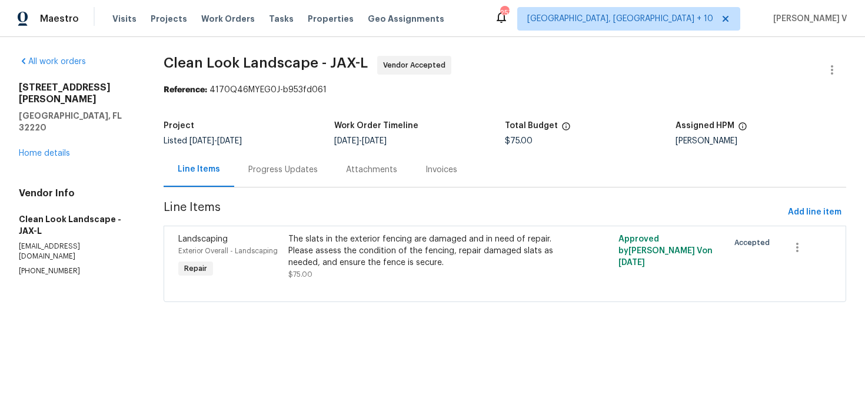
click at [350, 244] on div "The slats in the exterior fencing are damaged and in need of repair. Please ass…" at bounding box center [422, 250] width 268 height 35
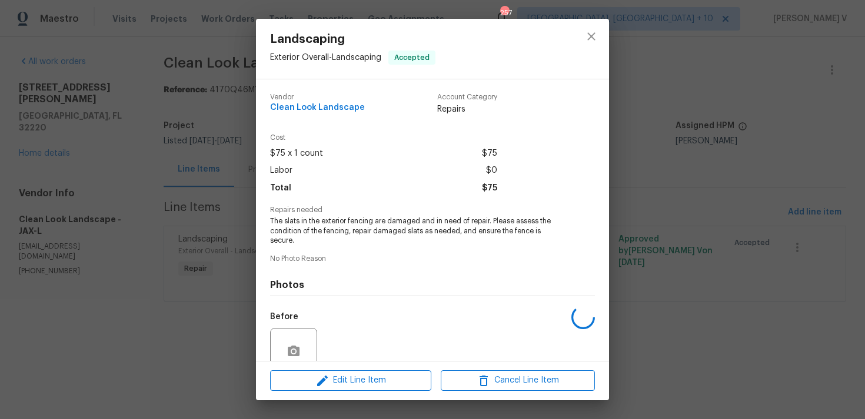
scroll to position [102, 0]
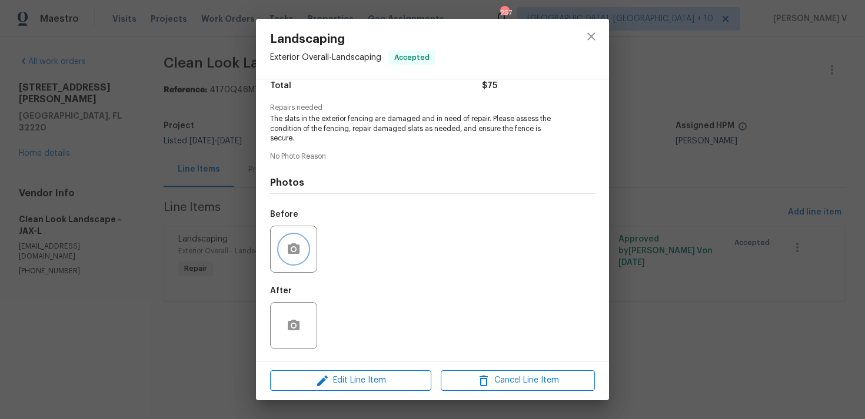
click at [301, 252] on button "button" at bounding box center [293, 249] width 28 height 28
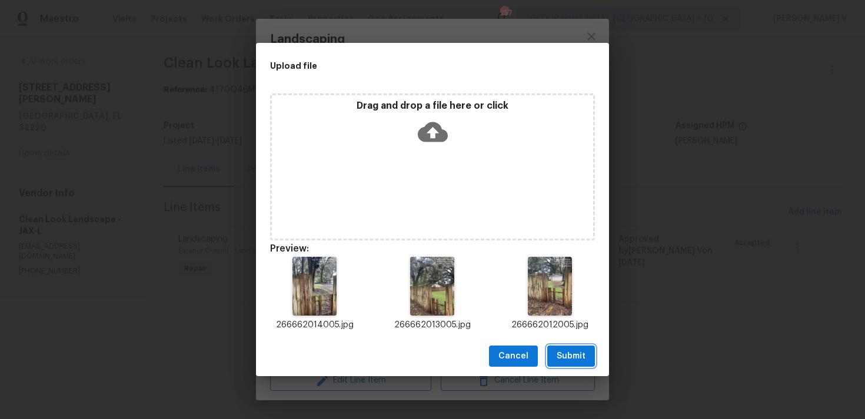
click at [563, 361] on span "Submit" at bounding box center [570, 356] width 29 height 15
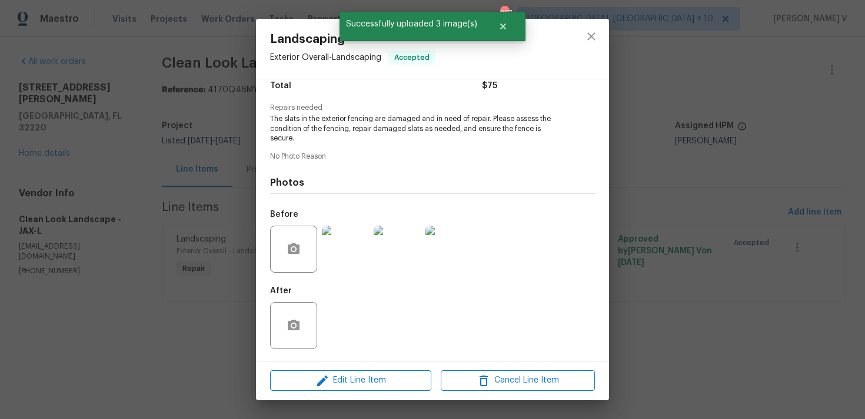
click at [154, 275] on div "Landscaping Exterior Overall - Landscaping Accepted Vendor Clean Look Landscape…" at bounding box center [432, 209] width 865 height 419
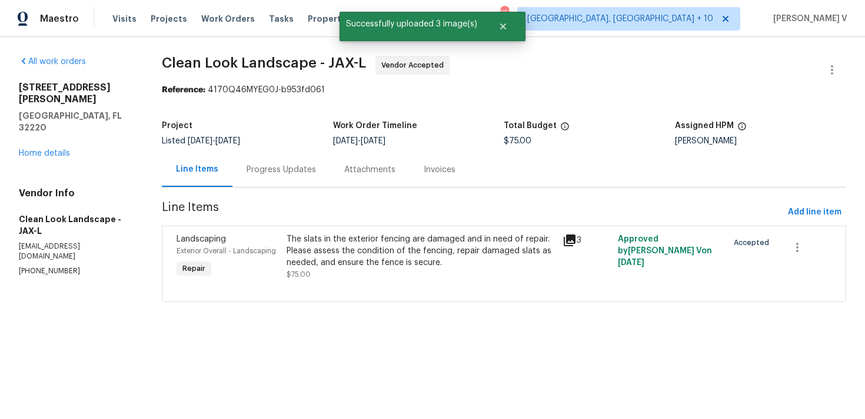
click at [321, 190] on section "Clean Look Landscape - JAX-L Vendor Accepted Reference: 4170Q46MYEG0J-b953fd061…" at bounding box center [504, 186] width 684 height 261
click at [301, 178] on div "Progress Updates" at bounding box center [281, 169] width 98 height 35
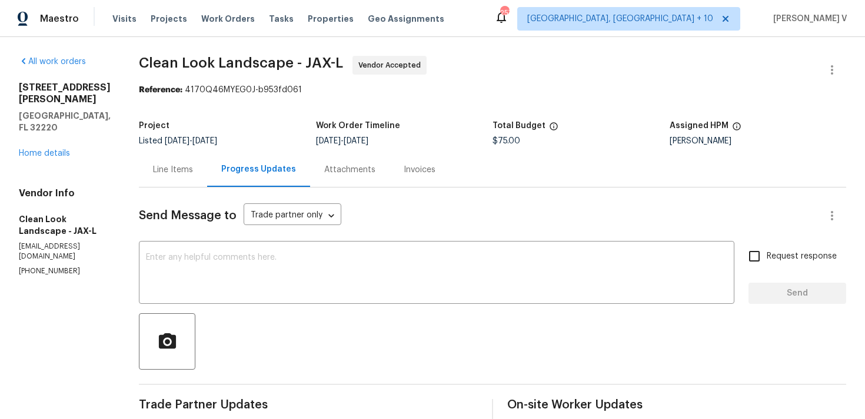
click at [32, 124] on div "606 Jackson Ave N Jacksonville, FL 32220 Home details" at bounding box center [65, 121] width 92 height 78
click at [32, 149] on link "Home details" at bounding box center [44, 153] width 51 height 8
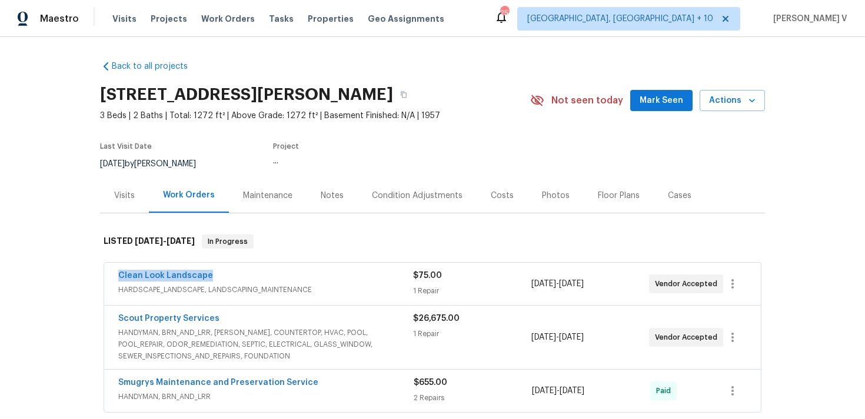
drag, startPoint x: 114, startPoint y: 277, endPoint x: 251, endPoint y: 277, distance: 137.0
click at [251, 277] on div "Clean Look Landscape HARDSCAPE_LANDSCAPE, LANDSCAPING_MAINTENANCE $75.00 1 Repa…" at bounding box center [432, 284] width 656 height 42
copy link "Clean Look Landscape"
click at [177, 275] on link "Clean Look Landscape" at bounding box center [165, 276] width 95 height 8
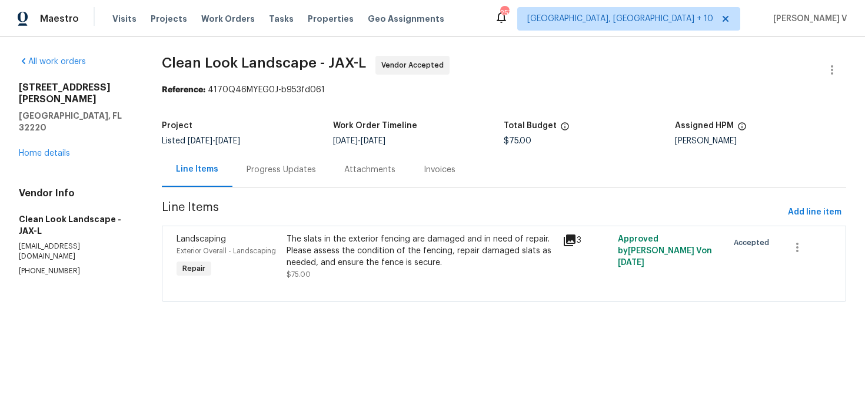
click at [352, 263] on div "The slats in the exterior fencing are damaged and in need of repair. Please ass…" at bounding box center [420, 250] width 269 height 35
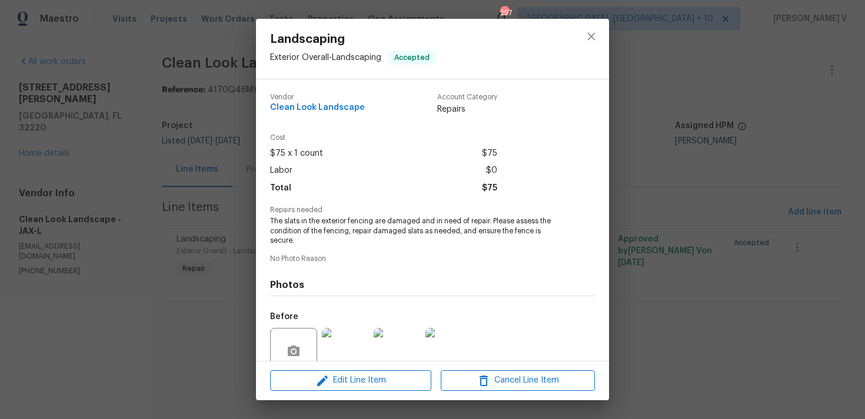
click at [343, 216] on span "The slats in the exterior fencing are damaged and in need of repair. Please ass…" at bounding box center [416, 230] width 292 height 29
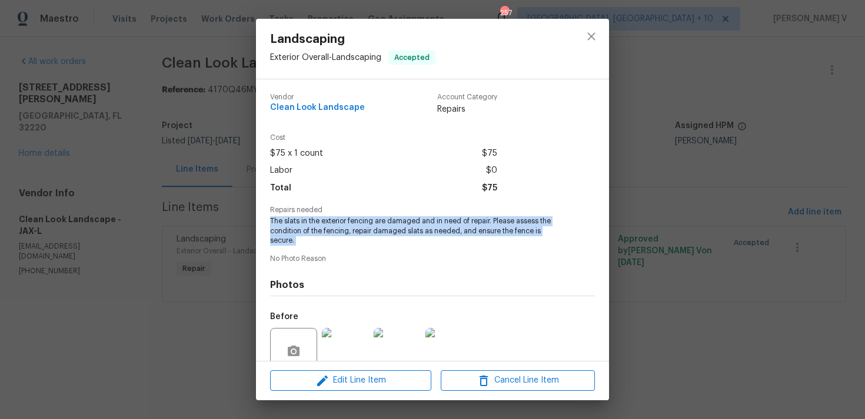
copy span "The slats in the exterior fencing are damaged and in need of repair. Please ass…"
click at [188, 149] on div "Landscaping Exterior Overall - Landscaping Accepted Vendor Clean Look Landscape…" at bounding box center [432, 209] width 865 height 419
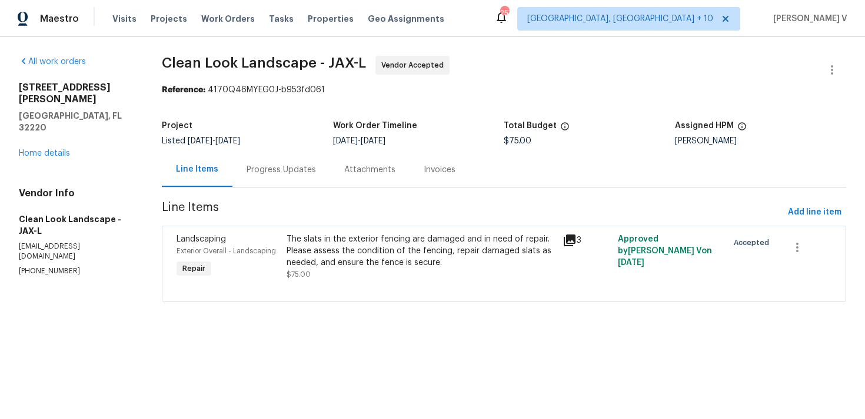
click at [263, 179] on div "Progress Updates" at bounding box center [281, 169] width 98 height 35
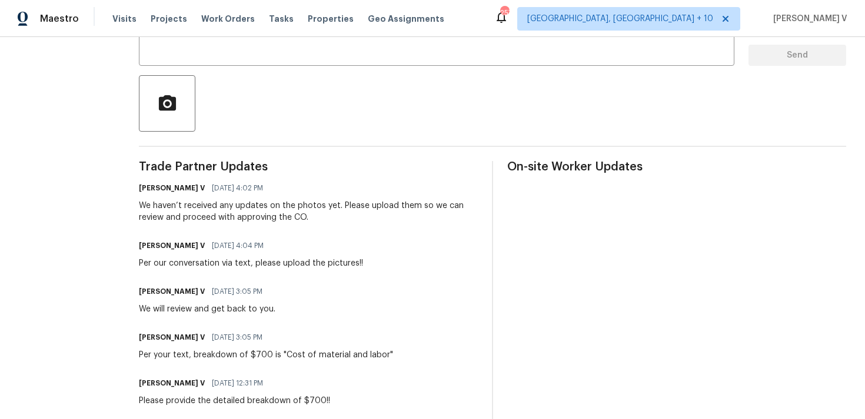
scroll to position [396, 0]
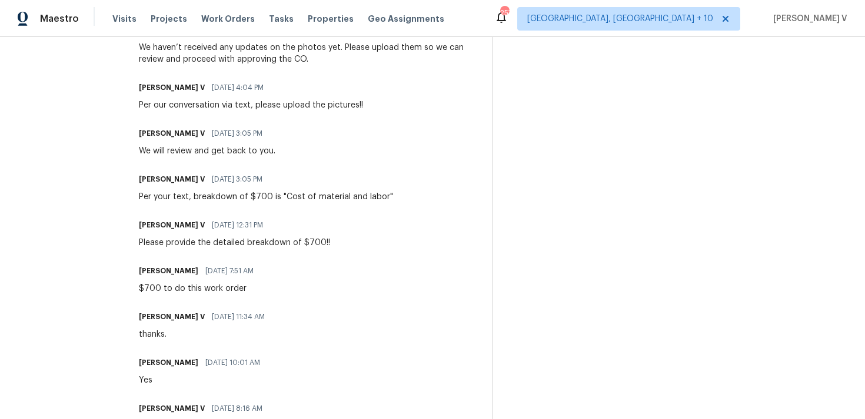
click at [196, 290] on div "$700 to do this work order" at bounding box center [200, 289] width 122 height 12
copy div "$700 to do this work order"
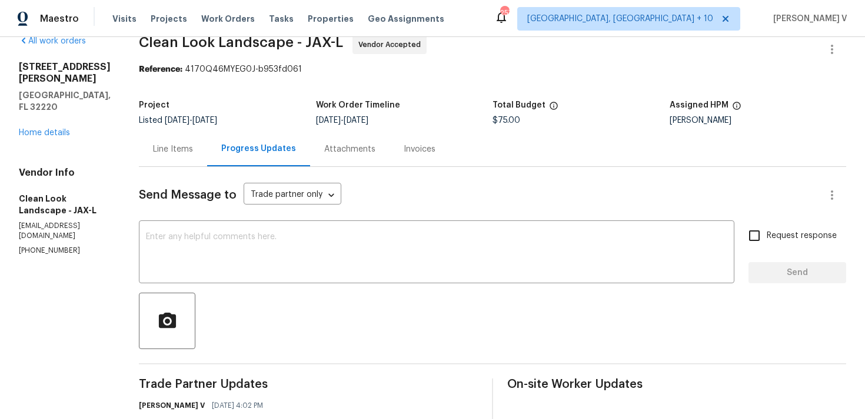
scroll to position [0, 0]
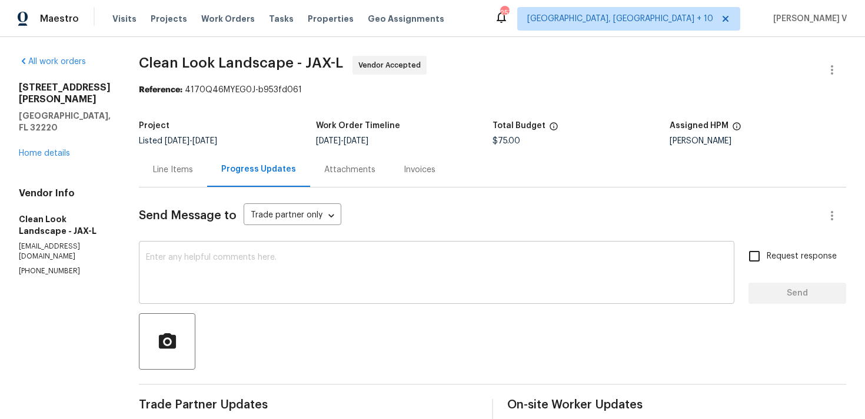
click at [228, 255] on textarea at bounding box center [436, 273] width 581 height 41
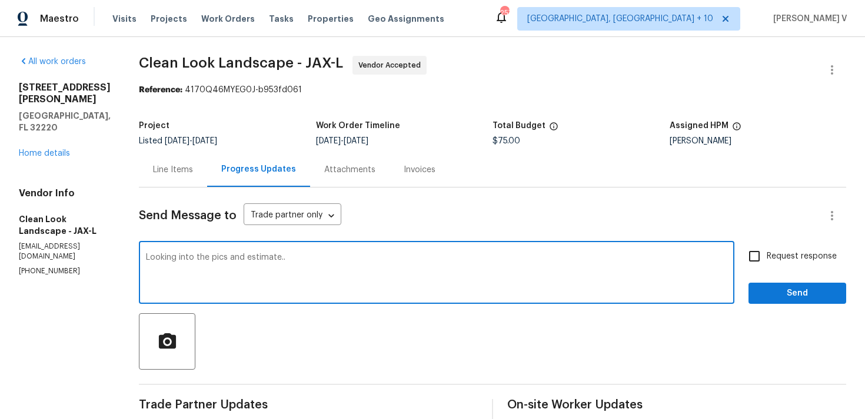
paste textarea "We will review and get back to you."
type textarea "Looking into the pics and estimate.. We will review and get back to you."
click at [790, 301] on span "Send" at bounding box center [796, 293] width 79 height 15
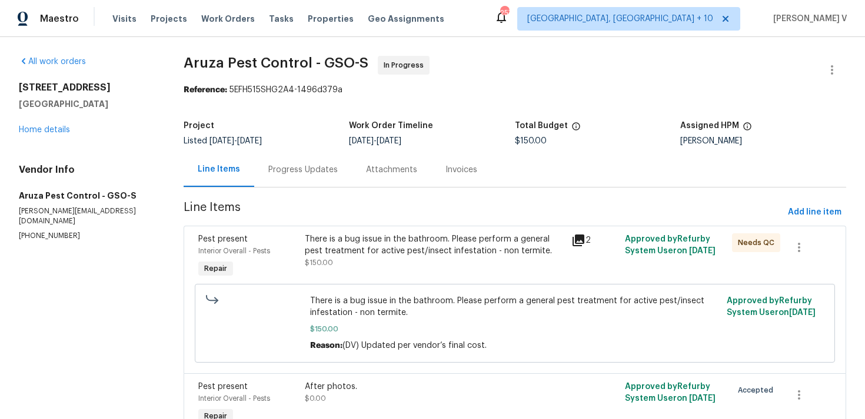
click at [292, 167] on div "Progress Updates" at bounding box center [302, 170] width 69 height 12
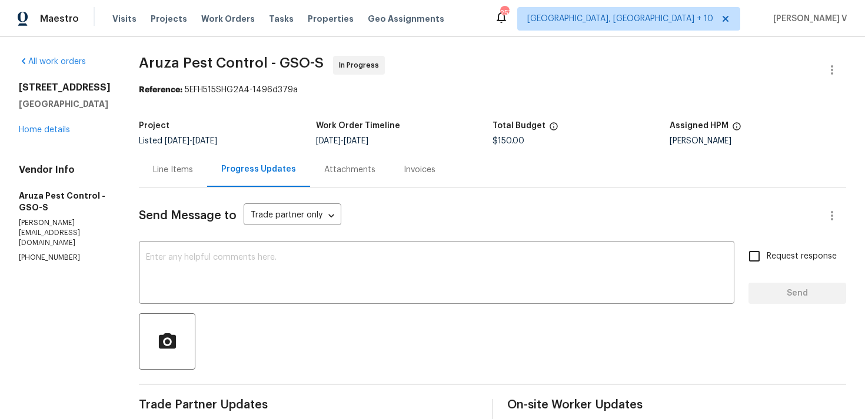
click at [185, 169] on div "Line Items" at bounding box center [173, 170] width 40 height 12
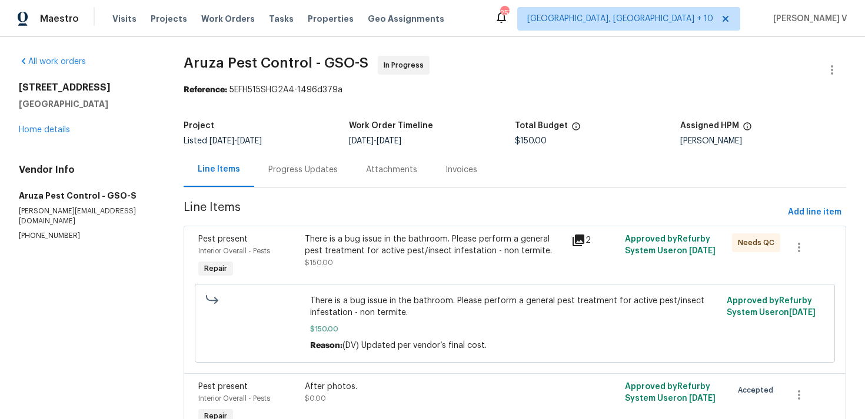
scroll to position [64, 0]
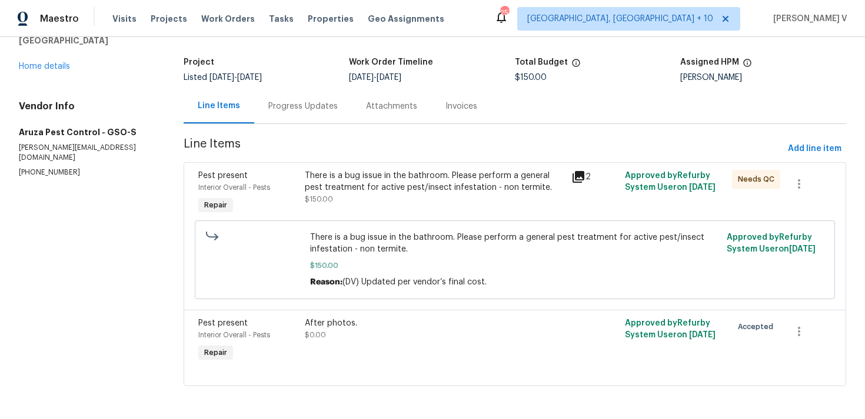
click at [418, 204] on div "There is a bug issue in the bathroom. Please perform a general pest treatment f…" at bounding box center [435, 187] width 260 height 35
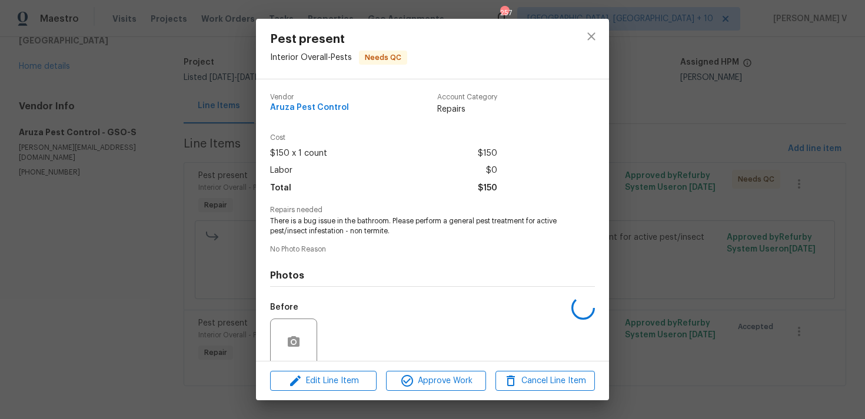
scroll to position [92, 0]
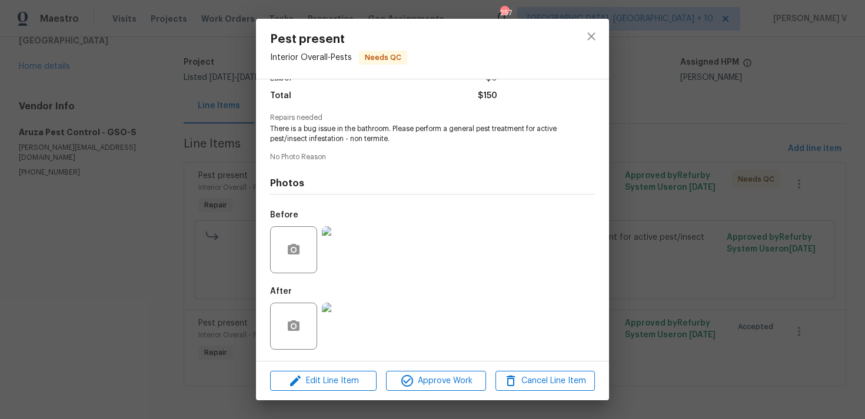
click at [183, 208] on div "Pest present Interior Overall - Pests Needs QC Vendor Aruza Pest Control Accoun…" at bounding box center [432, 209] width 865 height 419
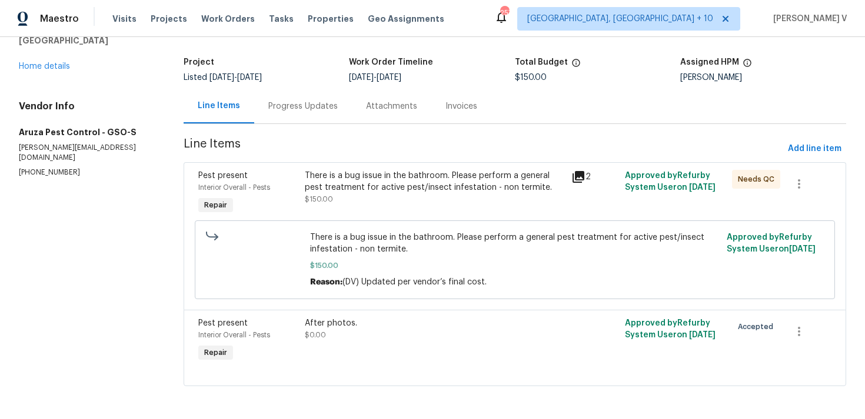
click at [277, 124] on section "Aruza Pest Control - GSO-S In Progress Reference: 5EFH515SHG2A4-1496d379a Proje…" at bounding box center [514, 196] width 662 height 408
click at [288, 121] on div "Progress Updates" at bounding box center [303, 106] width 98 height 35
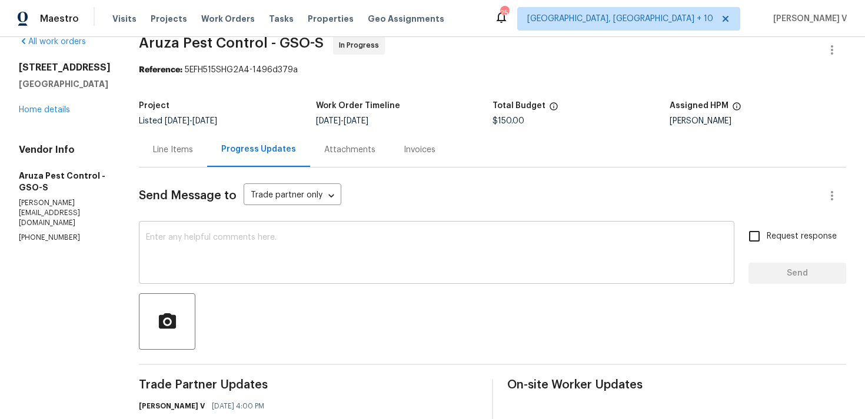
scroll to position [64, 0]
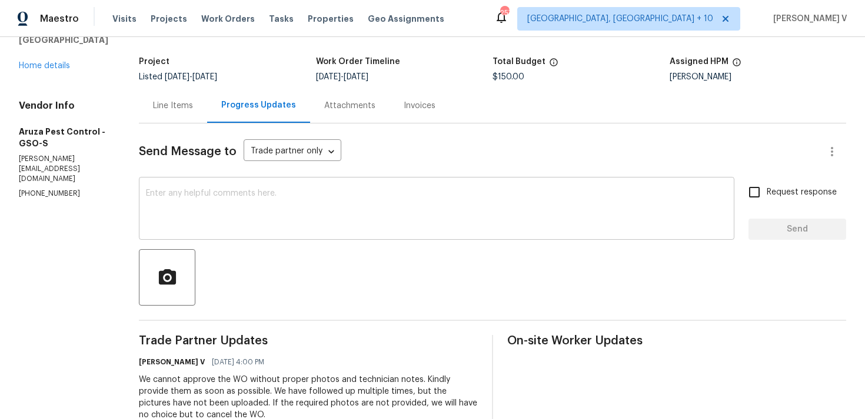
click at [273, 212] on textarea at bounding box center [436, 209] width 581 height 41
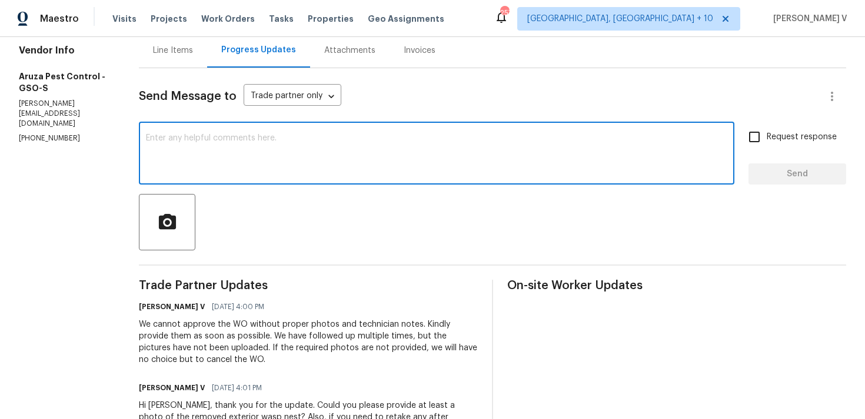
scroll to position [153, 0]
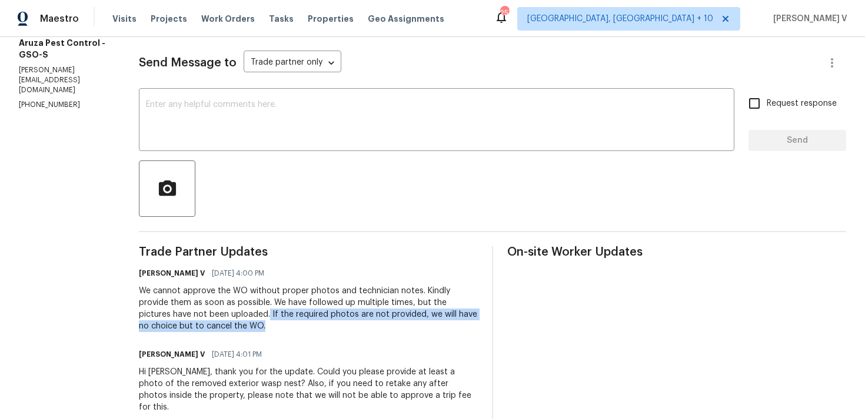
drag, startPoint x: 216, startPoint y: 313, endPoint x: 235, endPoint y: 332, distance: 26.2
click at [235, 332] on div "We cannot approve the WO without proper photos and technician notes. Kindly pro…" at bounding box center [308, 308] width 339 height 47
copy div "If the required photos are not provided, we will have no choice but to cancel t…"
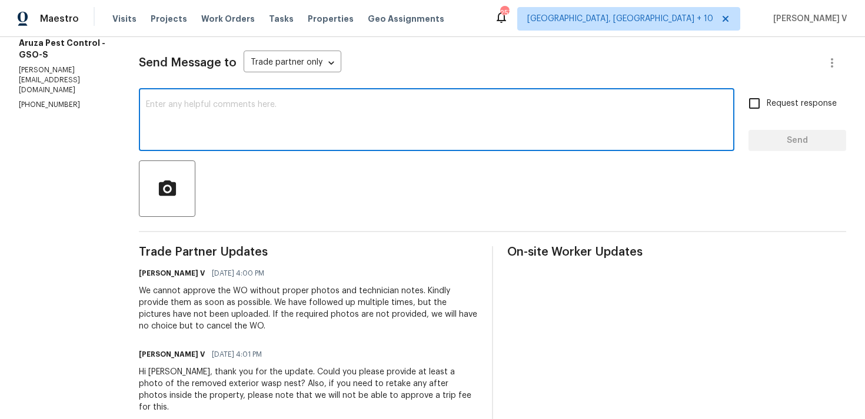
click at [348, 122] on textarea at bounding box center [436, 121] width 581 height 41
paste textarea "If the required photos are not provided, we will have no choice but to cancel t…"
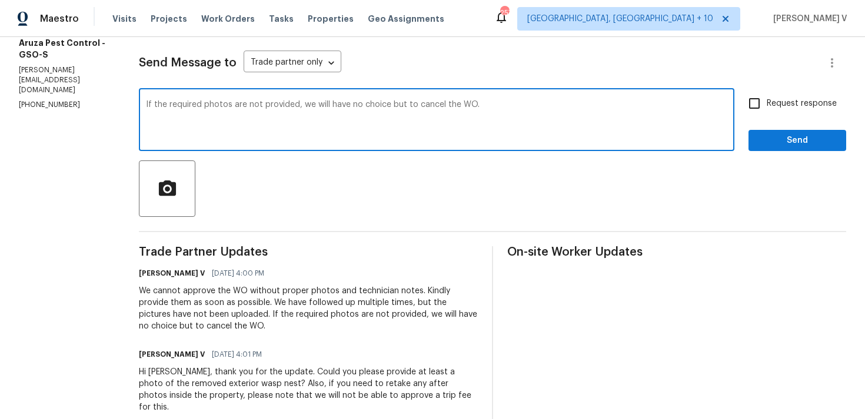
type textarea "If the required photos are not provided, we will have no choice but to cancel t…"
click at [782, 101] on span "Request response" at bounding box center [801, 104] width 70 height 12
click at [766, 101] on input "Request response" at bounding box center [754, 103] width 25 height 25
checkbox input "true"
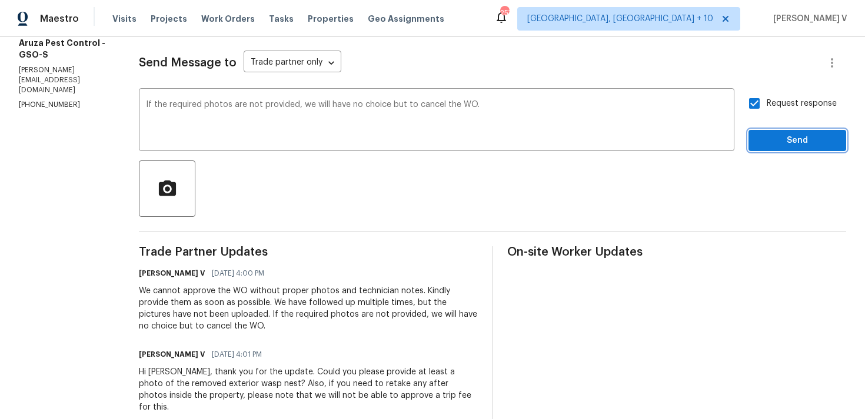
click at [775, 130] on button "Send" at bounding box center [797, 141] width 98 height 22
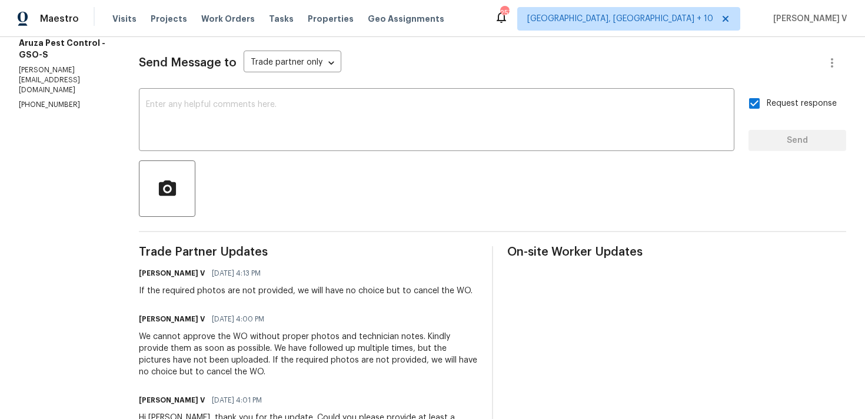
scroll to position [162, 0]
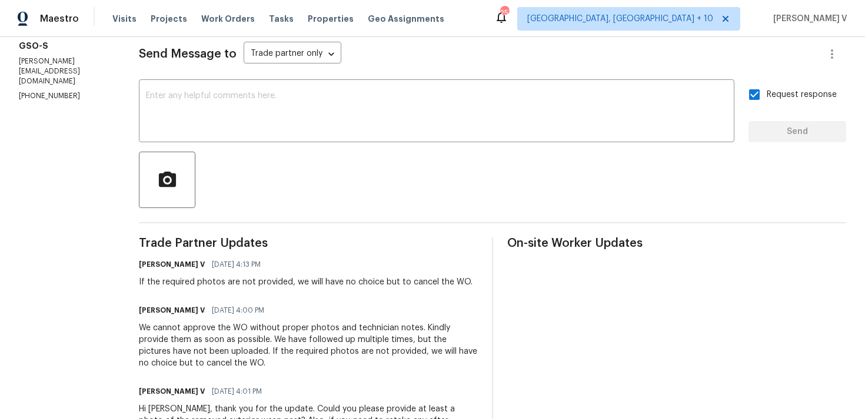
click at [169, 280] on div "If the required photos are not provided, we will have no choice but to cancel t…" at bounding box center [305, 282] width 333 height 12
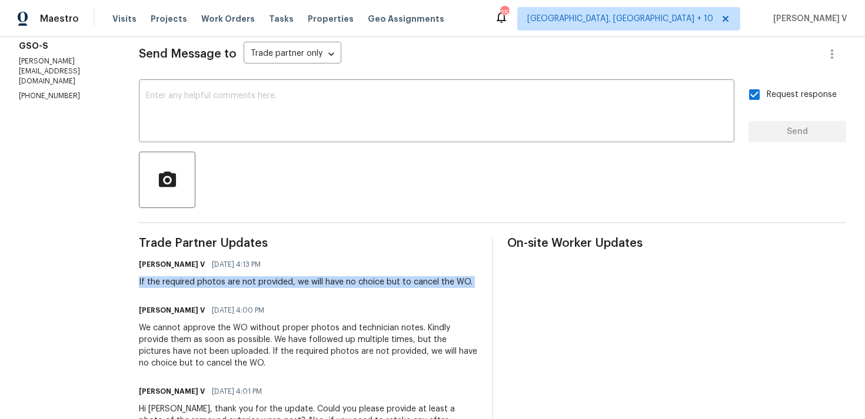
copy div "If the required photos are not provided, we will have no choice but to cancel t…"
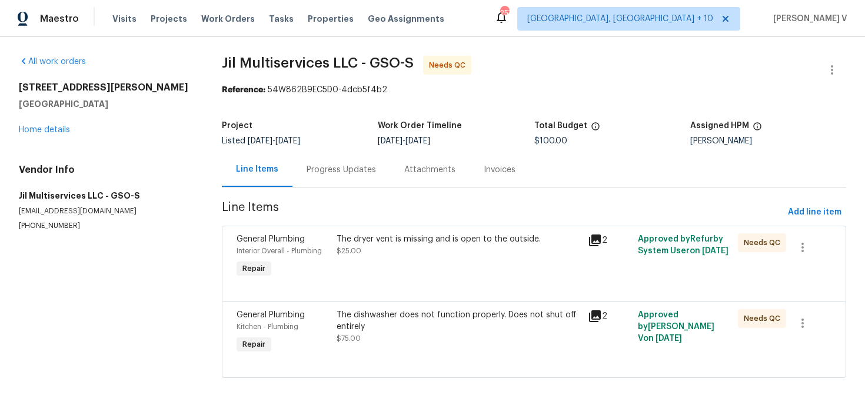
click at [300, 144] on span "[DATE]" at bounding box center [287, 141] width 25 height 8
click at [326, 161] on div "Progress Updates" at bounding box center [341, 169] width 98 height 35
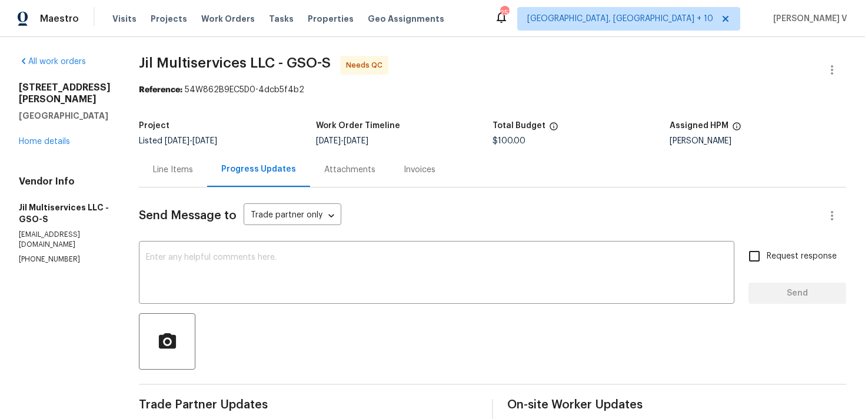
click at [193, 174] on div "Line Items" at bounding box center [173, 170] width 40 height 12
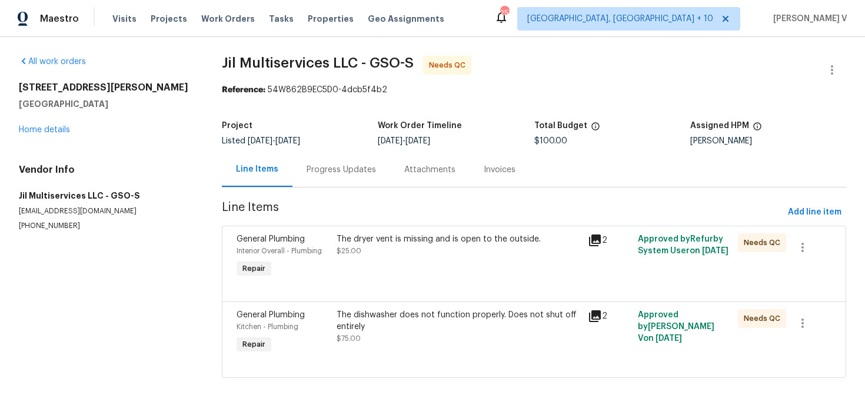
click at [362, 257] on div "The dryer vent is missing and is open to the outside. $25.00" at bounding box center [457, 245] width 243 height 24
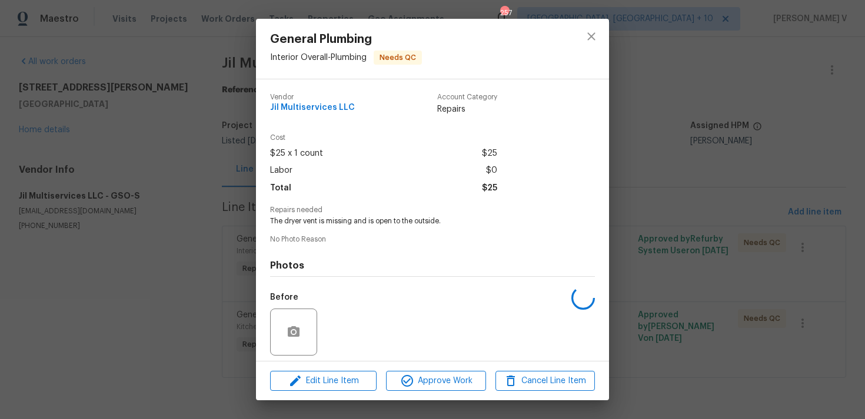
scroll to position [83, 0]
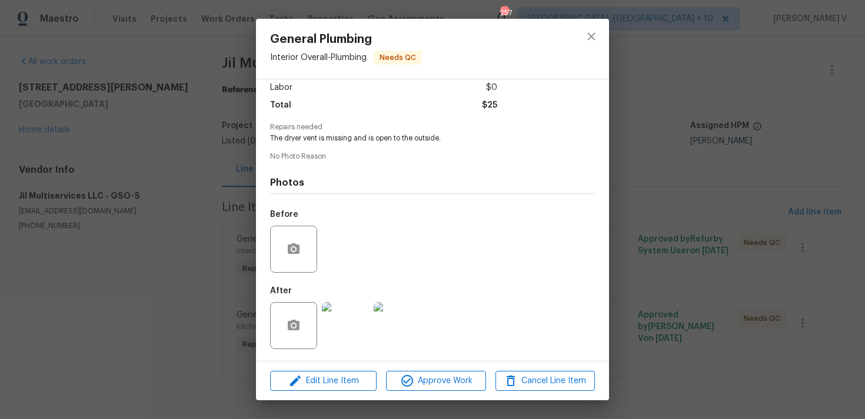
click at [353, 343] on img at bounding box center [345, 325] width 47 height 47
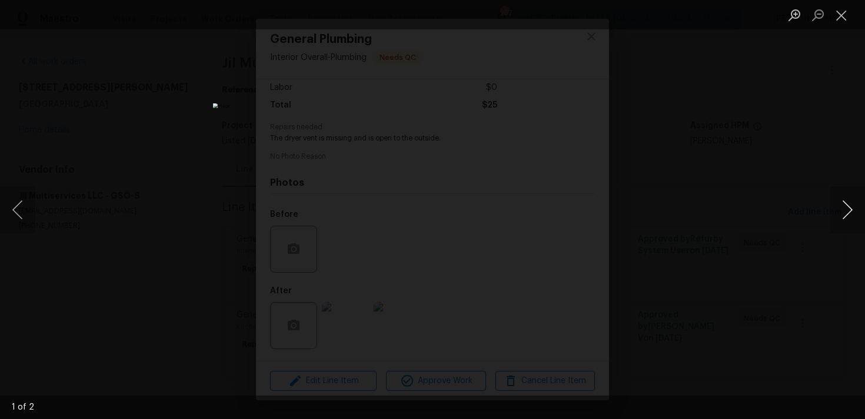
click at [850, 210] on button "Next image" at bounding box center [846, 209] width 35 height 47
click at [802, 142] on div "Lightbox" at bounding box center [432, 209] width 865 height 419
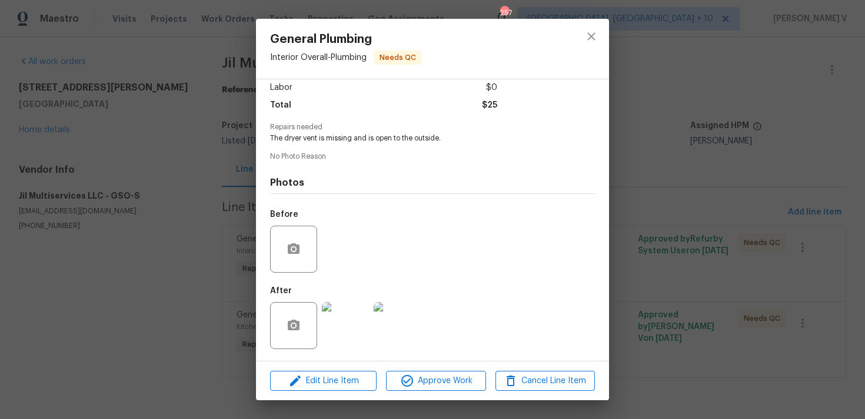
click at [403, 326] on img at bounding box center [396, 325] width 47 height 47
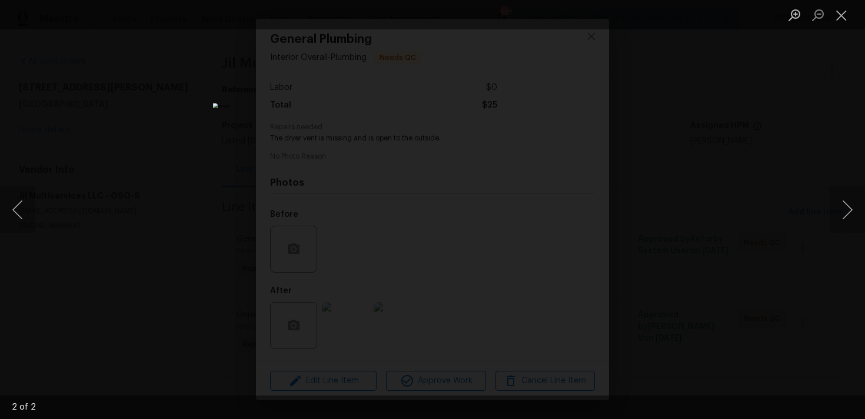
click at [702, 216] on div "Lightbox" at bounding box center [432, 209] width 865 height 419
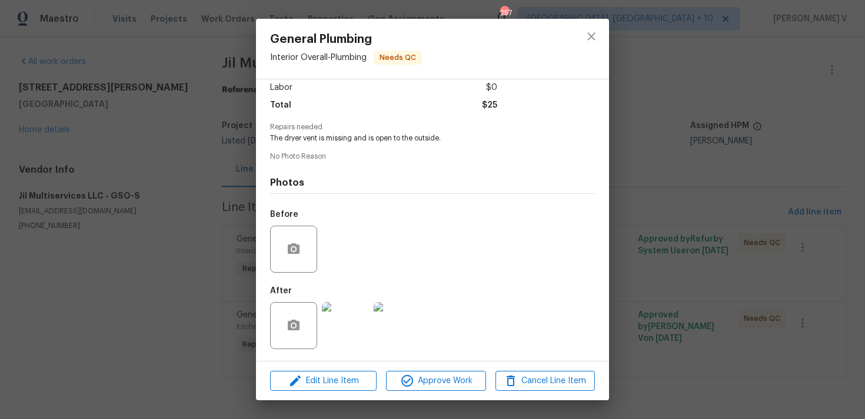
click at [346, 326] on img at bounding box center [345, 325] width 47 height 47
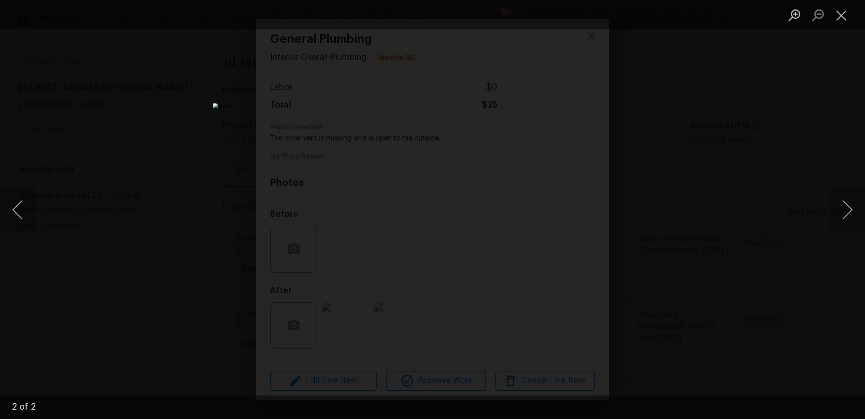
click at [822, 101] on div "Lightbox" at bounding box center [432, 209] width 865 height 419
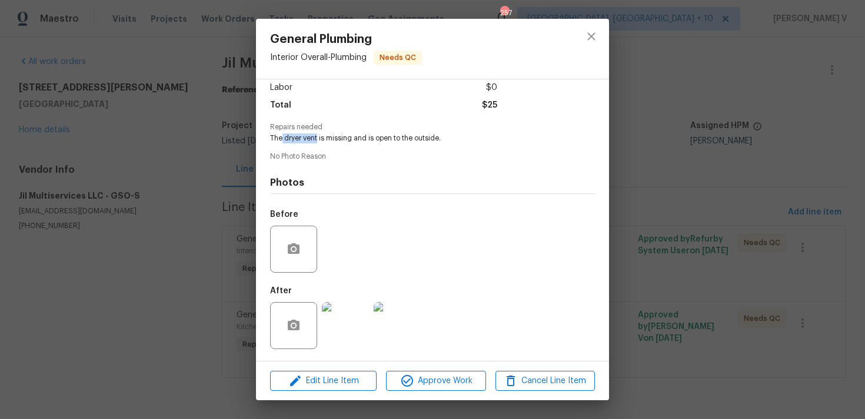
drag, startPoint x: 282, startPoint y: 136, endPoint x: 316, endPoint y: 138, distance: 34.7
click at [318, 138] on span "The dryer vent is missing and is open to the outside." at bounding box center [416, 138] width 292 height 10
copy span "dryer vent"
click at [167, 255] on div "General Plumbing Interior Overall - Plumbing Needs QC Vendor Jil Multiservices …" at bounding box center [432, 209] width 865 height 419
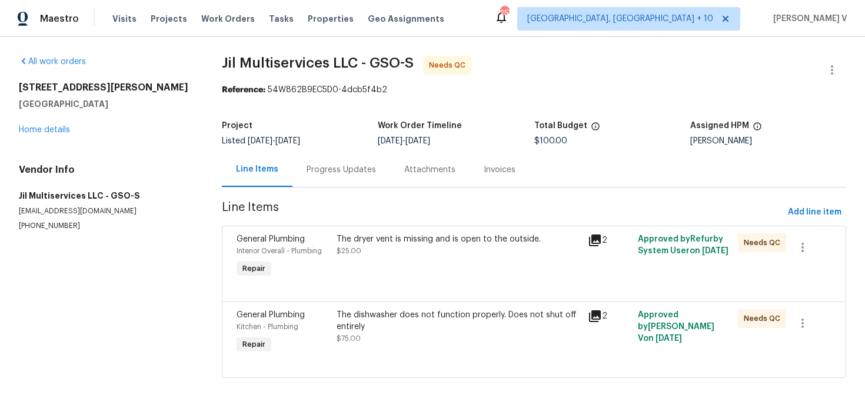
click at [488, 268] on div "The dryer vent is missing and is open to the outside. $25.00" at bounding box center [458, 257] width 251 height 54
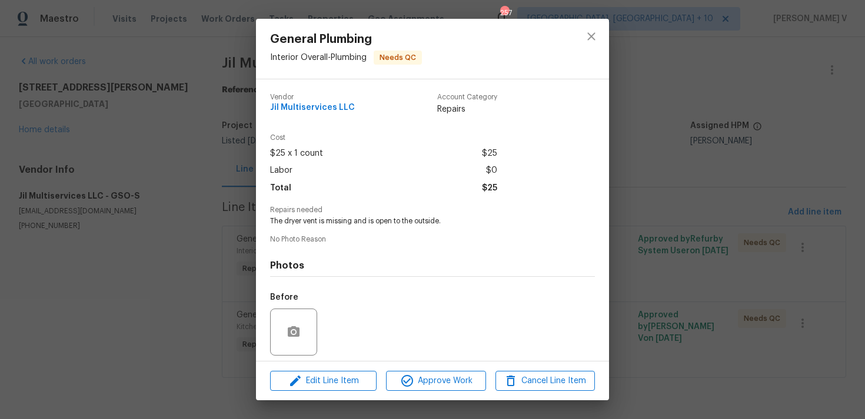
click at [436, 326] on div "Before" at bounding box center [432, 324] width 325 height 76
click at [212, 233] on div "General Plumbing Interior Overall - Plumbing Needs QC Vendor Jil Multiservices …" at bounding box center [432, 209] width 865 height 419
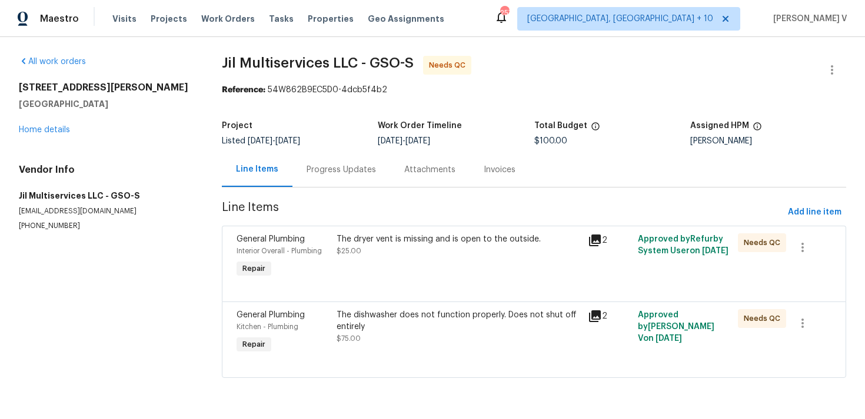
click at [408, 321] on div "The dishwasher does not function properly. Does not shut off entirely" at bounding box center [457, 321] width 243 height 24
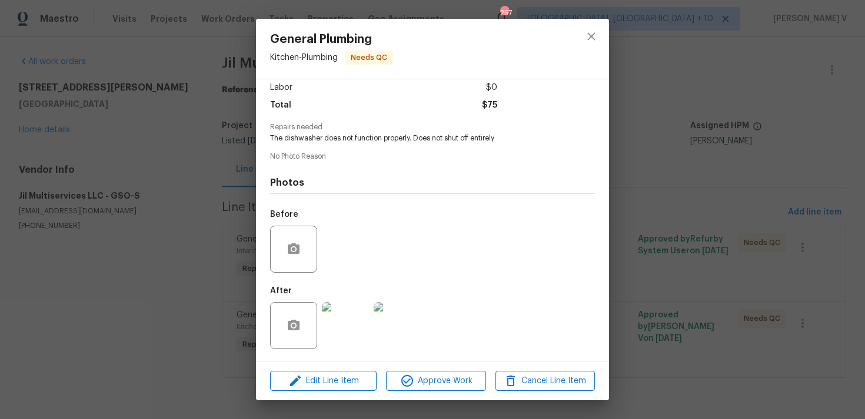
click at [343, 319] on img at bounding box center [345, 325] width 47 height 47
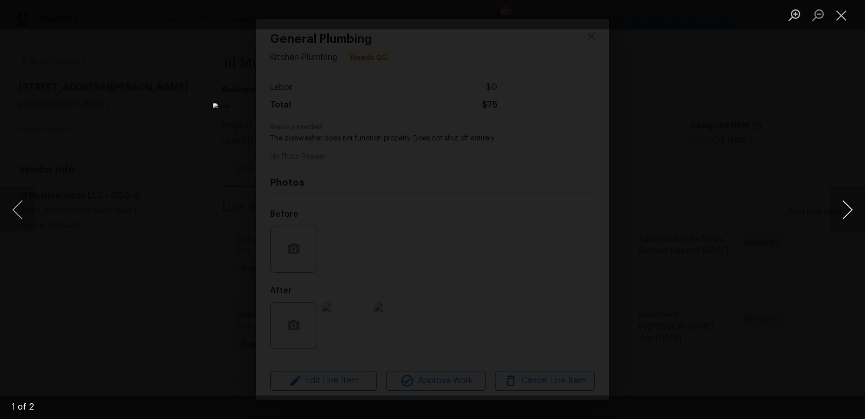
click at [842, 205] on button "Next image" at bounding box center [846, 209] width 35 height 47
click at [750, 112] on div "Lightbox" at bounding box center [432, 209] width 865 height 419
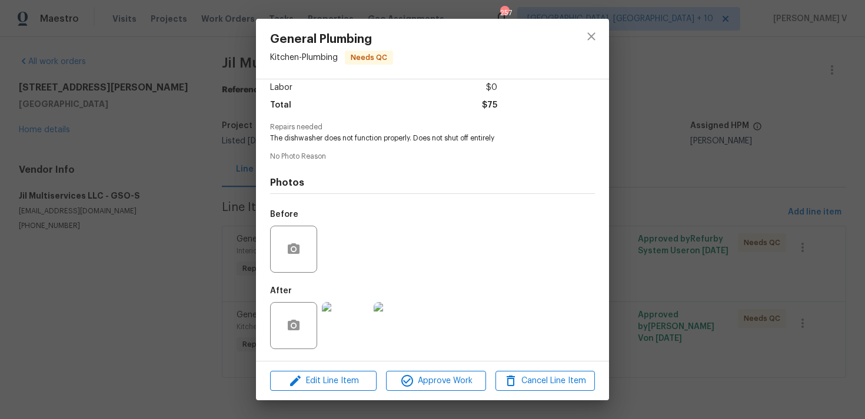
click at [743, 111] on div "General Plumbing Kitchen - Plumbing Needs QC Vendor Jil Multiservices LLC Accou…" at bounding box center [432, 209] width 865 height 419
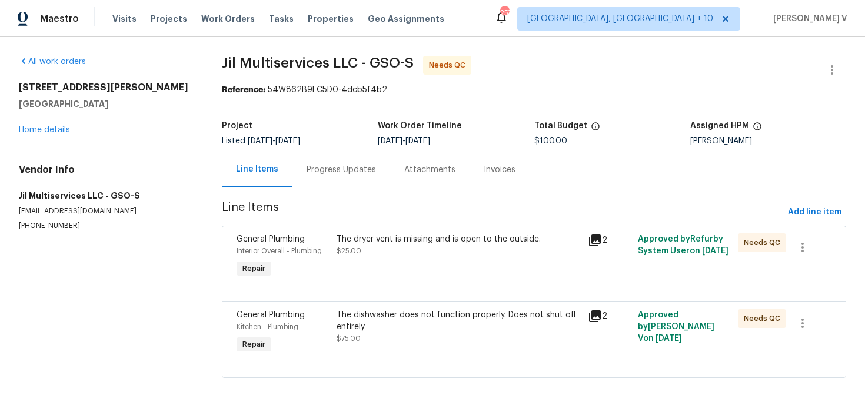
click at [292, 160] on div "Progress Updates" at bounding box center [341, 169] width 98 height 35
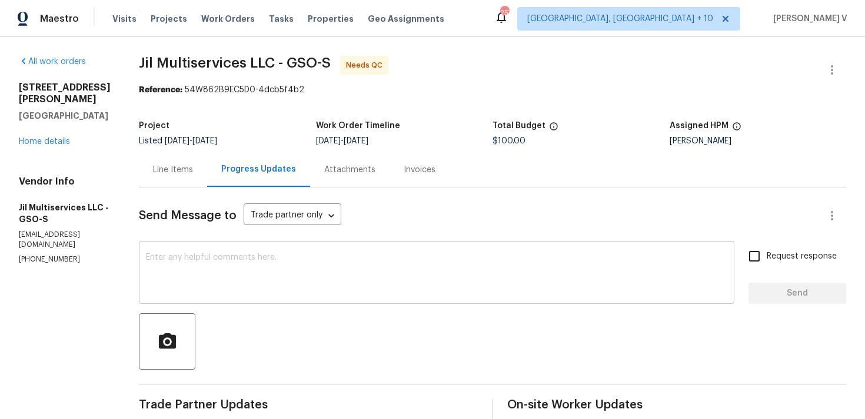
click at [276, 290] on textarea at bounding box center [436, 273] width 581 height 41
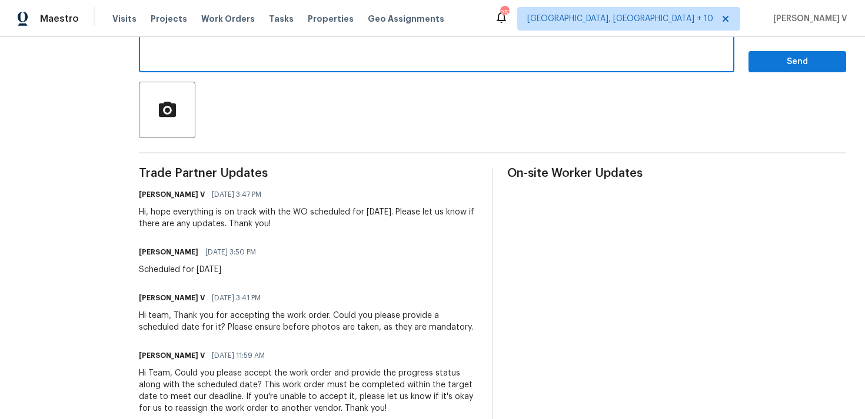
scroll to position [216, 0]
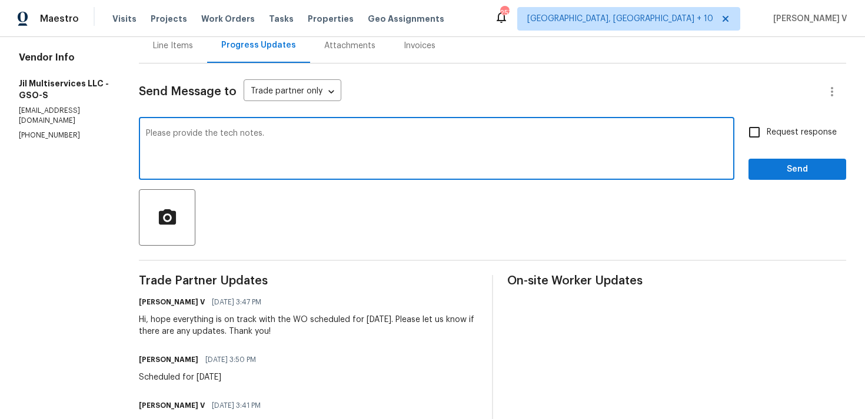
type textarea "Please provide the tech notes."
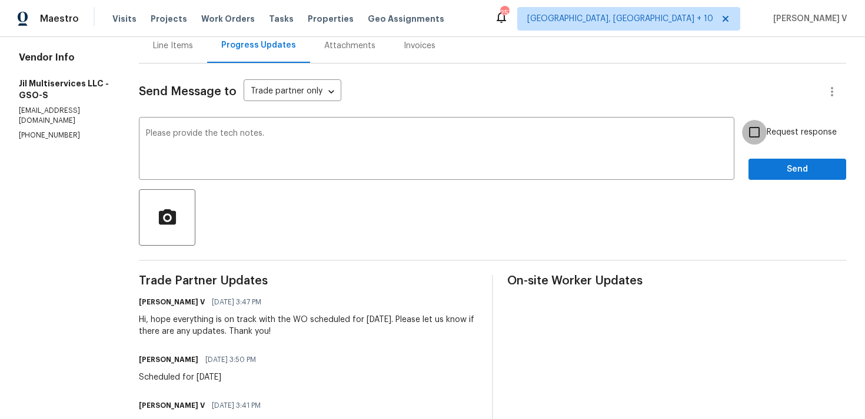
click at [764, 135] on input "Request response" at bounding box center [754, 132] width 25 height 25
checkbox input "true"
click at [772, 173] on span "Send" at bounding box center [796, 169] width 79 height 15
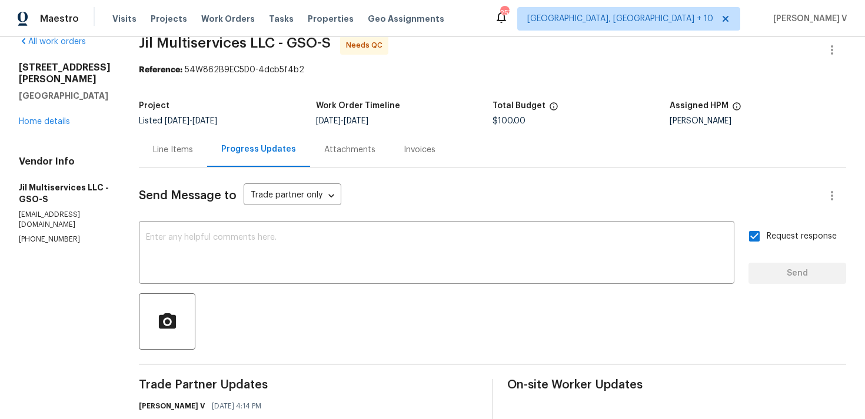
scroll to position [124, 0]
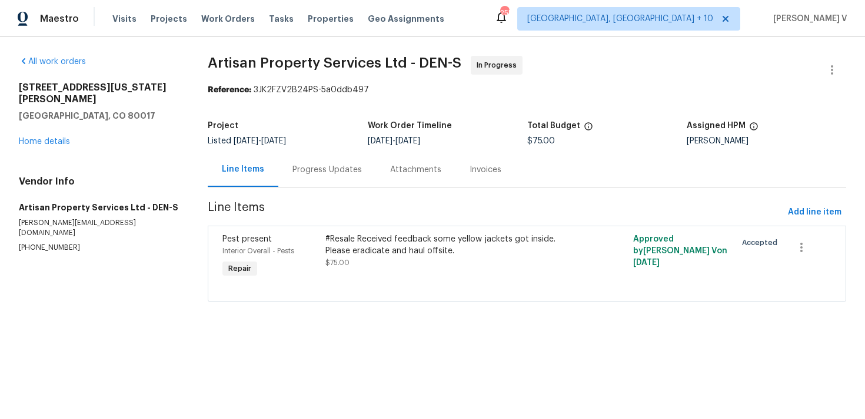
click at [299, 169] on div "Progress Updates" at bounding box center [326, 170] width 69 height 12
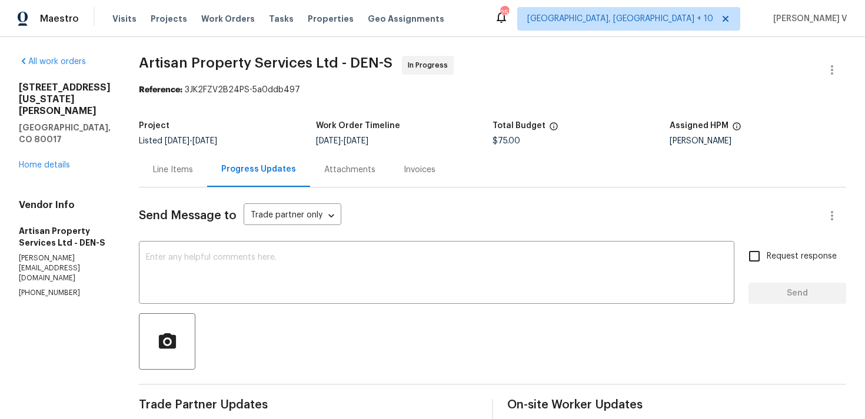
scroll to position [202, 0]
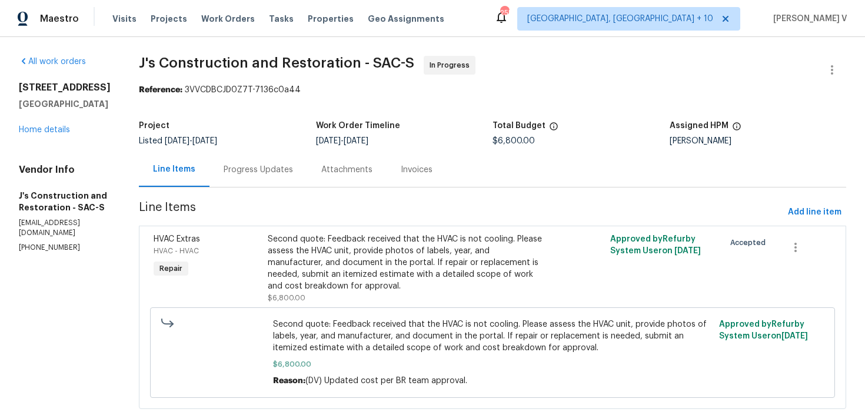
click at [254, 195] on section "J's Construction and Restoration - SAC-S In Progress Reference: 3VVCDBCJD0Z7T-7…" at bounding box center [492, 240] width 707 height 368
click at [304, 158] on div "Progress Updates" at bounding box center [258, 169] width 98 height 35
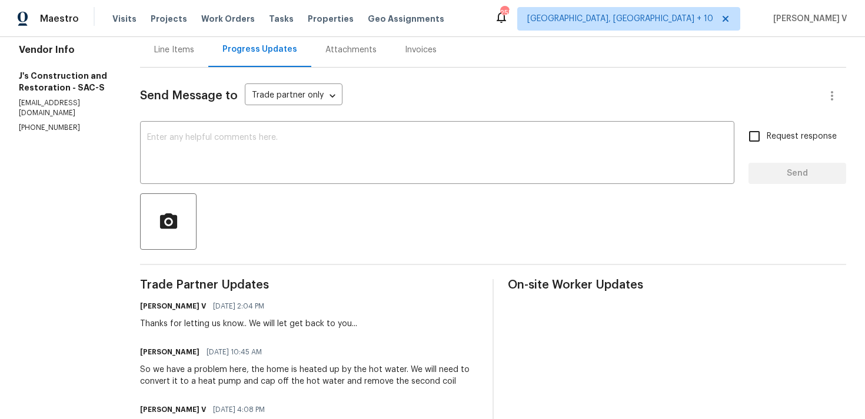
scroll to position [191, 0]
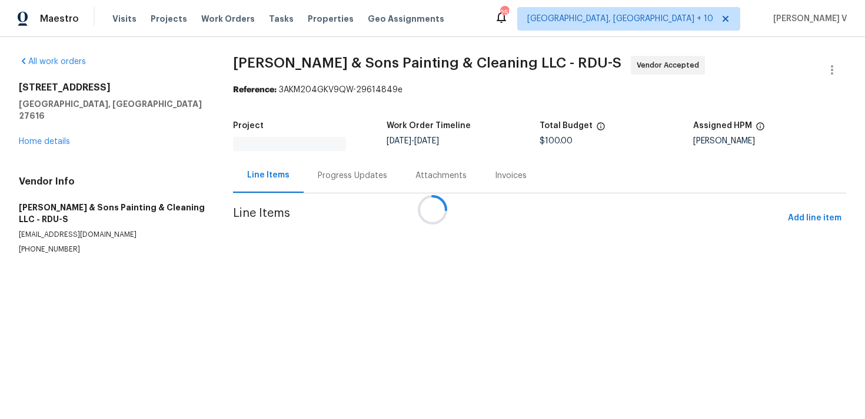
click at [360, 172] on div at bounding box center [432, 209] width 865 height 419
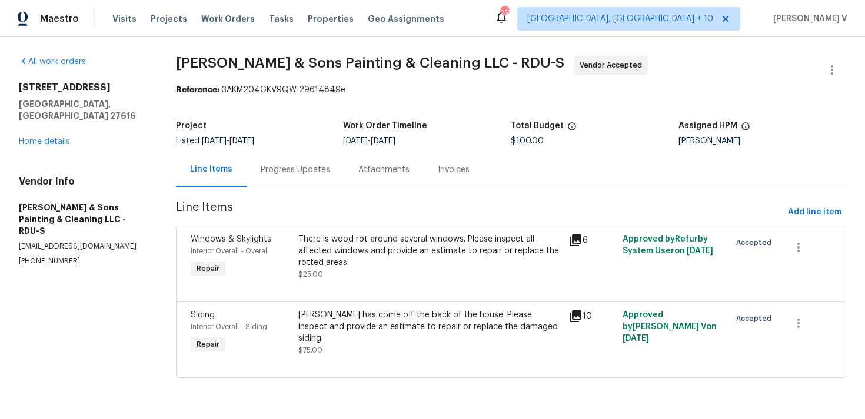
click at [360, 172] on div "Attachments" at bounding box center [383, 170] width 51 height 12
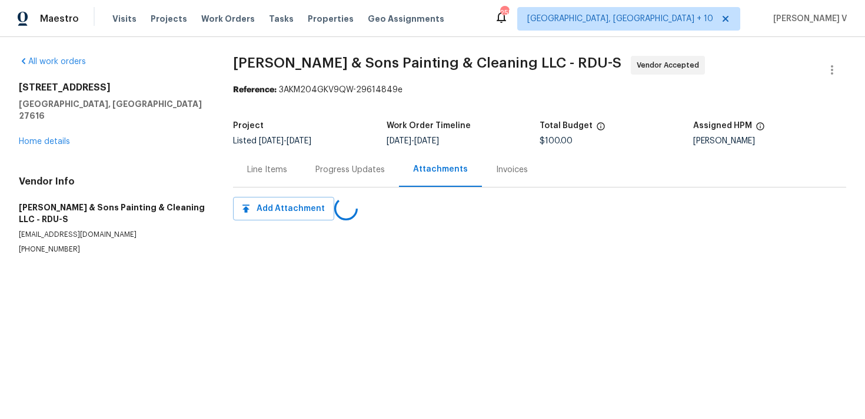
click at [360, 172] on div "Progress Updates" at bounding box center [349, 170] width 69 height 12
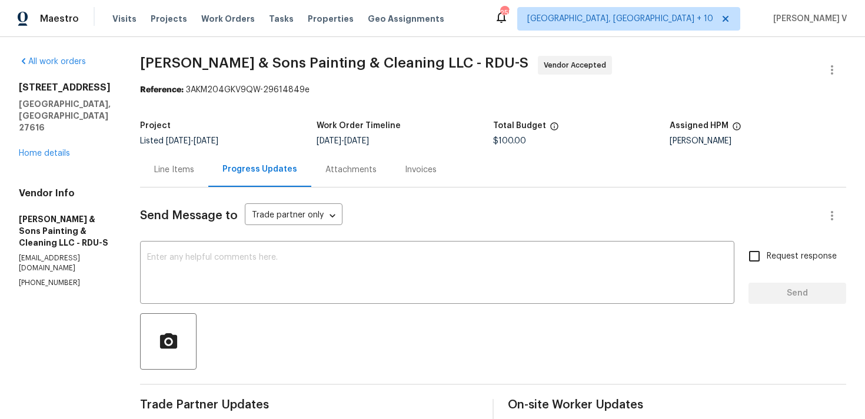
click at [34, 135] on div "[STREET_ADDRESS] Home details" at bounding box center [65, 121] width 93 height 78
click at [55, 149] on link "Home details" at bounding box center [44, 153] width 51 height 8
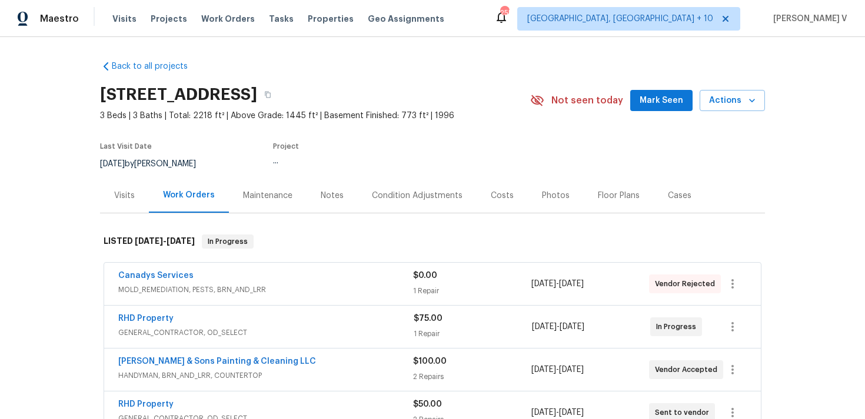
scroll to position [95, 0]
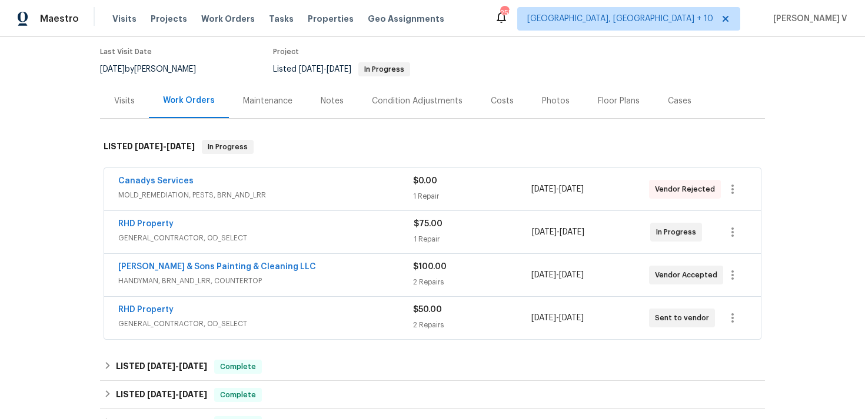
click at [257, 226] on div "RHD Property" at bounding box center [265, 225] width 295 height 14
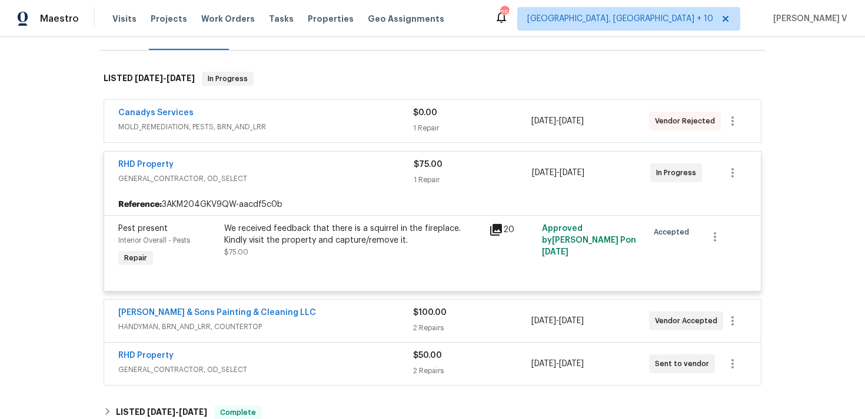
scroll to position [170, 0]
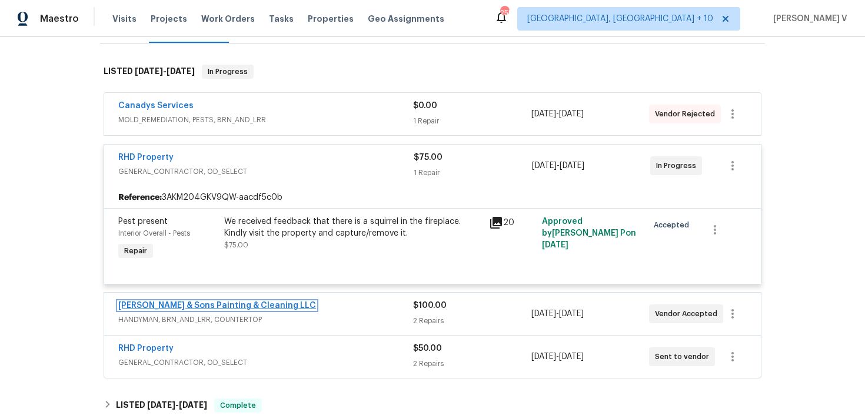
click at [245, 309] on link "[PERSON_NAME] & Sons Painting & Cleaning LLC" at bounding box center [217, 306] width 198 height 8
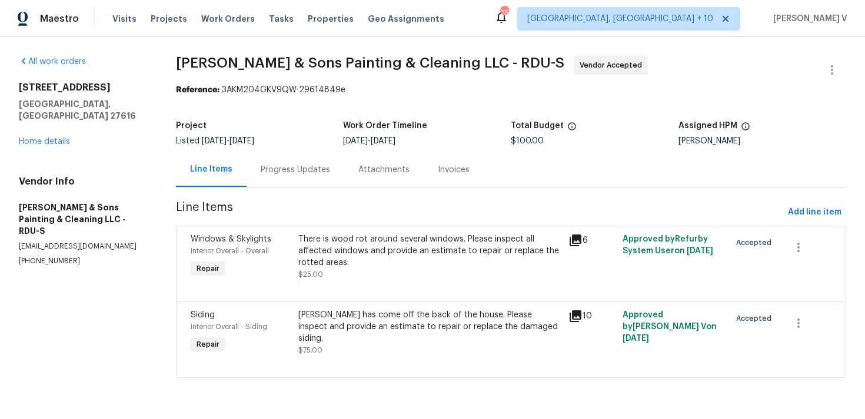
click at [318, 175] on div "Progress Updates" at bounding box center [295, 170] width 69 height 12
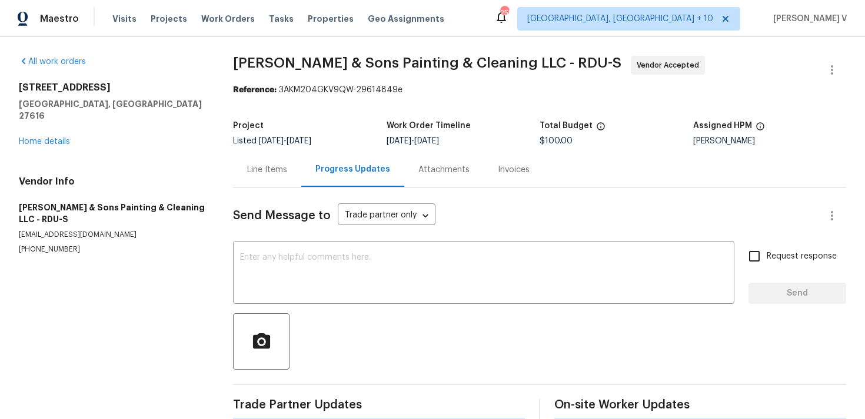
click at [318, 175] on div "Progress Updates" at bounding box center [352, 169] width 75 height 12
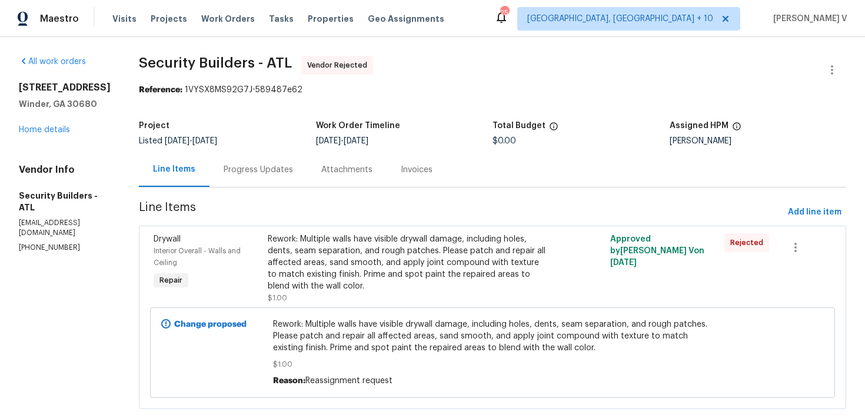
click at [282, 172] on div "Progress Updates" at bounding box center [257, 170] width 69 height 12
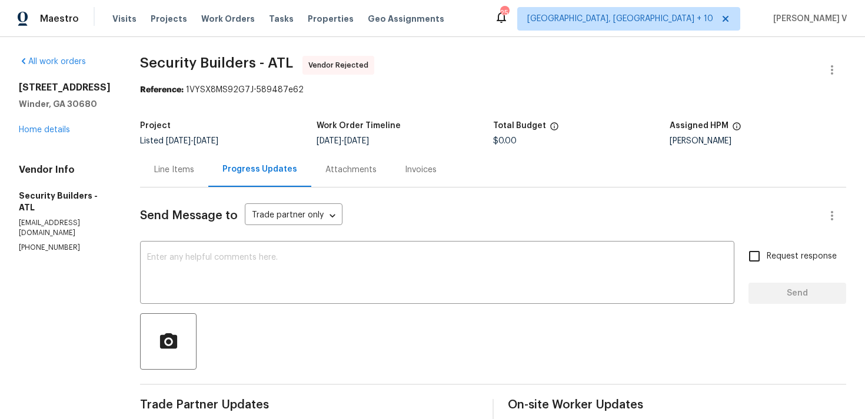
click at [193, 172] on div "Line Items" at bounding box center [174, 170] width 40 height 12
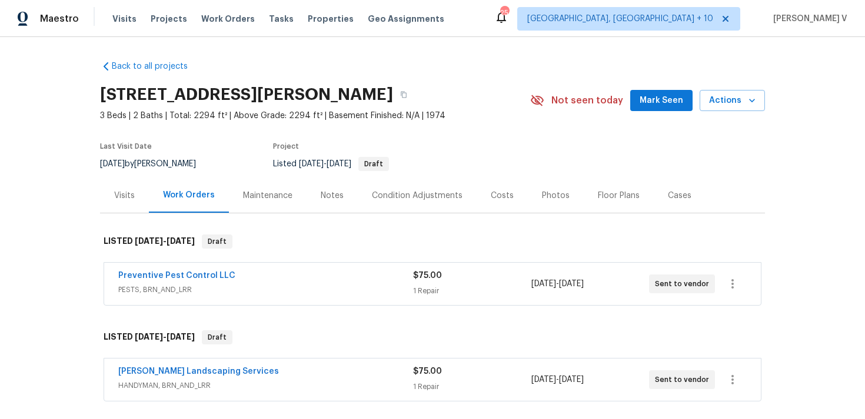
scroll to position [85, 0]
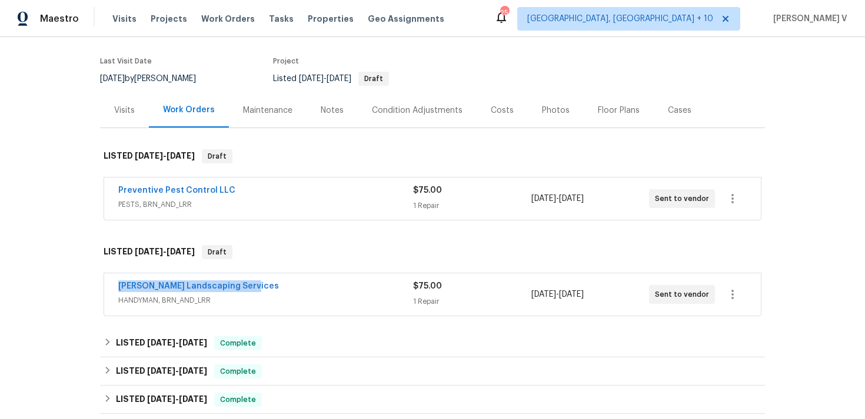
drag, startPoint x: 112, startPoint y: 285, endPoint x: 274, endPoint y: 285, distance: 162.3
click at [274, 285] on div "[PERSON_NAME] Landscaping Services HANDYMAN, BRN_AND_LRR $75.00 1 Repair [DATE]…" at bounding box center [432, 294] width 656 height 42
copy link "[PERSON_NAME] Landscaping Services"
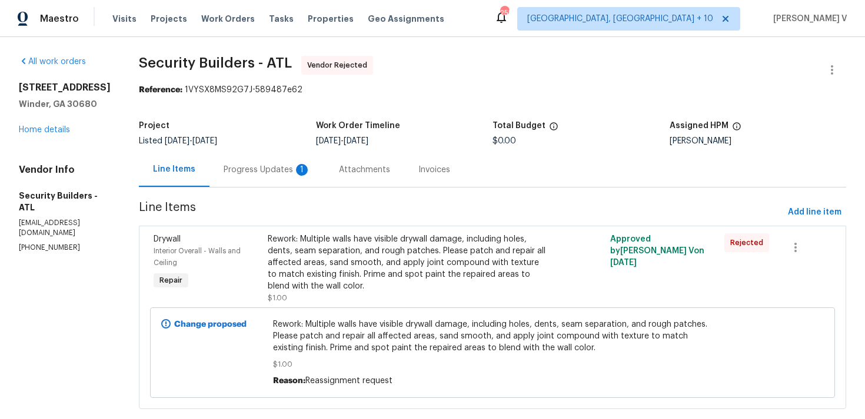
click at [300, 170] on div "Progress Updates 1" at bounding box center [266, 170] width 87 height 12
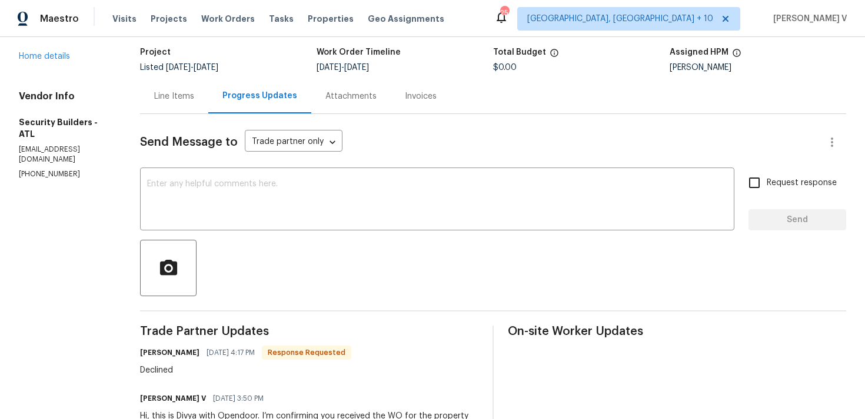
scroll to position [89, 0]
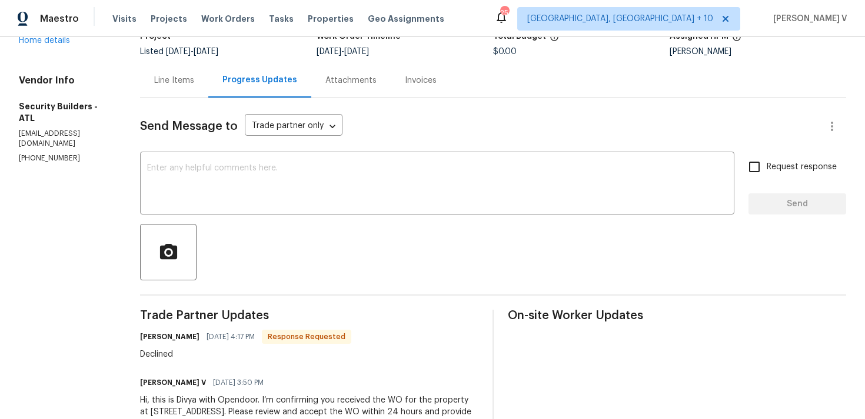
click at [197, 100] on div "Send Message to Trade partner only Trade partner only ​ x ​ Request response Se…" at bounding box center [493, 277] width 706 height 358
click at [194, 79] on div "Line Items" at bounding box center [174, 81] width 40 height 12
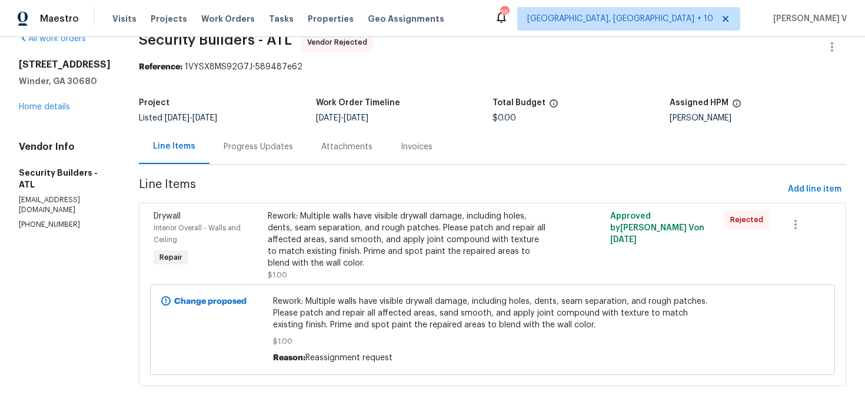
scroll to position [24, 0]
click at [277, 149] on div "Progress Updates" at bounding box center [257, 147] width 69 height 12
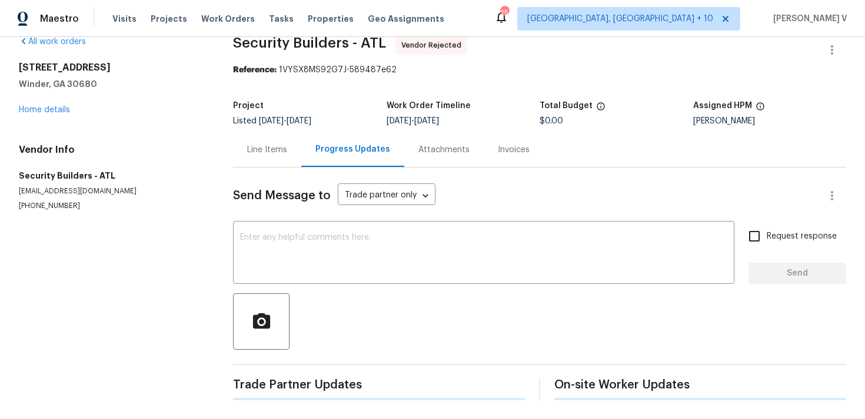
scroll to position [89, 0]
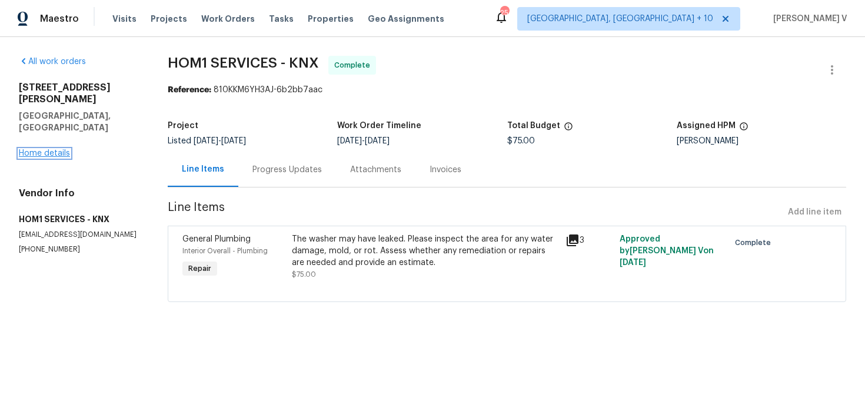
click at [66, 149] on link "Home details" at bounding box center [44, 153] width 51 height 8
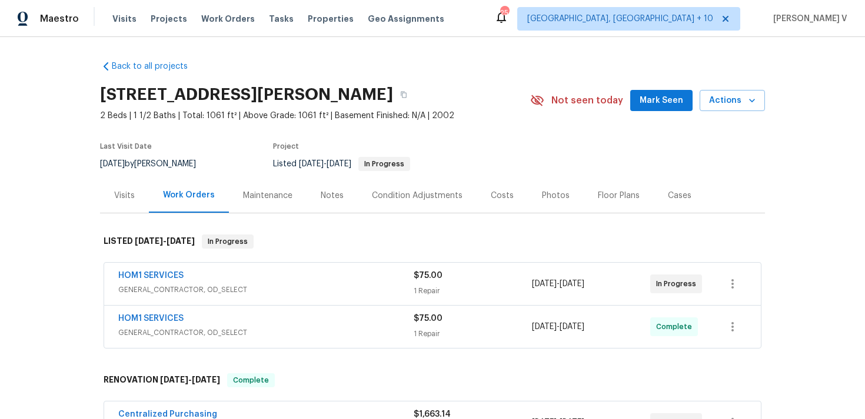
click at [273, 279] on div "HOM1 SERVICES" at bounding box center [265, 277] width 295 height 14
